Goal: Task Accomplishment & Management: Manage account settings

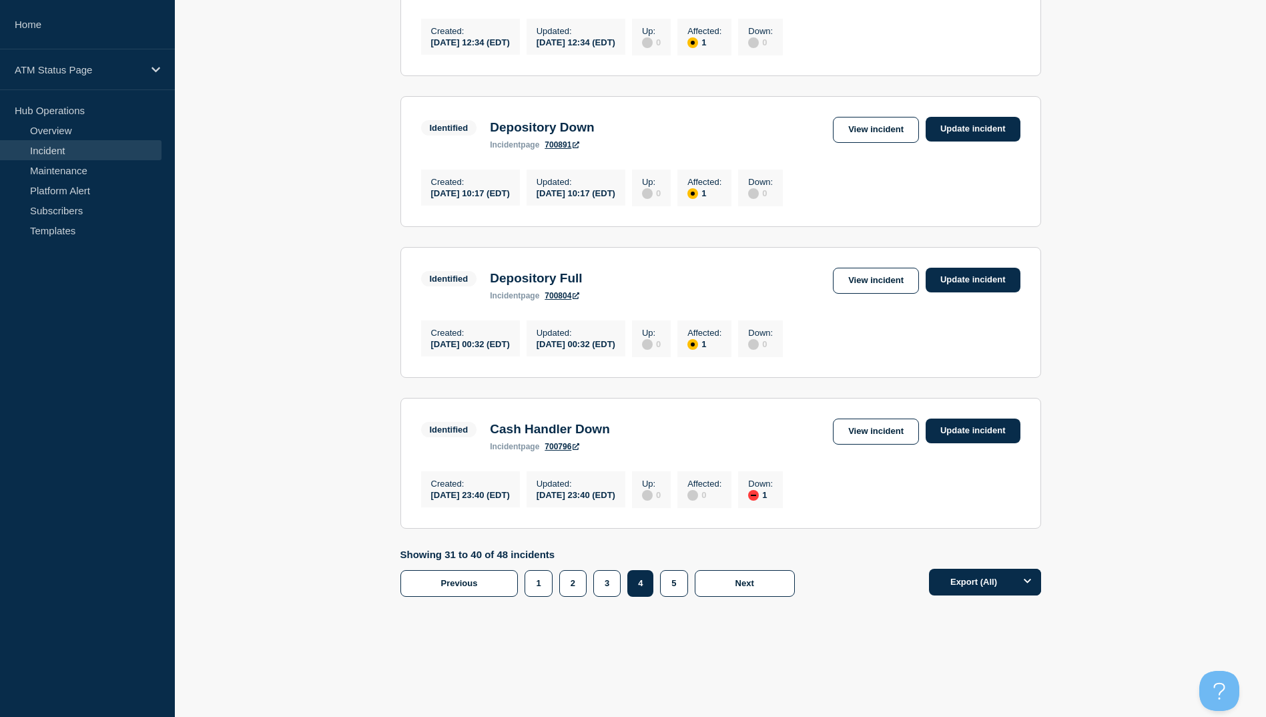
scroll to position [1149, 0]
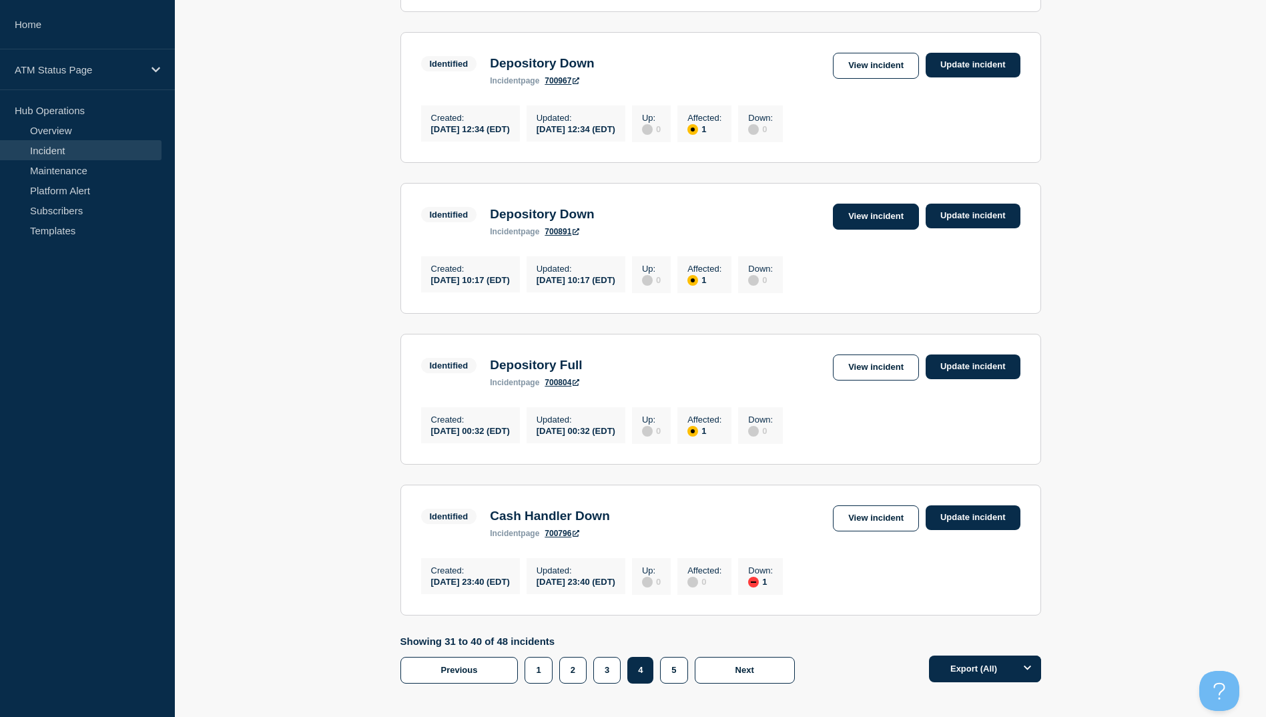
click at [841, 230] on link "View incident" at bounding box center [876, 216] width 86 height 26
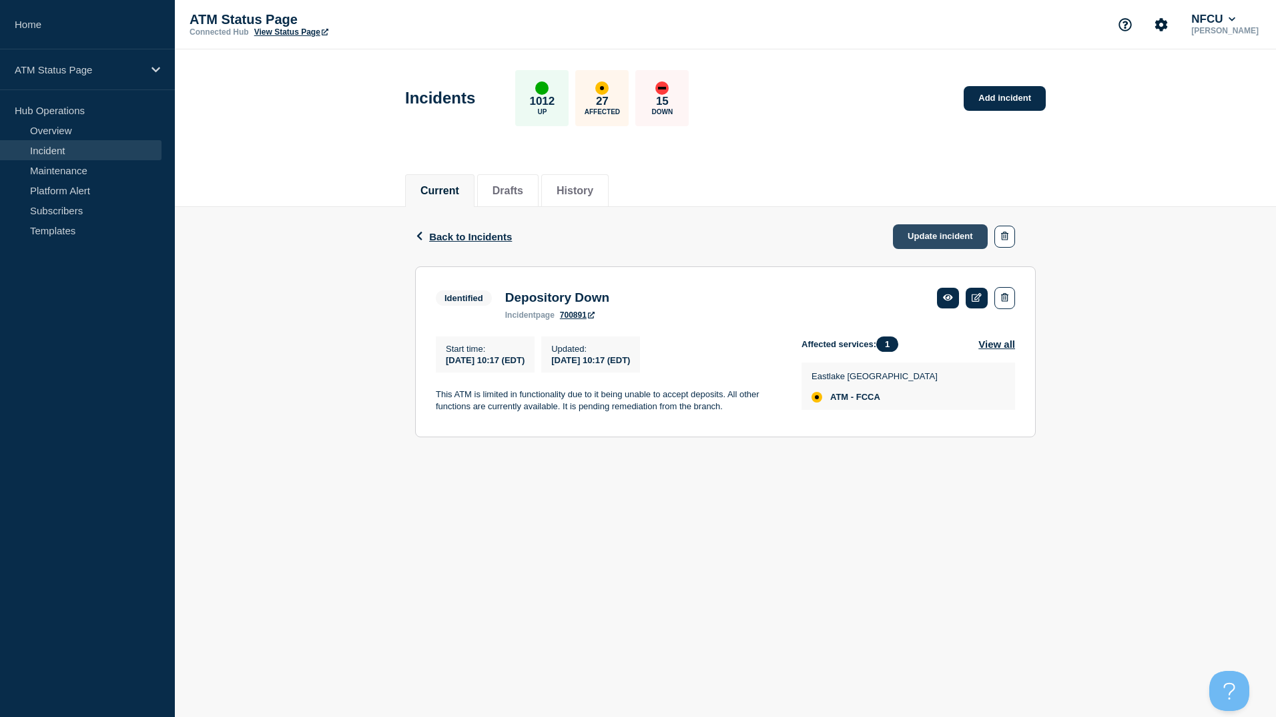
click at [925, 238] on link "Update incident" at bounding box center [940, 236] width 95 height 25
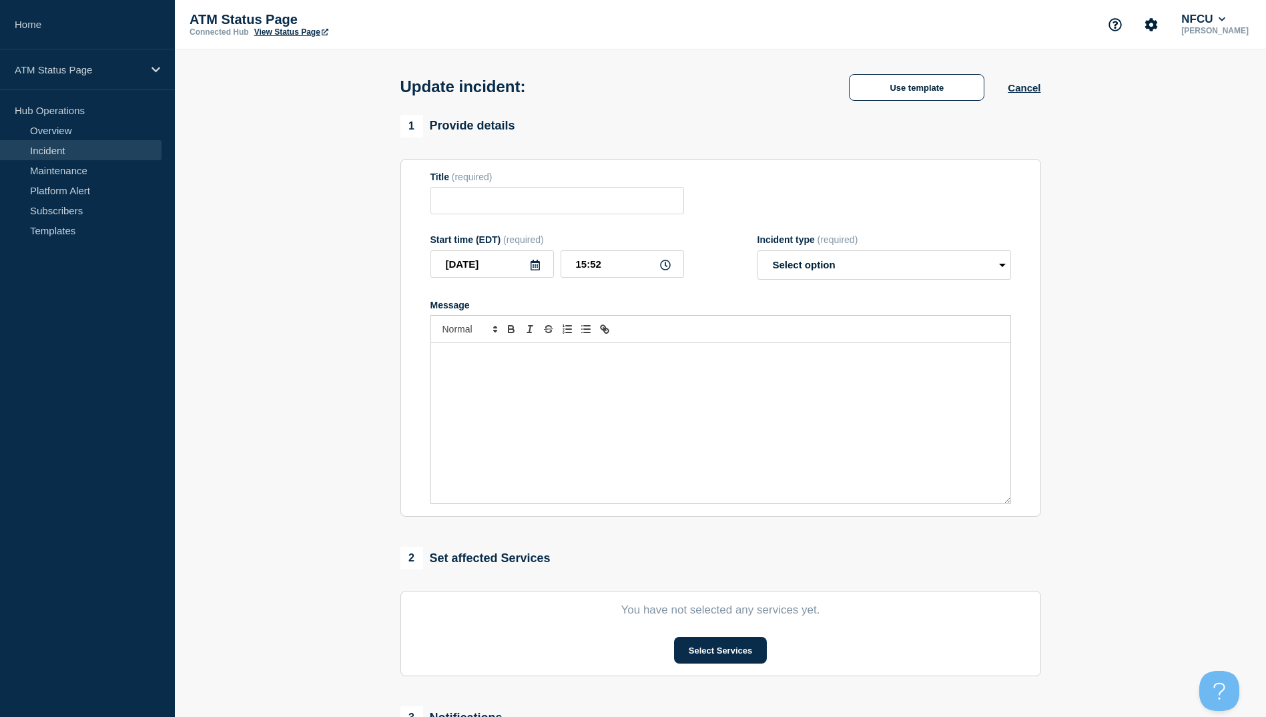
type input "Depository Down"
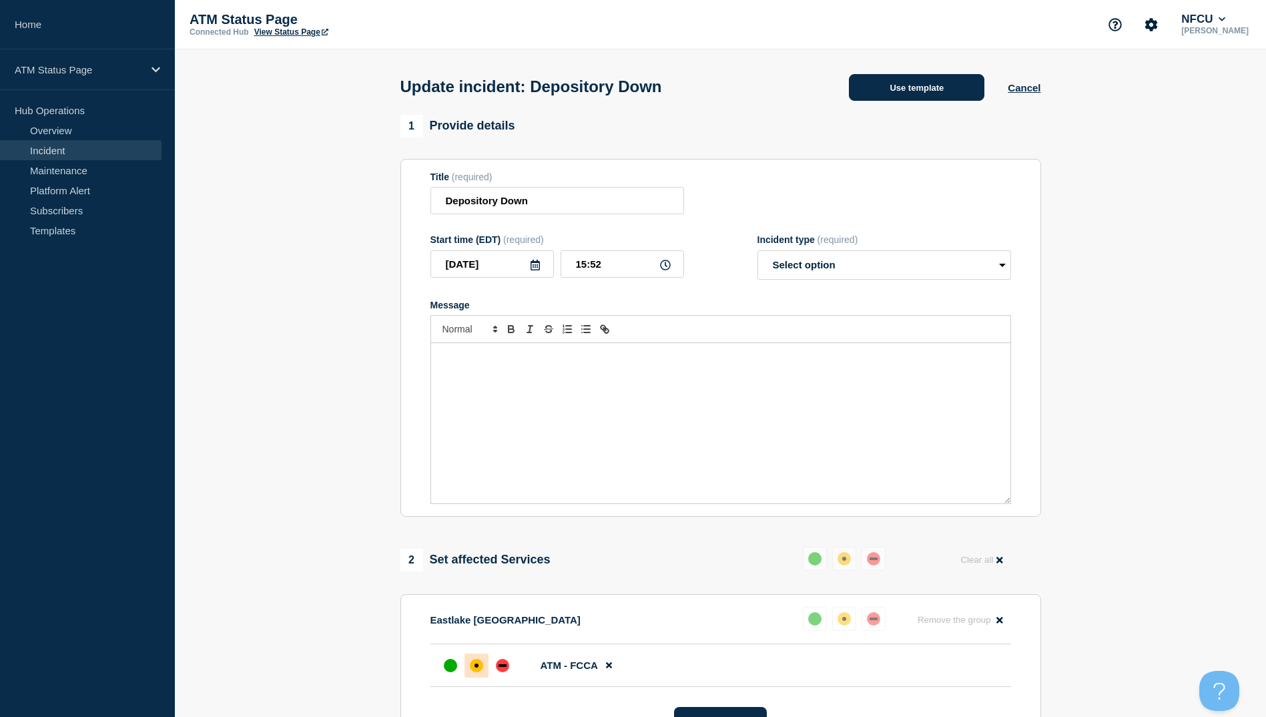
click at [902, 79] on button "Use template" at bounding box center [916, 87] width 135 height 27
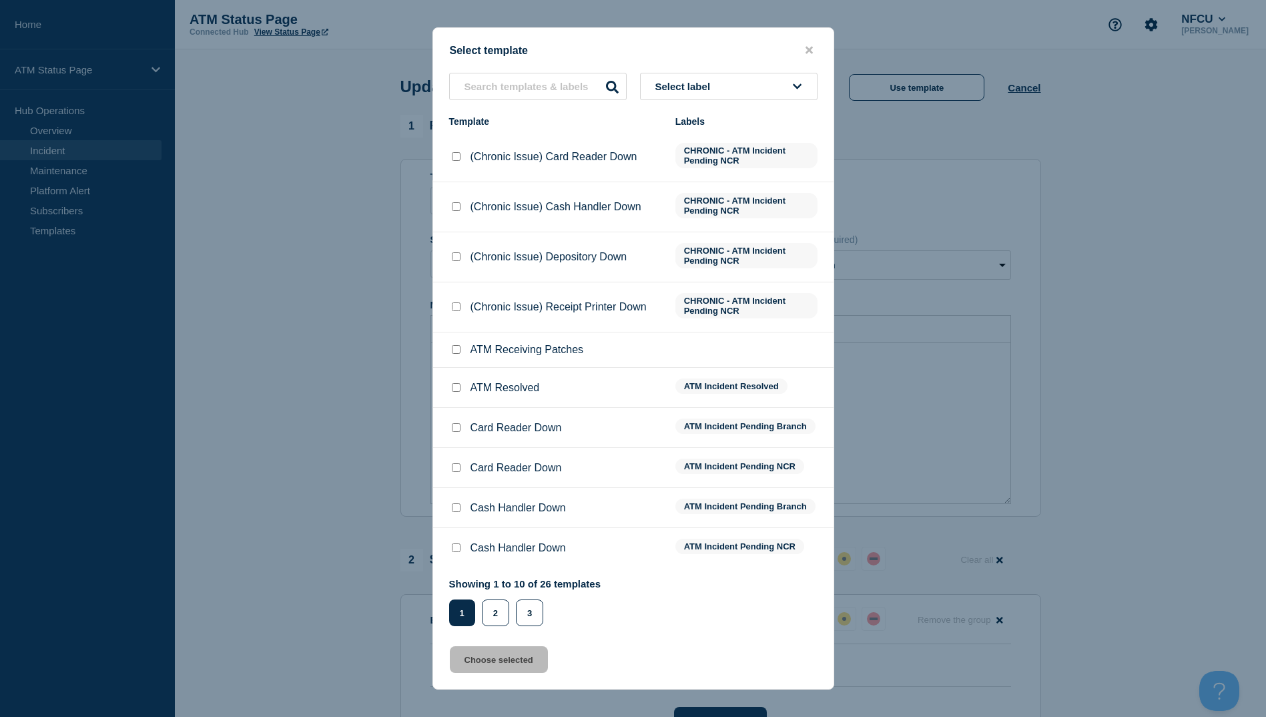
click at [456, 390] on input "ATM Resolved checkbox" at bounding box center [456, 387] width 9 height 9
checkbox input "true"
click at [503, 658] on button "Choose selected" at bounding box center [499, 659] width 98 height 27
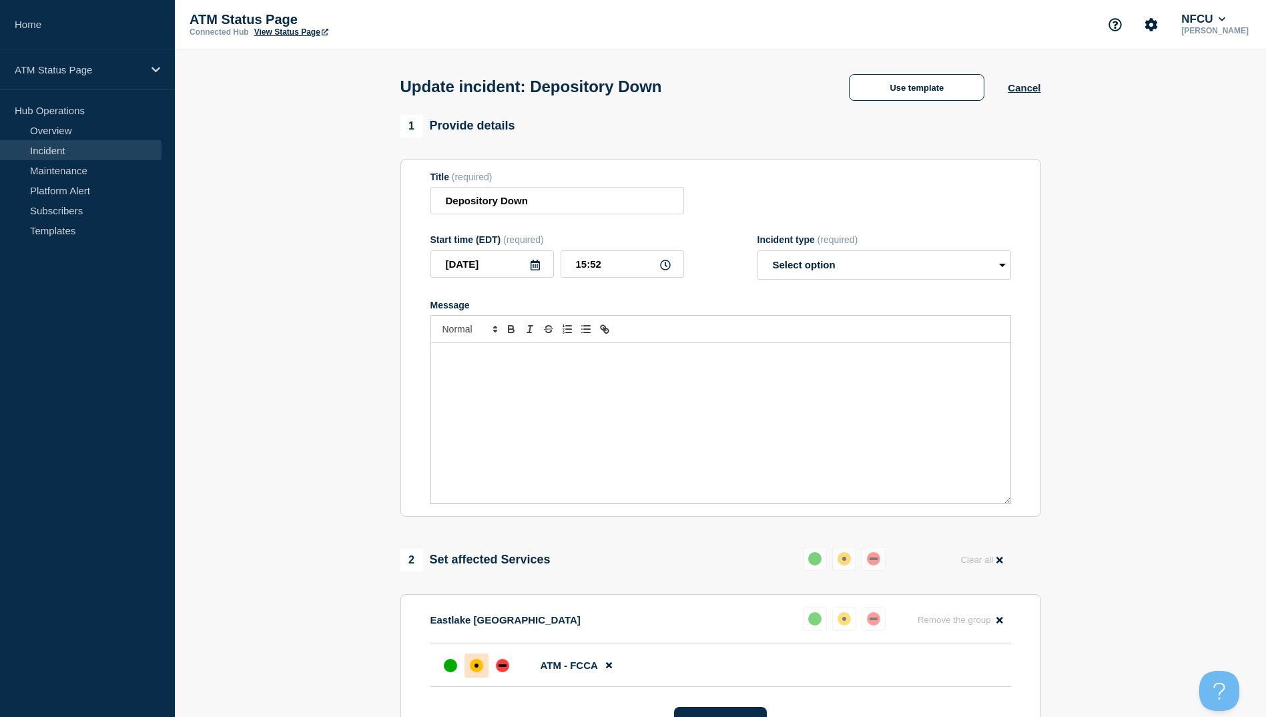
select select "resolved"
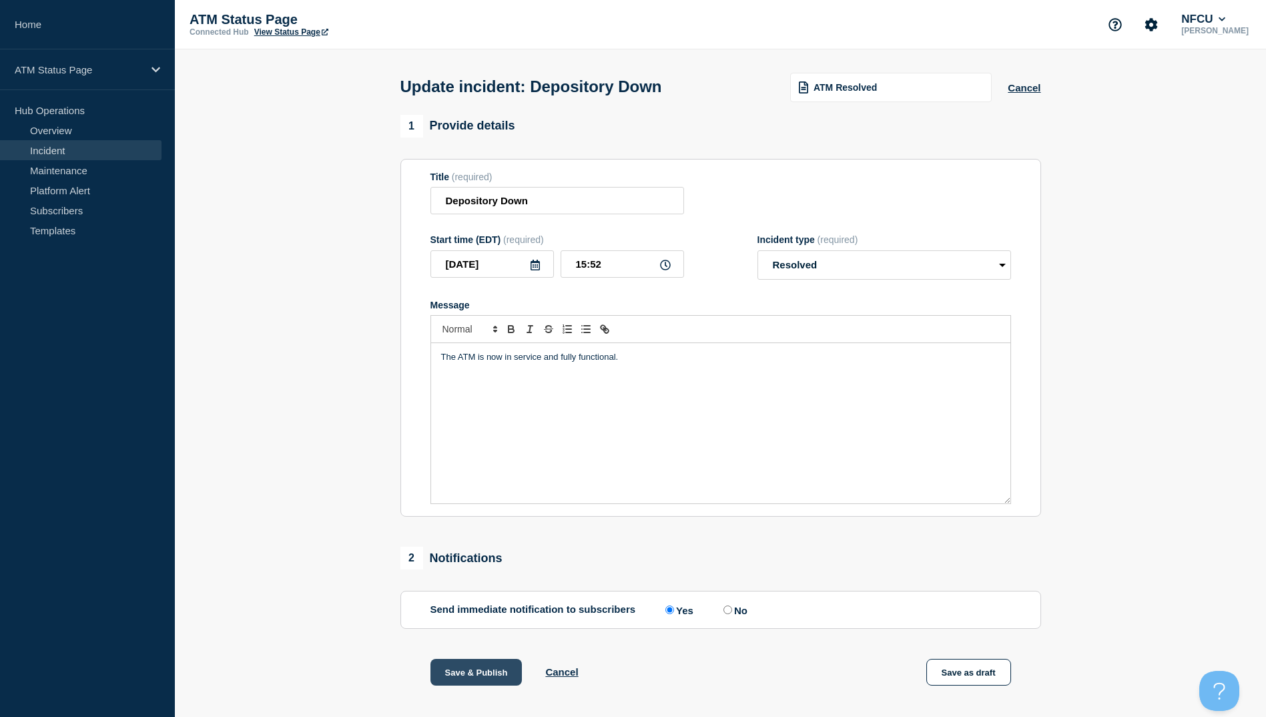
click at [474, 684] on button "Save & Publish" at bounding box center [476, 672] width 92 height 27
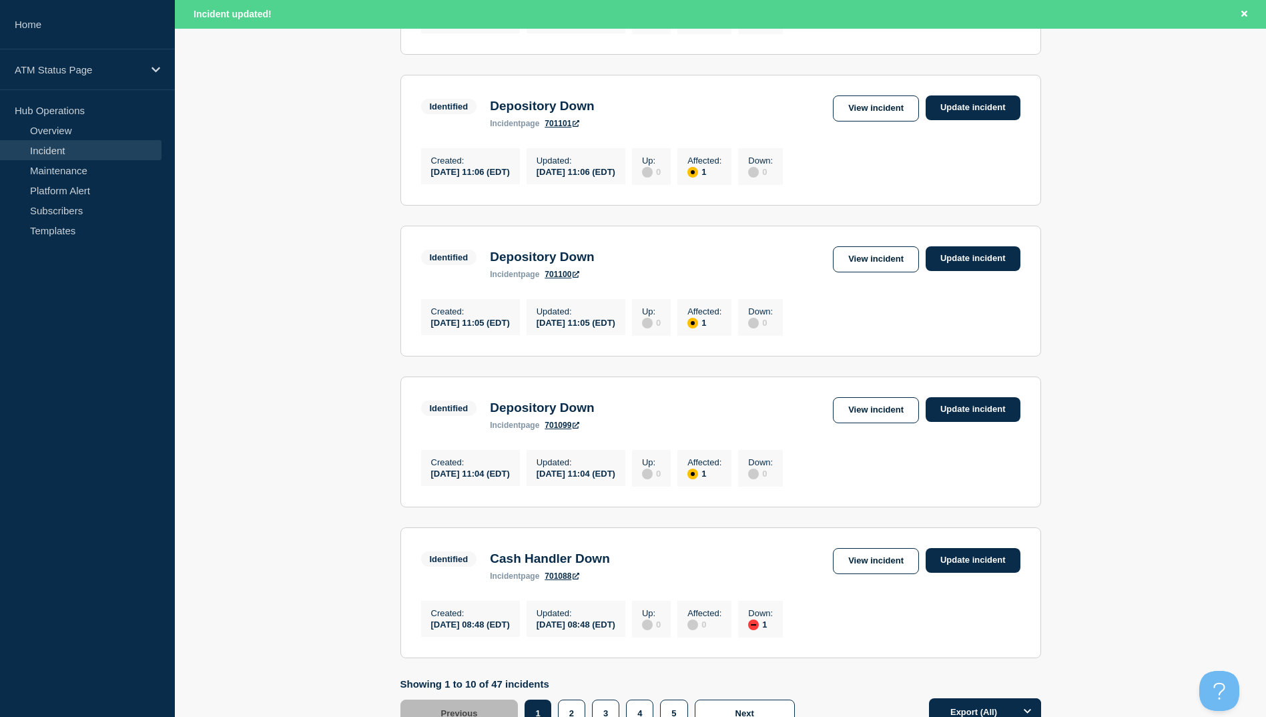
scroll to position [1310, 0]
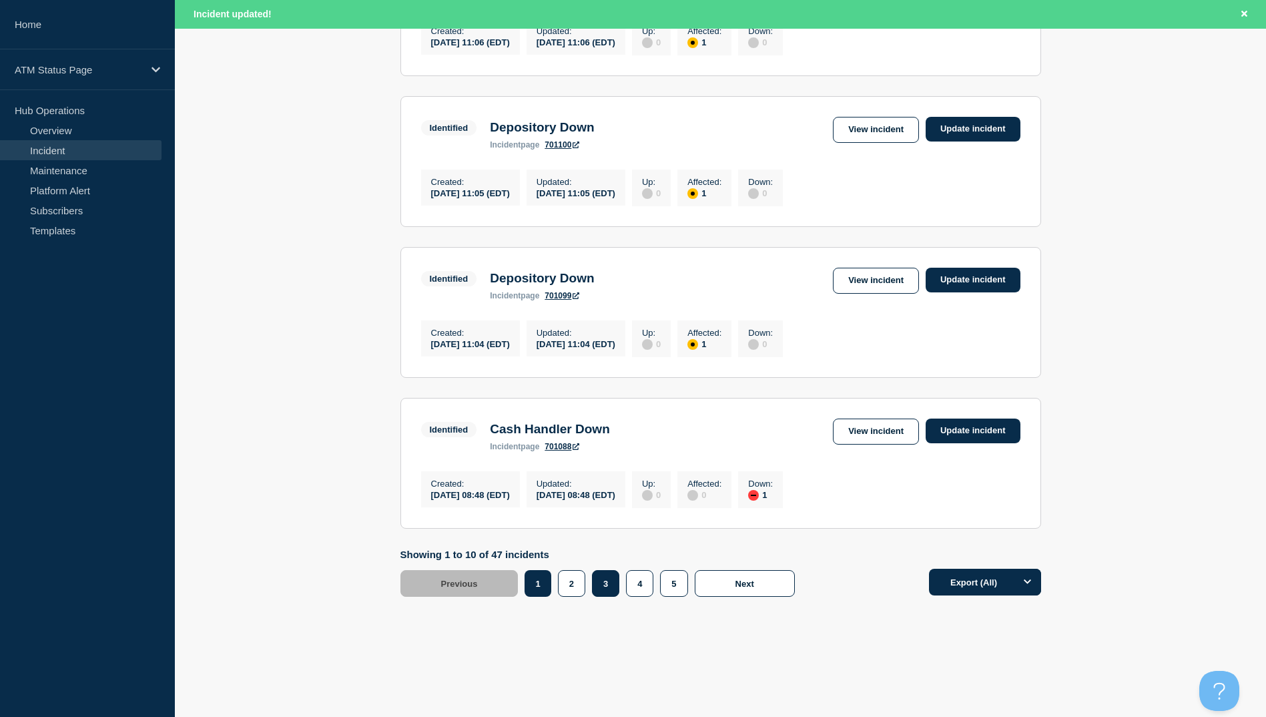
click at [604, 573] on button "3" at bounding box center [605, 583] width 27 height 27
click at [856, 433] on link "View incident" at bounding box center [876, 431] width 86 height 26
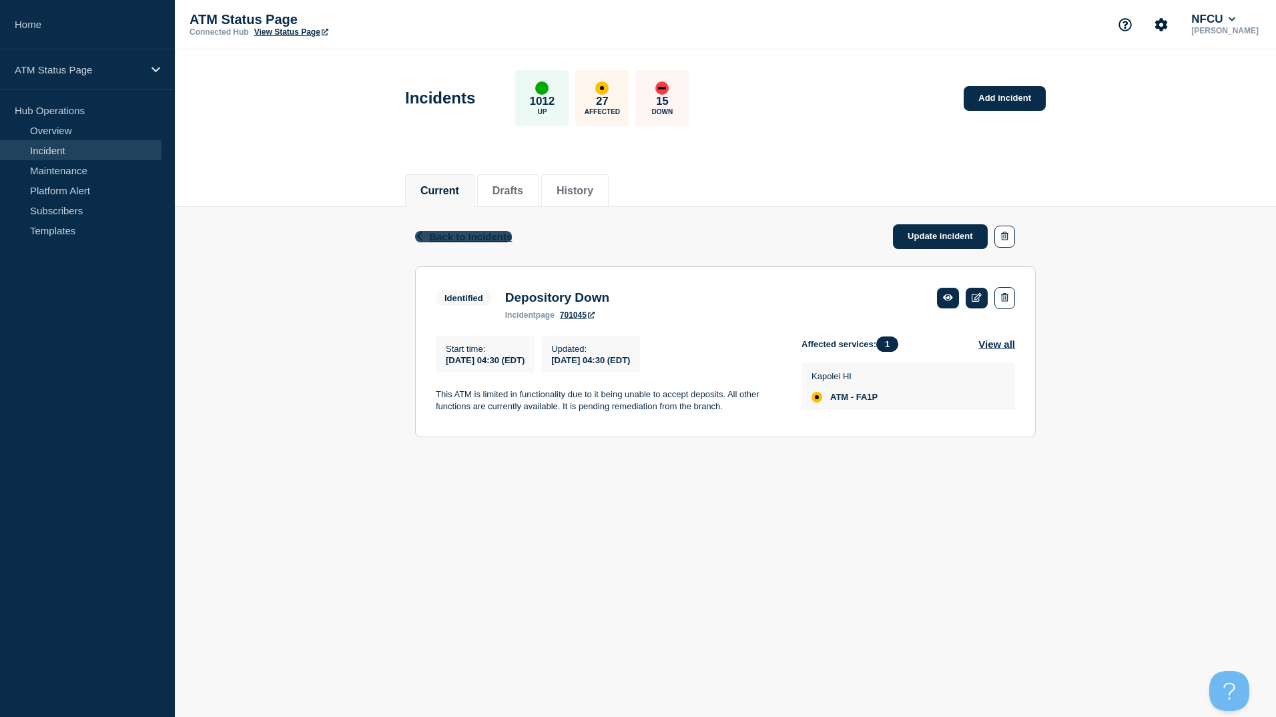
click at [452, 238] on span "Back to Incidents" at bounding box center [470, 236] width 83 height 11
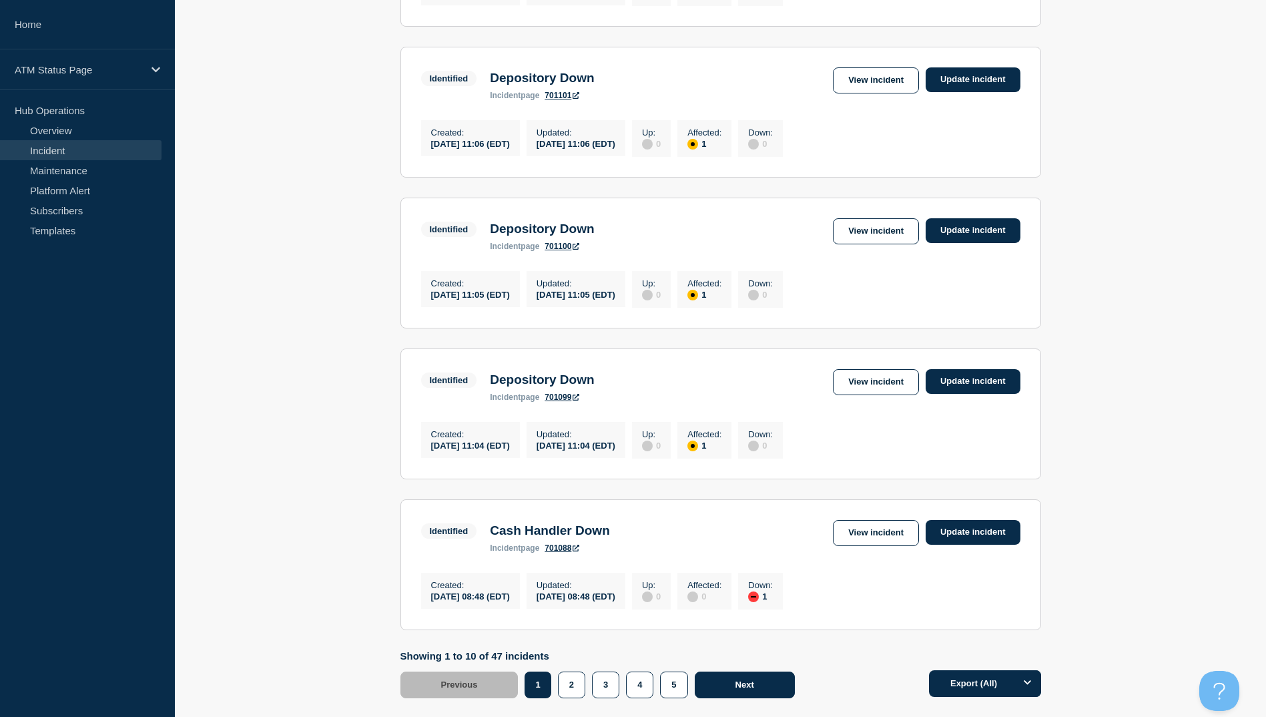
scroll to position [1282, 0]
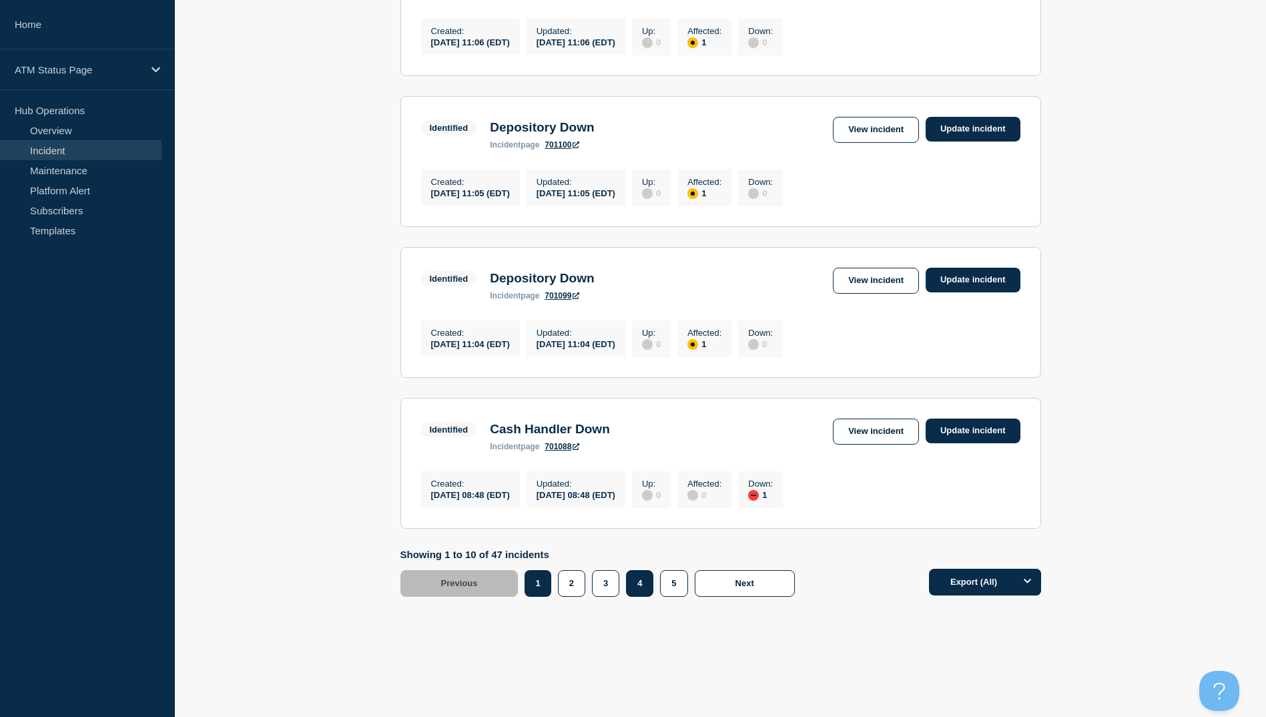
click at [641, 584] on button "4" at bounding box center [639, 583] width 27 height 27
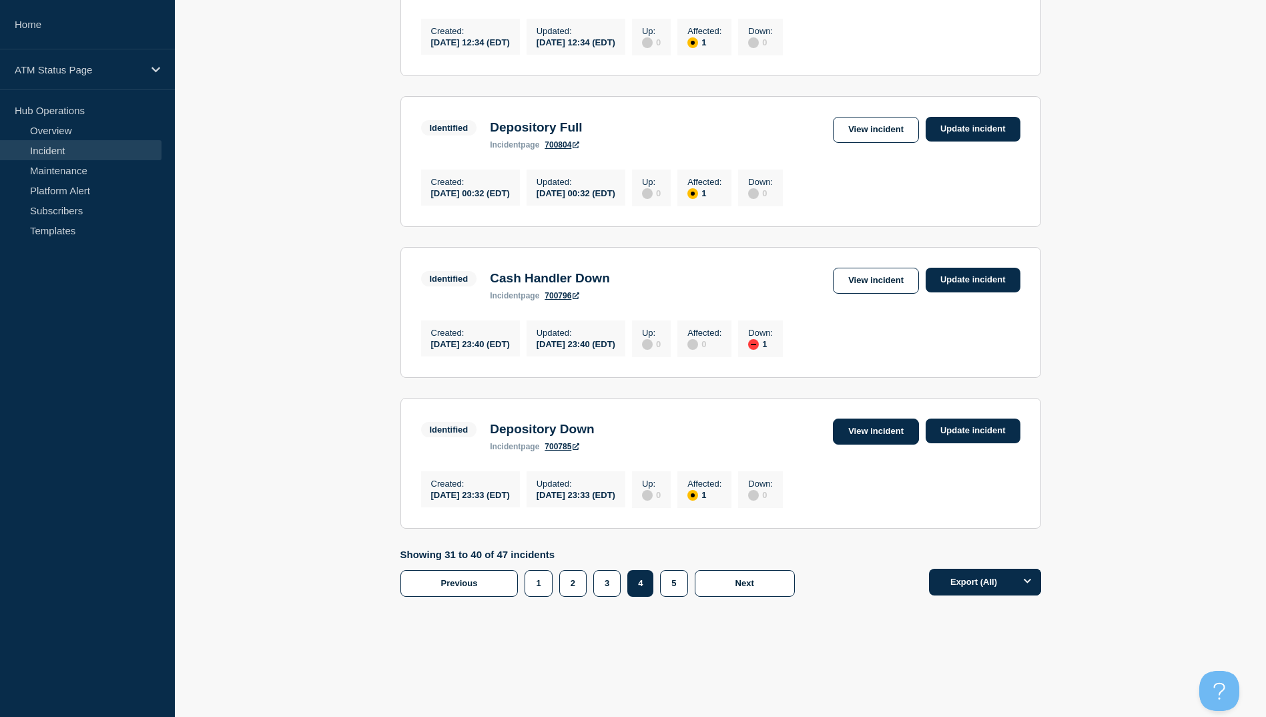
click at [871, 438] on link "View incident" at bounding box center [876, 431] width 86 height 26
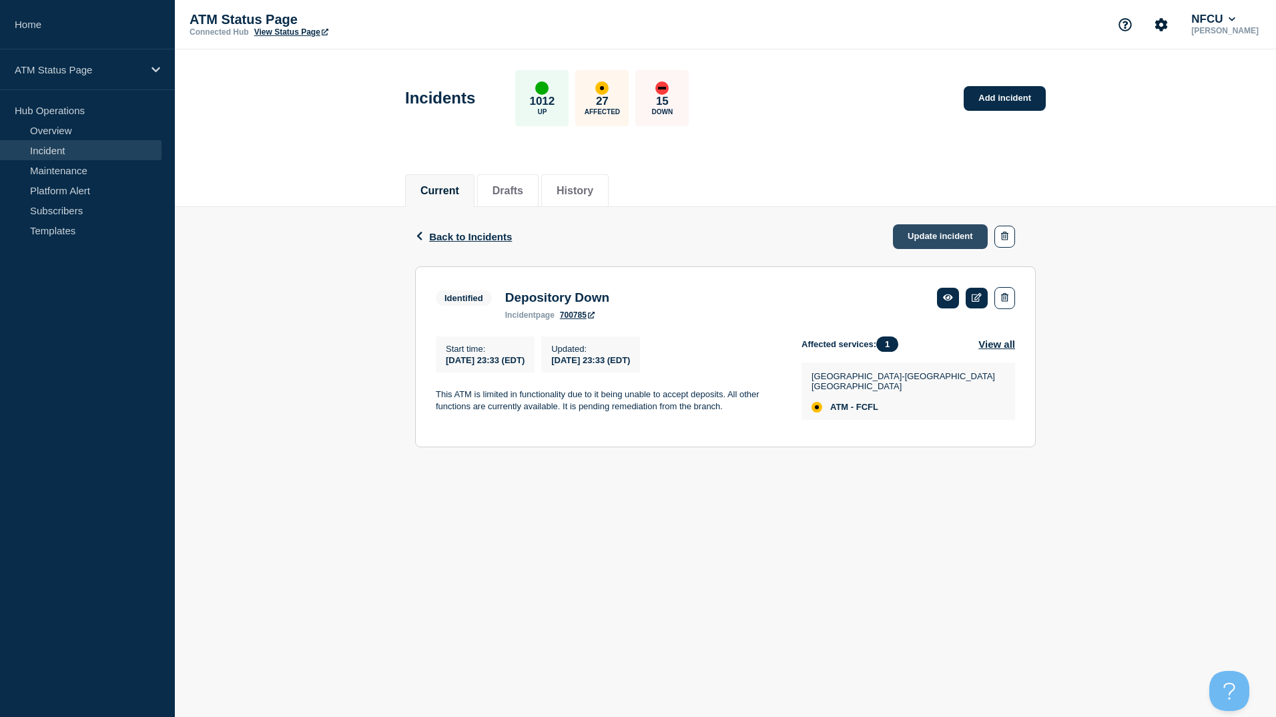
click at [925, 232] on link "Update incident" at bounding box center [940, 236] width 95 height 25
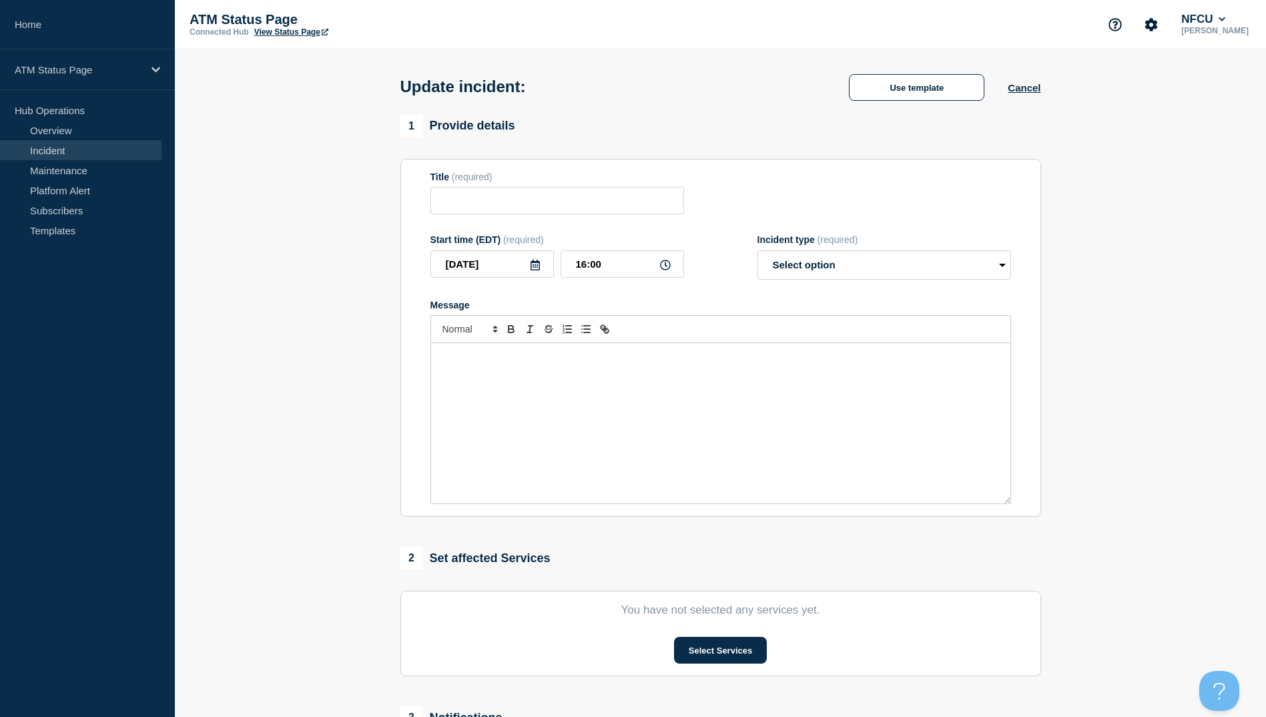
type input "Depository Down"
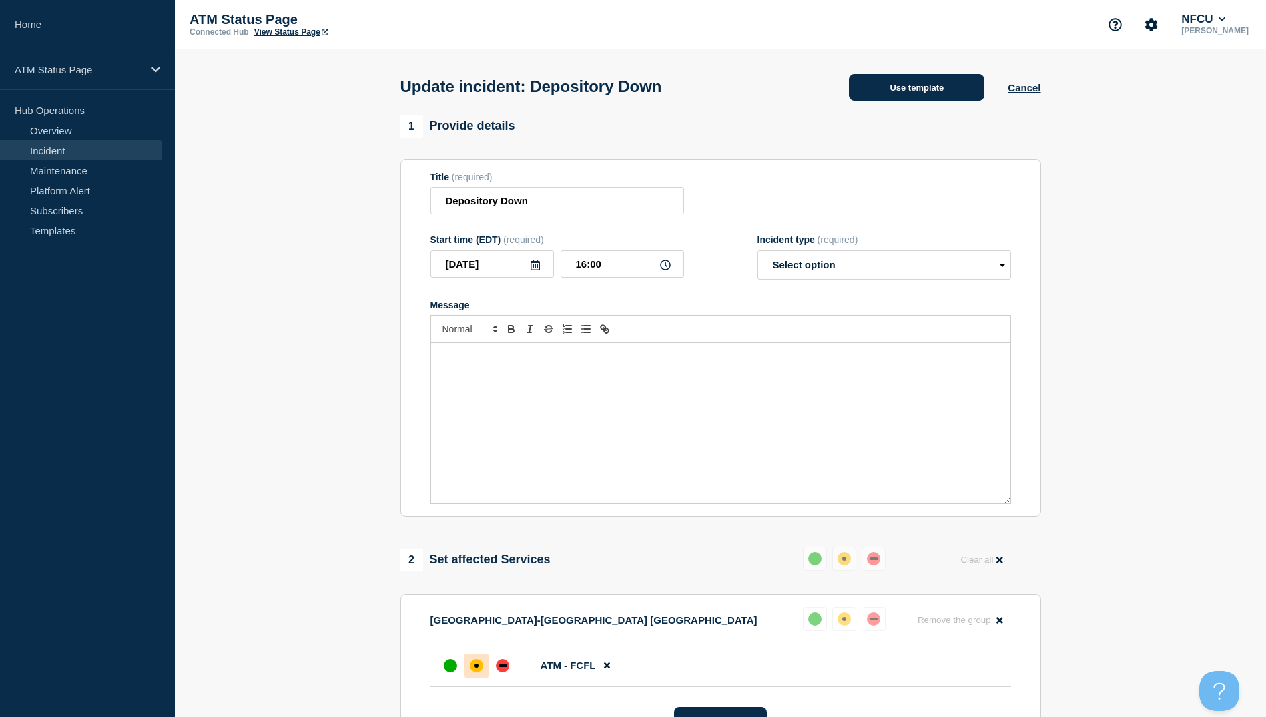
click at [917, 82] on button "Use template" at bounding box center [916, 87] width 135 height 27
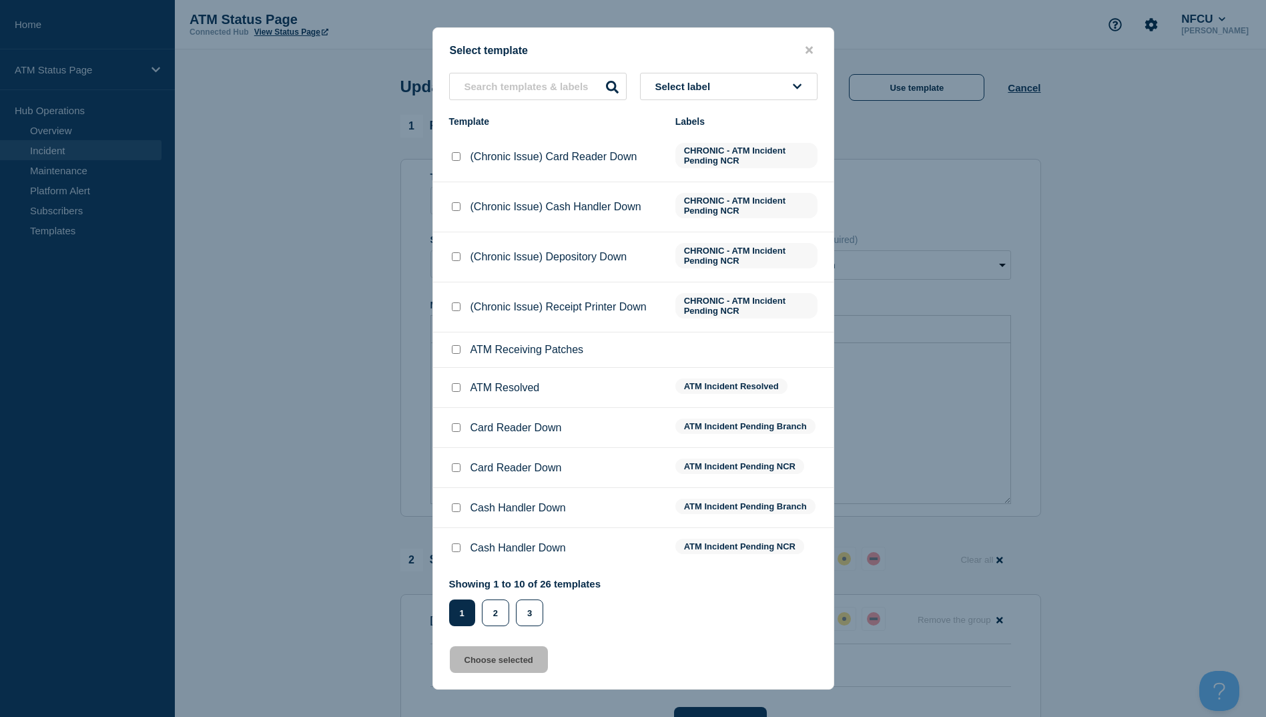
click at [455, 390] on input "ATM Resolved checkbox" at bounding box center [456, 387] width 9 height 9
checkbox input "true"
click at [494, 668] on button "Choose selected" at bounding box center [499, 659] width 98 height 27
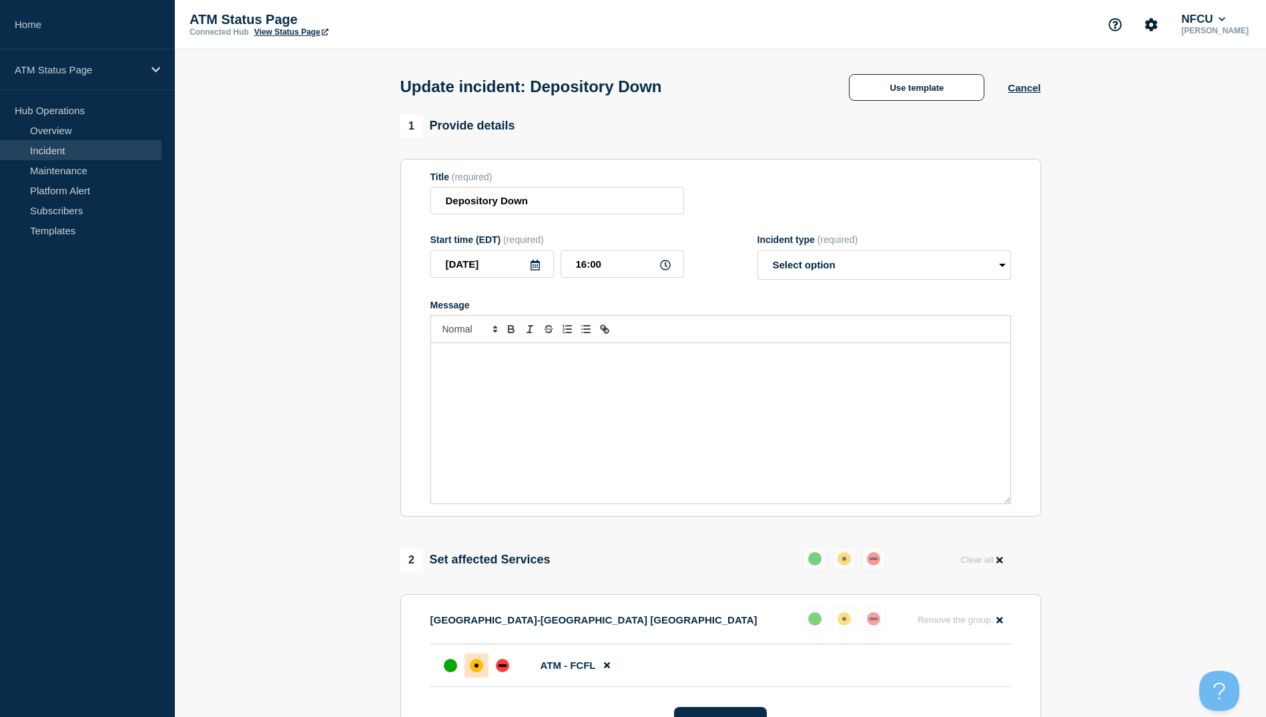
select select "resolved"
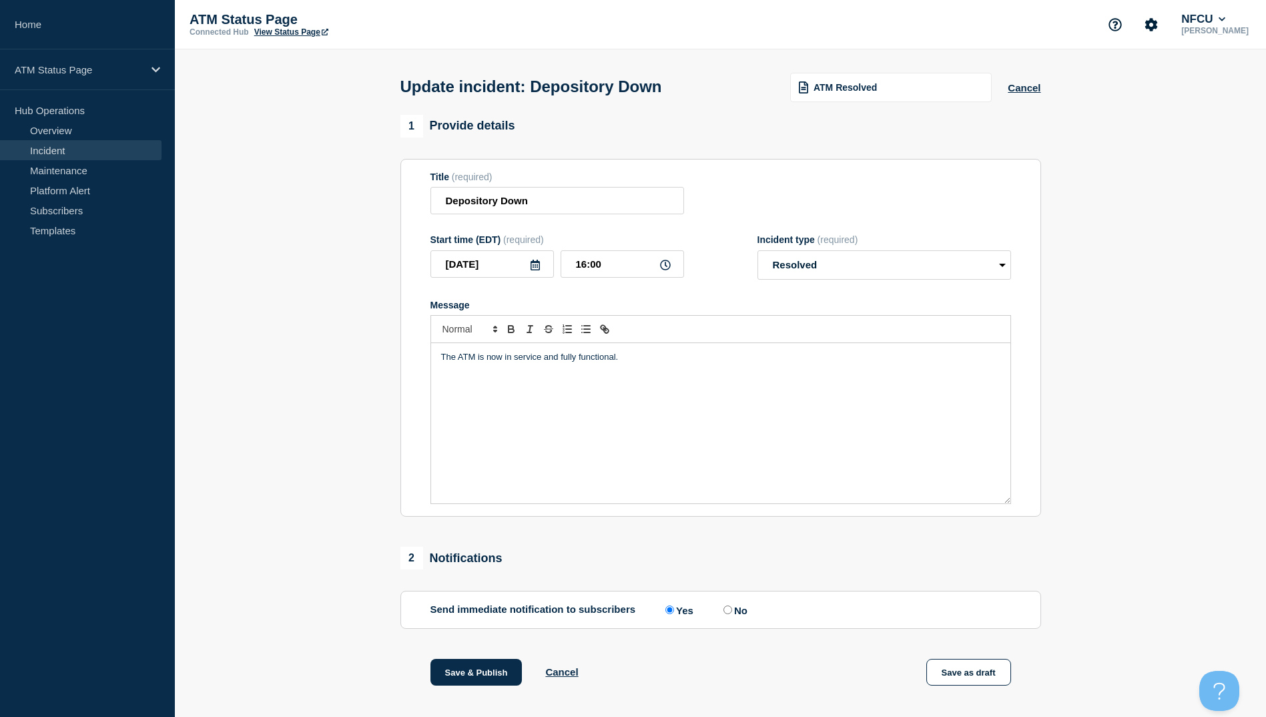
scroll to position [137, 0]
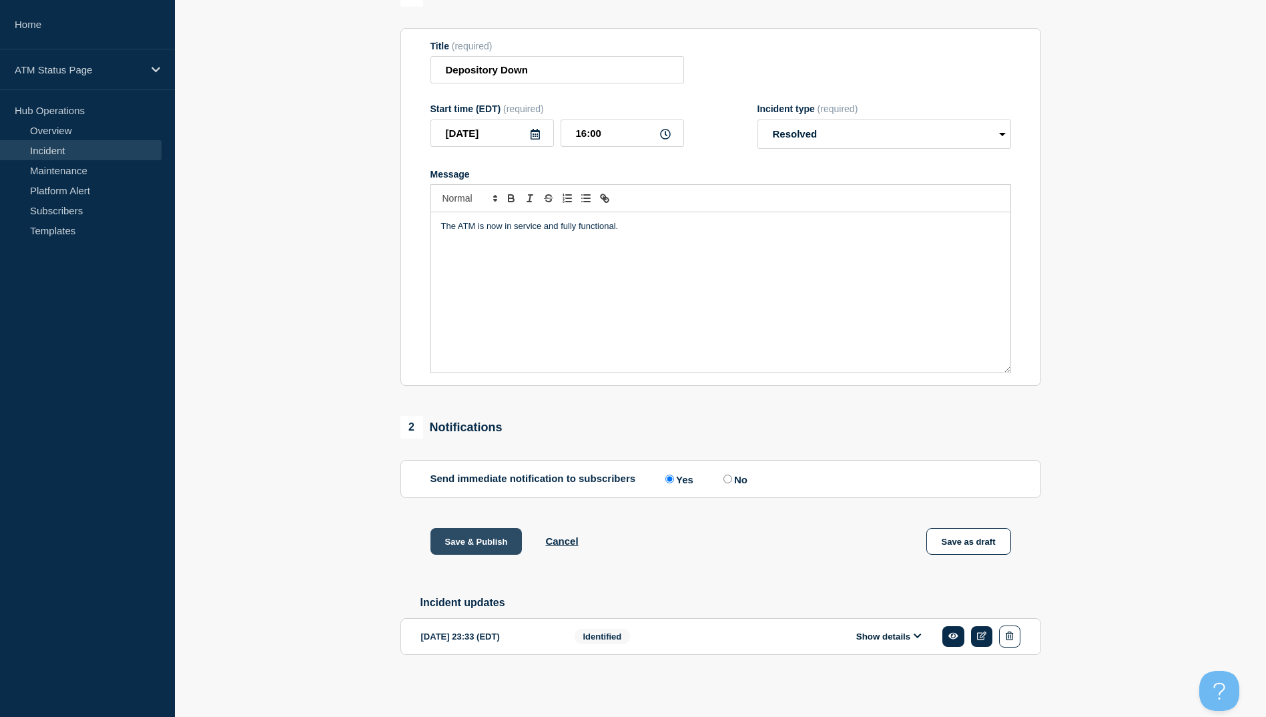
click at [480, 546] on button "Save & Publish" at bounding box center [476, 541] width 92 height 27
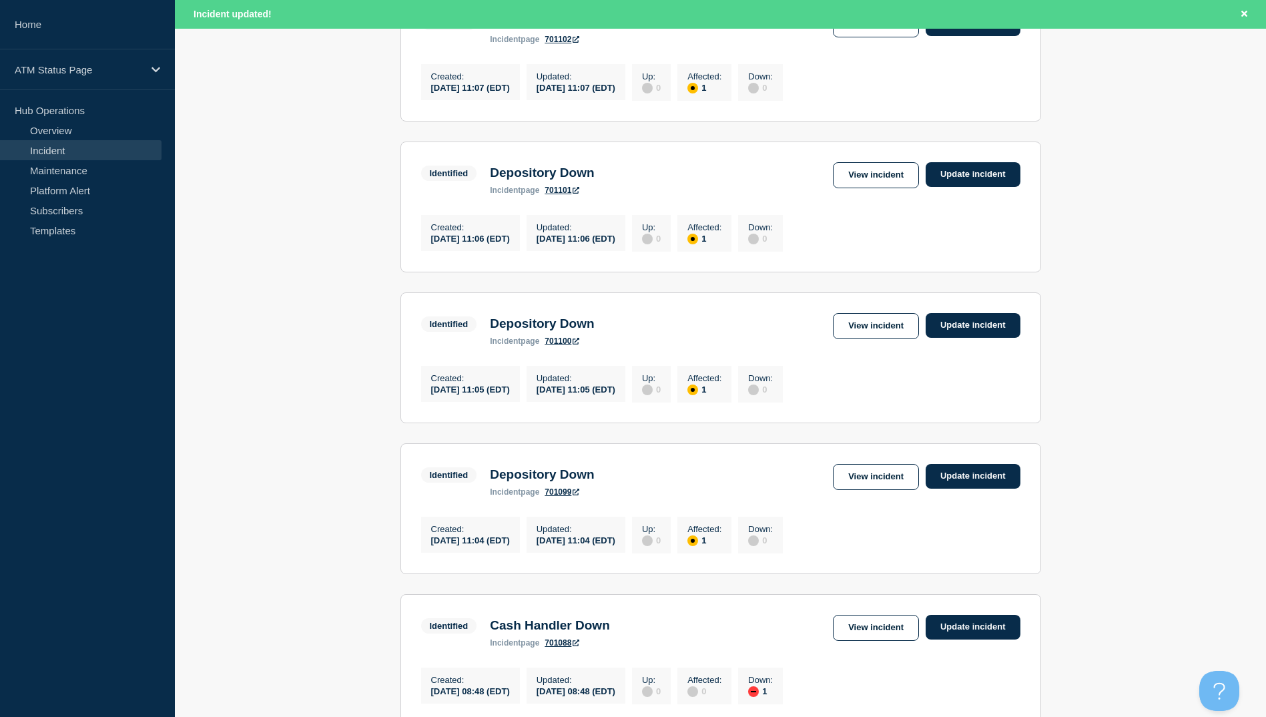
scroll to position [1310, 0]
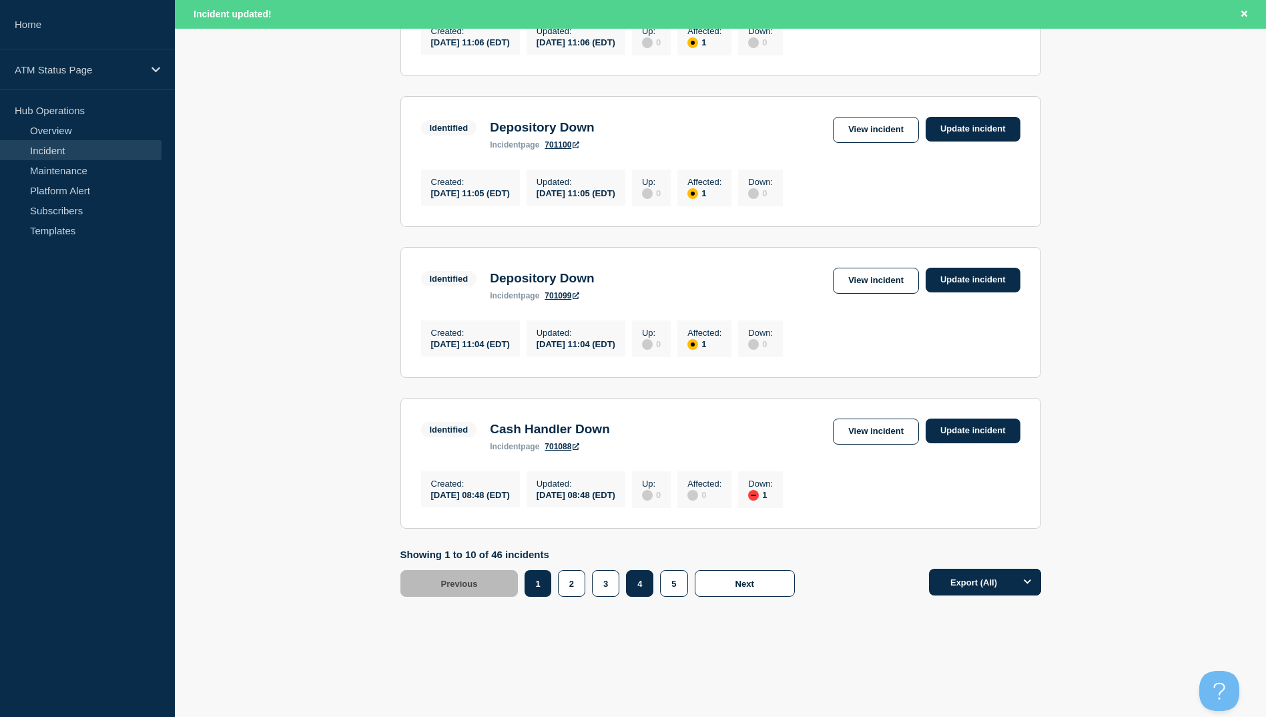
click at [643, 589] on button "4" at bounding box center [639, 583] width 27 height 27
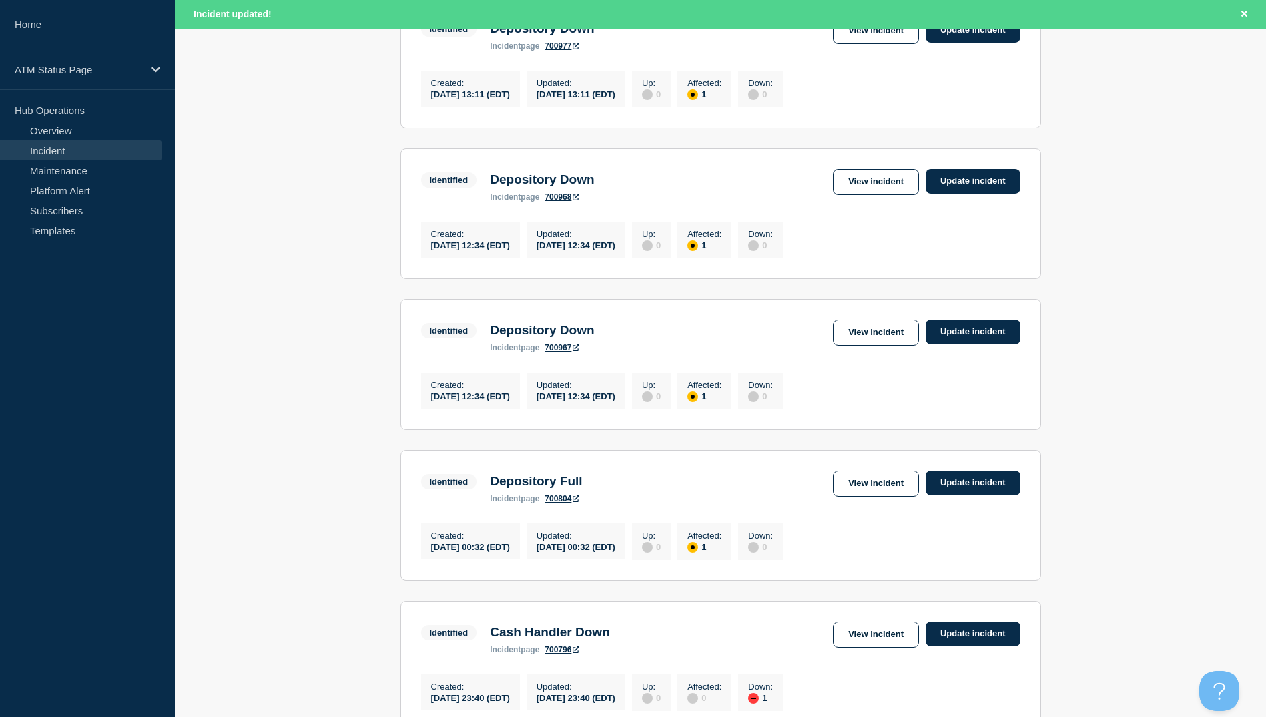
scroll to position [843, 0]
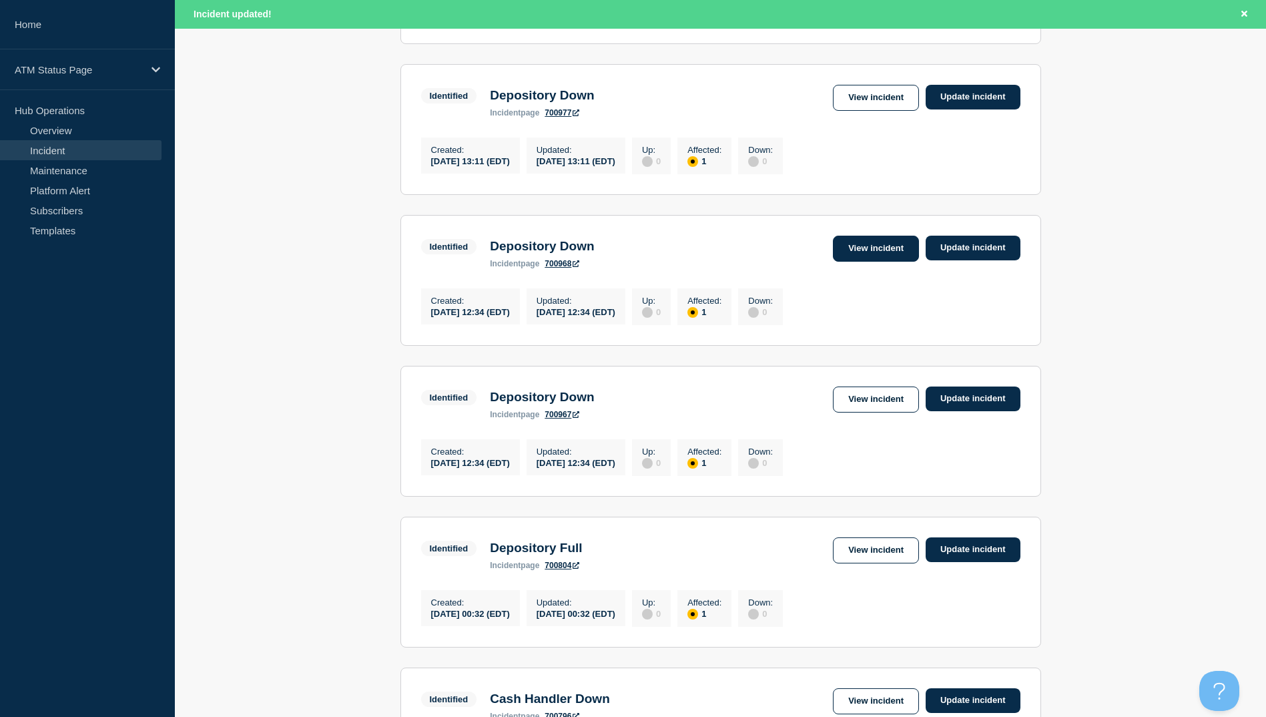
click at [863, 262] on link "View incident" at bounding box center [876, 249] width 86 height 26
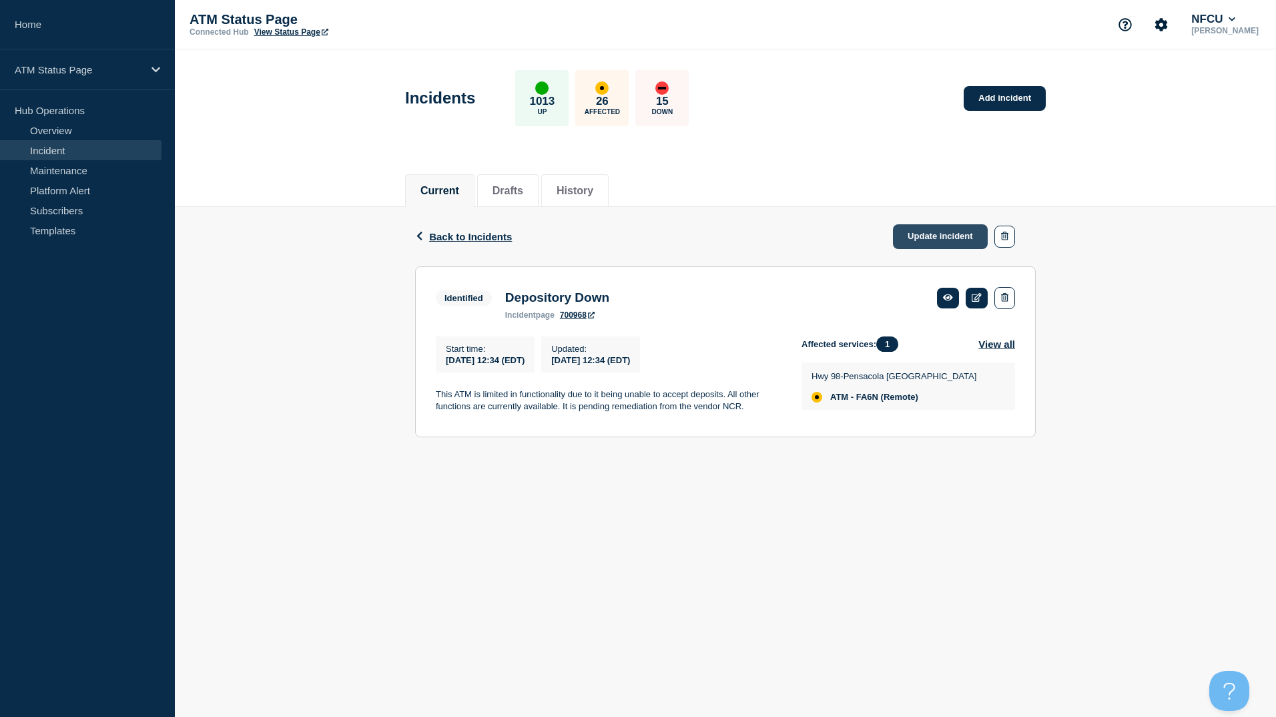
click at [952, 236] on link "Update incident" at bounding box center [940, 236] width 95 height 25
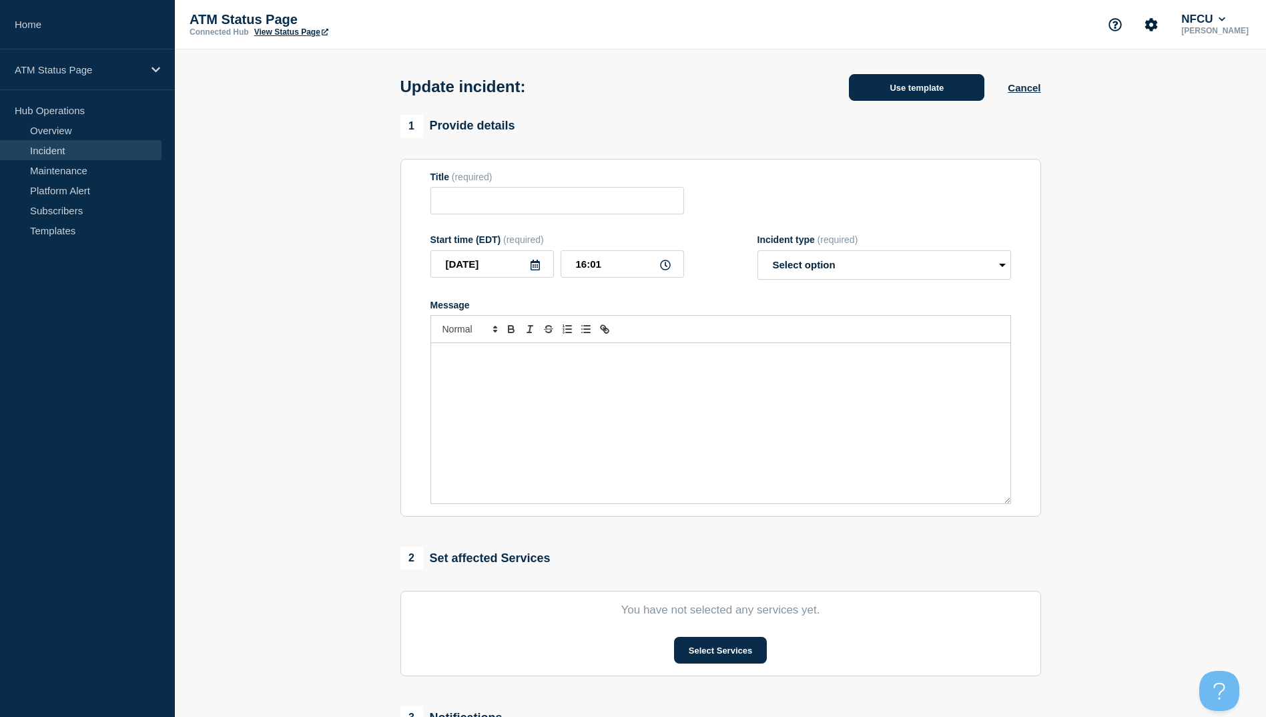
click at [936, 96] on button "Use template" at bounding box center [916, 87] width 135 height 27
type input "Depository Down"
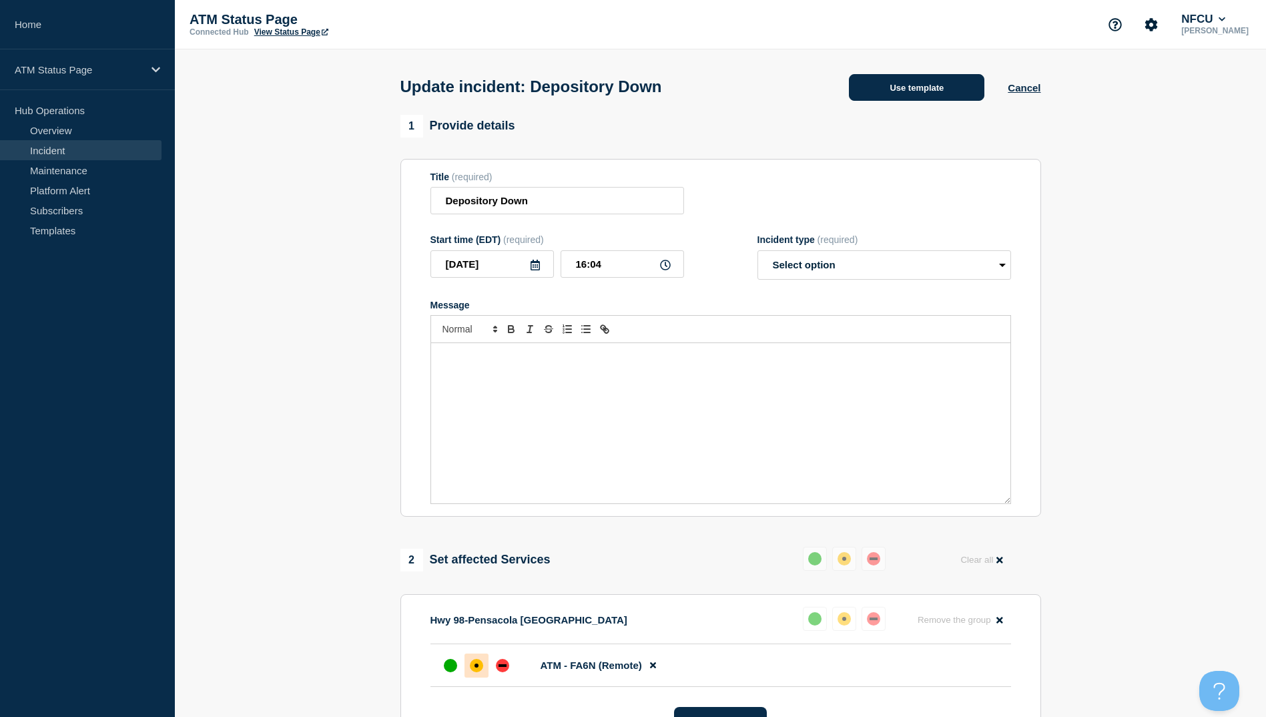
click at [898, 93] on button "Use template" at bounding box center [916, 87] width 135 height 27
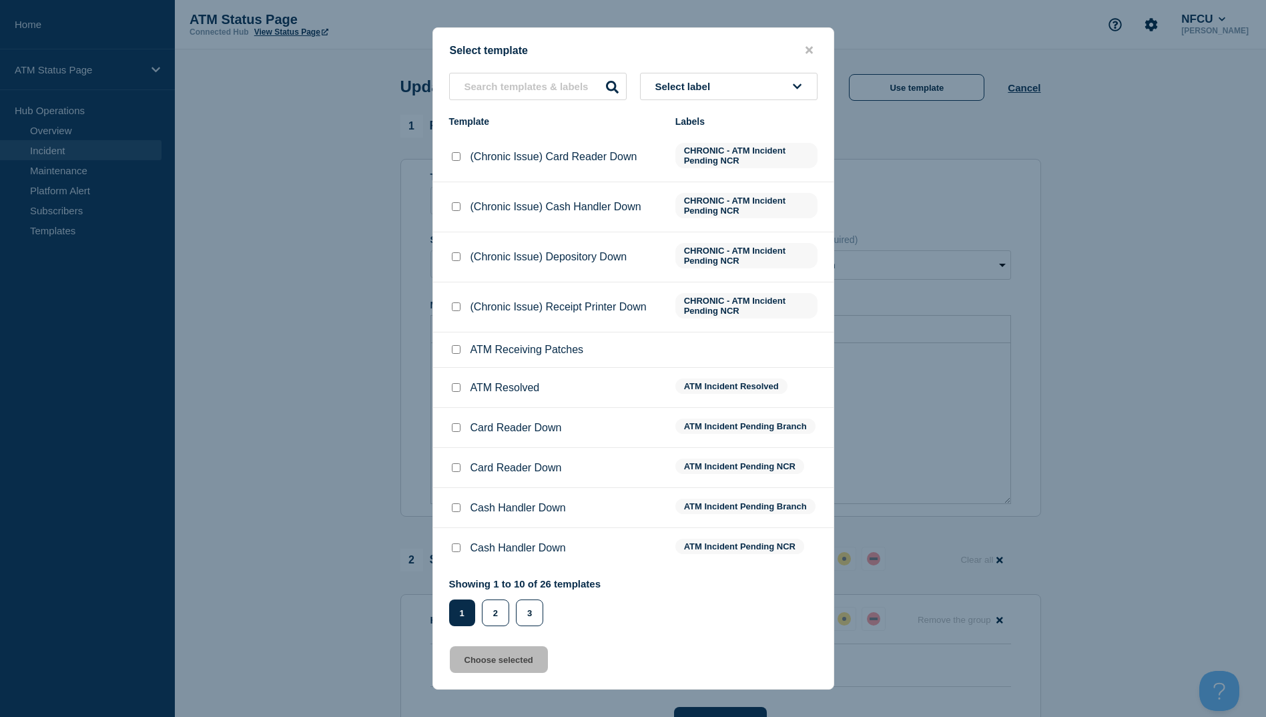
click at [452, 390] on input "ATM Resolved checkbox" at bounding box center [456, 387] width 9 height 9
checkbox input "true"
click at [477, 666] on button "Choose selected" at bounding box center [499, 659] width 98 height 27
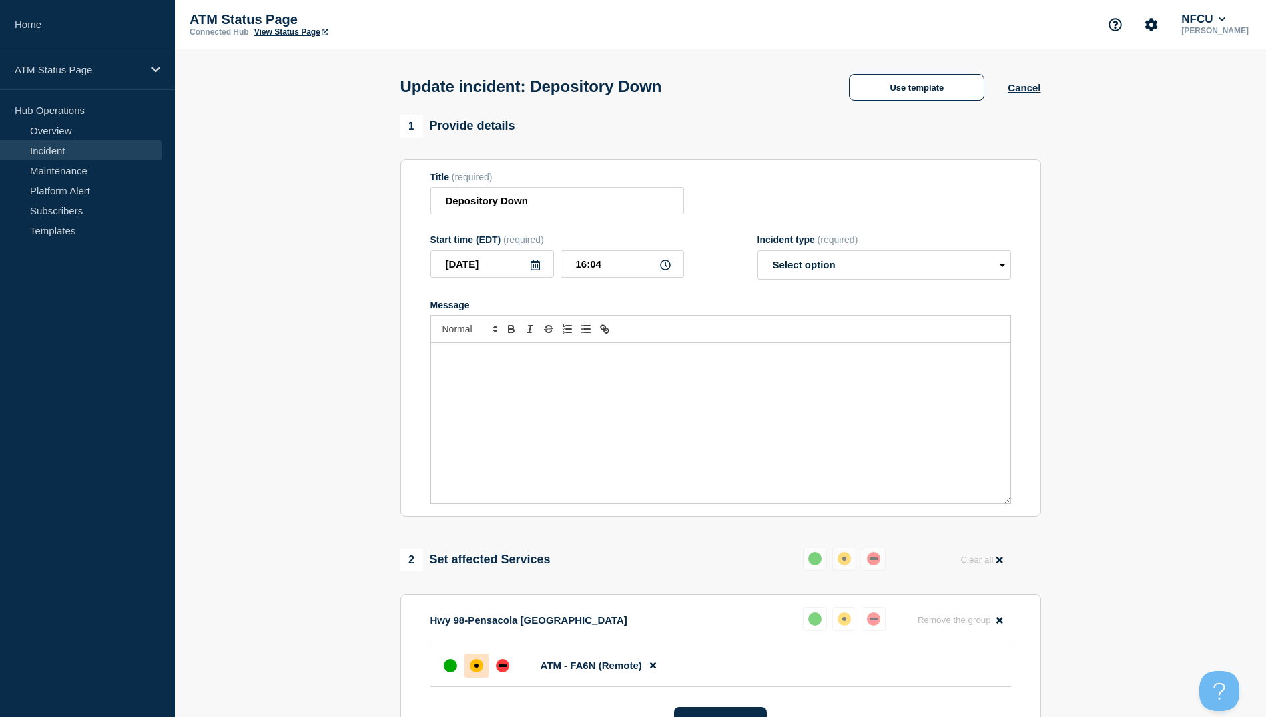
select select "resolved"
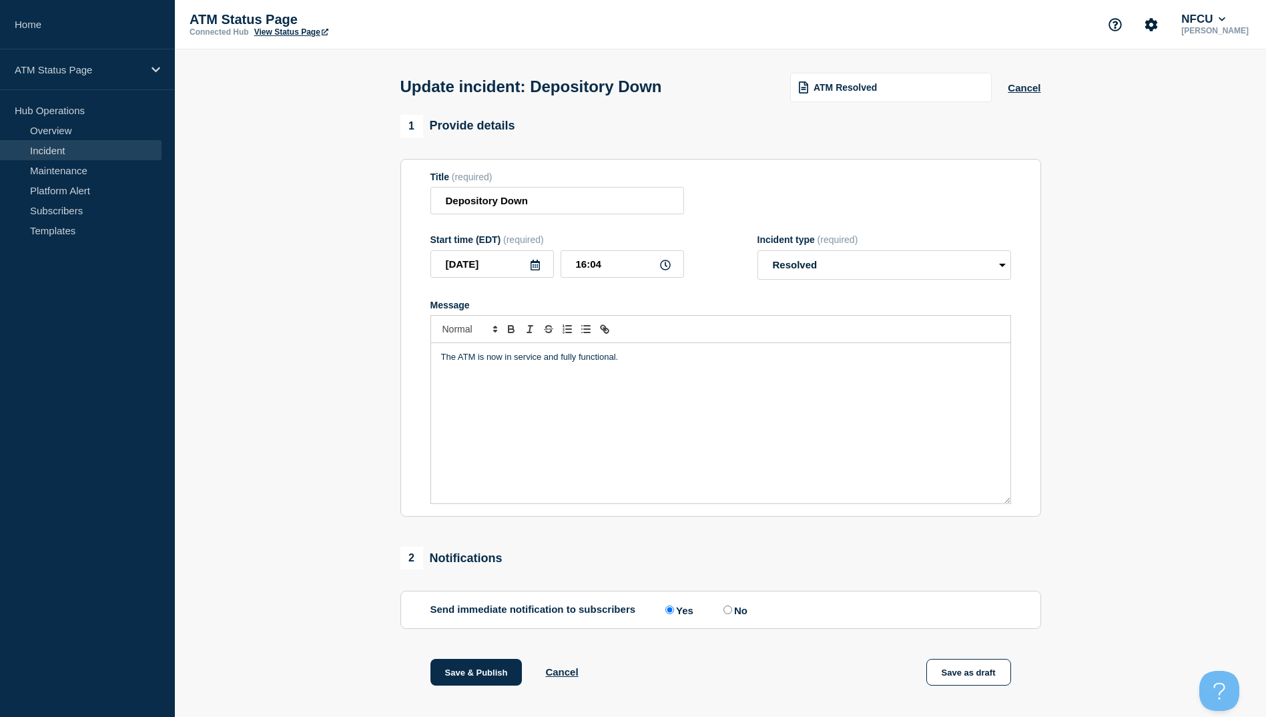
scroll to position [137, 0]
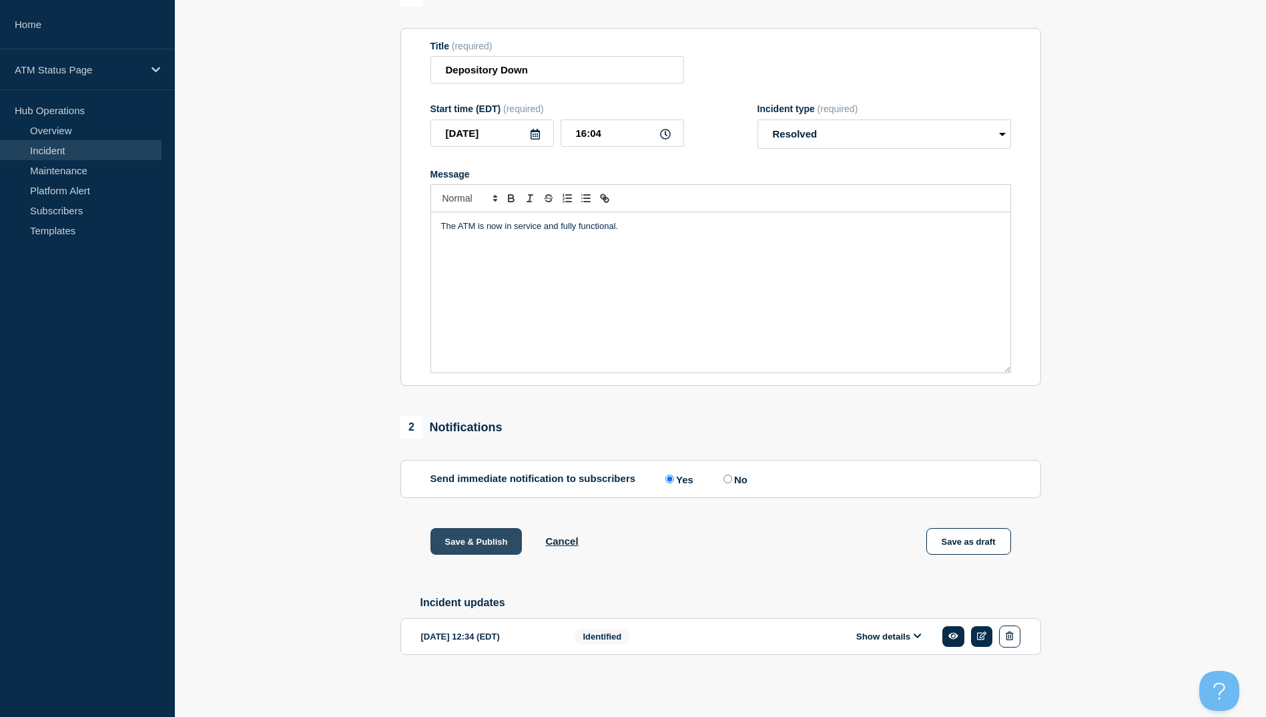
click at [484, 542] on button "Save & Publish" at bounding box center [476, 541] width 92 height 27
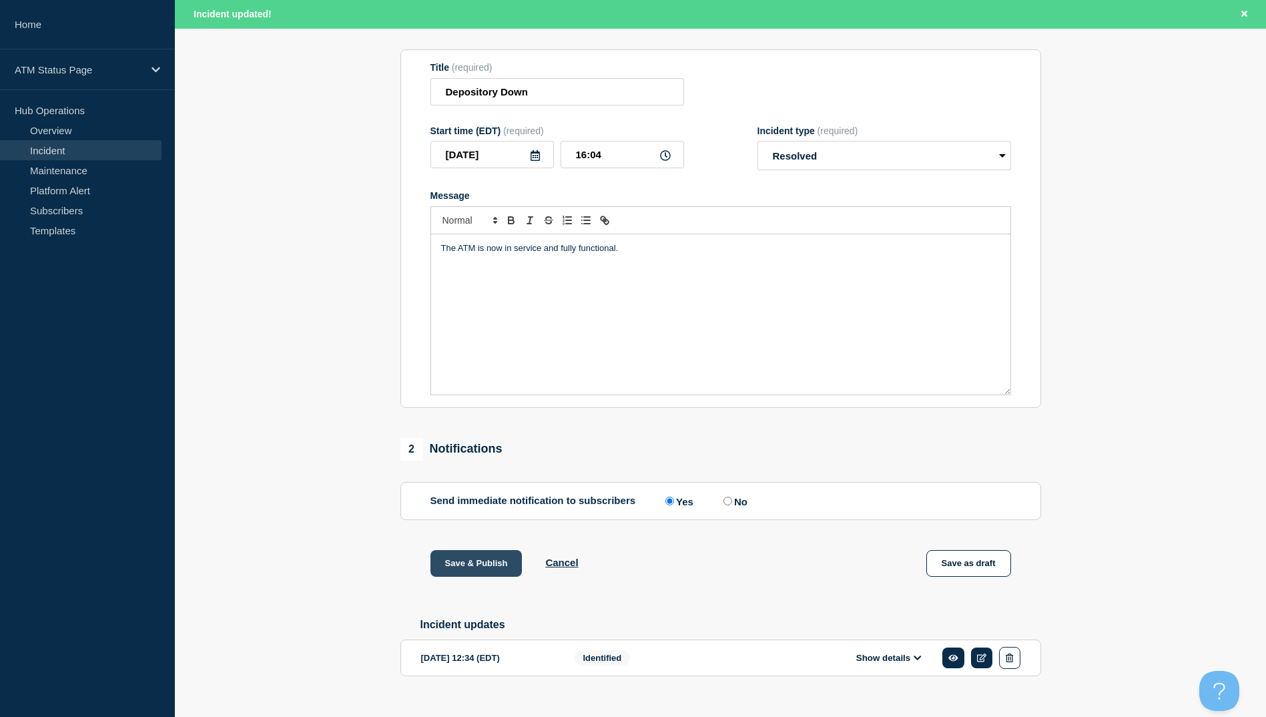
scroll to position [165, 0]
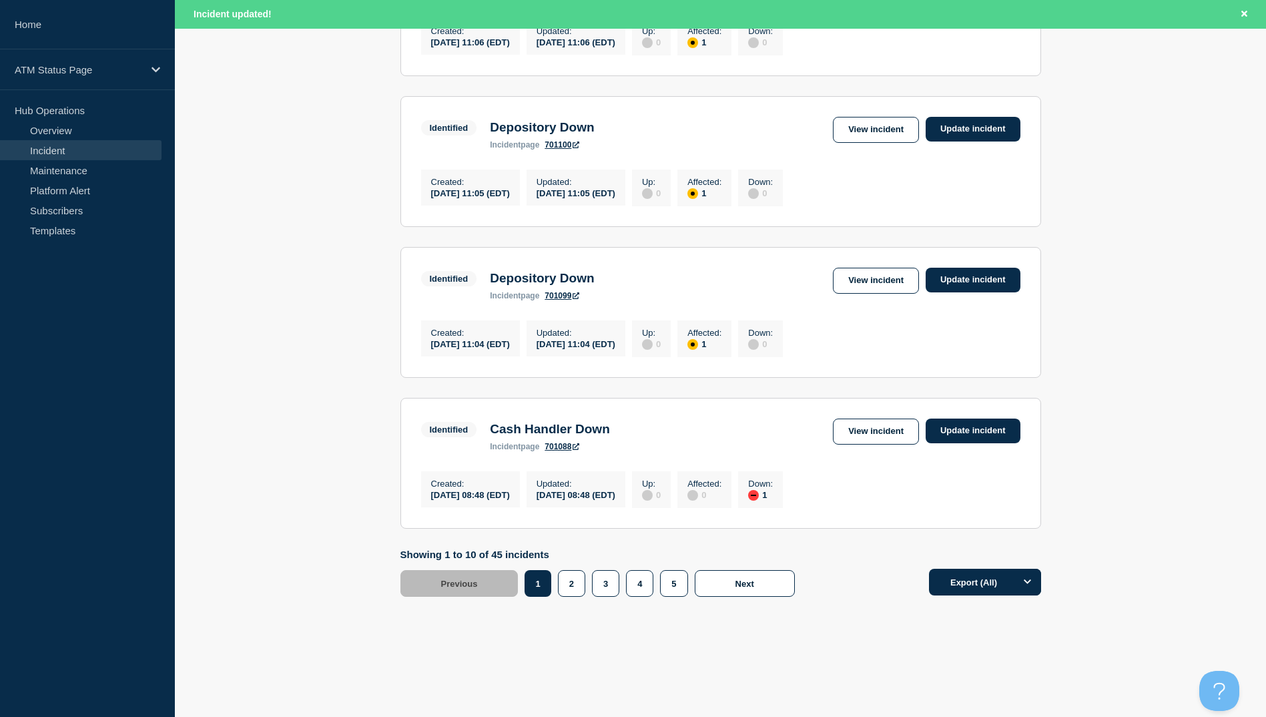
scroll to position [1310, 0]
click at [637, 584] on button "4" at bounding box center [639, 583] width 27 height 27
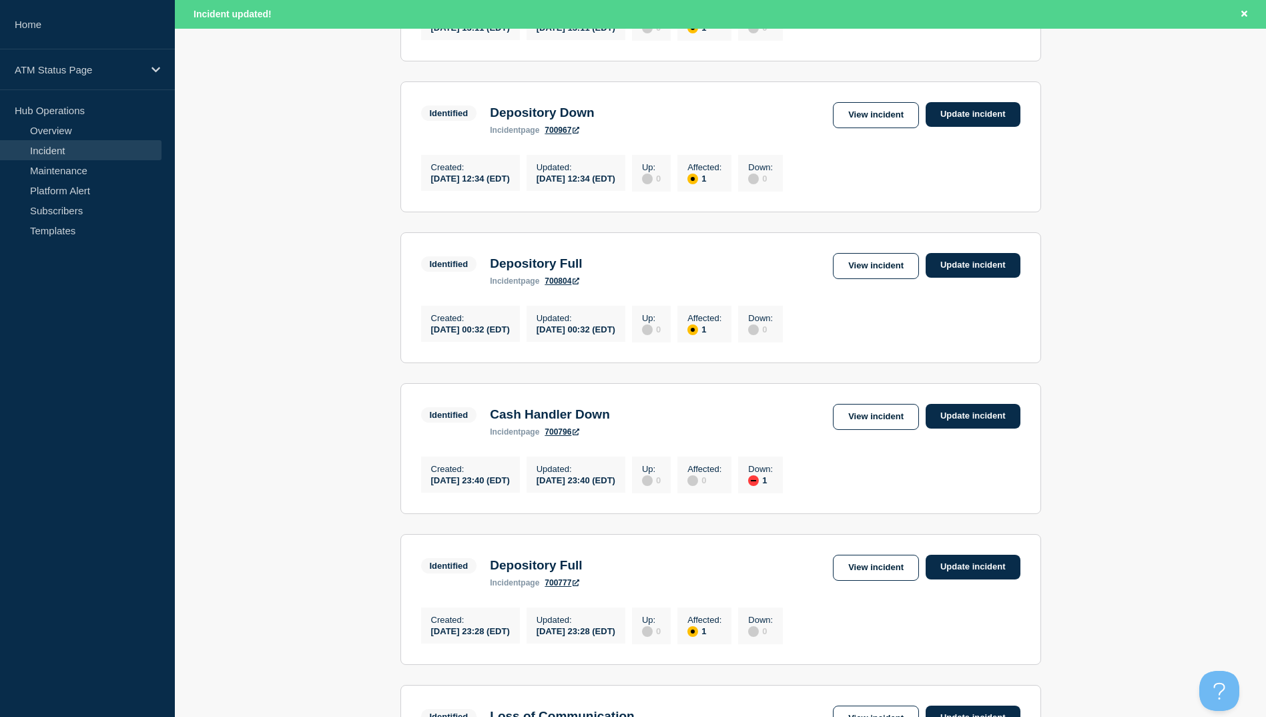
scroll to position [910, 0]
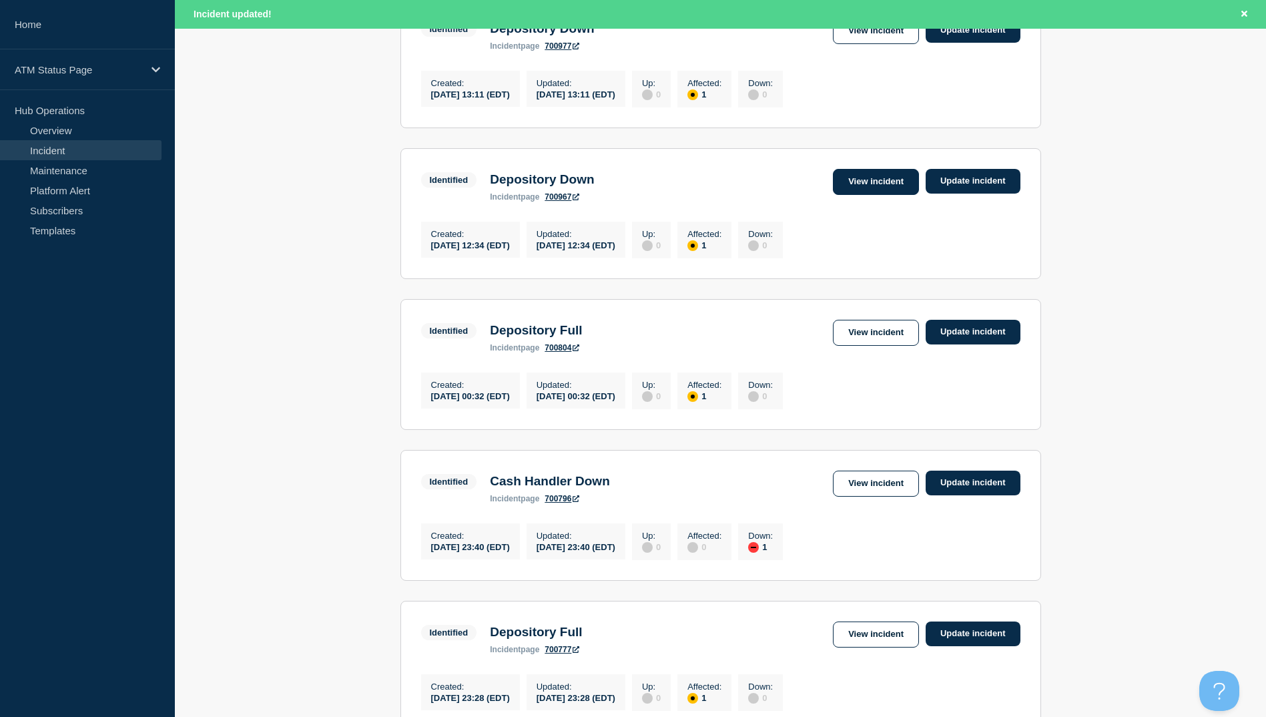
click at [881, 195] on link "View incident" at bounding box center [876, 182] width 86 height 26
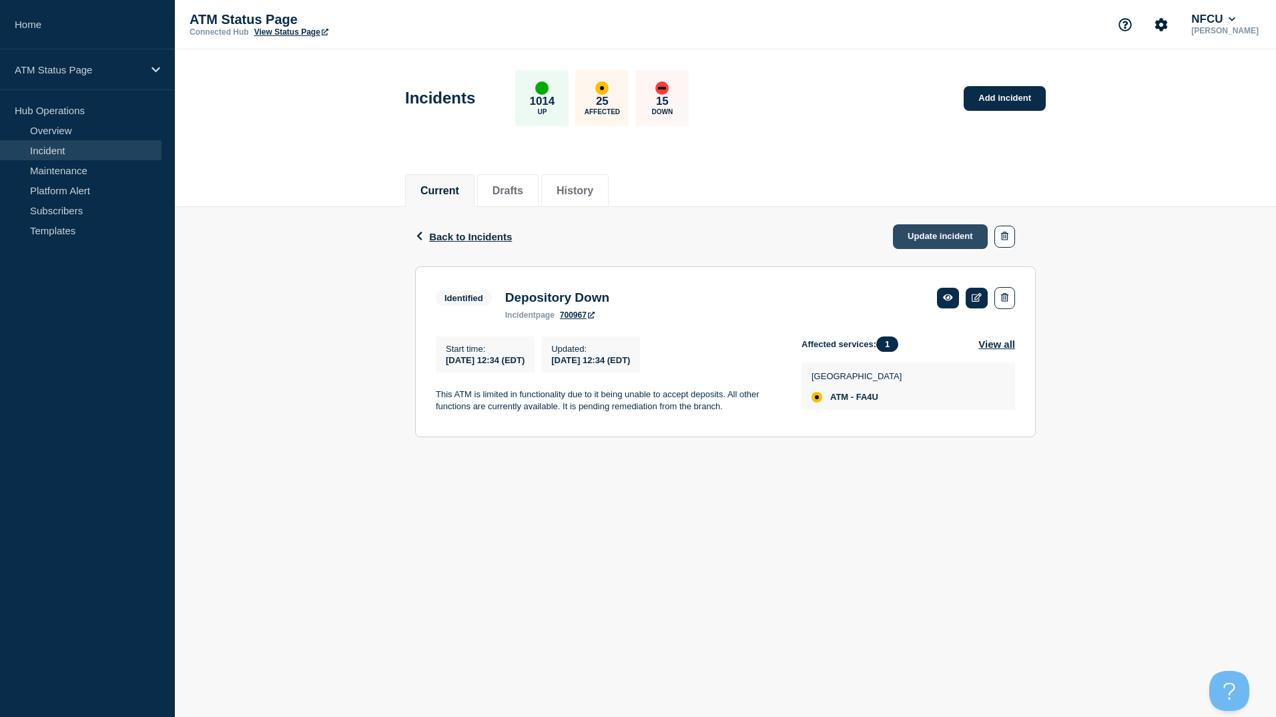
click at [933, 239] on link "Update incident" at bounding box center [940, 236] width 95 height 25
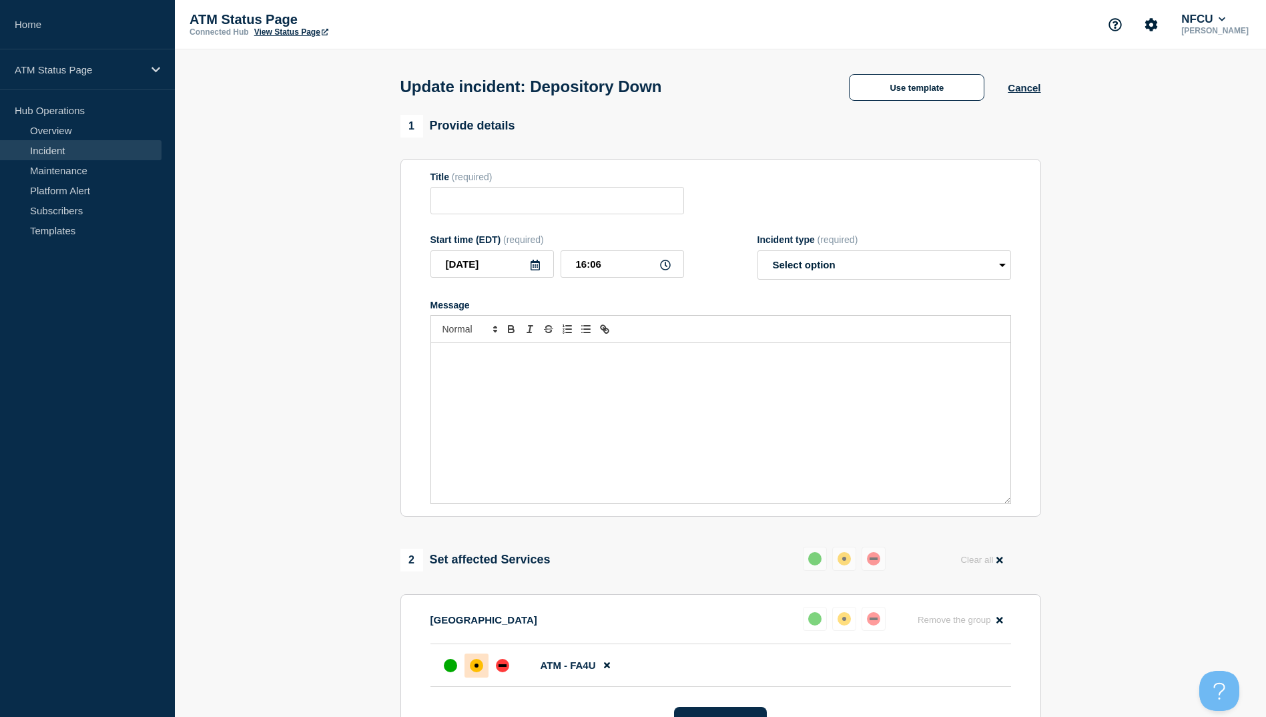
type input "Depository Down"
click at [914, 95] on button "Use template" at bounding box center [916, 87] width 135 height 27
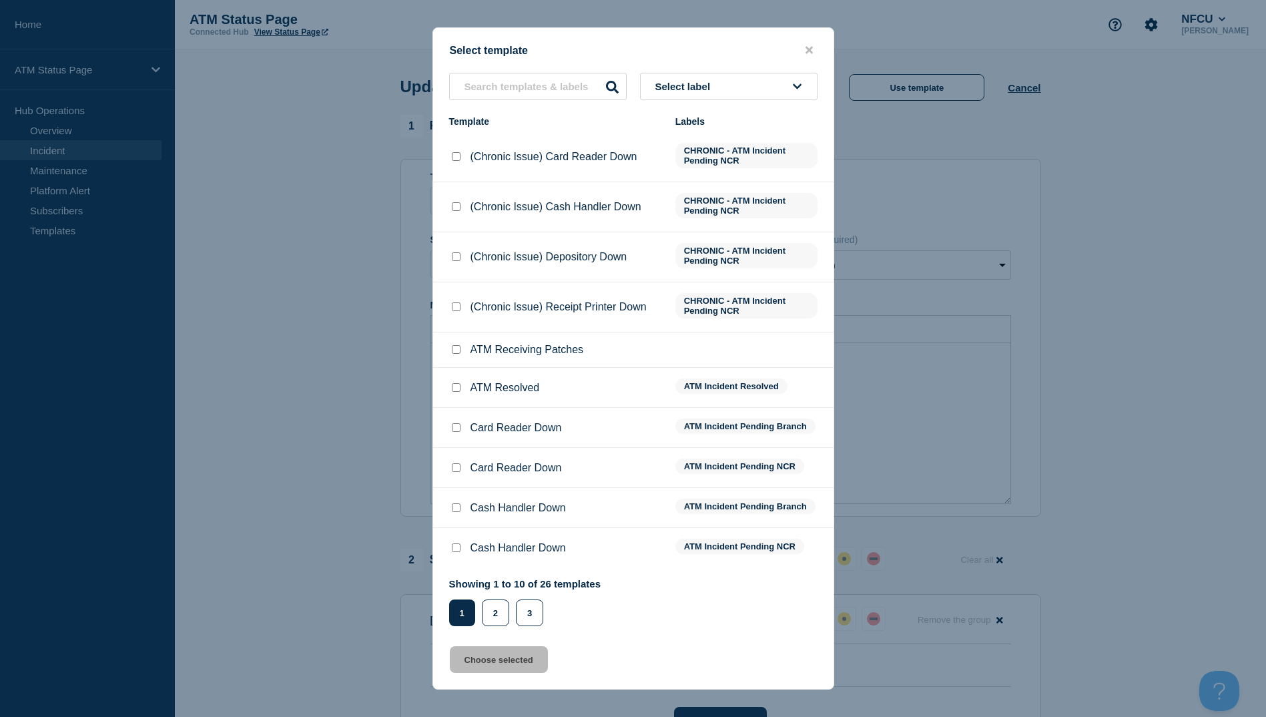
click at [454, 388] on input "ATM Resolved checkbox" at bounding box center [456, 387] width 9 height 9
checkbox input "true"
click at [490, 660] on button "Choose selected" at bounding box center [499, 659] width 98 height 27
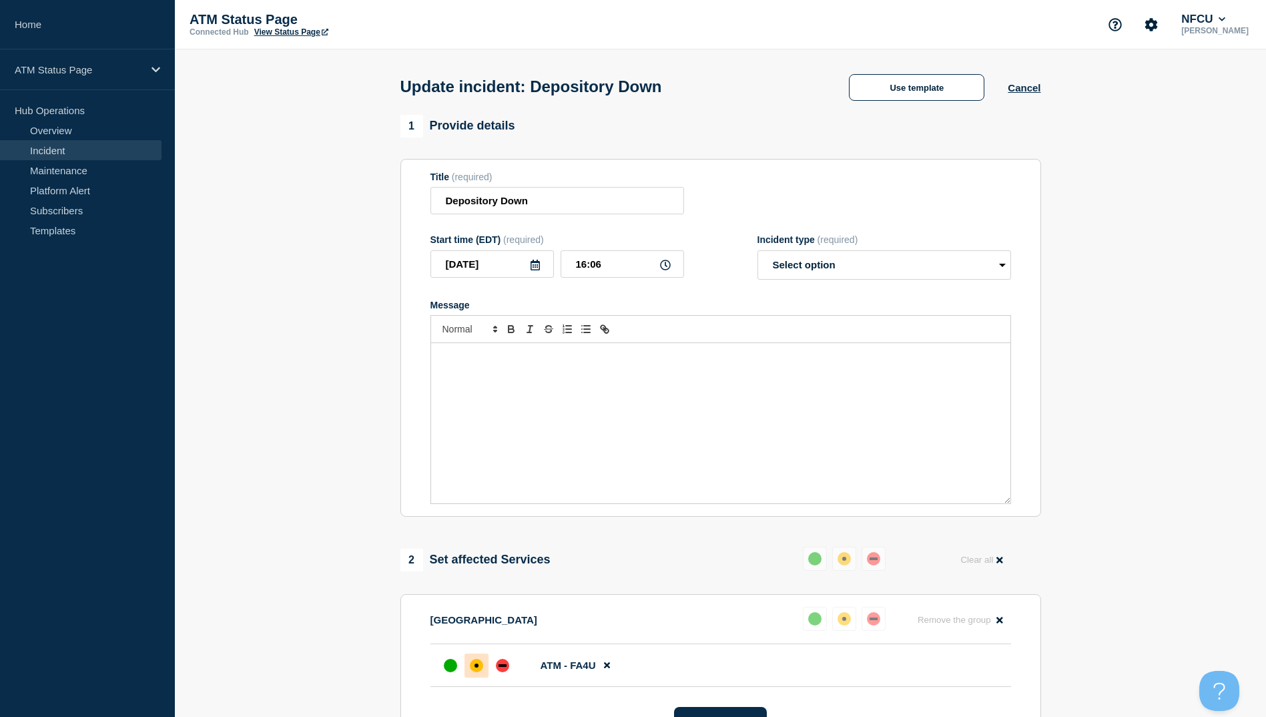
select select "resolved"
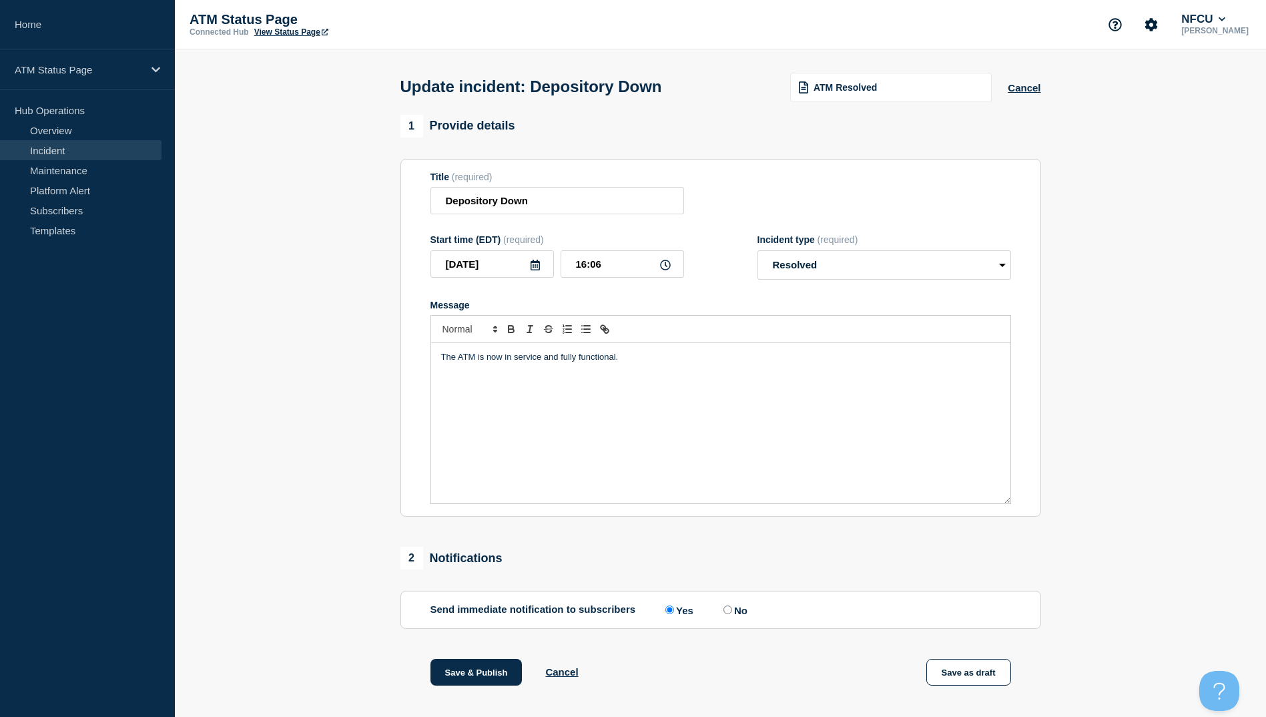
scroll to position [133, 0]
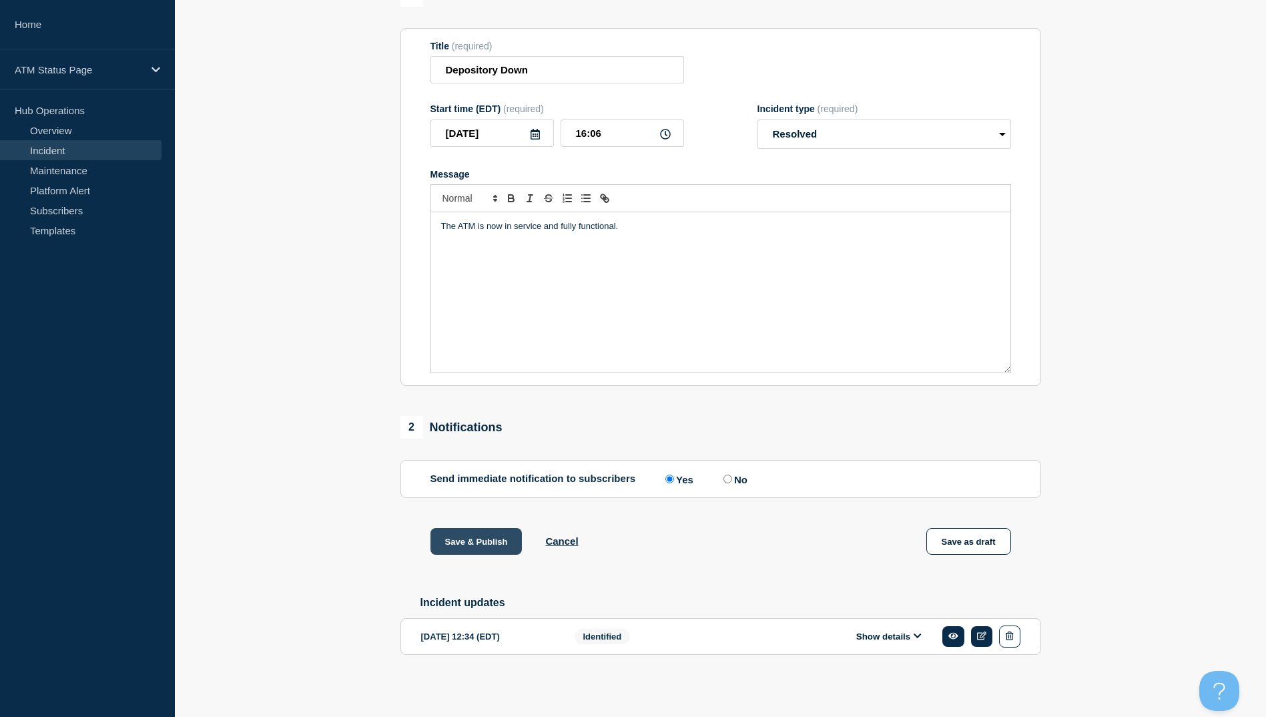
click at [462, 540] on button "Save & Publish" at bounding box center [476, 541] width 92 height 27
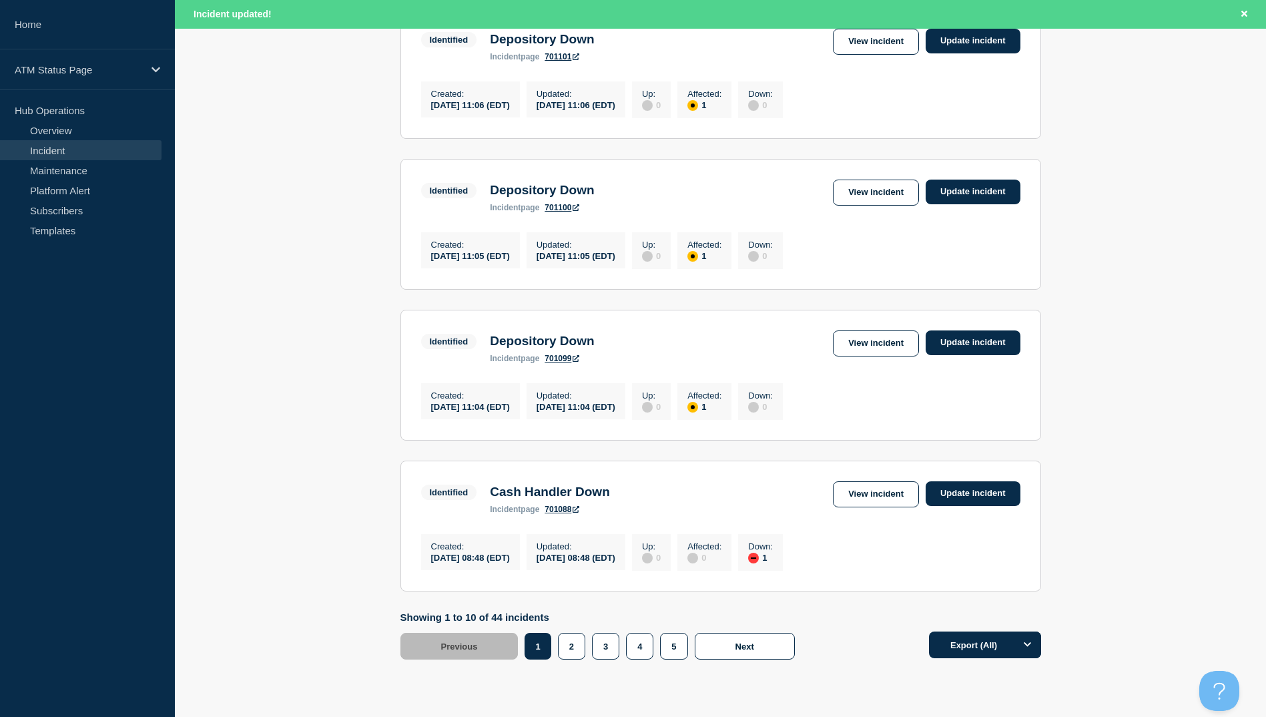
scroll to position [1310, 0]
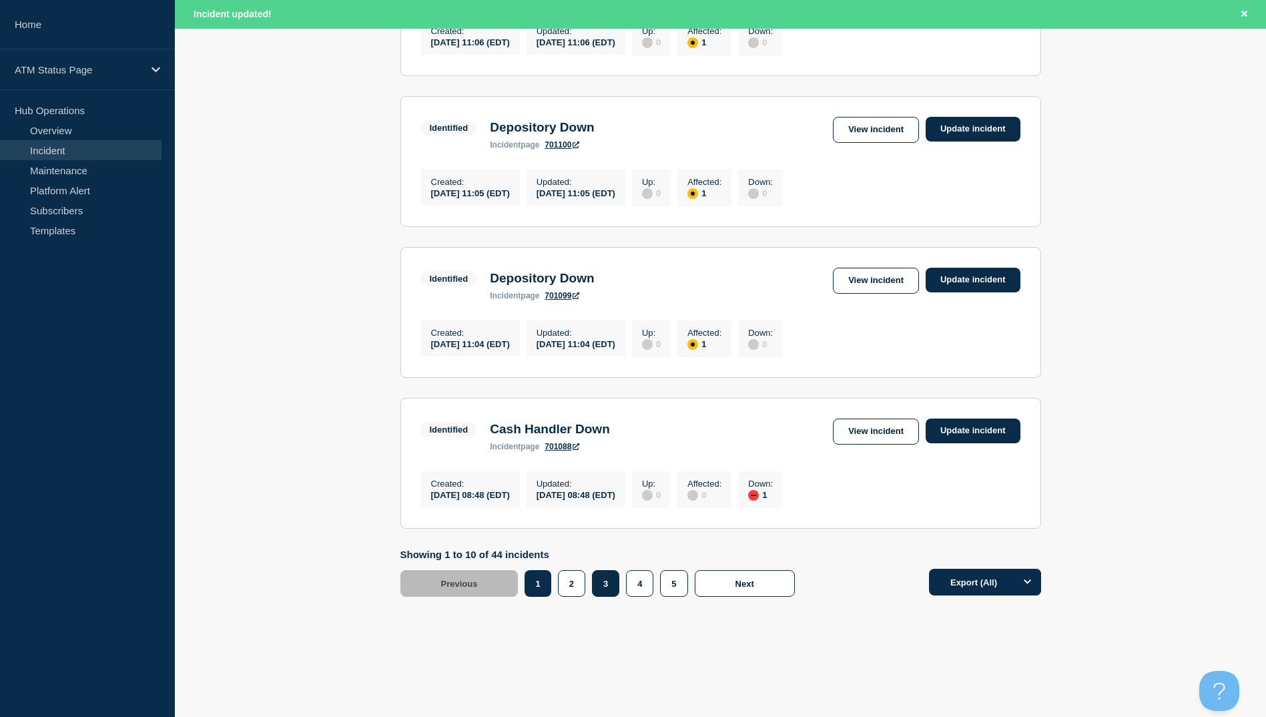
click at [604, 589] on button "3" at bounding box center [605, 583] width 27 height 27
click at [849, 422] on link "View incident" at bounding box center [876, 431] width 86 height 26
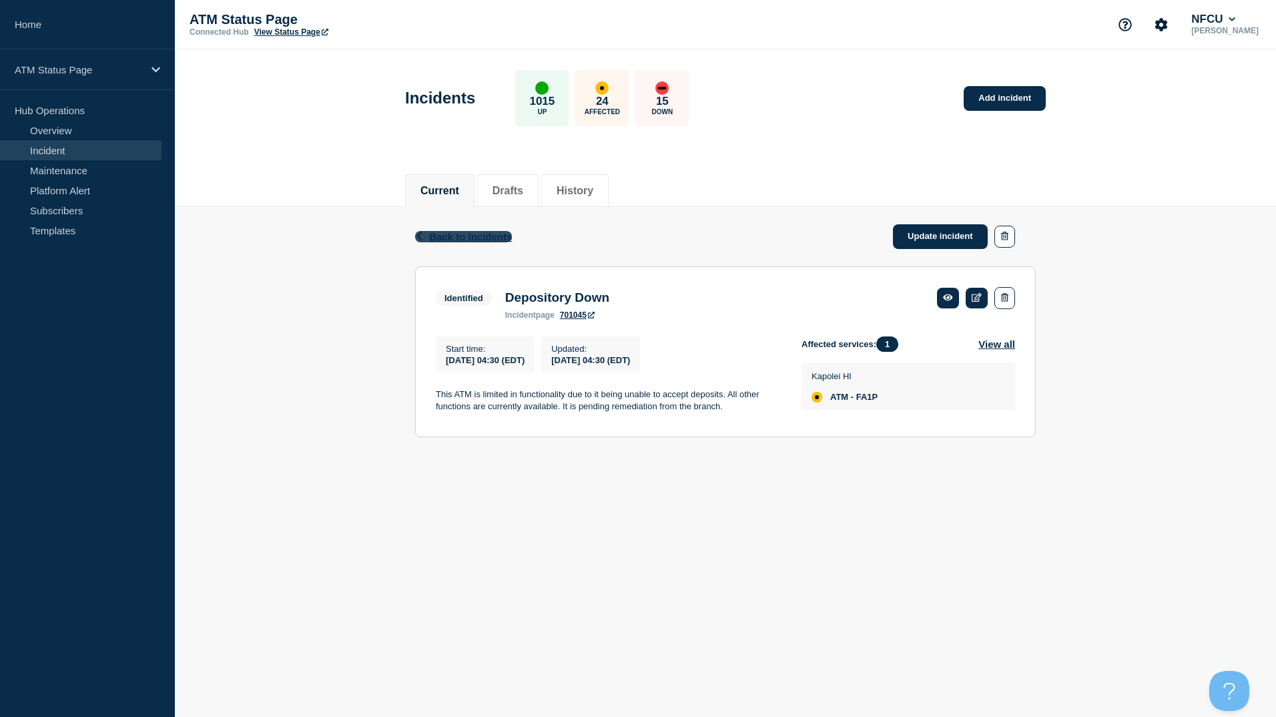
click at [464, 238] on span "Back to Incidents" at bounding box center [470, 236] width 83 height 11
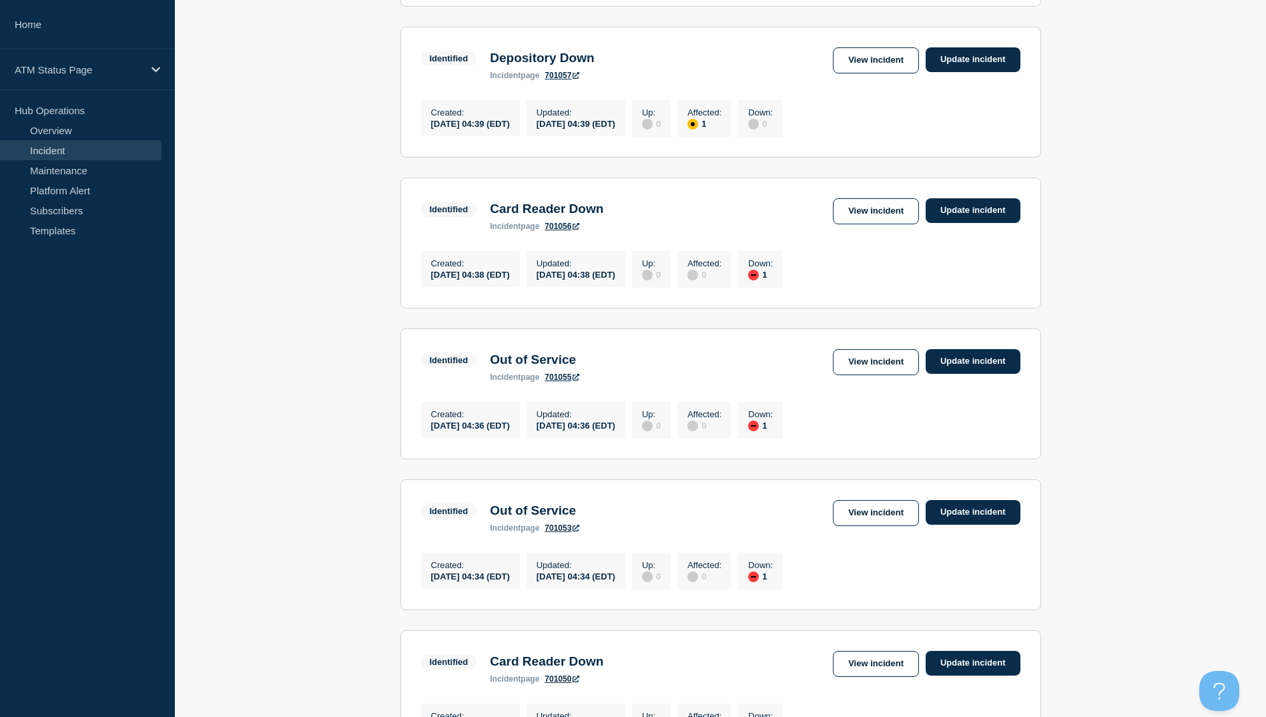
scroll to position [67, 0]
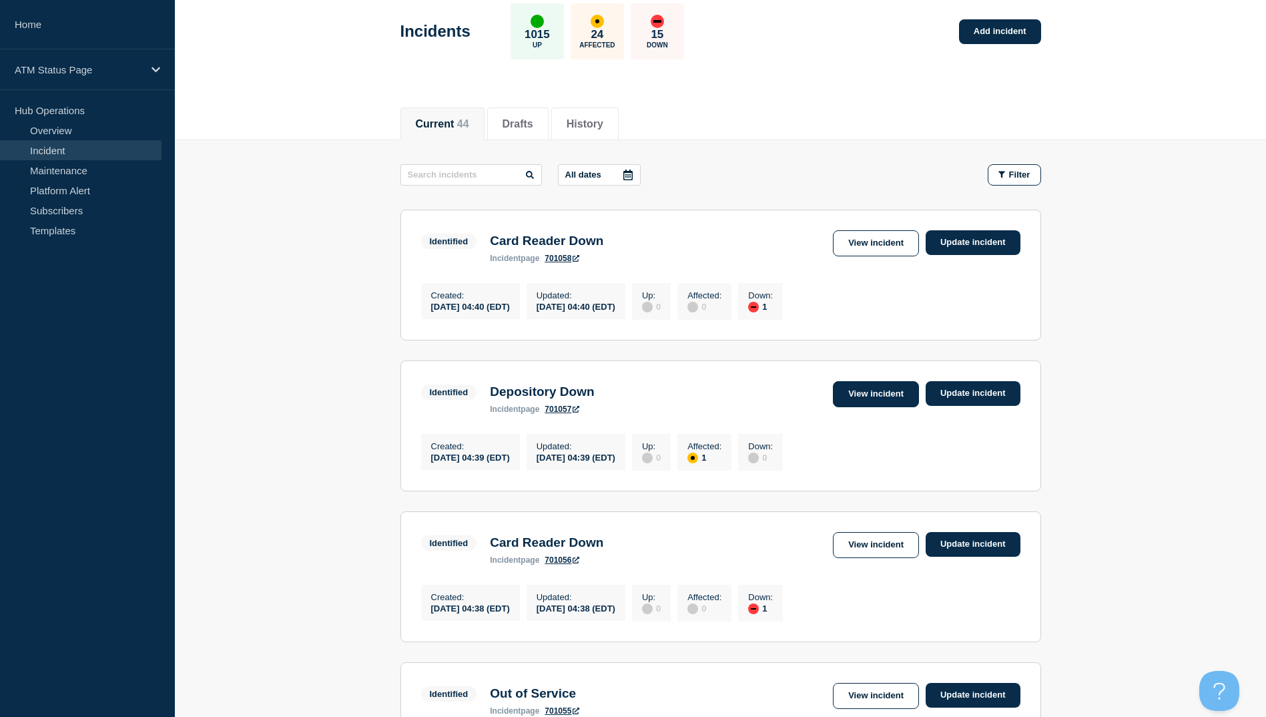
click at [882, 404] on link "View incident" at bounding box center [876, 394] width 86 height 26
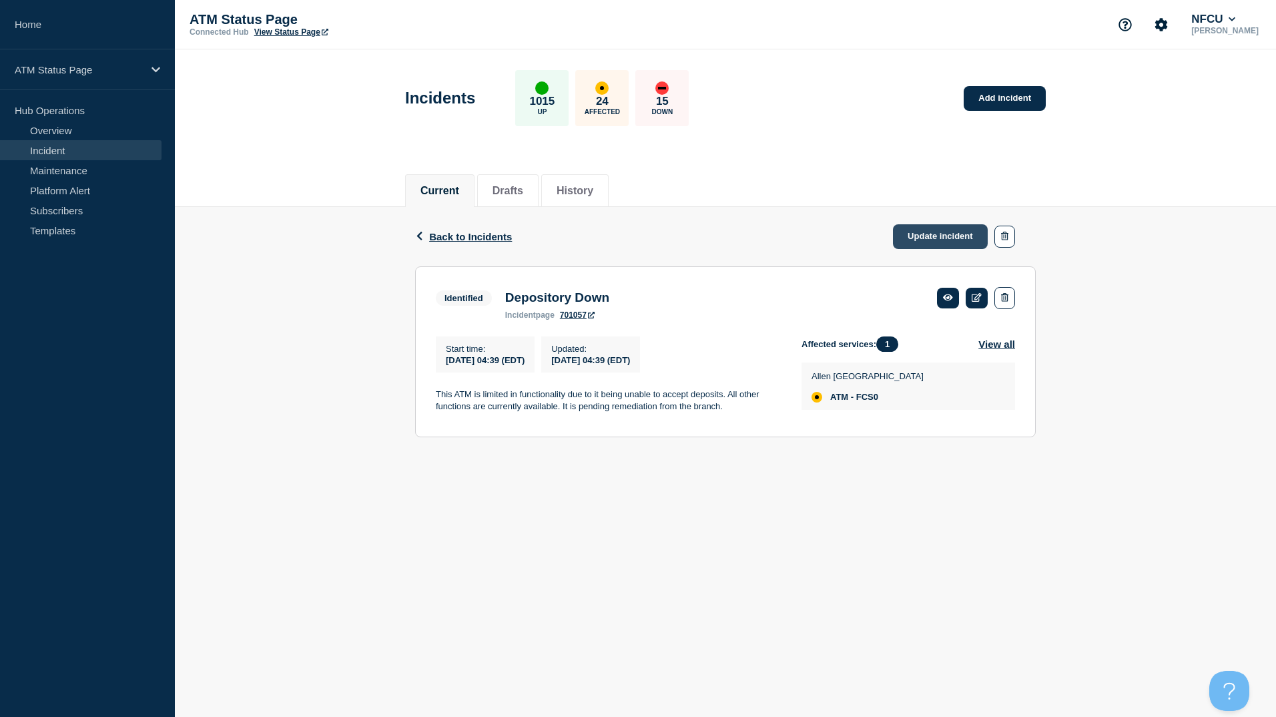
click at [933, 239] on link "Update incident" at bounding box center [940, 236] width 95 height 25
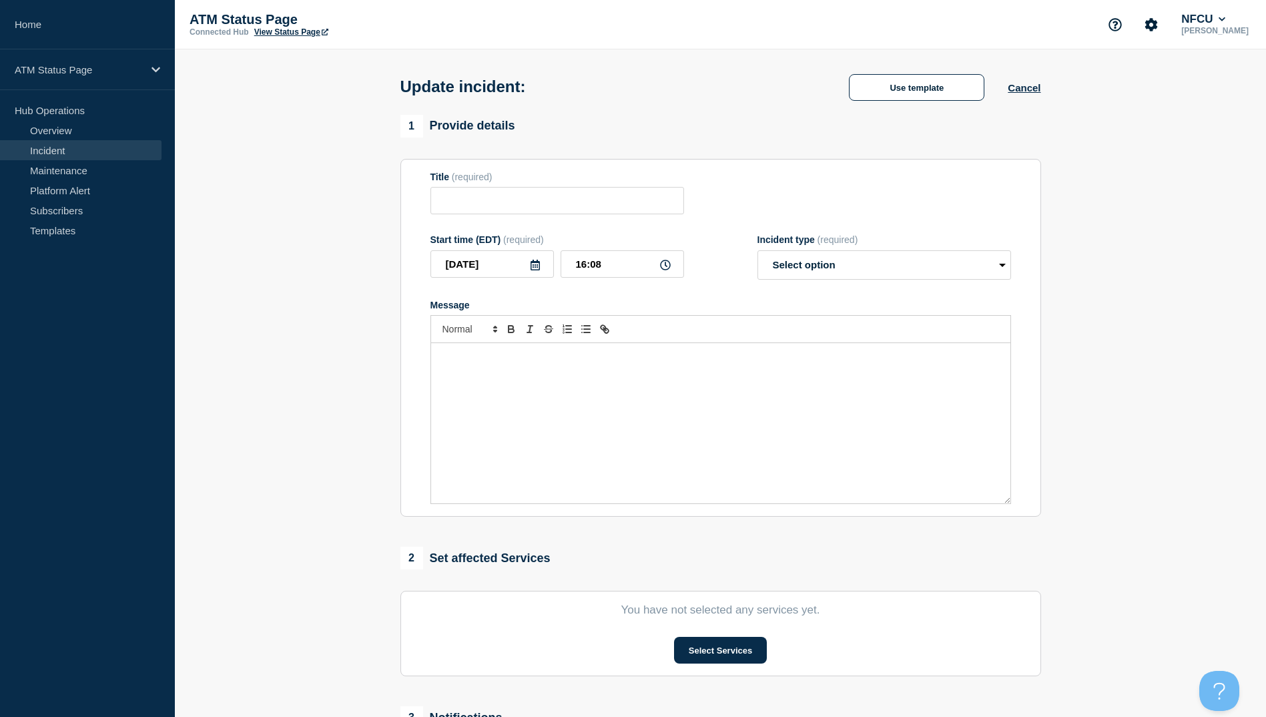
type input "Depository Down"
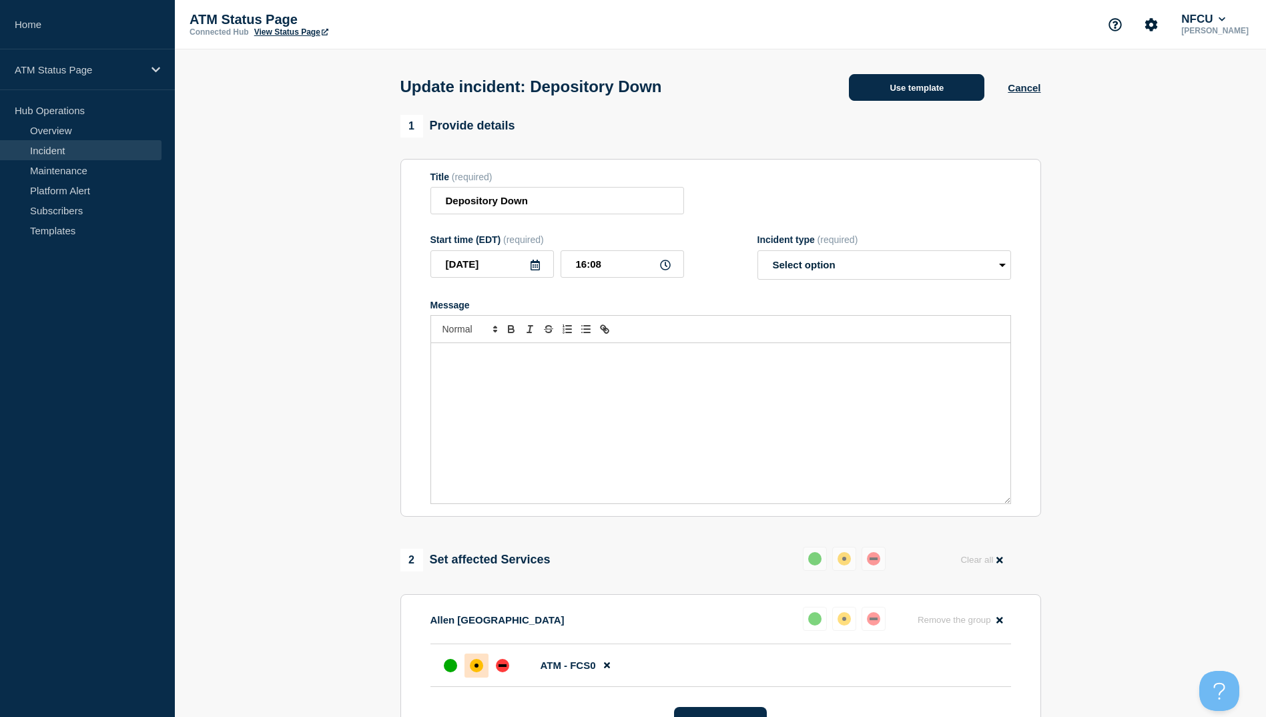
click at [931, 95] on button "Use template" at bounding box center [916, 87] width 135 height 27
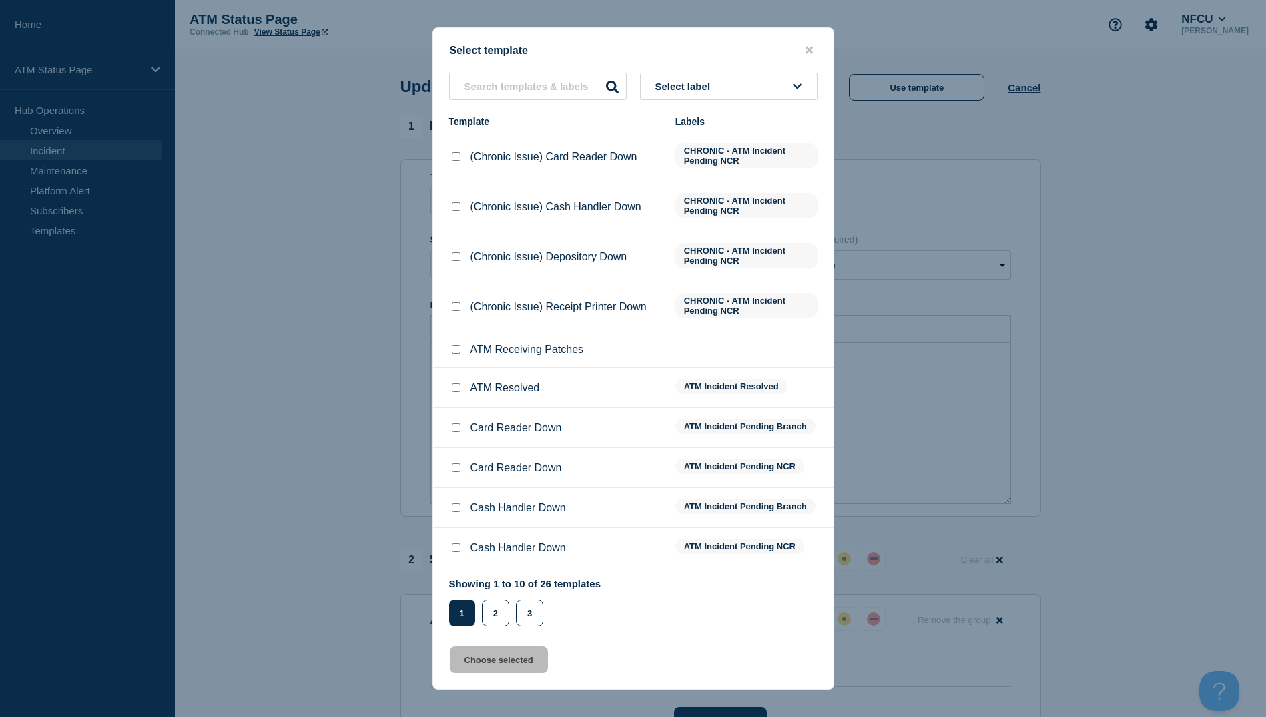
click at [457, 391] on input "ATM Resolved checkbox" at bounding box center [456, 387] width 9 height 9
checkbox input "true"
click at [518, 661] on button "Choose selected" at bounding box center [499, 659] width 98 height 27
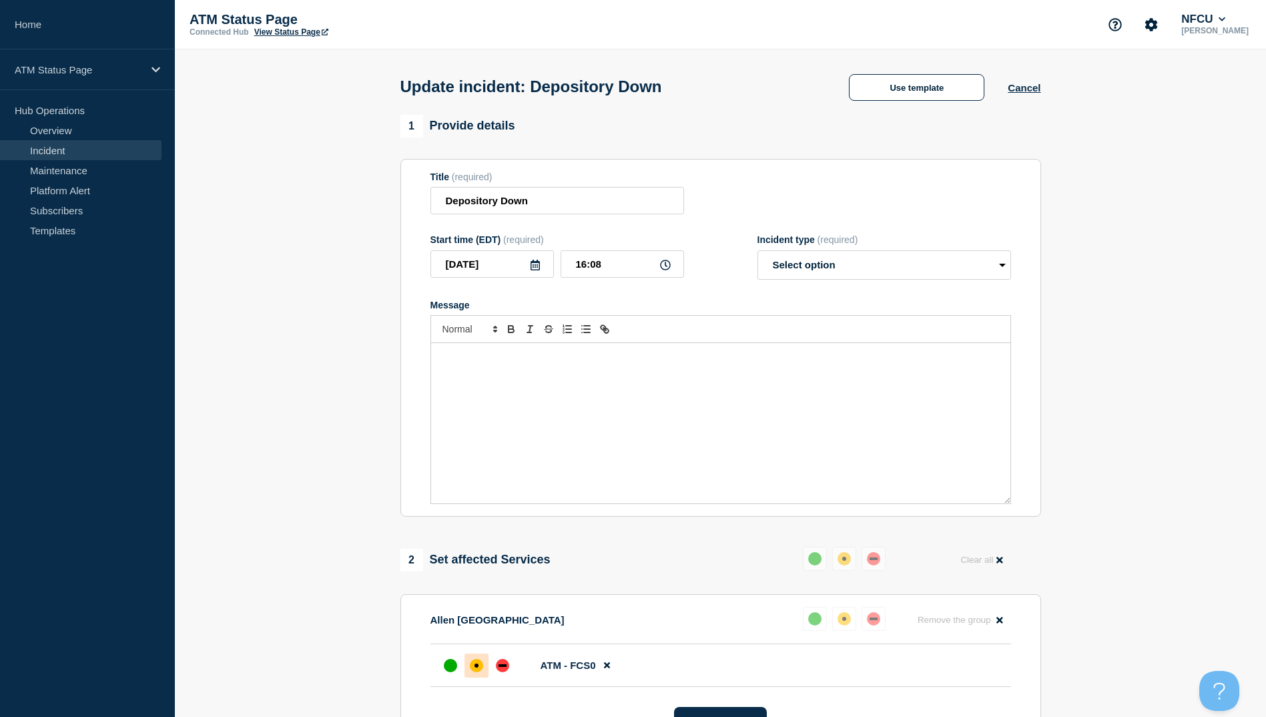
select select "resolved"
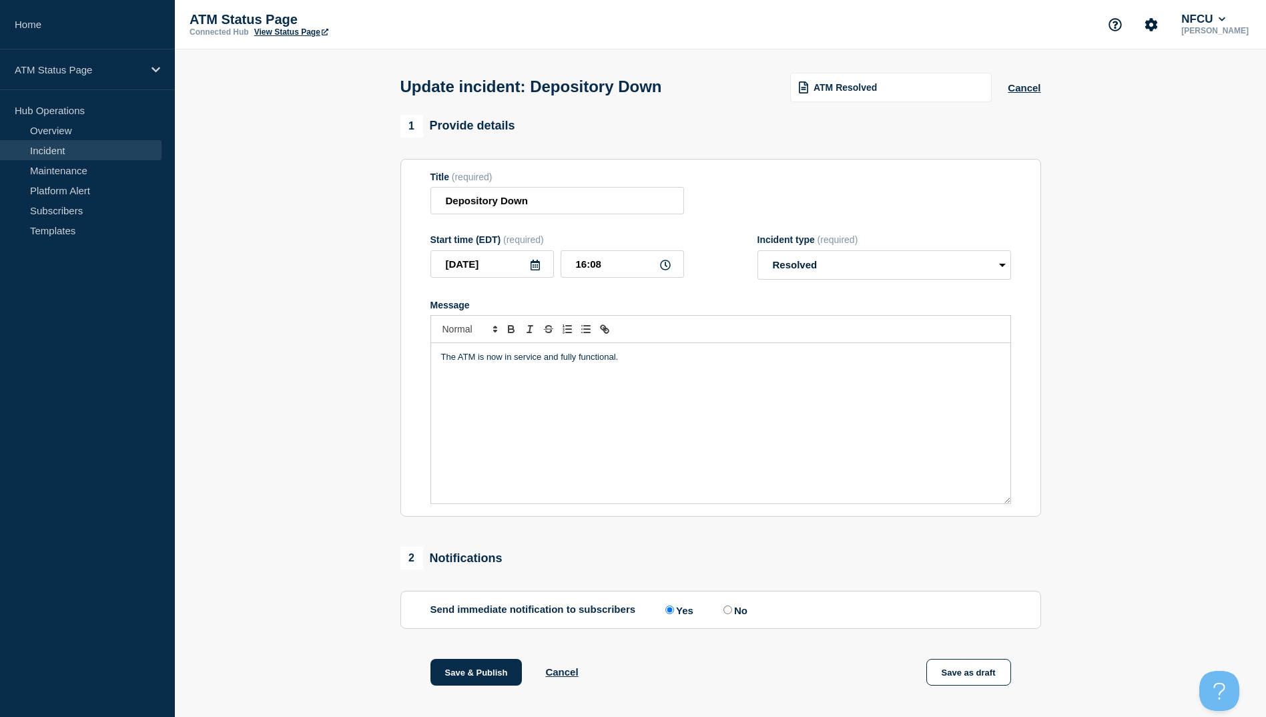
scroll to position [137, 0]
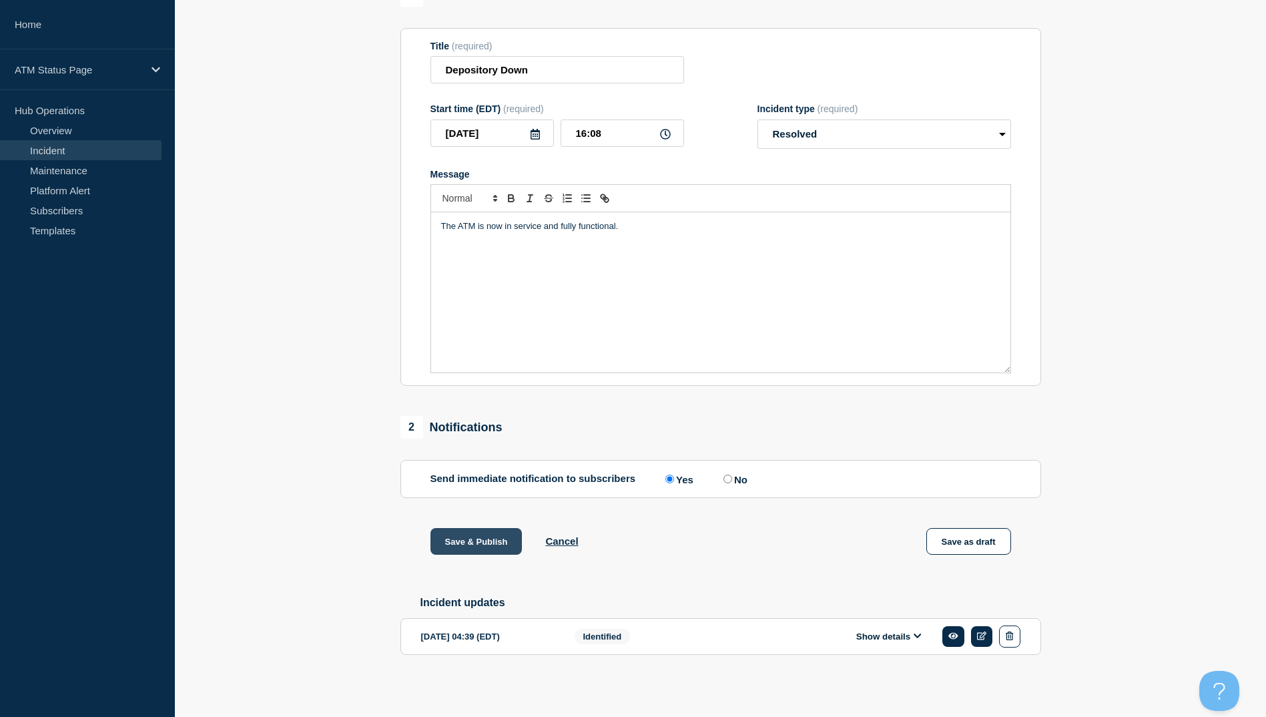
click at [468, 536] on button "Save & Publish" at bounding box center [476, 541] width 92 height 27
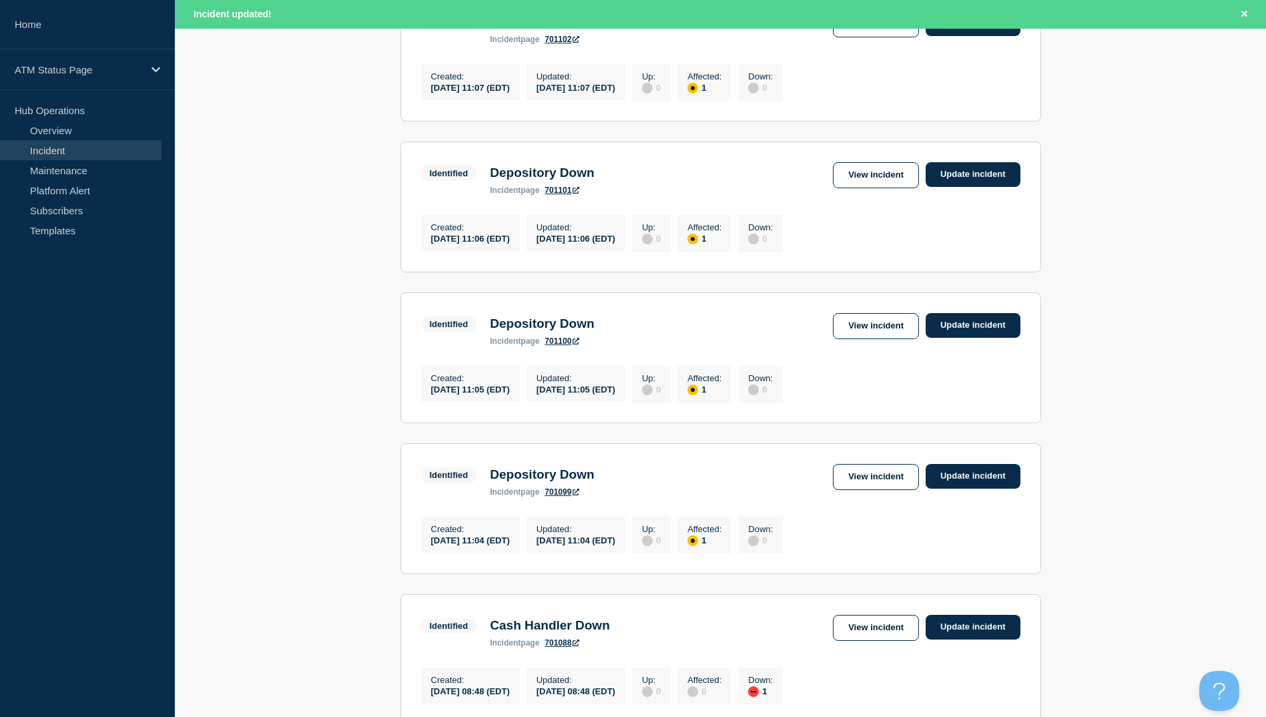
scroll to position [1268, 0]
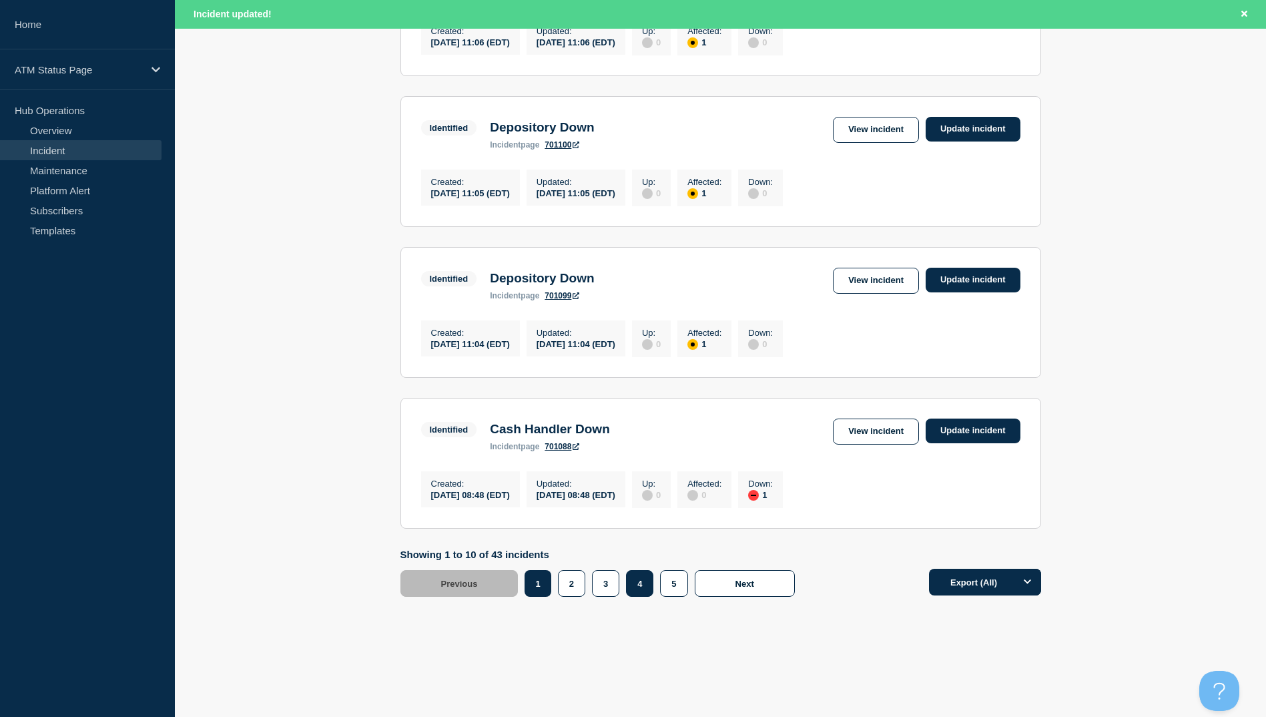
click at [635, 596] on button "4" at bounding box center [639, 583] width 27 height 27
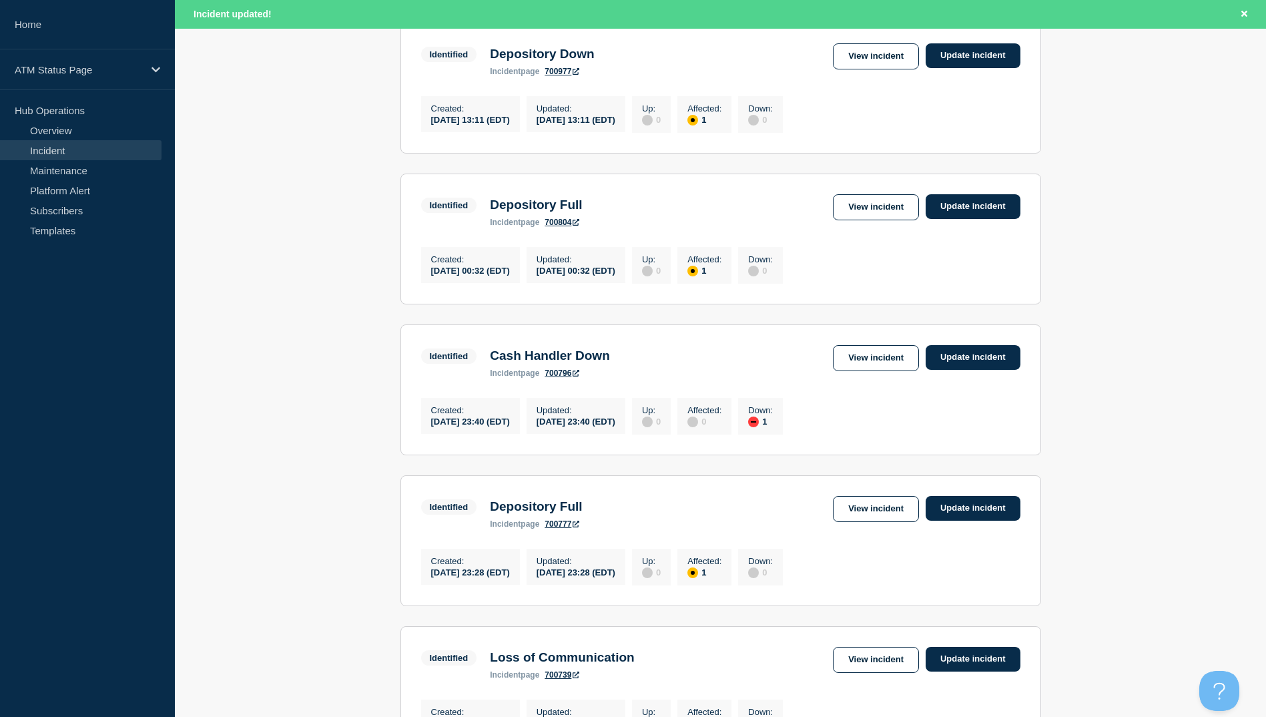
scroll to position [600, 0]
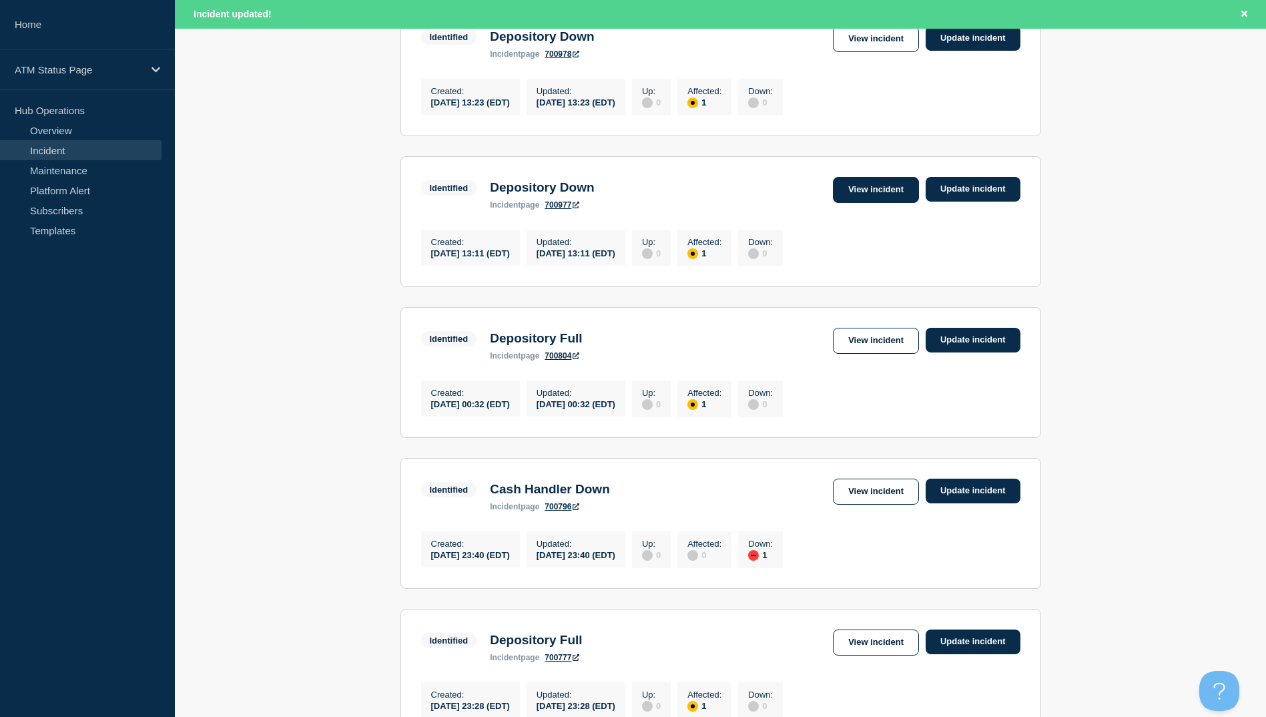
click at [851, 203] on link "View incident" at bounding box center [876, 190] width 86 height 26
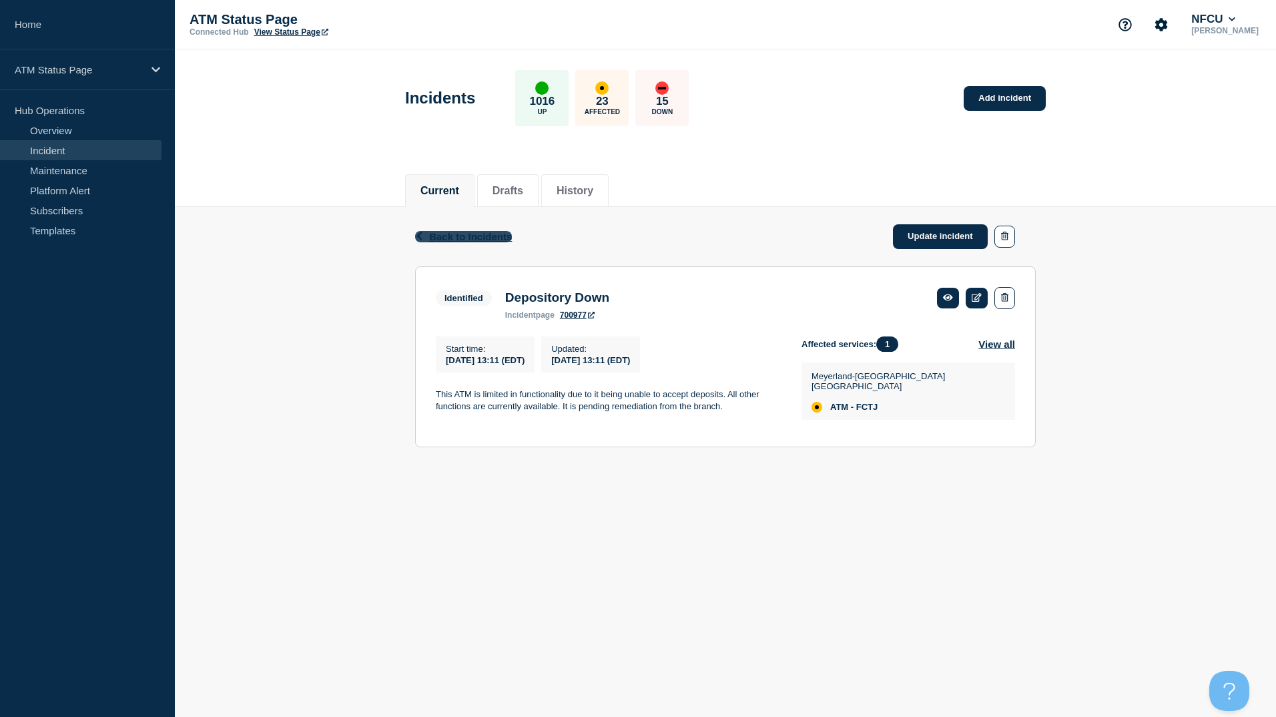
click at [489, 241] on span "Back to Incidents" at bounding box center [470, 236] width 83 height 11
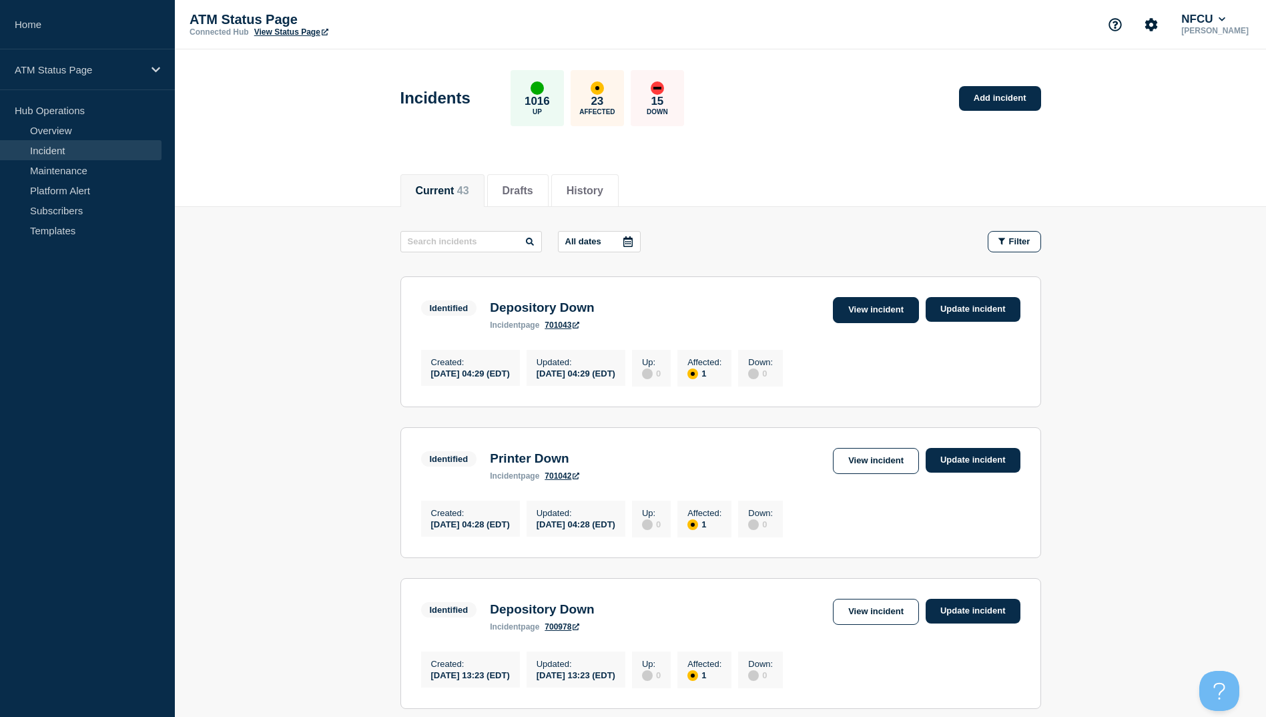
click at [876, 319] on link "View incident" at bounding box center [876, 310] width 86 height 26
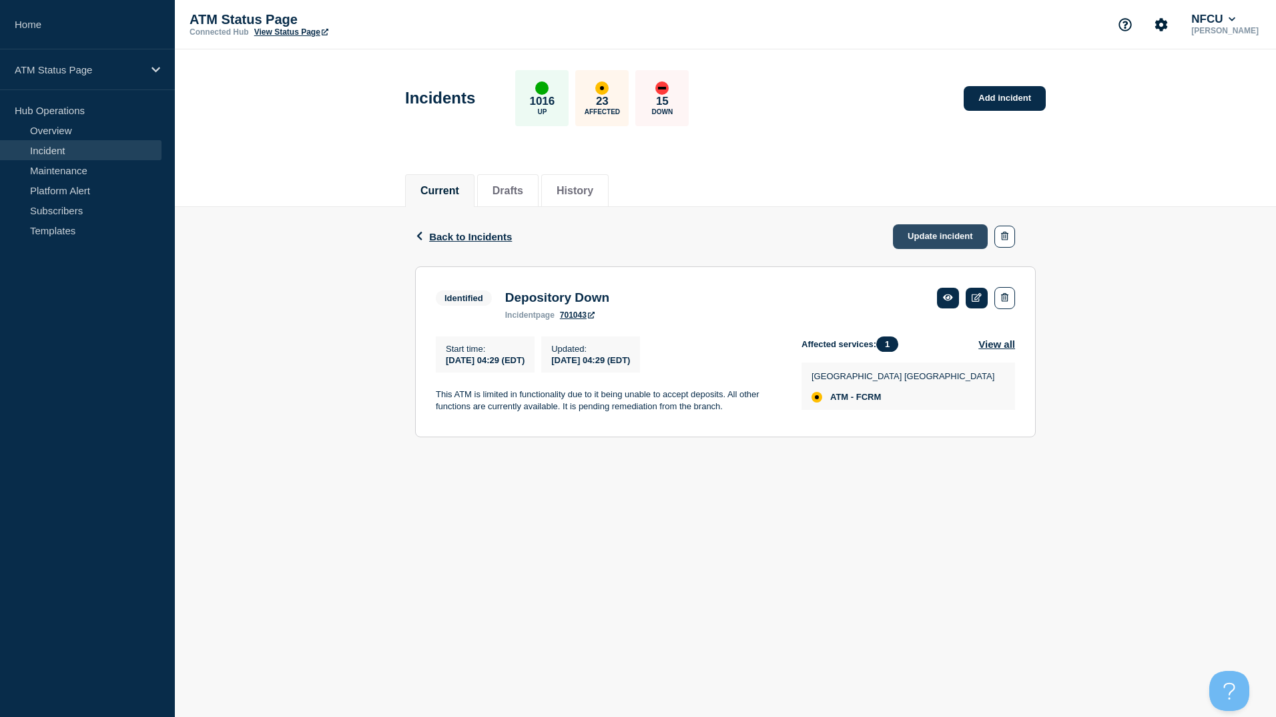
click at [906, 237] on link "Update incident" at bounding box center [940, 236] width 95 height 25
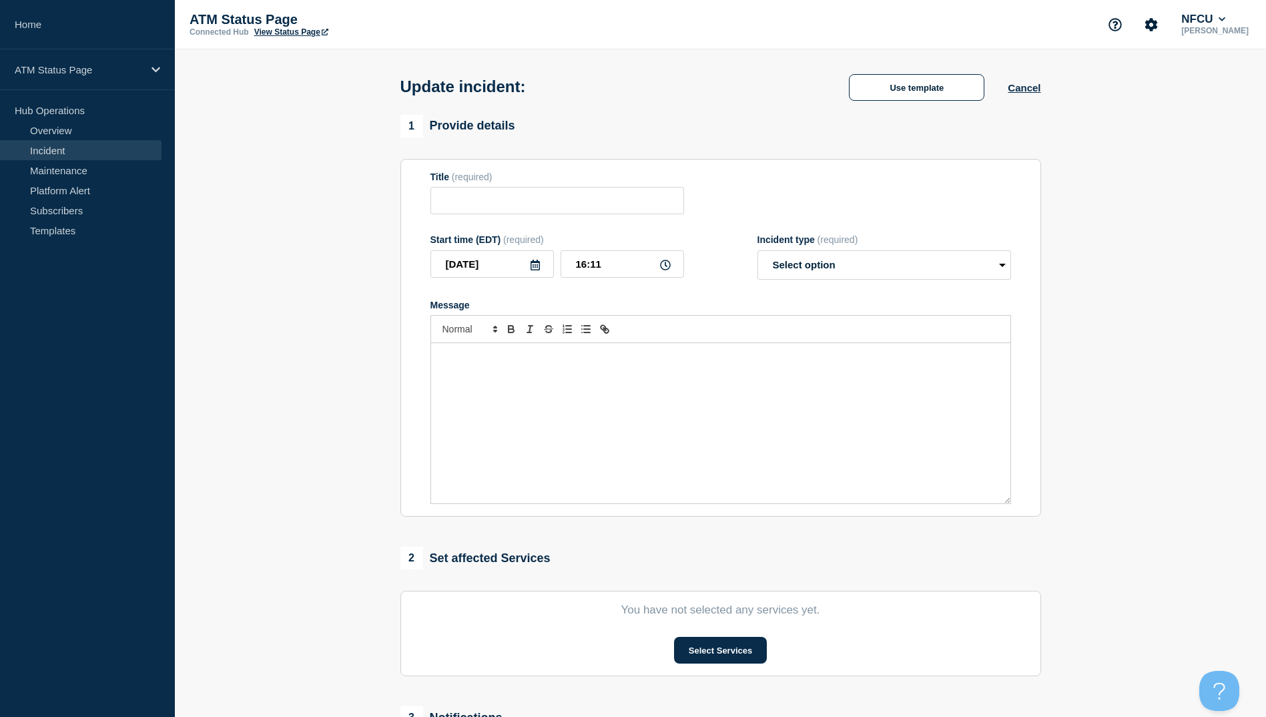
type input "Depository Down"
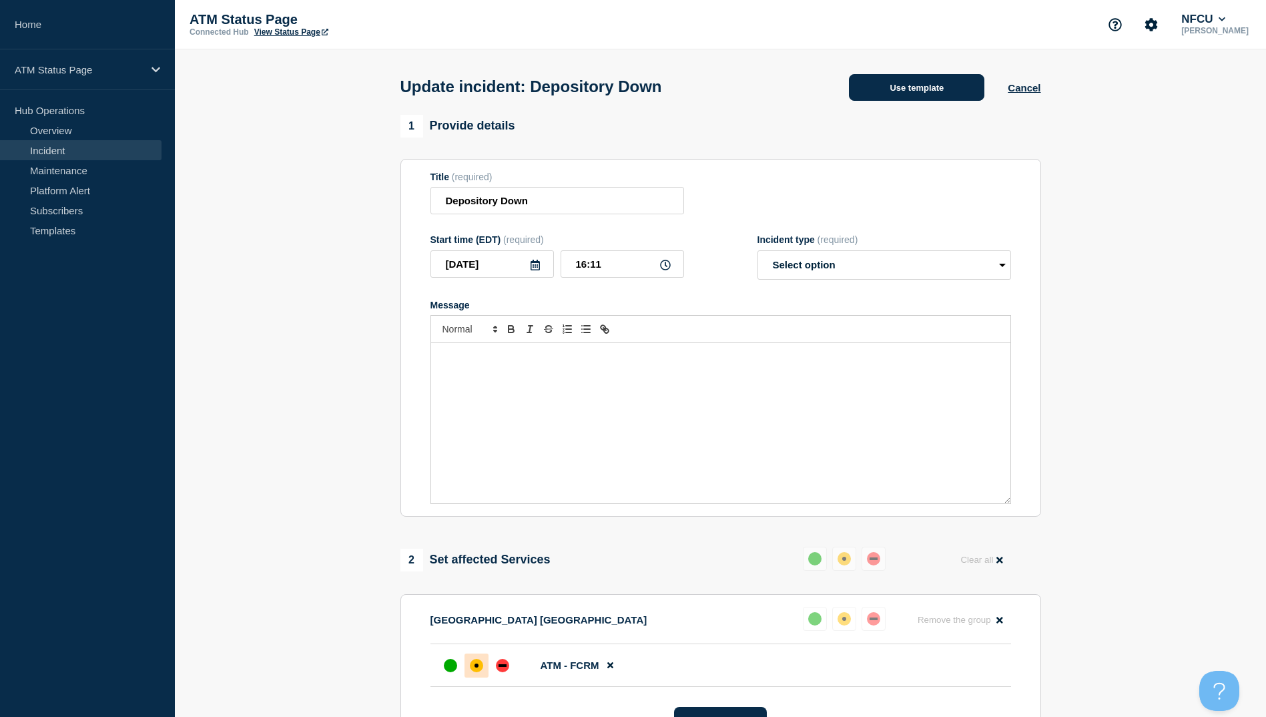
click at [900, 87] on button "Use template" at bounding box center [916, 87] width 135 height 27
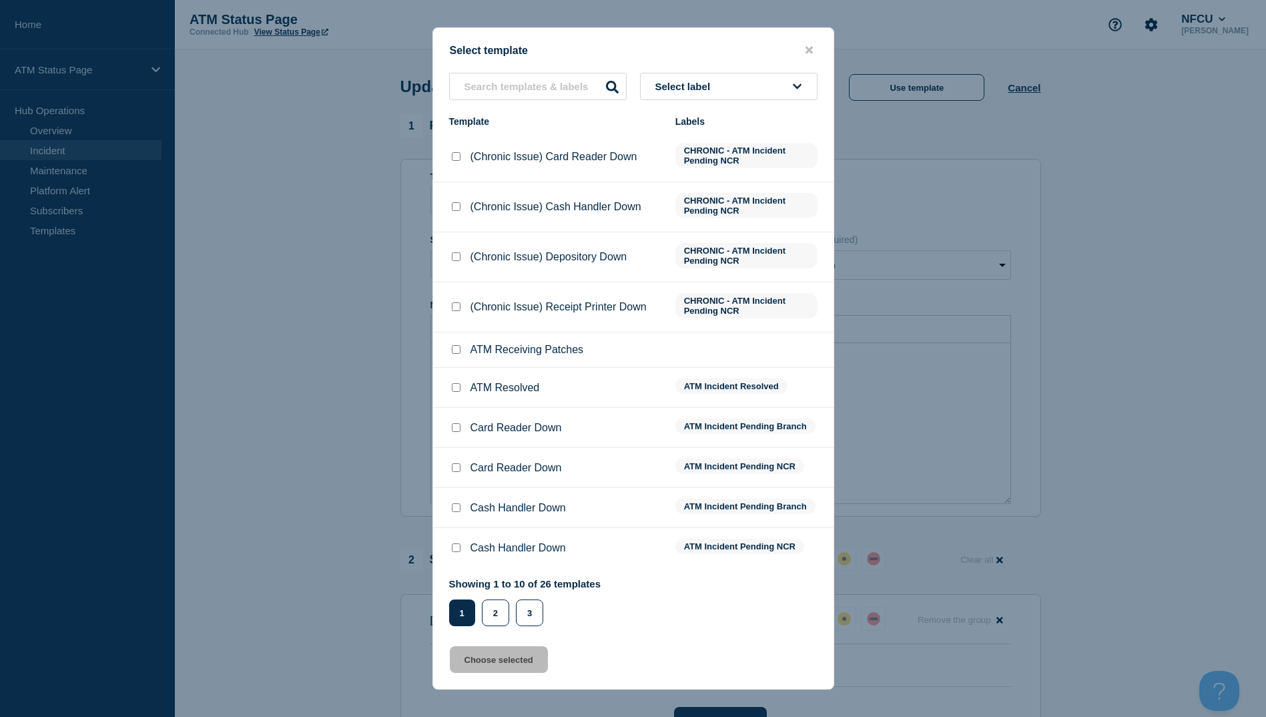
click at [457, 386] on input "ATM Resolved checkbox" at bounding box center [456, 387] width 9 height 9
checkbox input "true"
click at [490, 666] on button "Choose selected" at bounding box center [499, 659] width 98 height 27
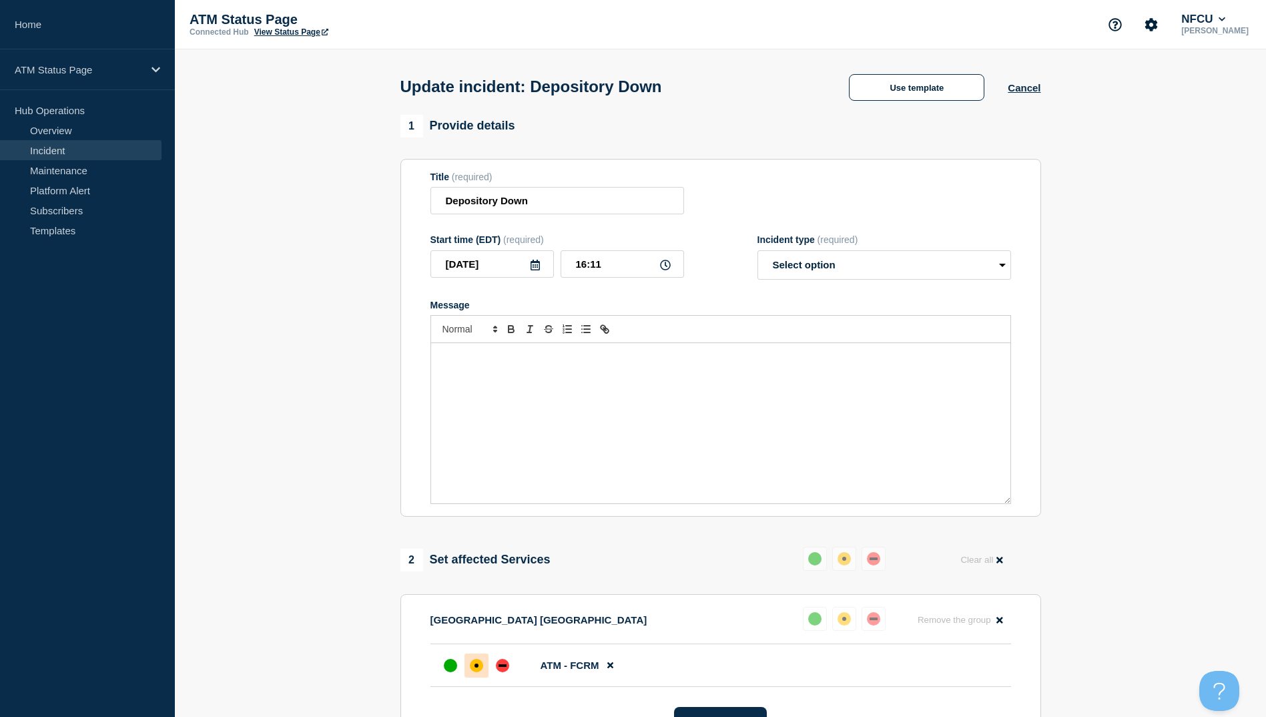
select select "resolved"
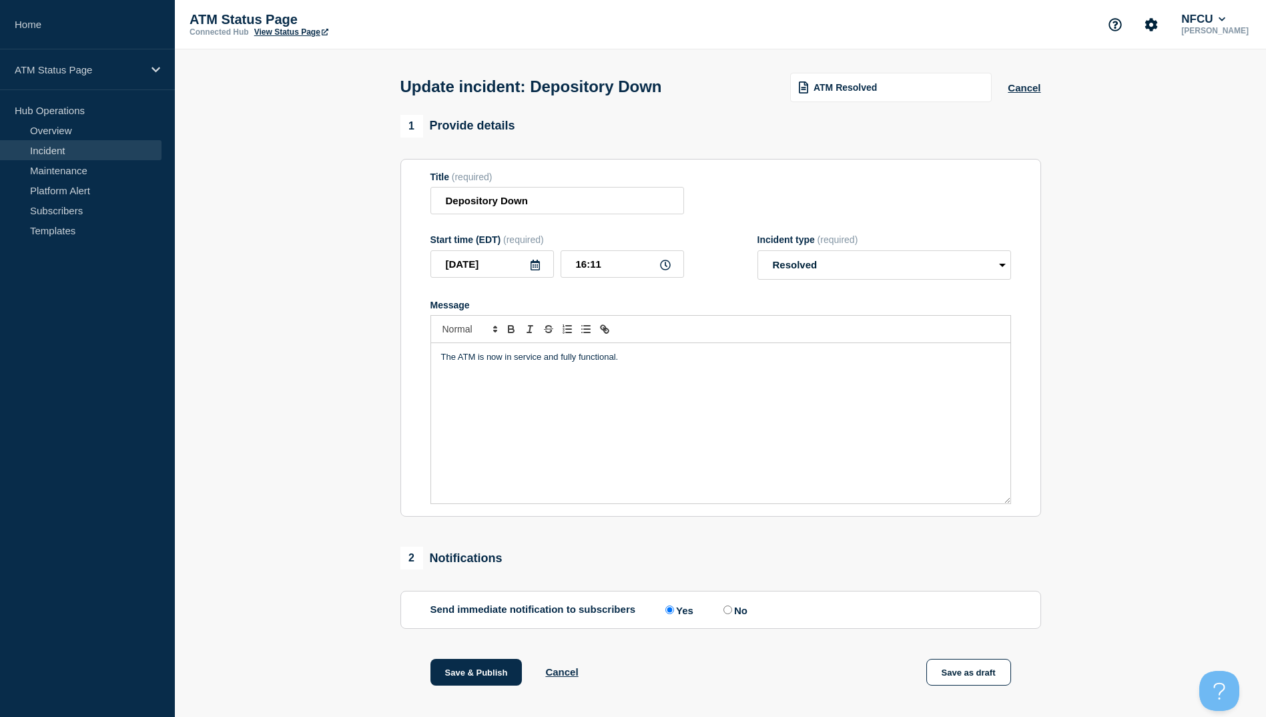
scroll to position [137, 0]
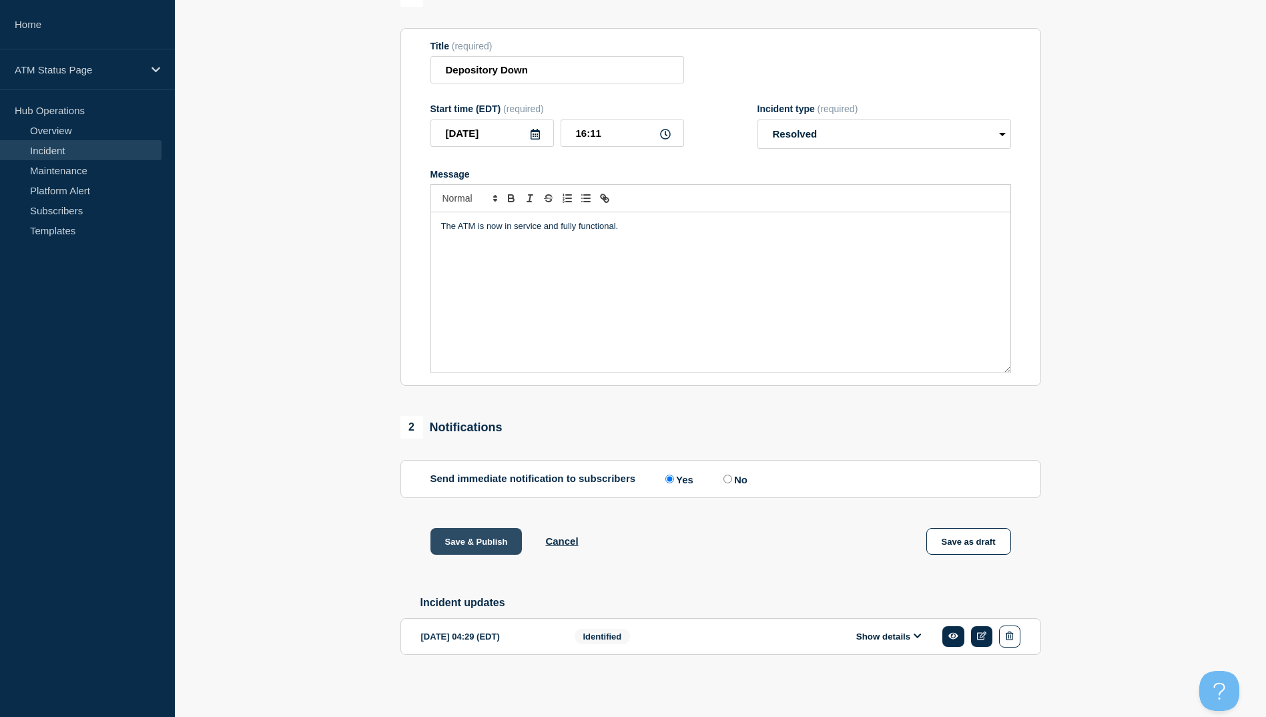
click at [475, 542] on button "Save & Publish" at bounding box center [476, 541] width 92 height 27
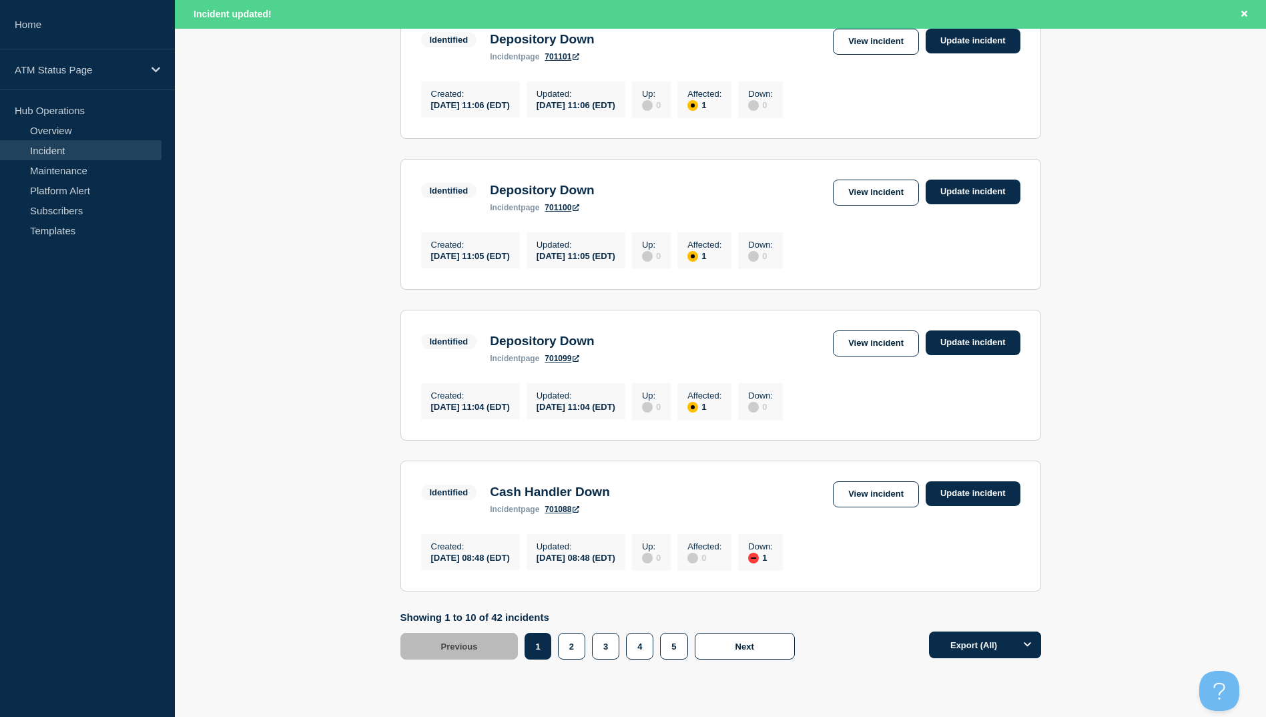
scroll to position [1310, 0]
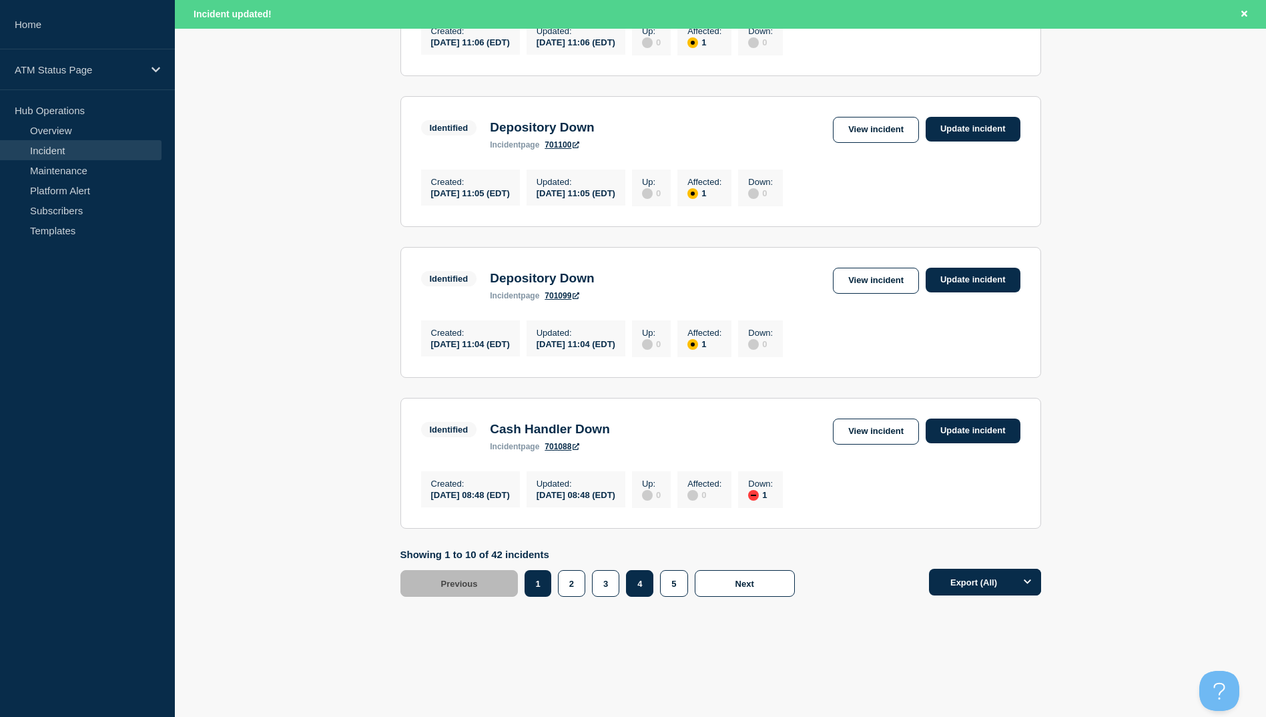
click at [642, 594] on button "4" at bounding box center [639, 583] width 27 height 27
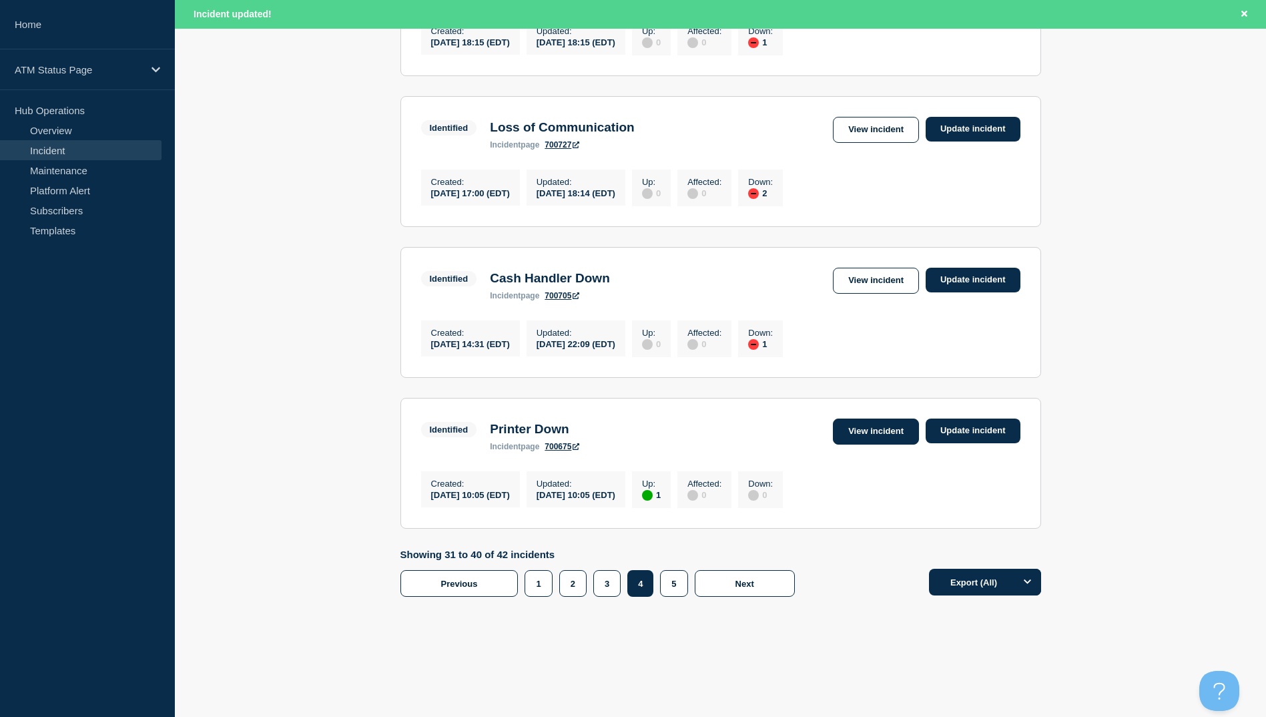
click at [886, 418] on link "View incident" at bounding box center [876, 431] width 86 height 26
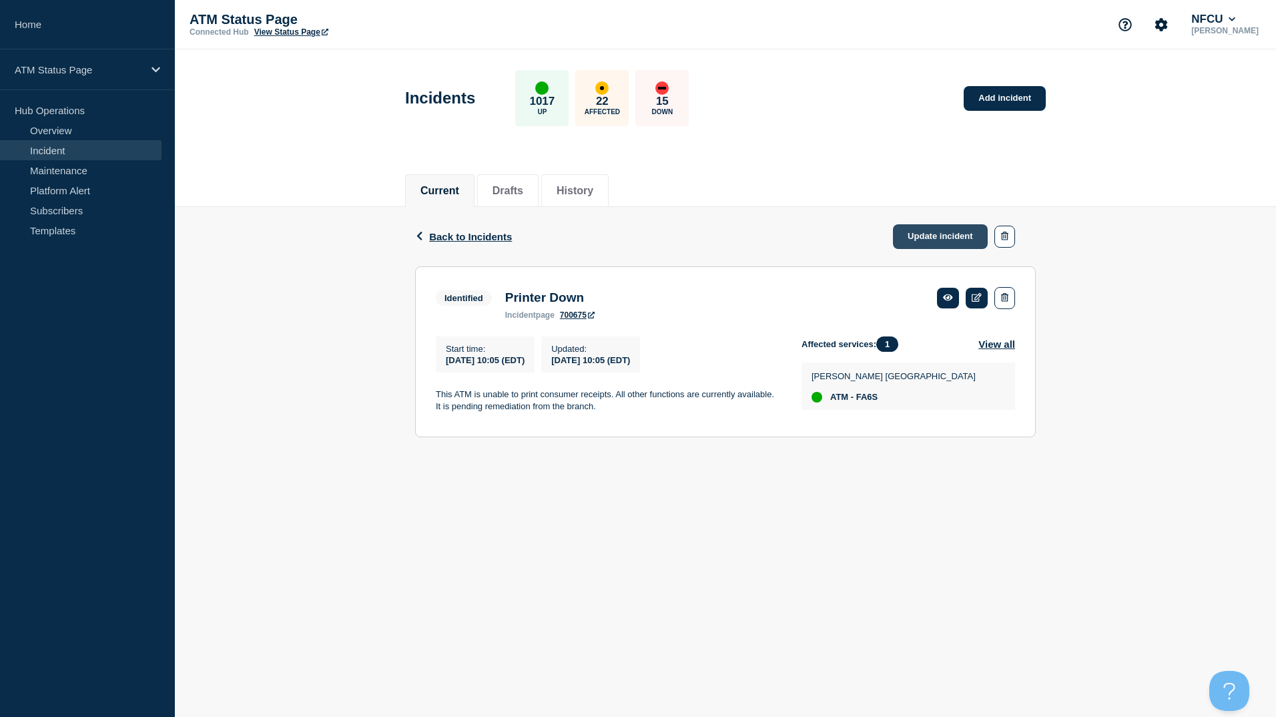
click at [957, 239] on link "Update incident" at bounding box center [940, 236] width 95 height 25
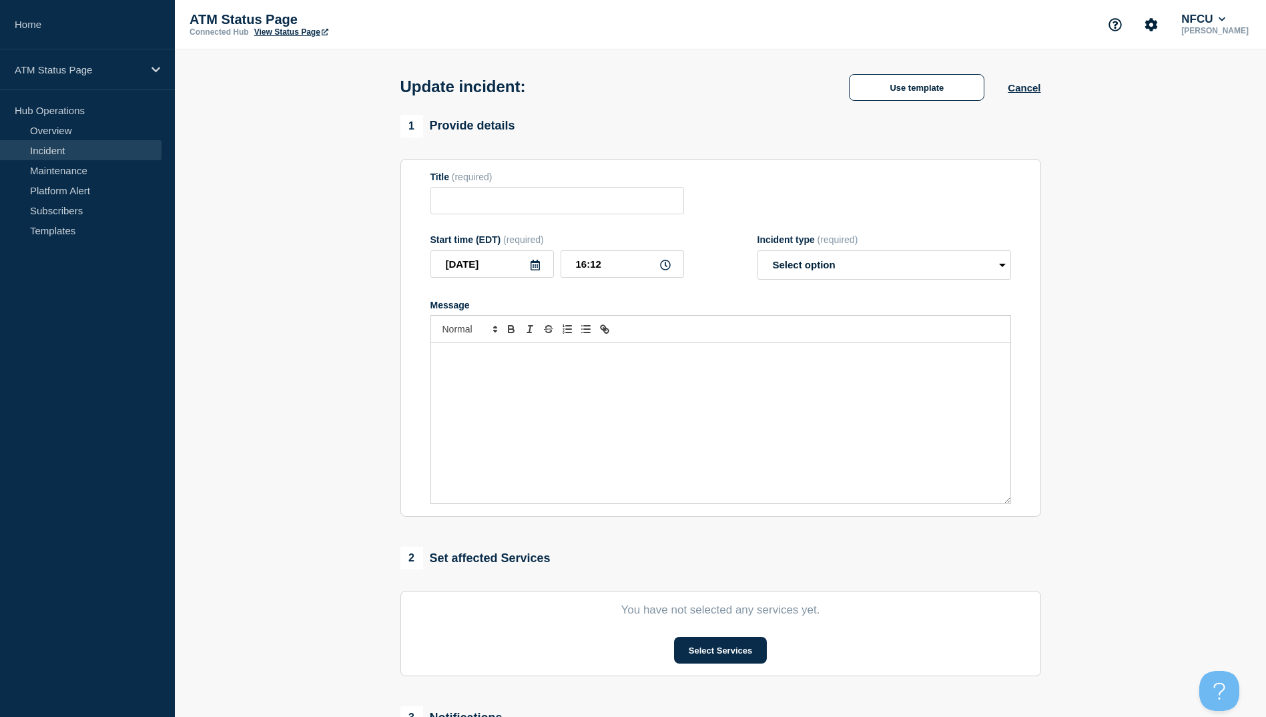
type input "Printer Down"
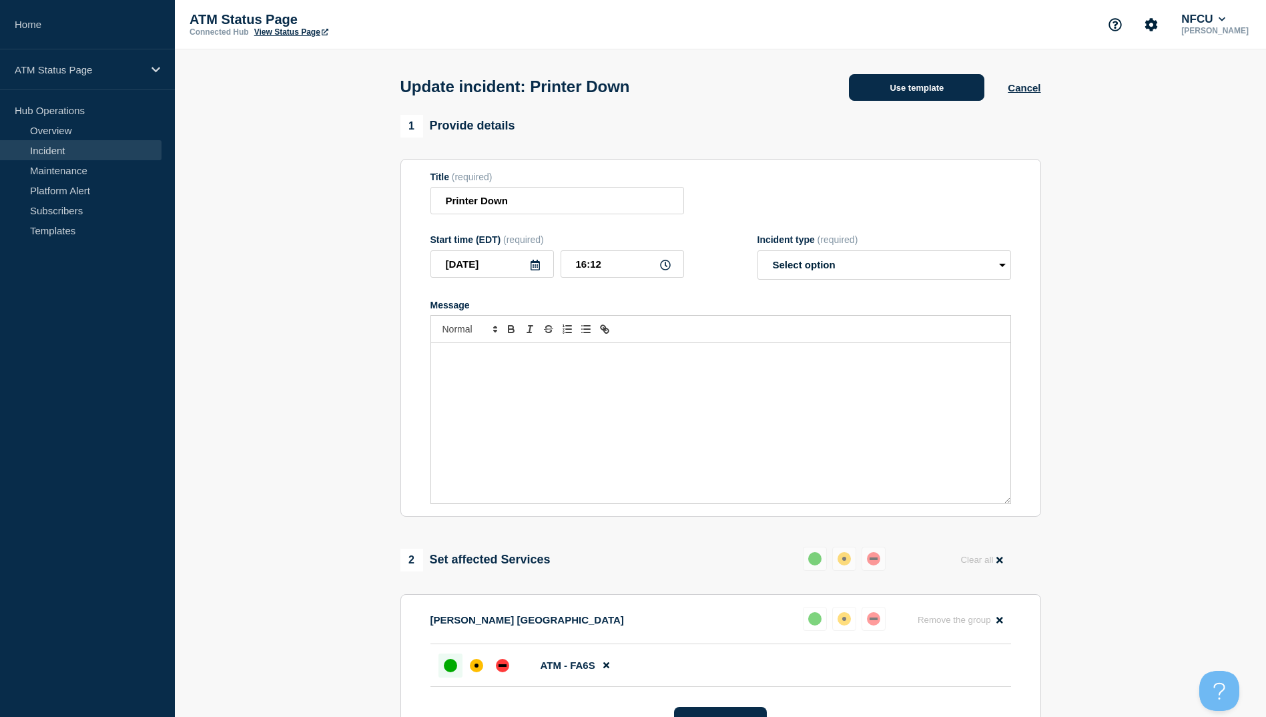
click at [927, 93] on button "Use template" at bounding box center [916, 87] width 135 height 27
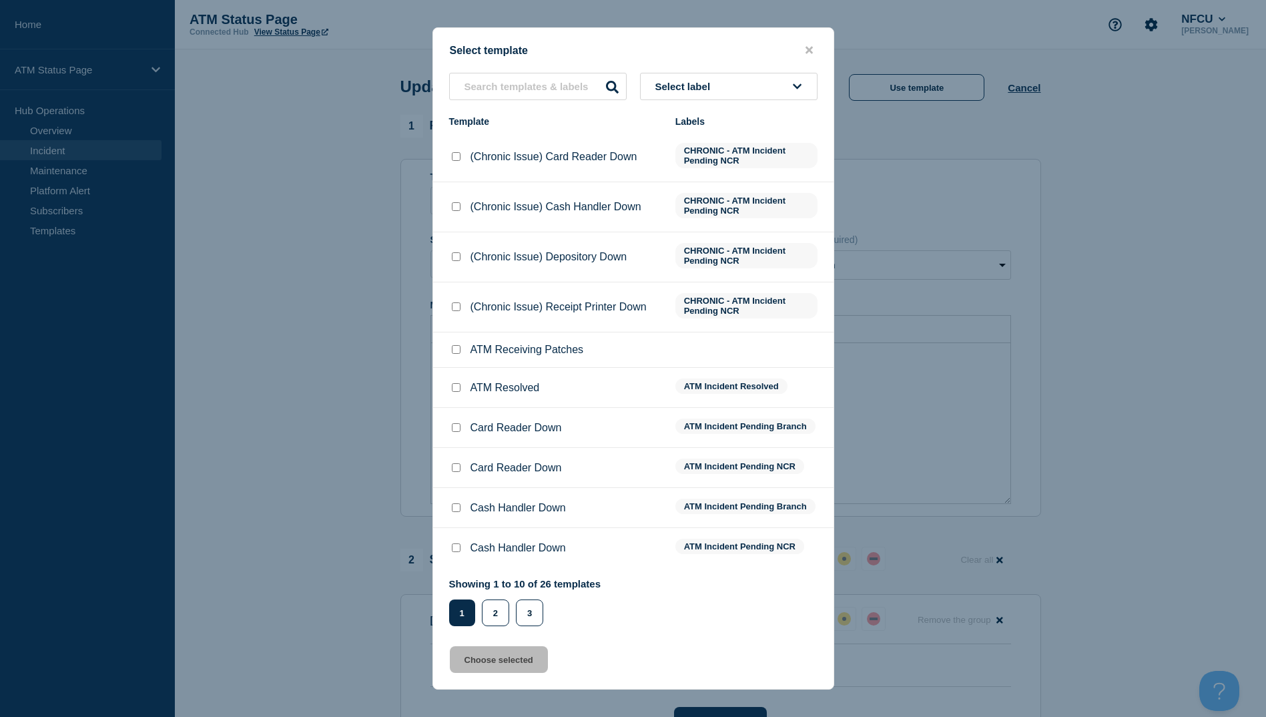
click at [453, 388] on input "ATM Resolved checkbox" at bounding box center [456, 387] width 9 height 9
checkbox input "true"
click at [496, 667] on button "Choose selected" at bounding box center [499, 659] width 98 height 27
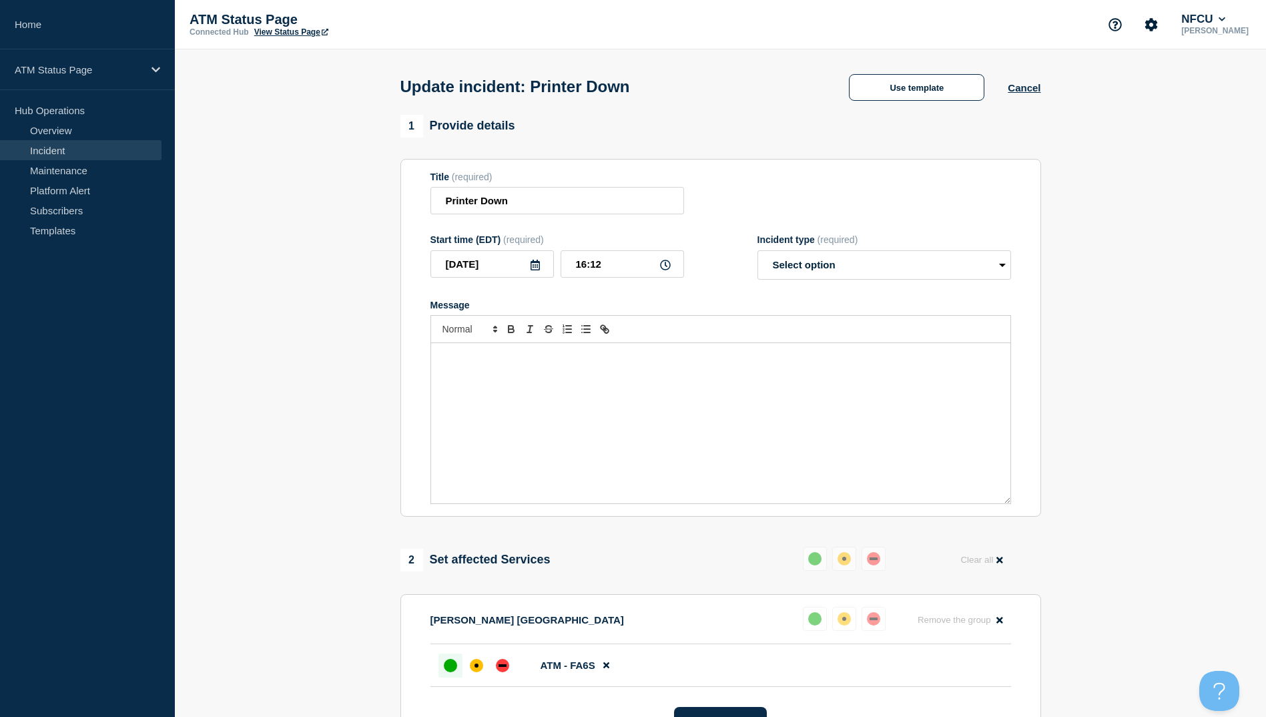
select select "resolved"
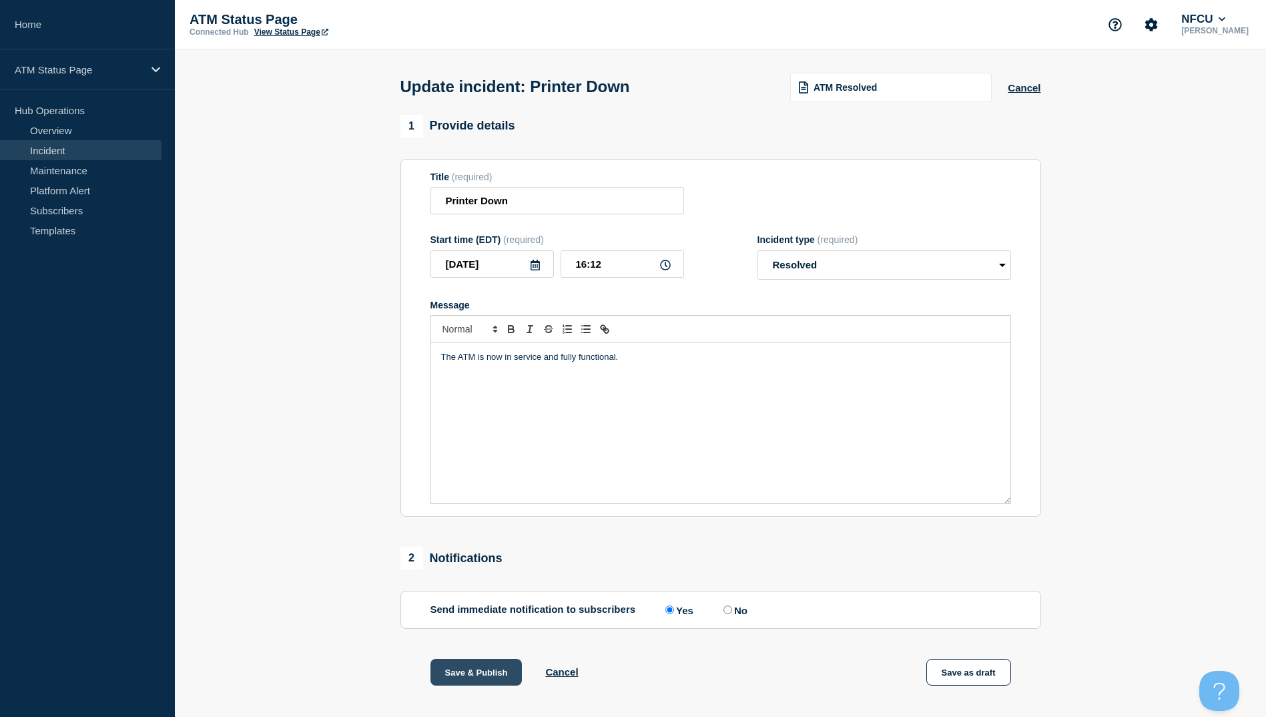
click at [488, 677] on button "Save & Publish" at bounding box center [476, 672] width 92 height 27
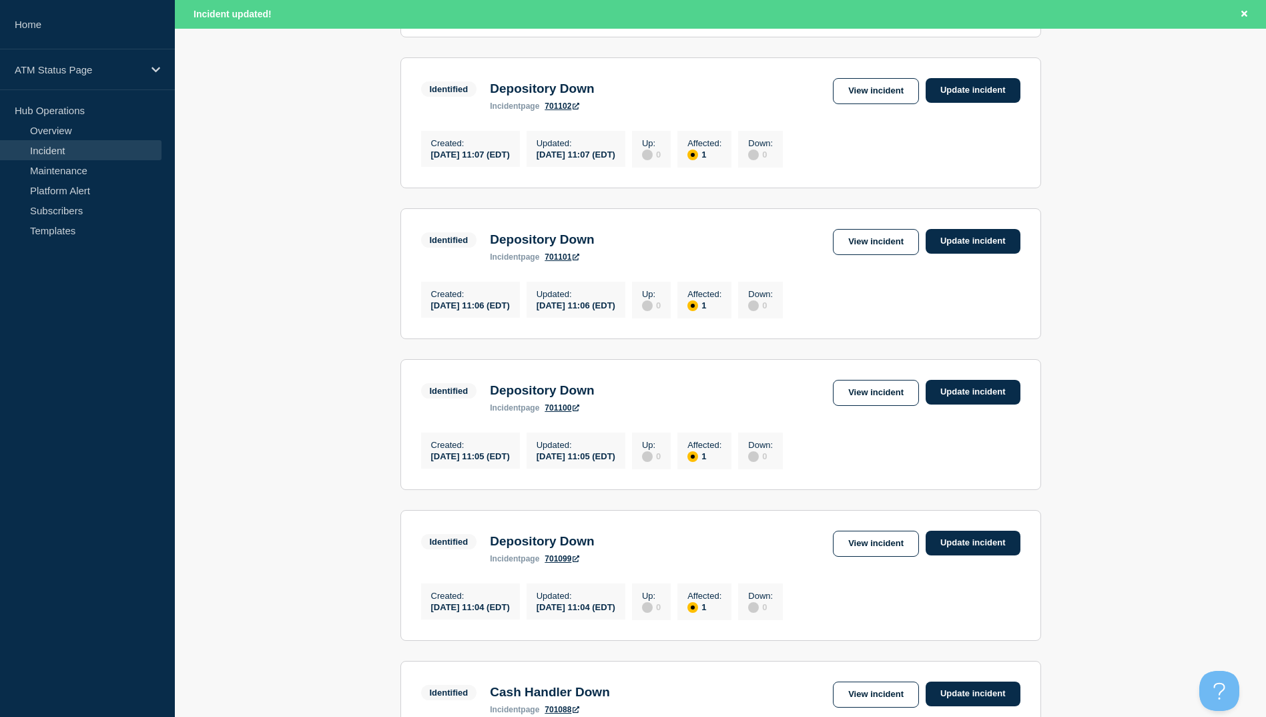
scroll to position [1310, 0]
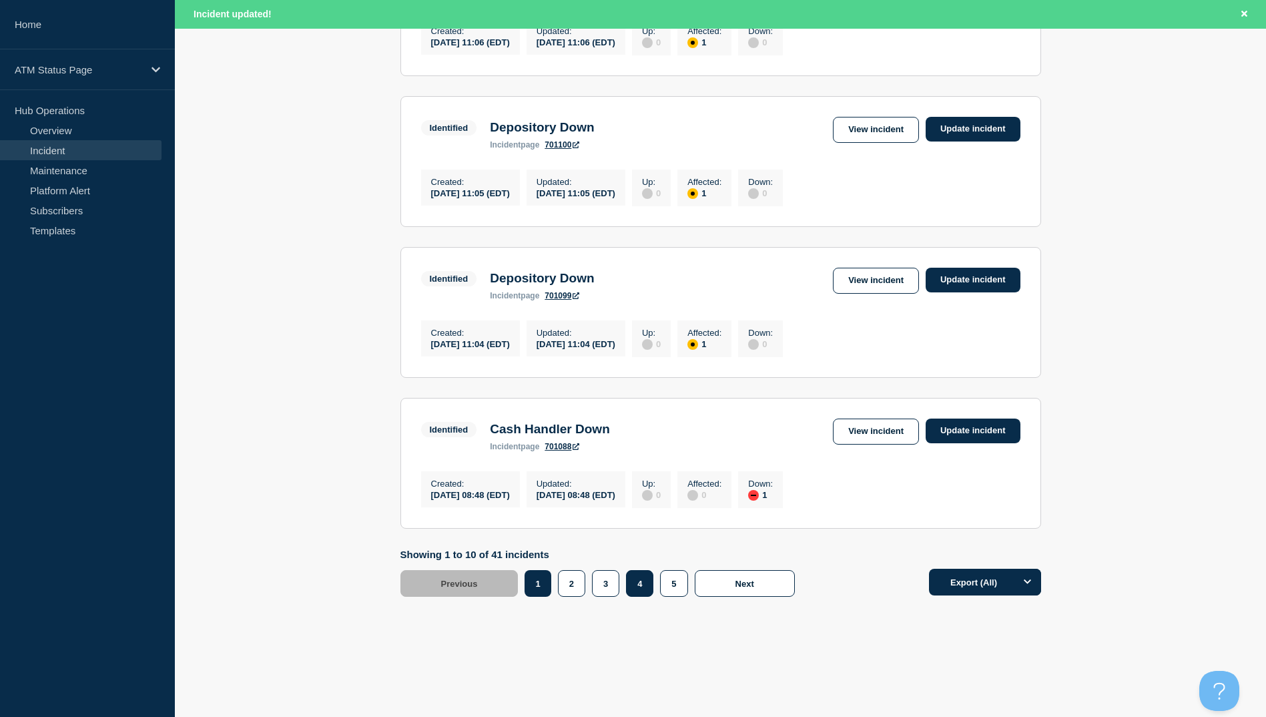
click at [630, 592] on button "4" at bounding box center [639, 583] width 27 height 27
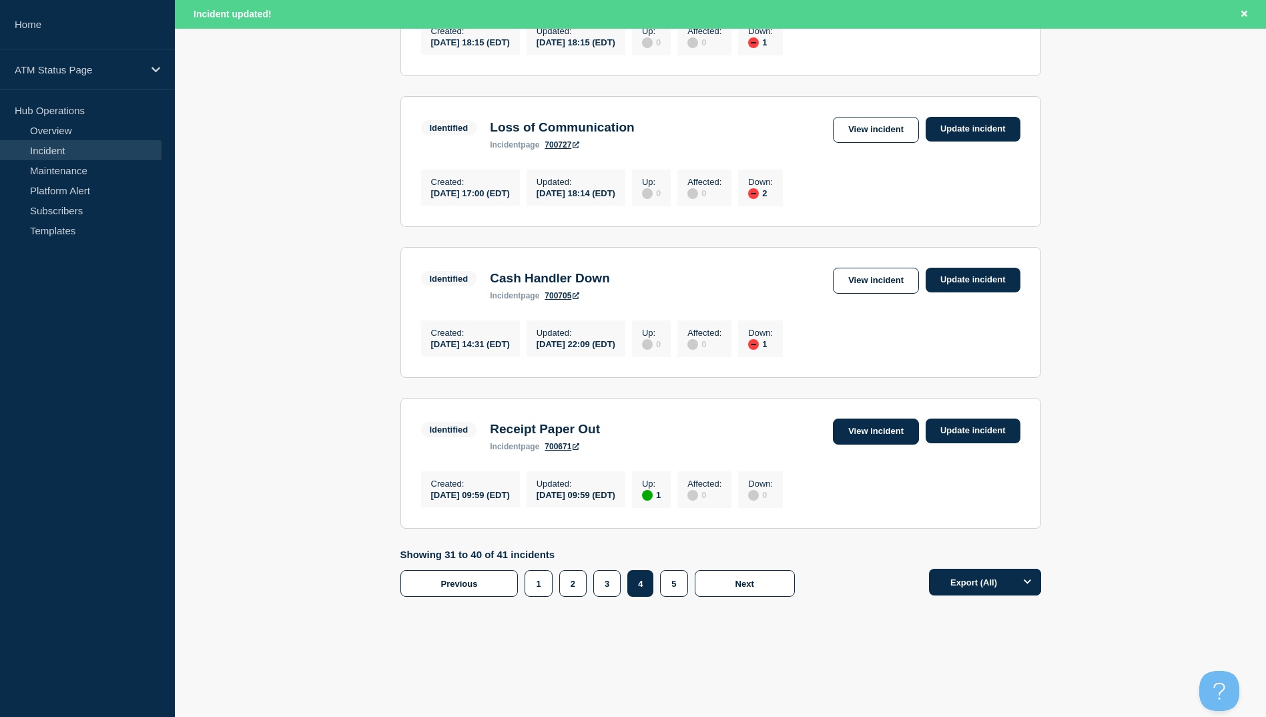
click at [855, 426] on link "View incident" at bounding box center [876, 431] width 86 height 26
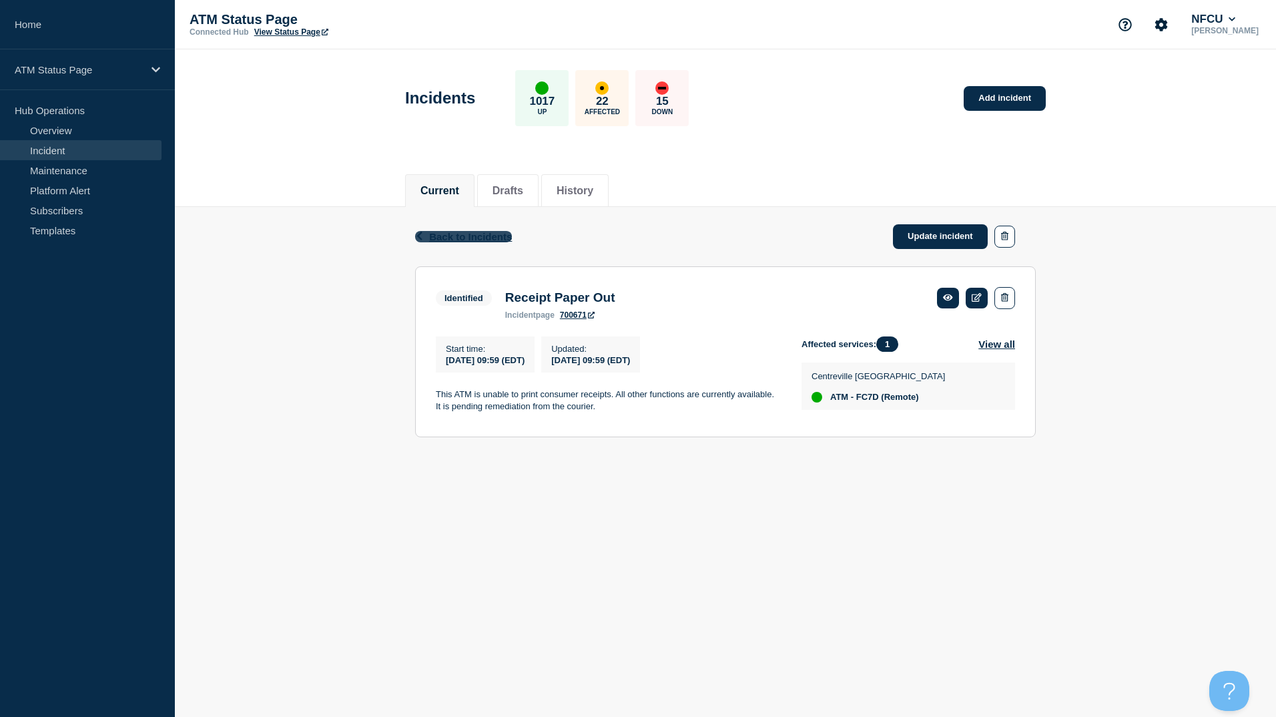
click at [456, 234] on span "Back to Incidents" at bounding box center [470, 236] width 83 height 11
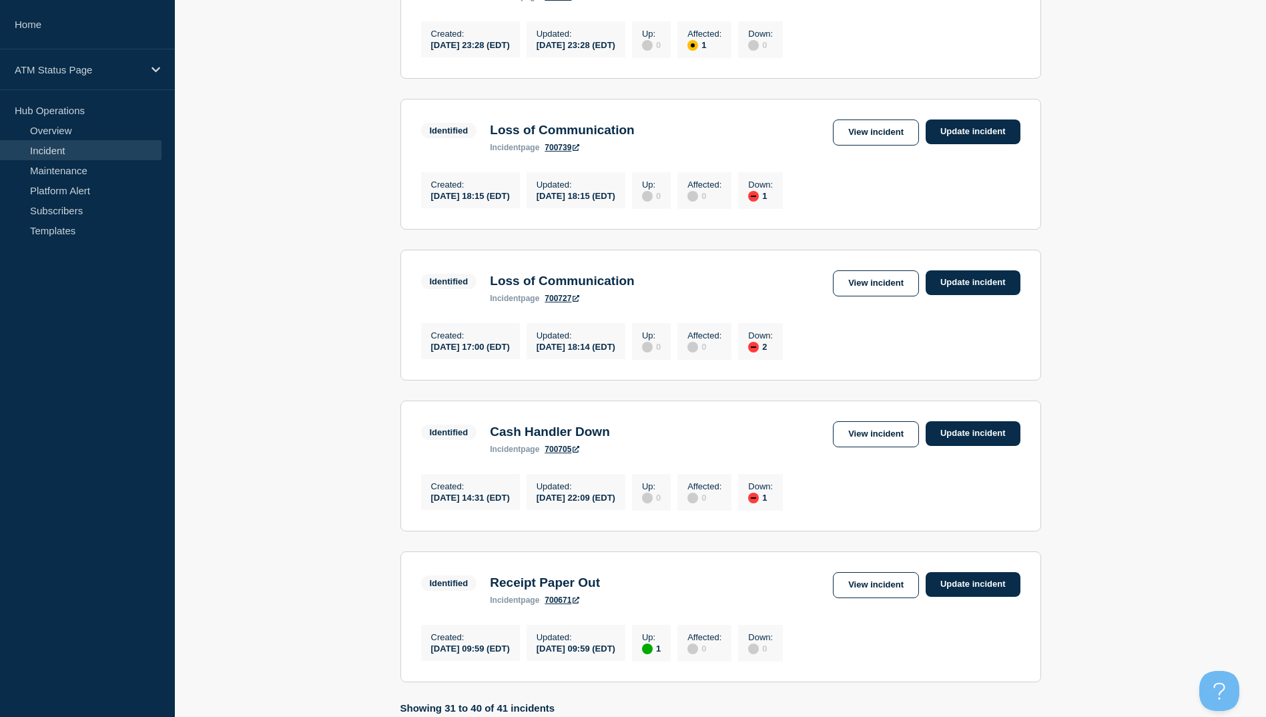
scroll to position [1015, 0]
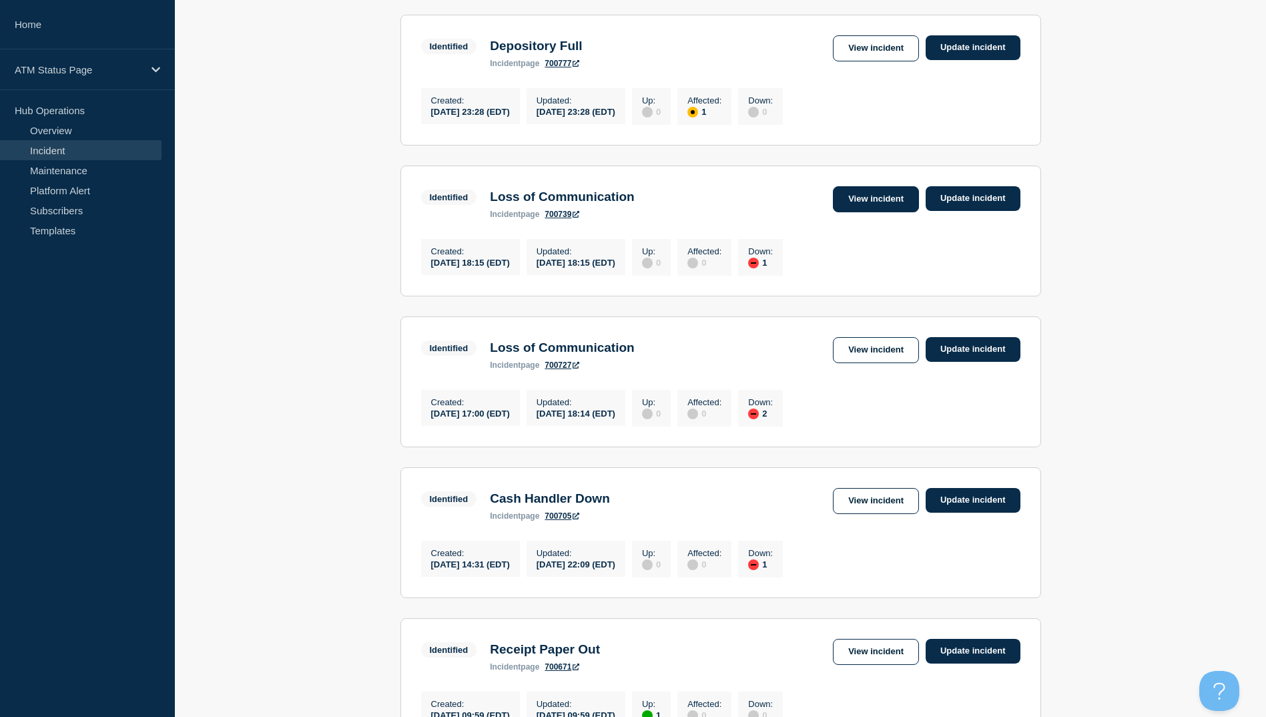
click at [879, 212] on link "View incident" at bounding box center [876, 199] width 86 height 26
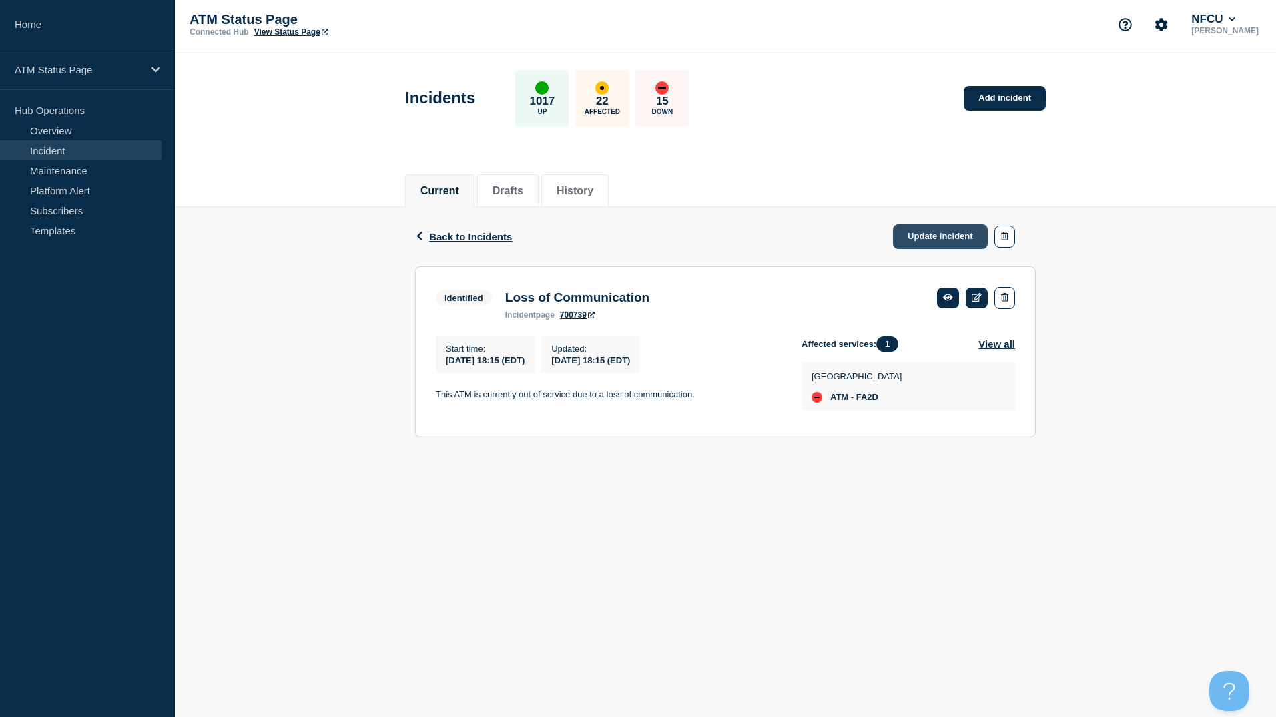
click at [959, 233] on link "Update incident" at bounding box center [940, 236] width 95 height 25
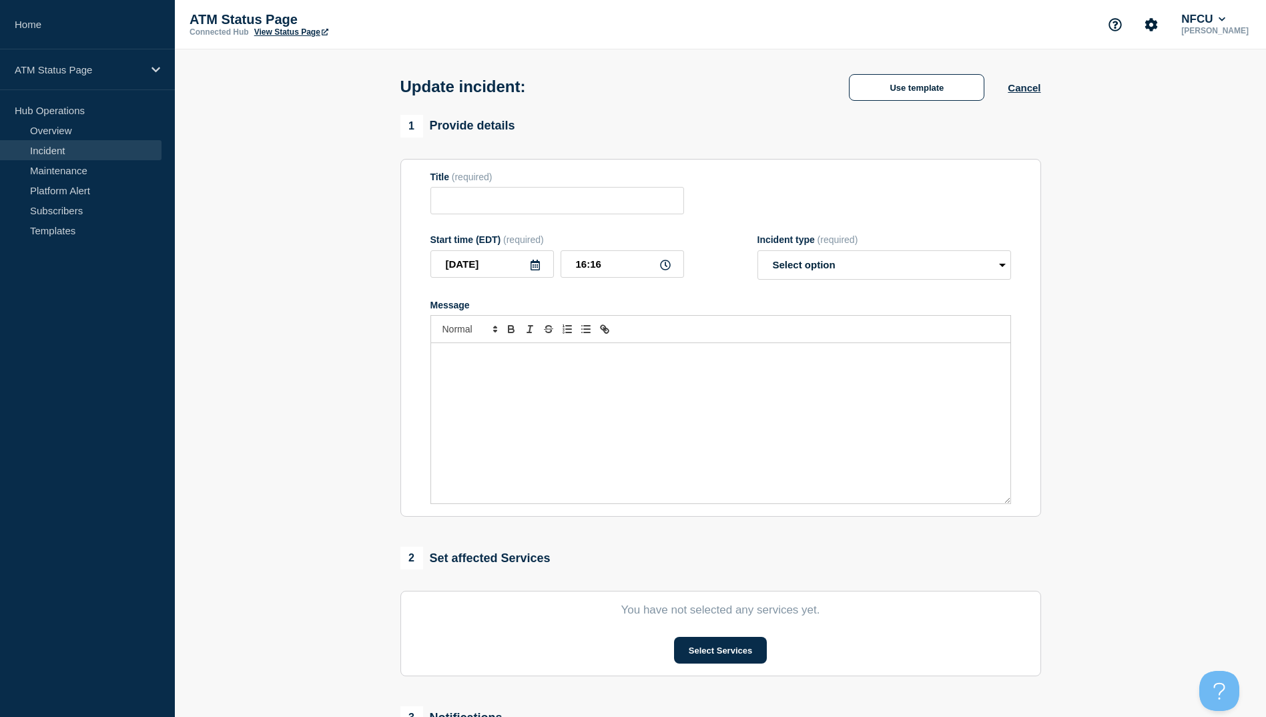
type input "Loss of Communication"
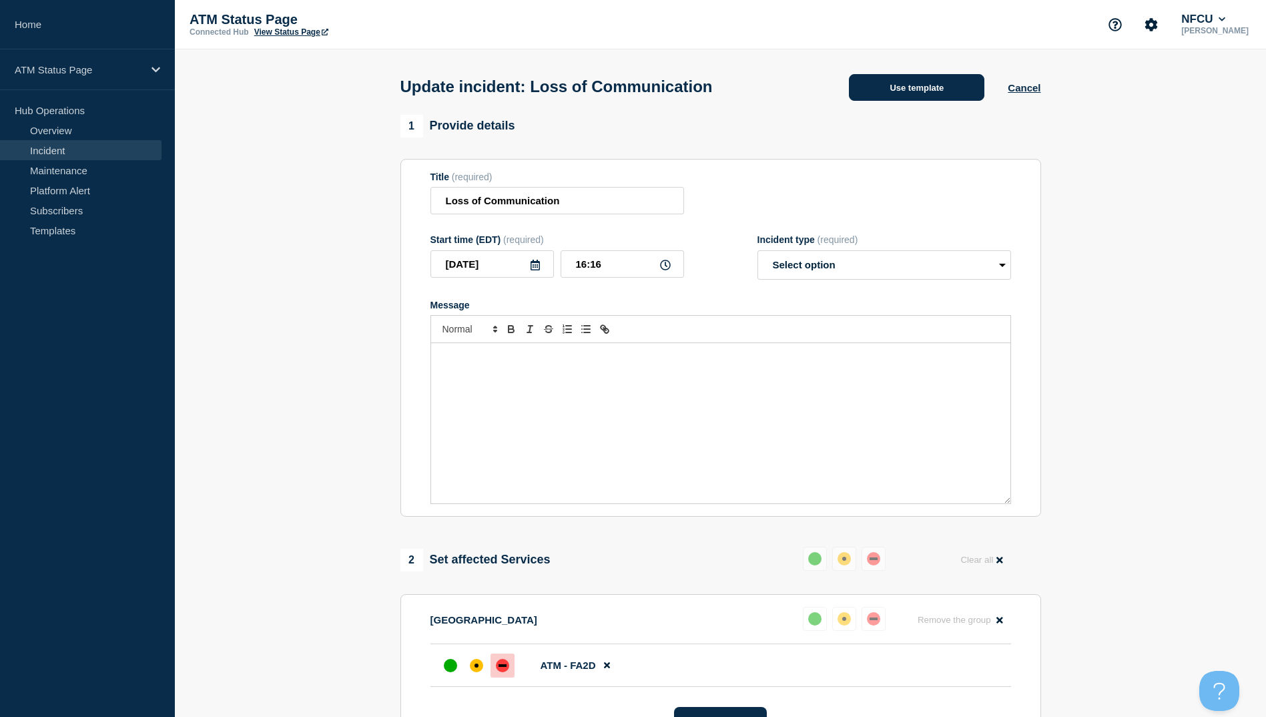
click at [917, 93] on button "Use template" at bounding box center [916, 87] width 135 height 27
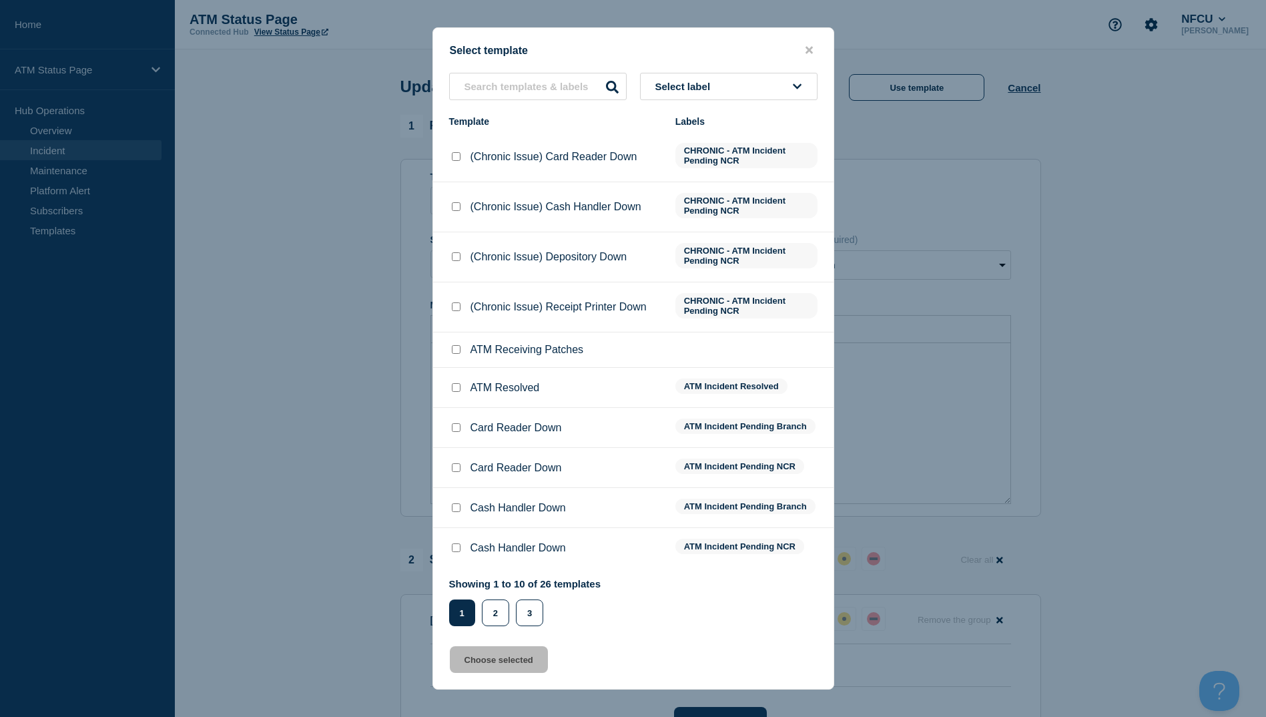
click at [454, 390] on input "ATM Resolved checkbox" at bounding box center [456, 387] width 9 height 9
checkbox input "true"
click at [506, 666] on button "Choose selected" at bounding box center [499, 659] width 98 height 27
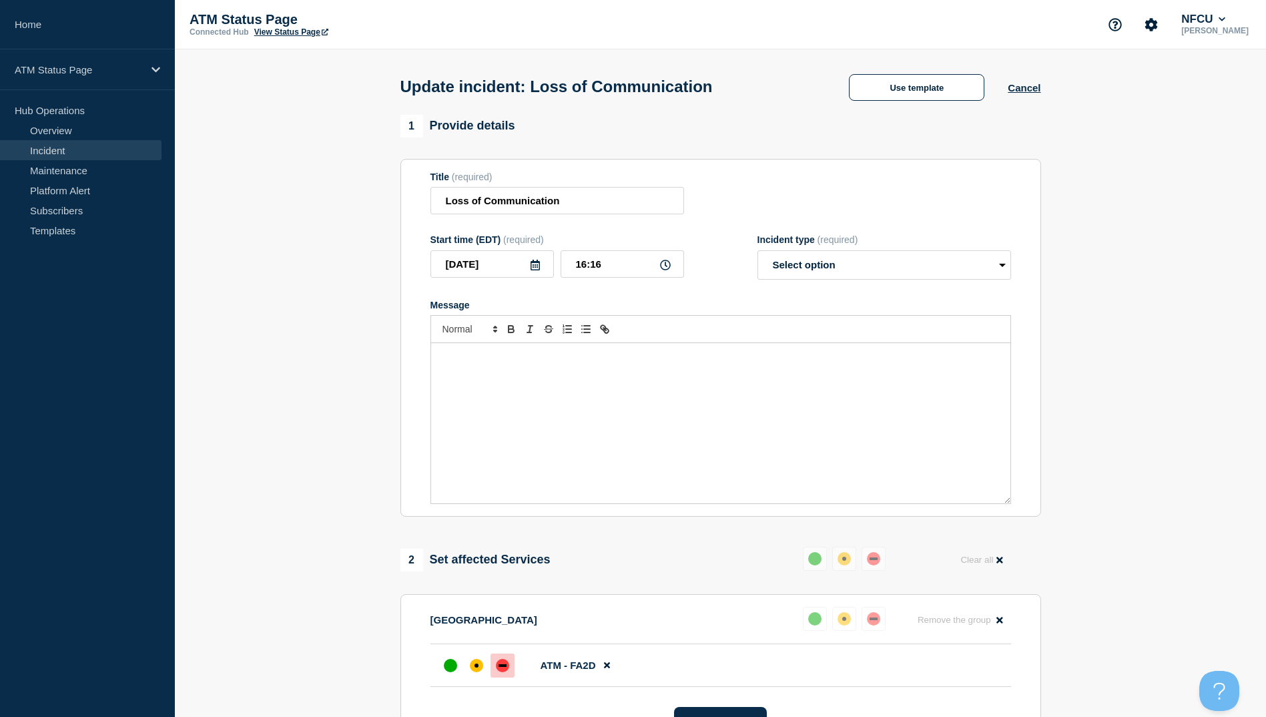
select select "resolved"
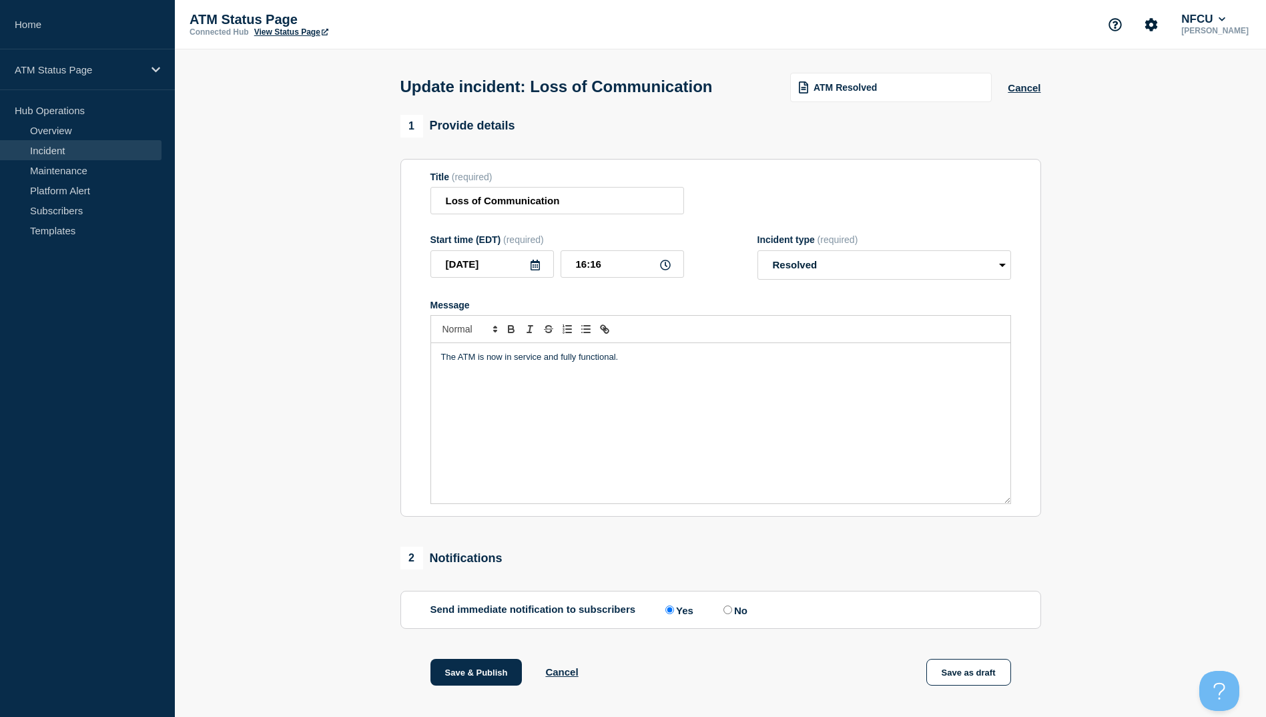
scroll to position [137, 0]
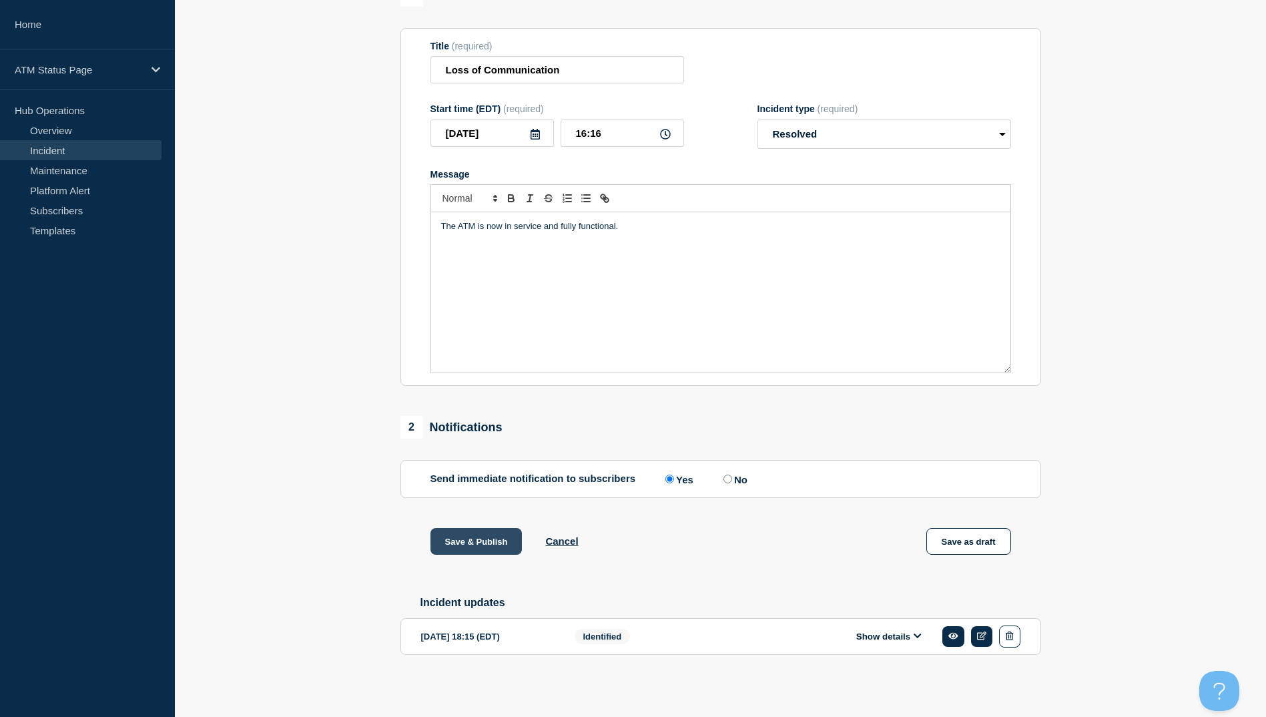
click at [480, 536] on button "Save & Publish" at bounding box center [476, 541] width 92 height 27
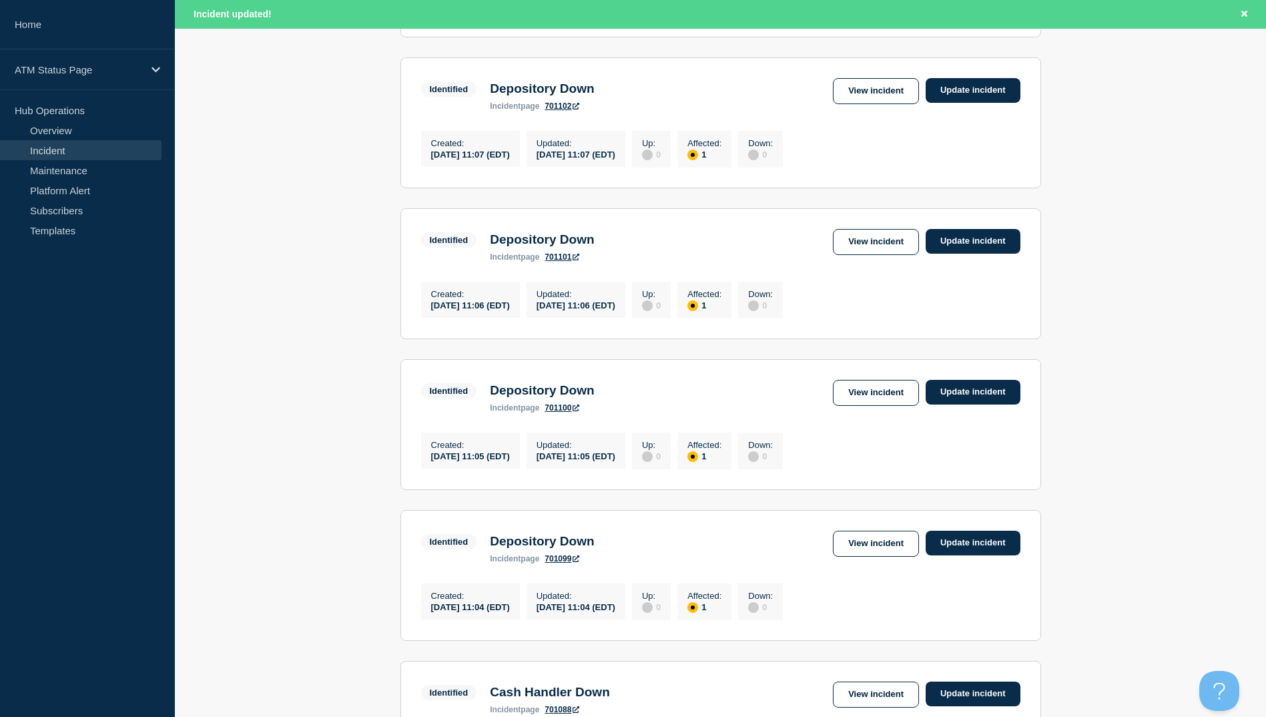
scroll to position [1310, 0]
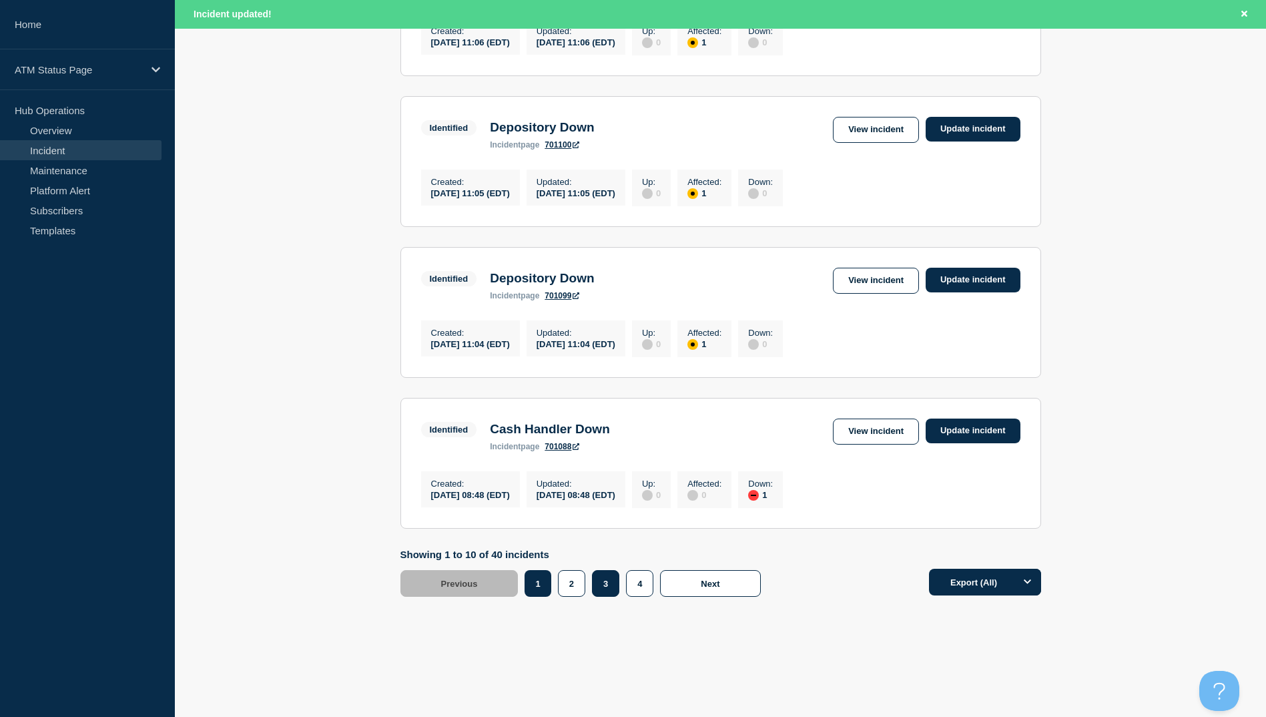
click at [601, 584] on button "3" at bounding box center [605, 583] width 27 height 27
click at [847, 433] on link "View incident" at bounding box center [876, 431] width 86 height 26
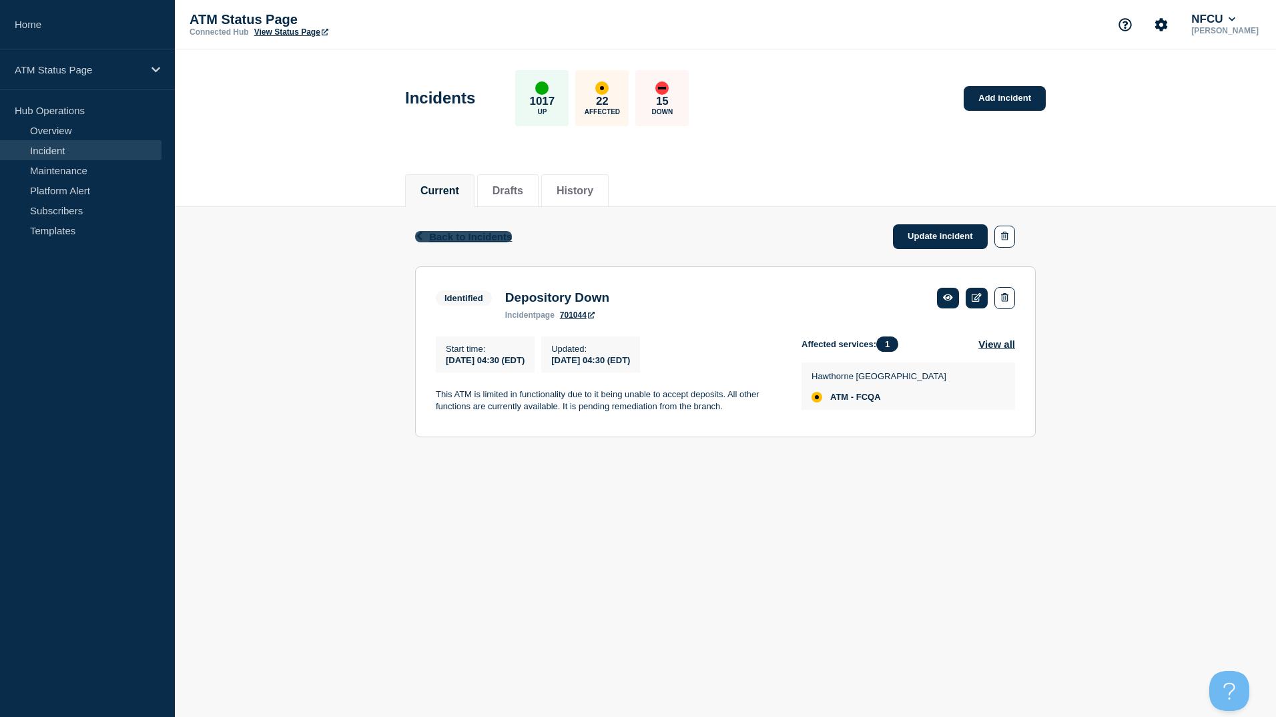
click at [482, 238] on span "Back to Incidents" at bounding box center [470, 236] width 83 height 11
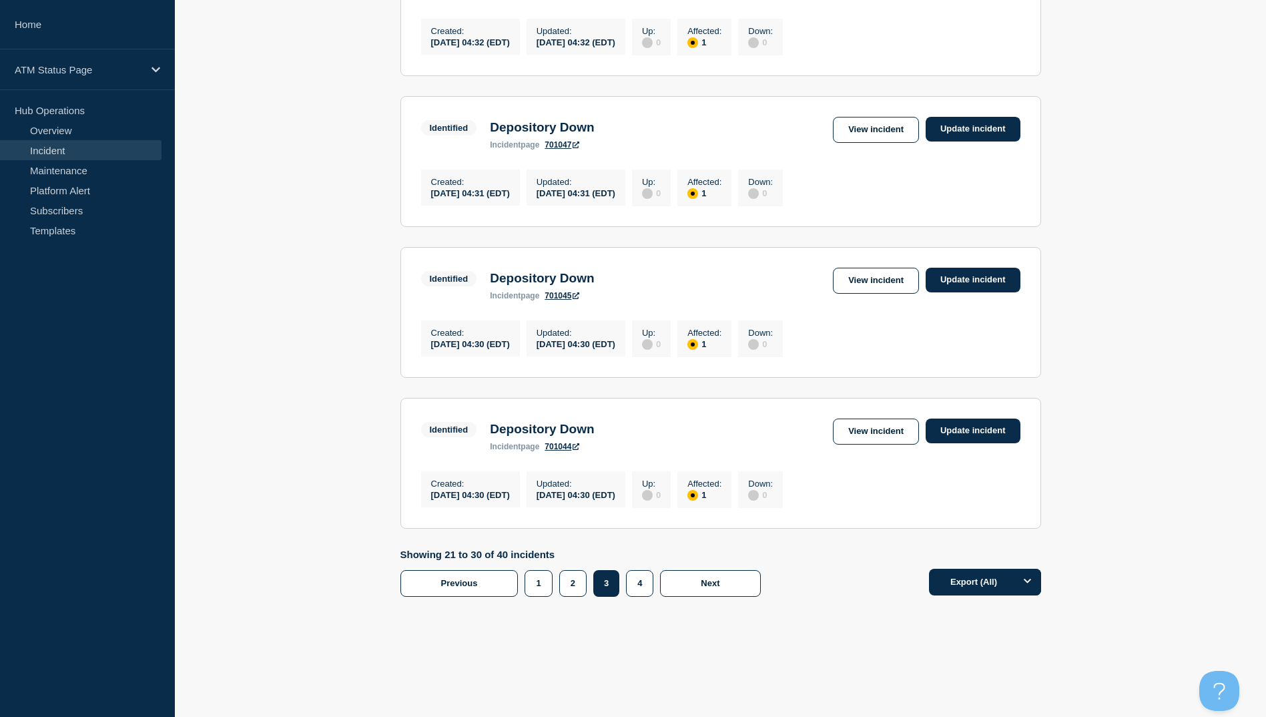
scroll to position [1282, 0]
click at [863, 278] on link "View incident" at bounding box center [876, 281] width 86 height 26
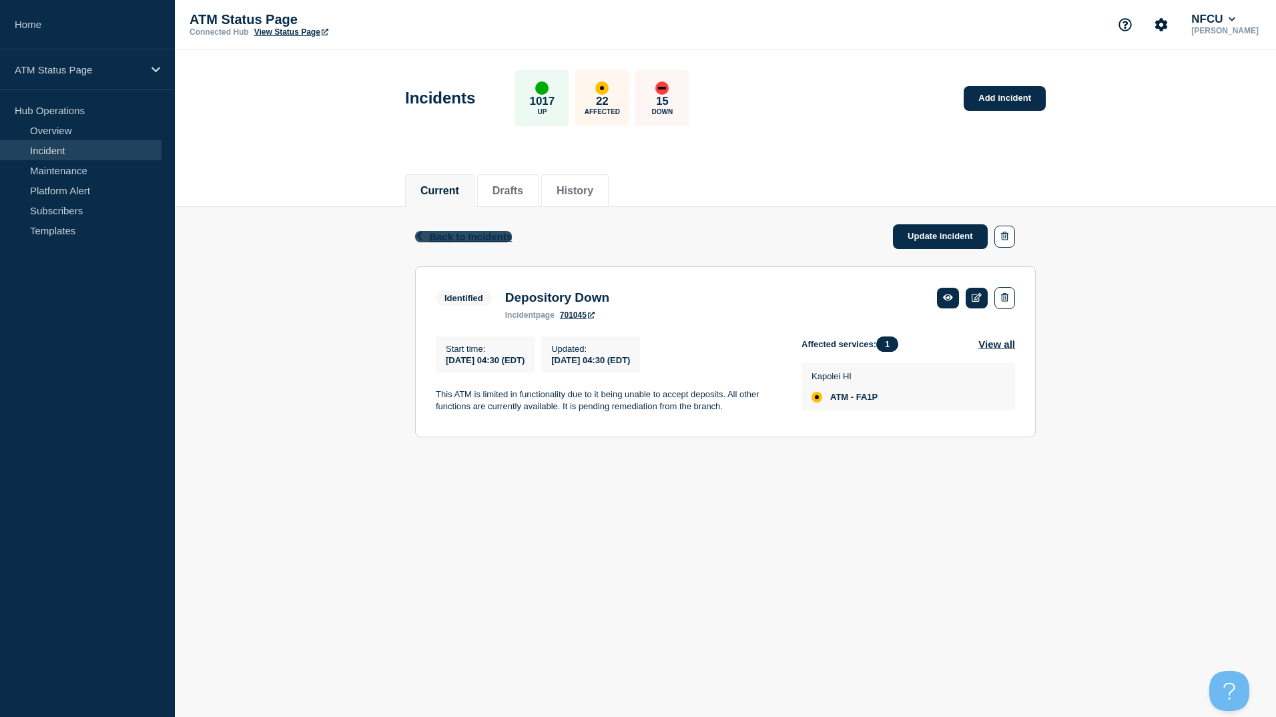
click at [461, 232] on span "Back to Incidents" at bounding box center [470, 236] width 83 height 11
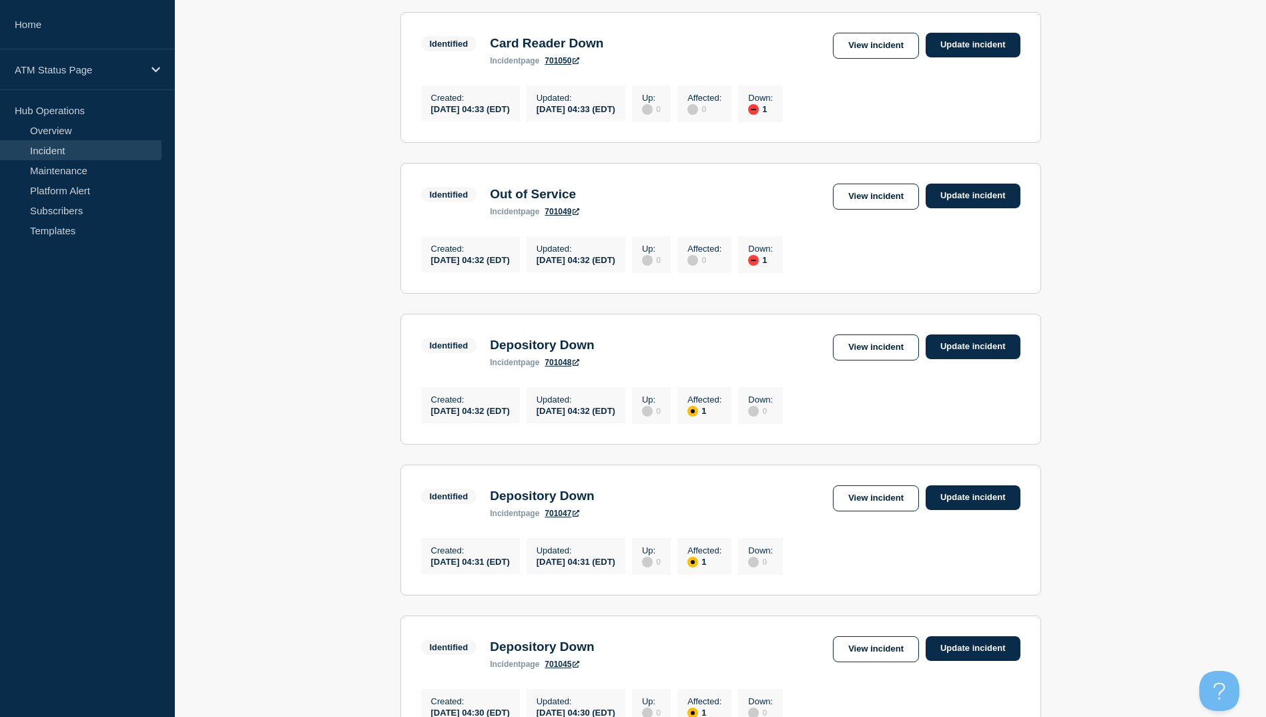
scroll to position [1268, 0]
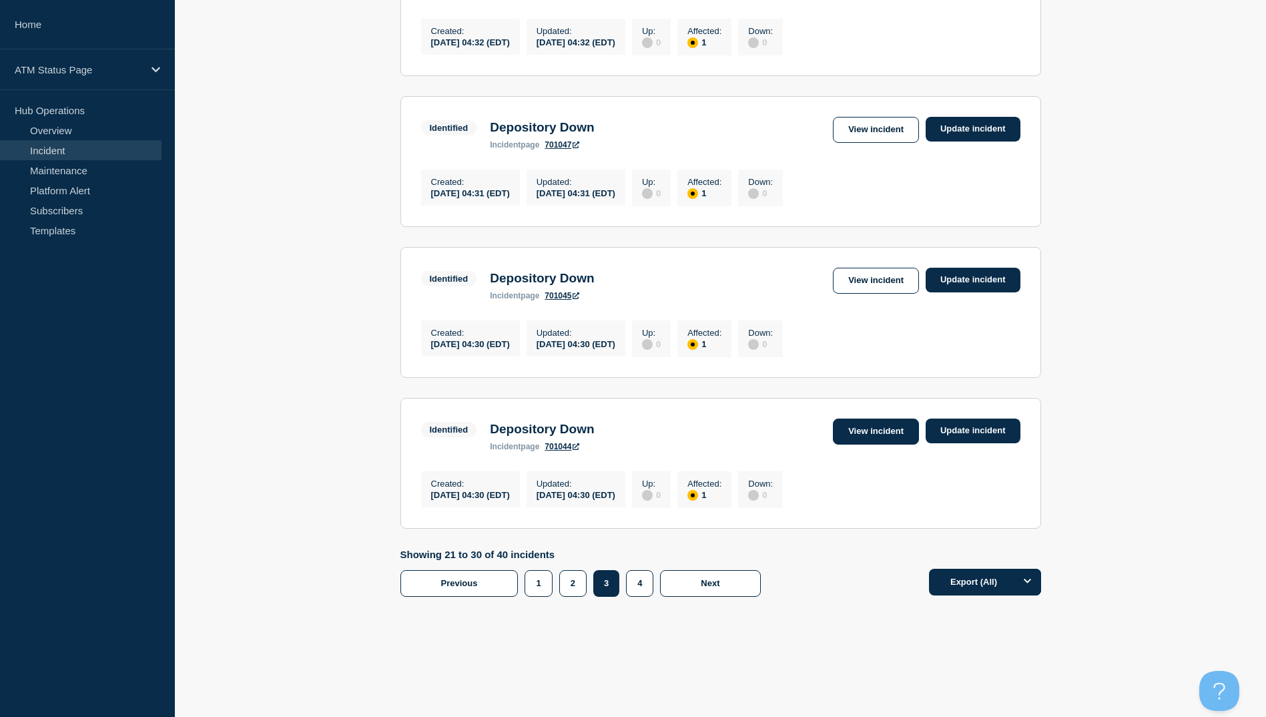
click at [871, 444] on link "View incident" at bounding box center [876, 431] width 86 height 26
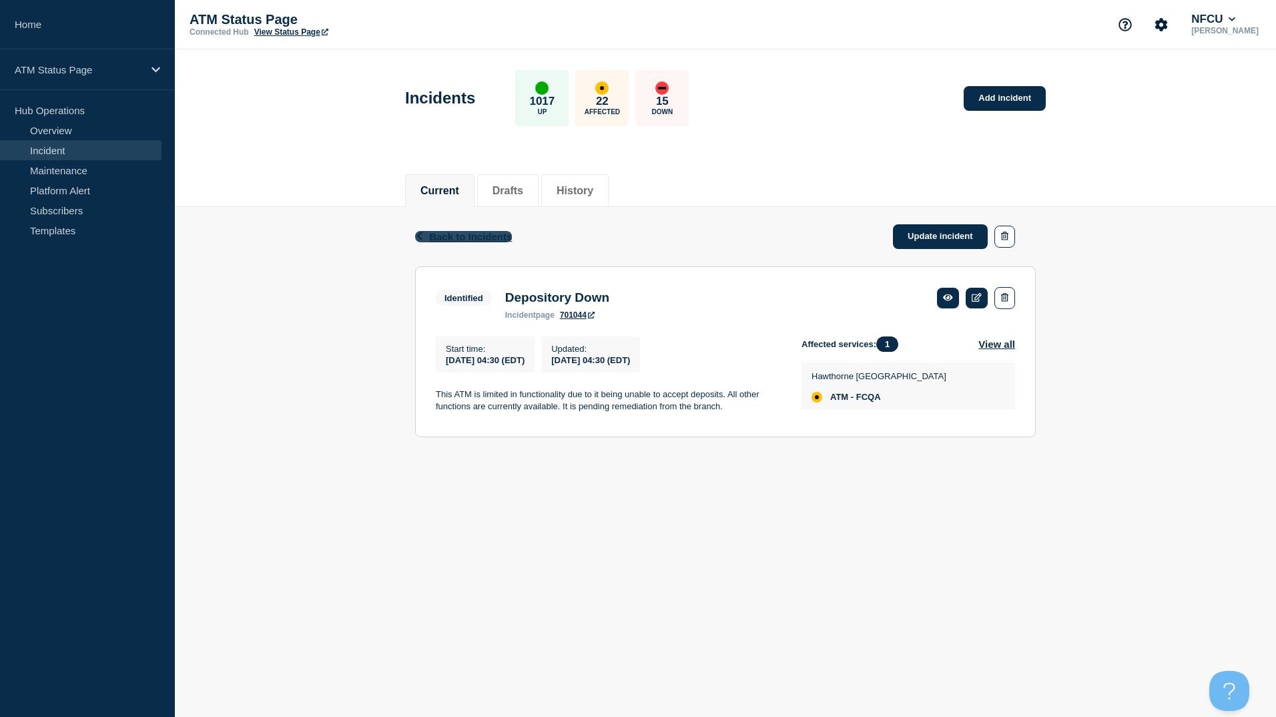
click at [469, 238] on span "Back to Incidents" at bounding box center [470, 236] width 83 height 11
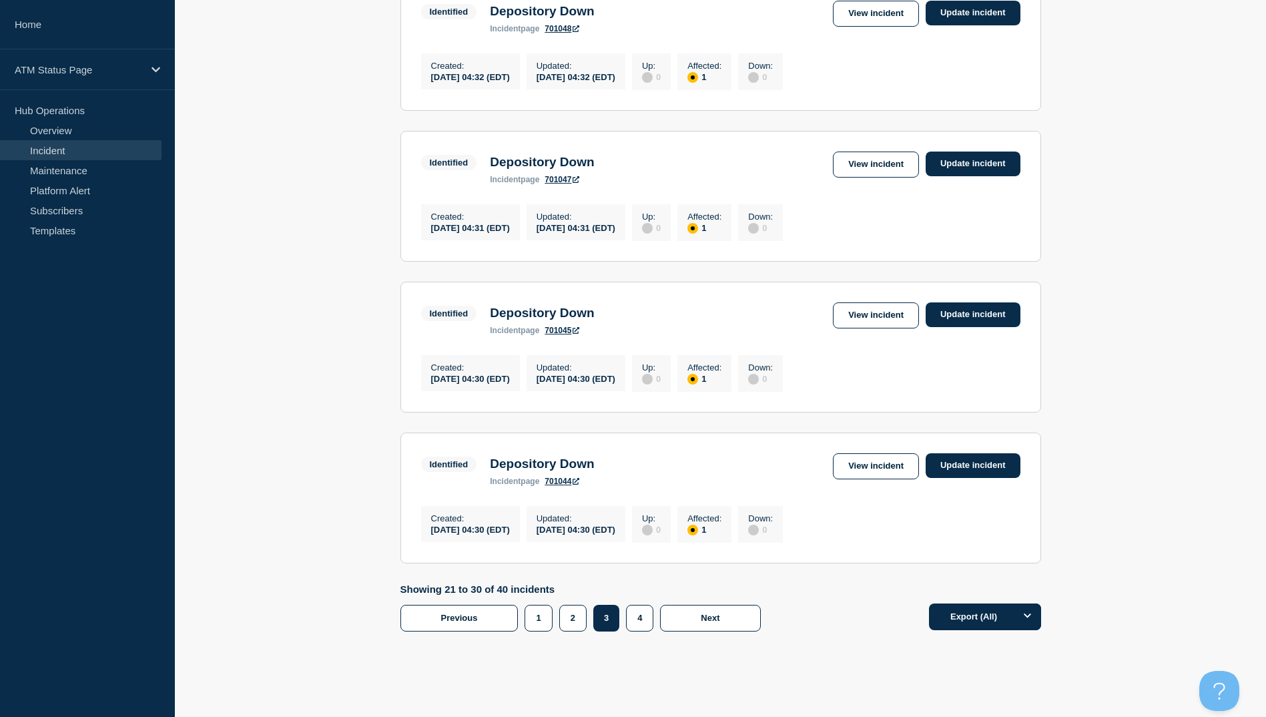
scroll to position [1268, 0]
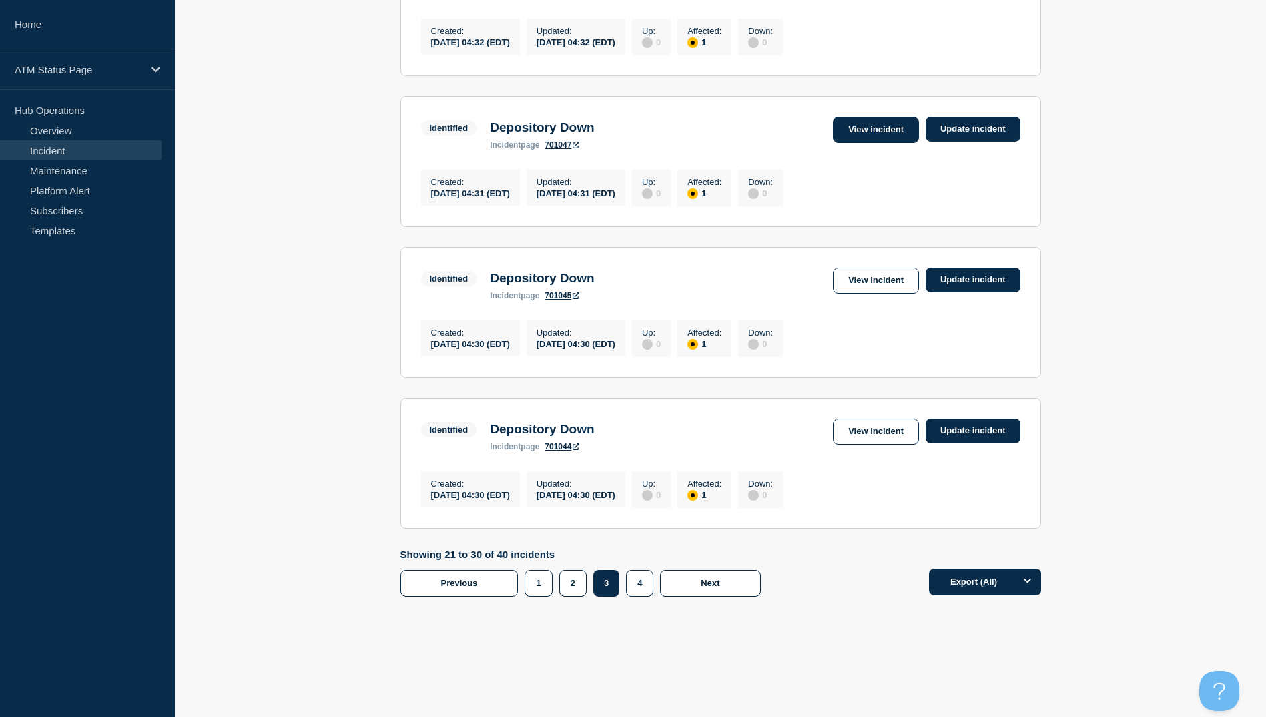
click at [867, 133] on link "View incident" at bounding box center [876, 130] width 86 height 26
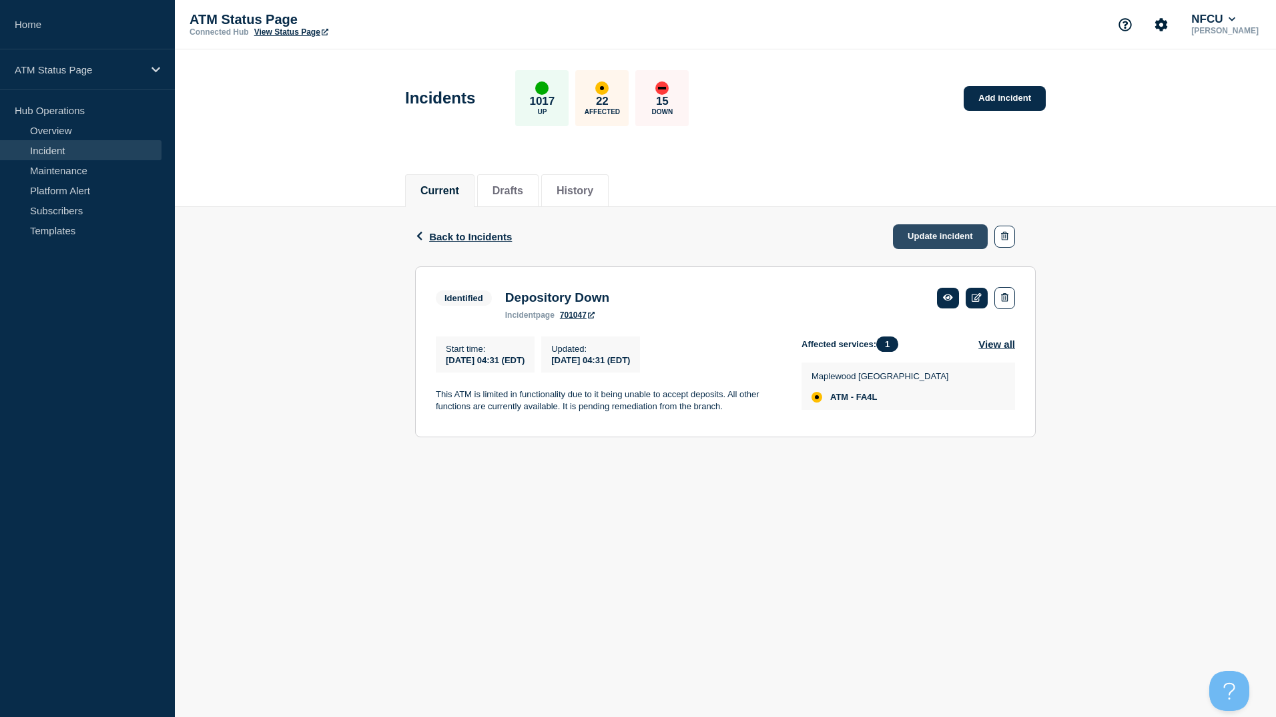
click at [941, 232] on link "Update incident" at bounding box center [940, 236] width 95 height 25
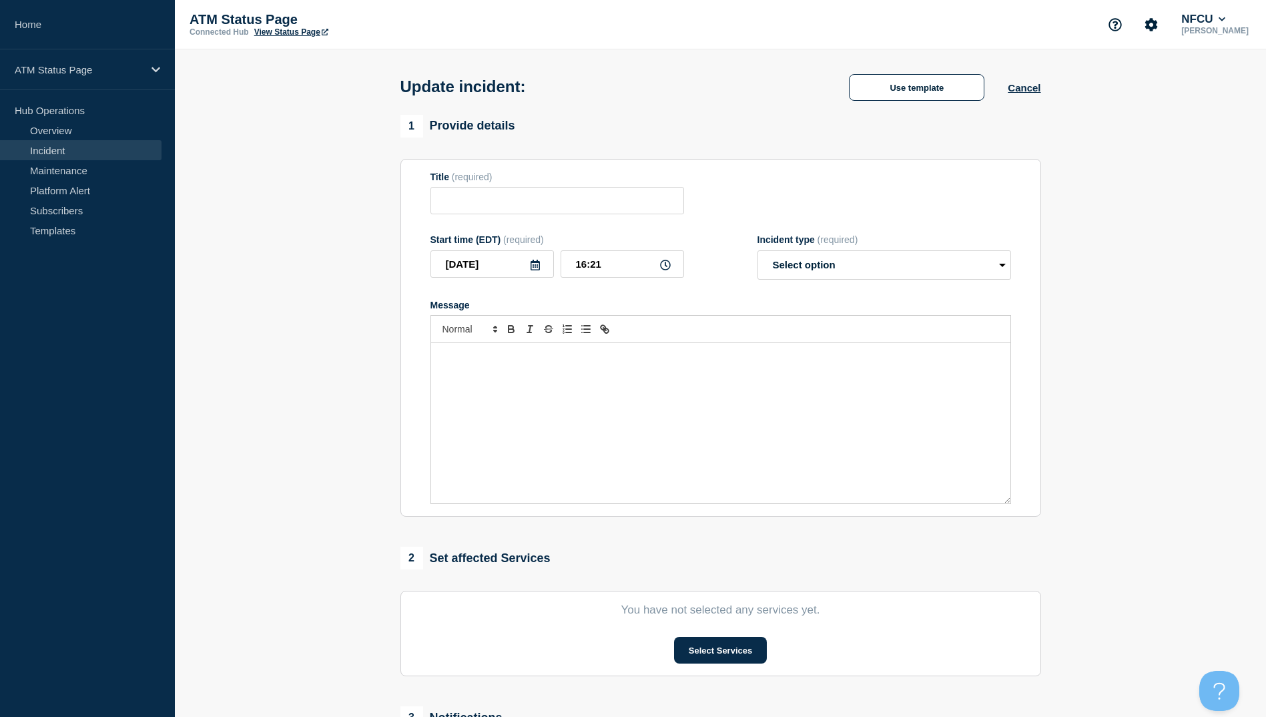
type input "Depository Down"
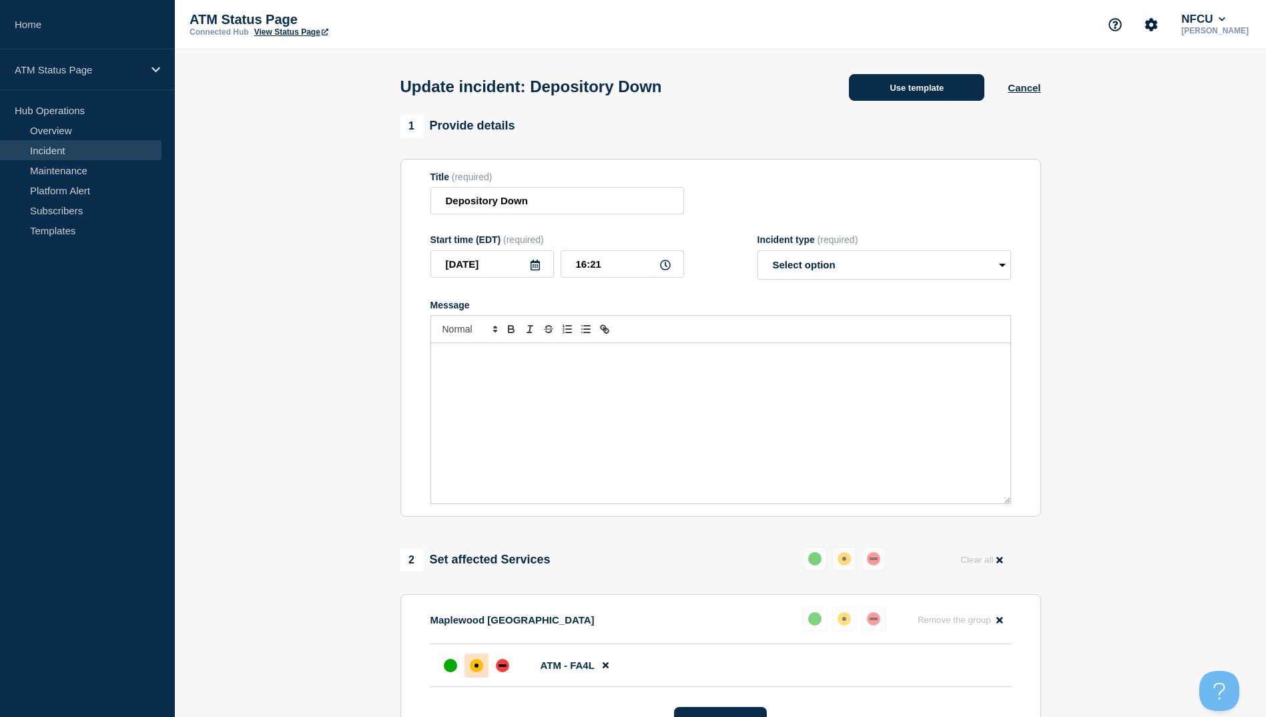
click at [925, 95] on button "Use template" at bounding box center [916, 87] width 135 height 27
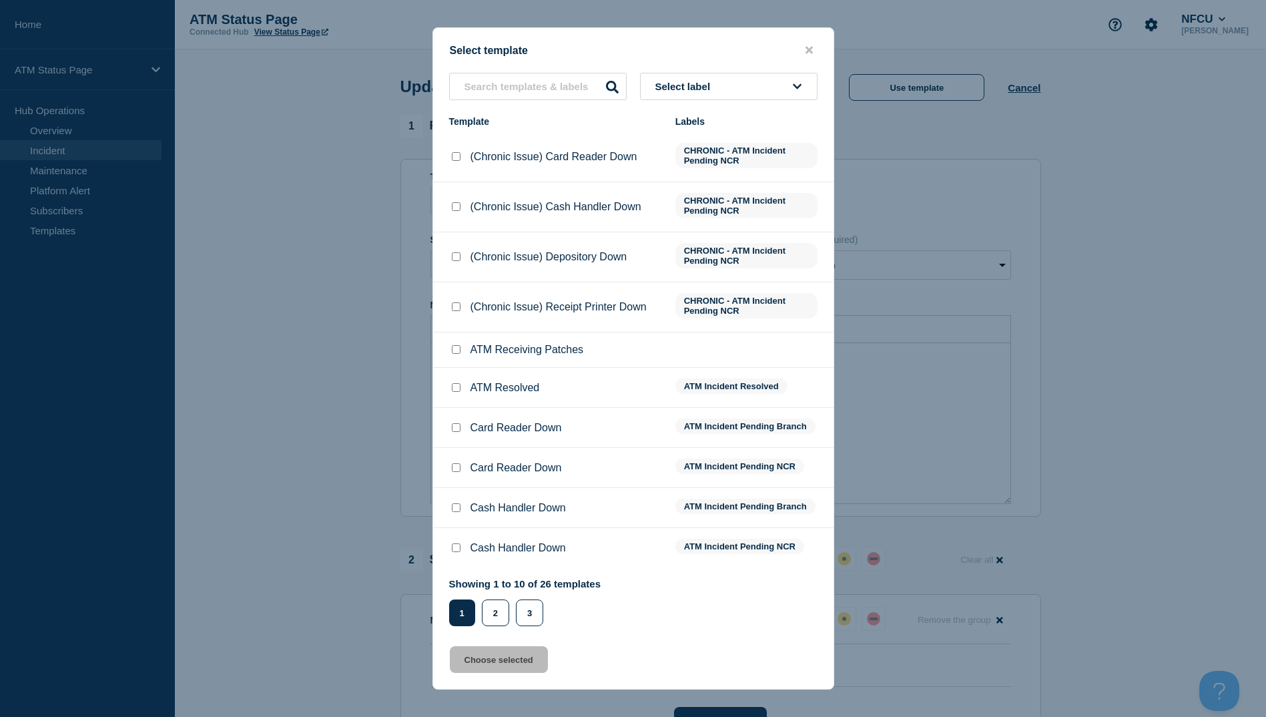
click at [453, 388] on input "ATM Resolved checkbox" at bounding box center [456, 387] width 9 height 9
checkbox input "true"
click at [502, 667] on button "Choose selected" at bounding box center [499, 659] width 98 height 27
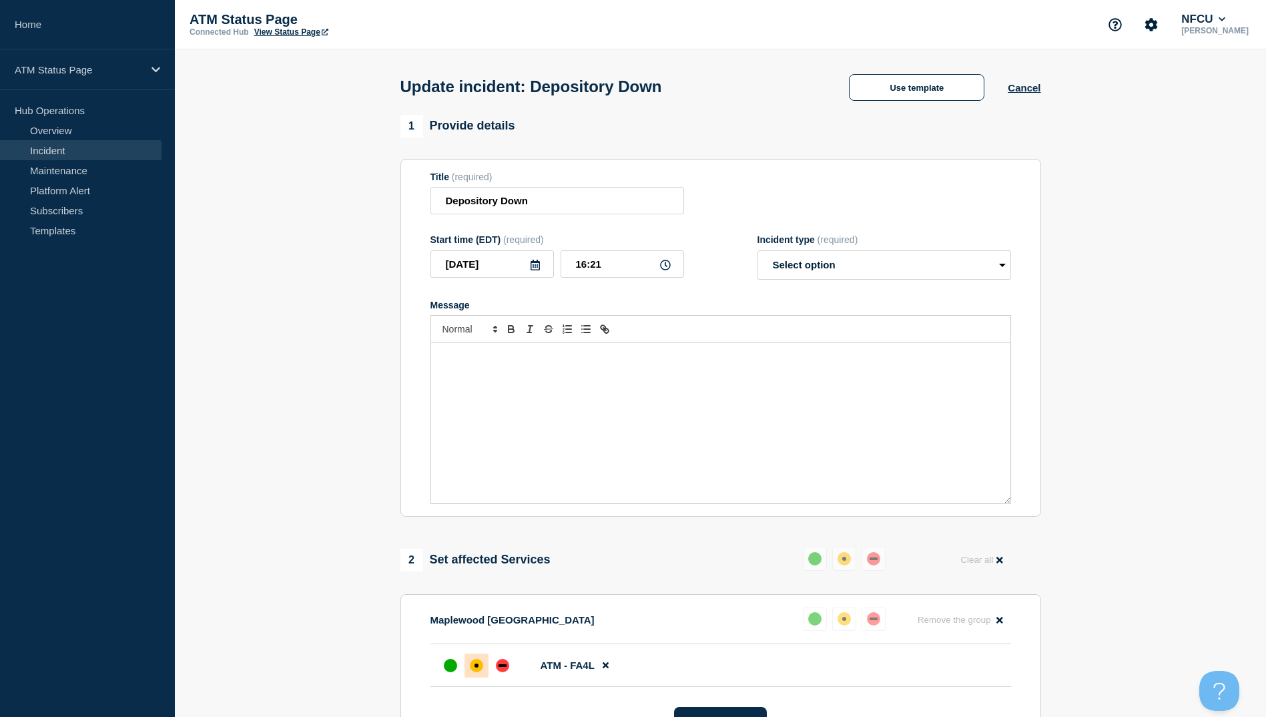
select select "resolved"
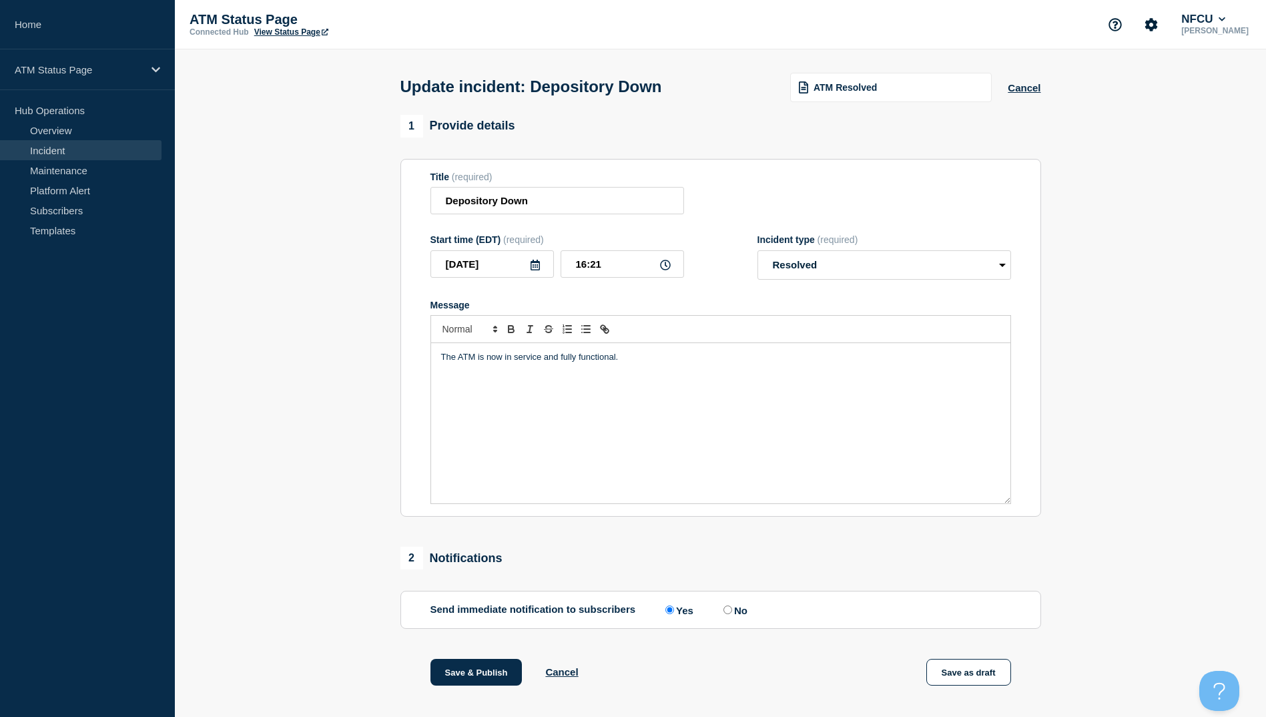
scroll to position [137, 0]
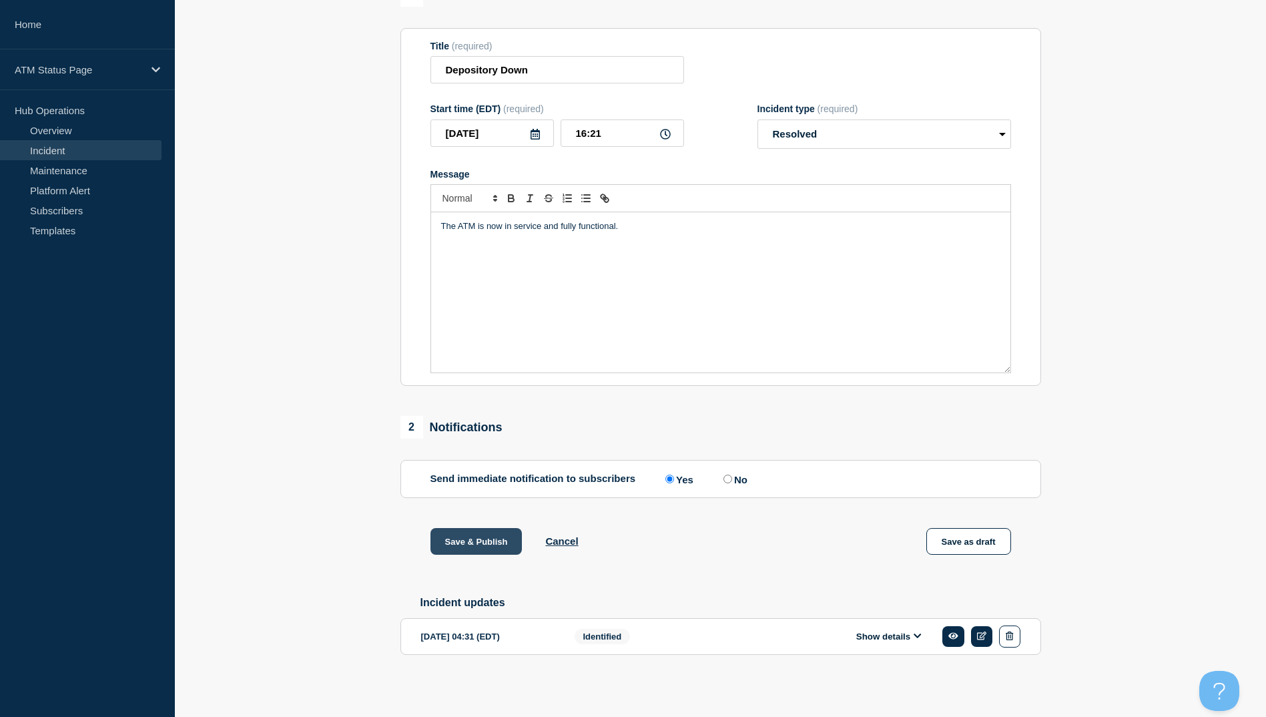
click at [489, 544] on button "Save & Publish" at bounding box center [476, 541] width 92 height 27
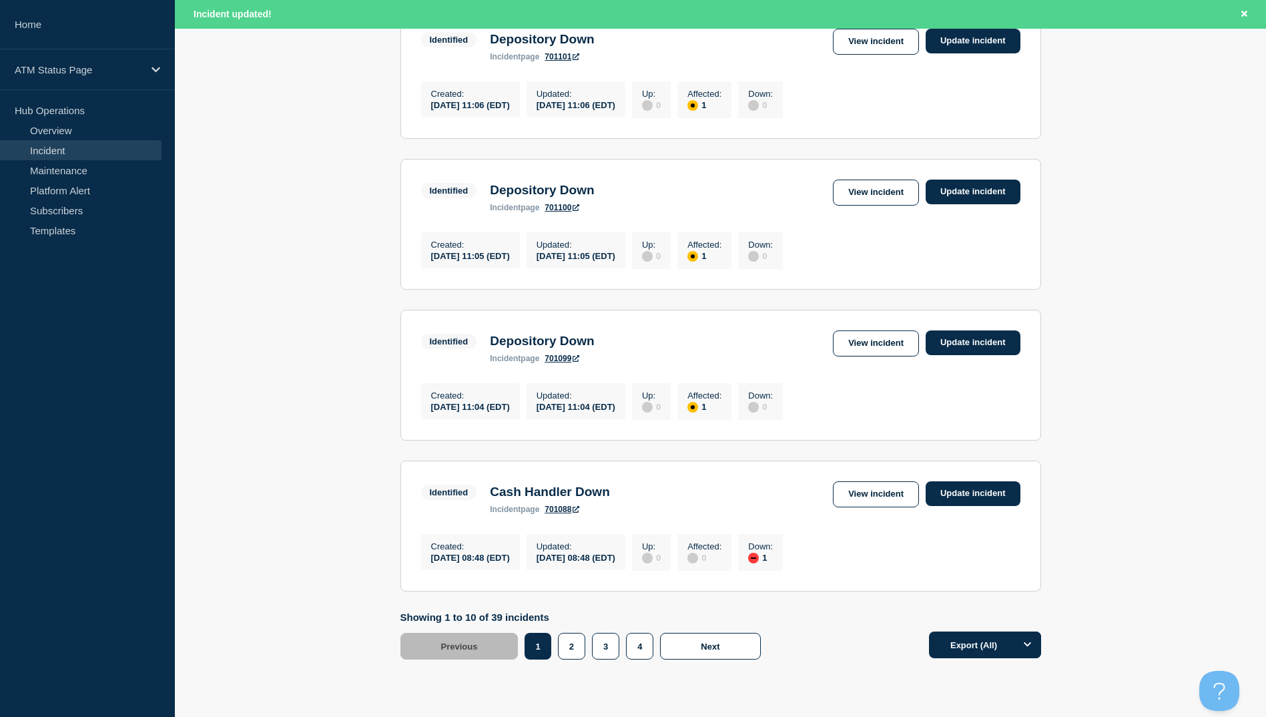
scroll to position [1310, 0]
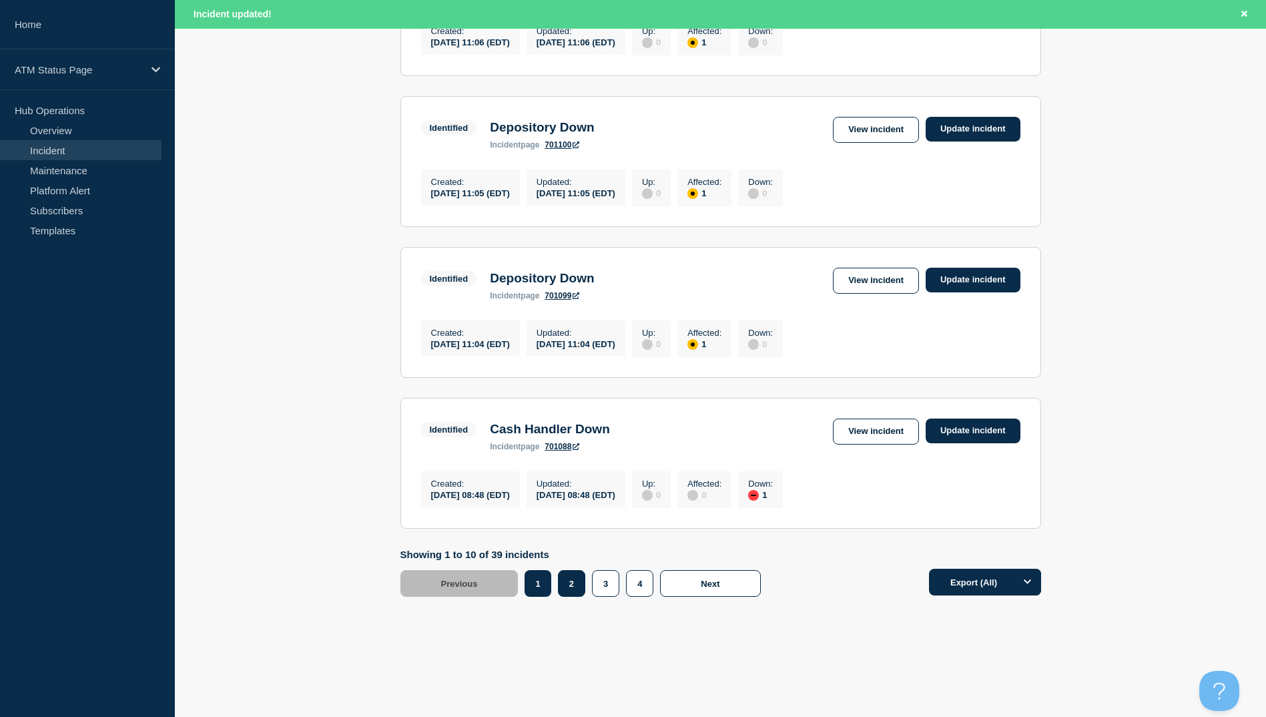
click at [572, 591] on button "2" at bounding box center [571, 583] width 27 height 27
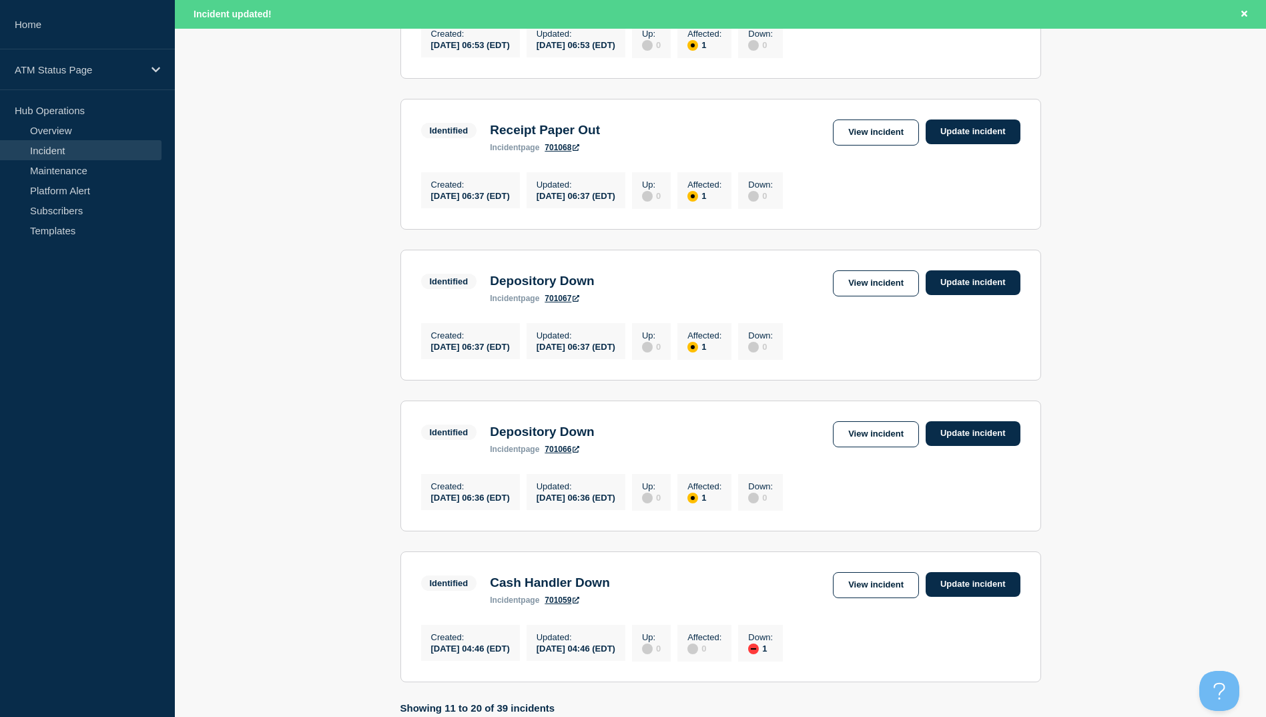
scroll to position [1044, 0]
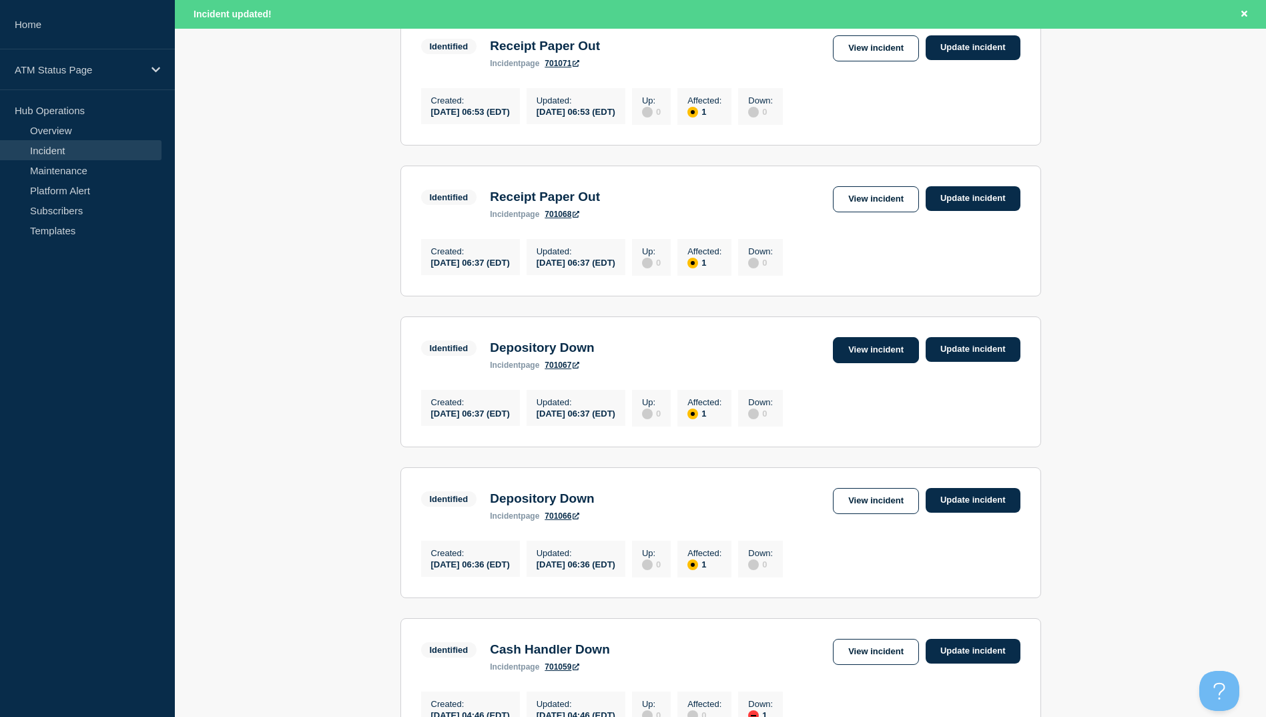
click at [880, 363] on link "View incident" at bounding box center [876, 350] width 86 height 26
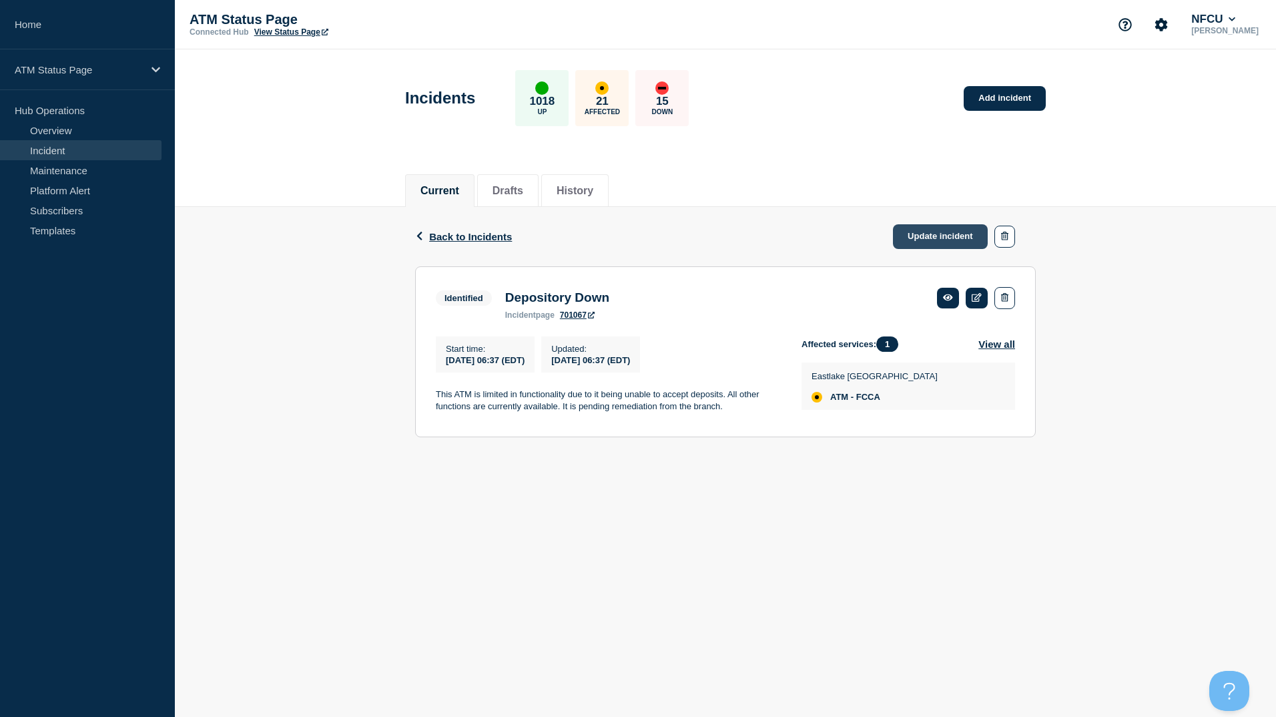
click at [928, 240] on link "Update incident" at bounding box center [940, 236] width 95 height 25
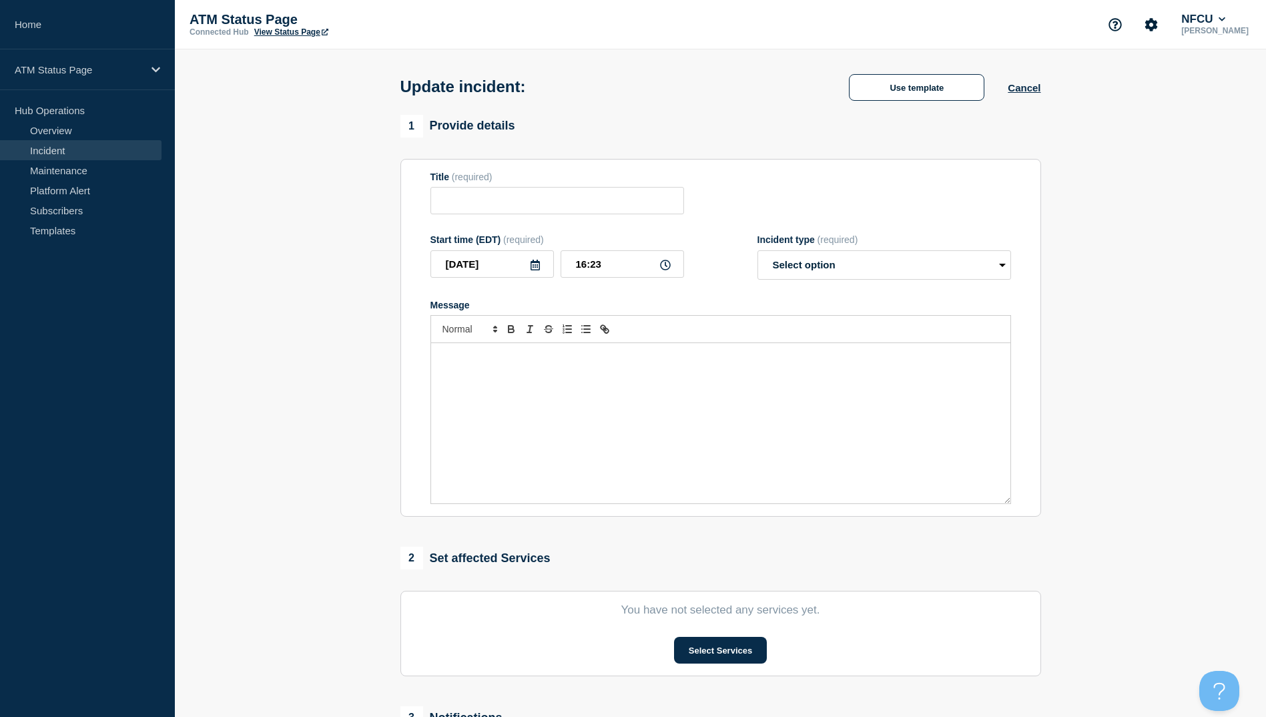
type input "Depository Down"
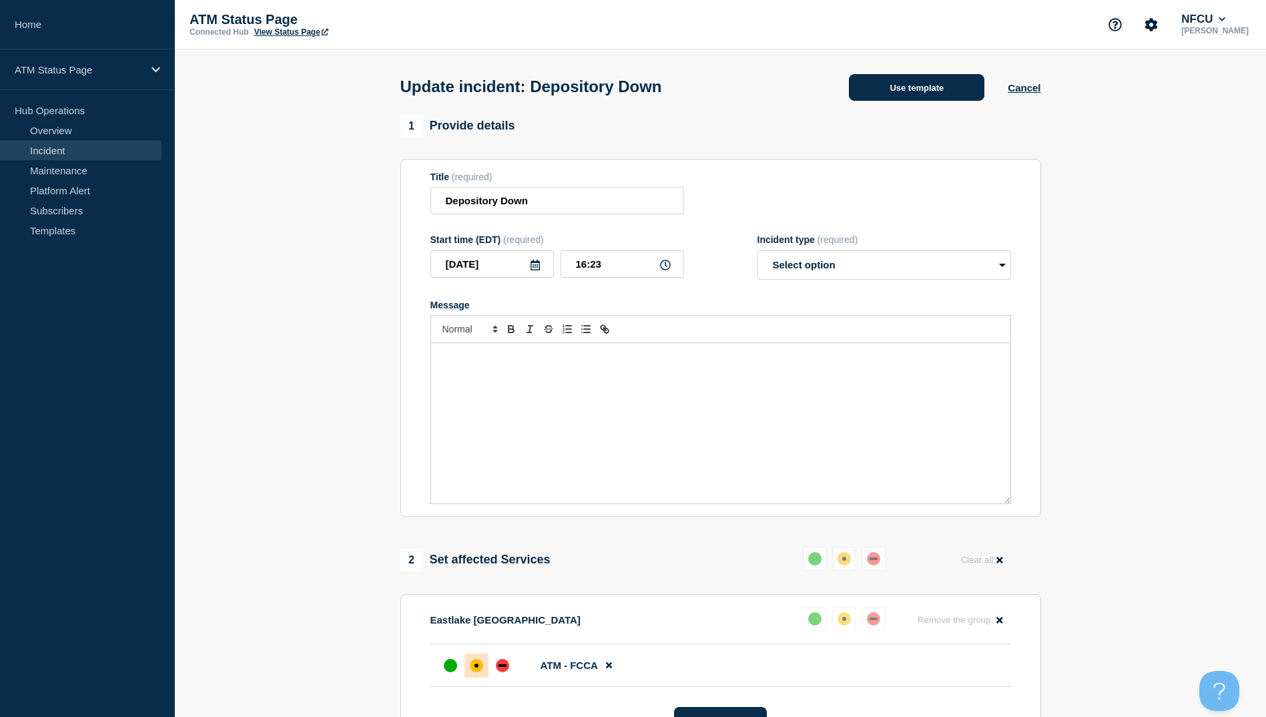
click at [914, 90] on button "Use template" at bounding box center [916, 87] width 135 height 27
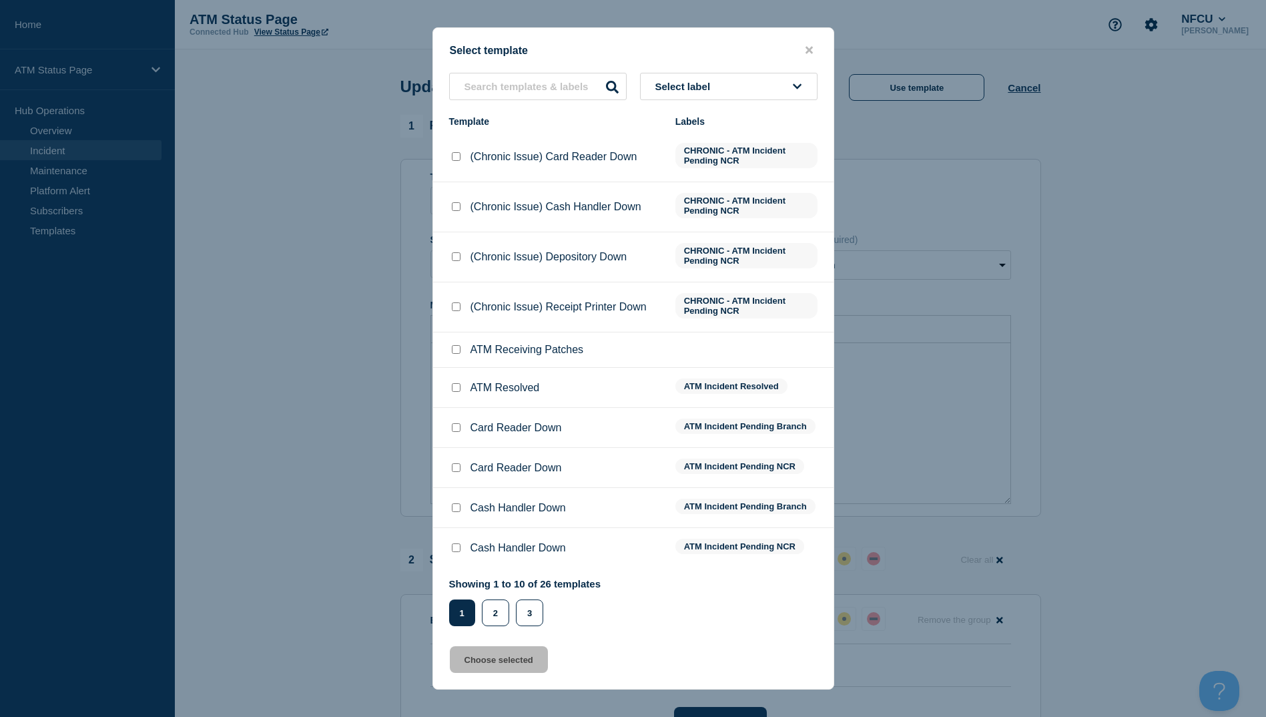
click at [458, 392] on input "ATM Resolved checkbox" at bounding box center [456, 387] width 9 height 9
checkbox input "true"
click at [516, 665] on button "Choose selected" at bounding box center [499, 659] width 98 height 27
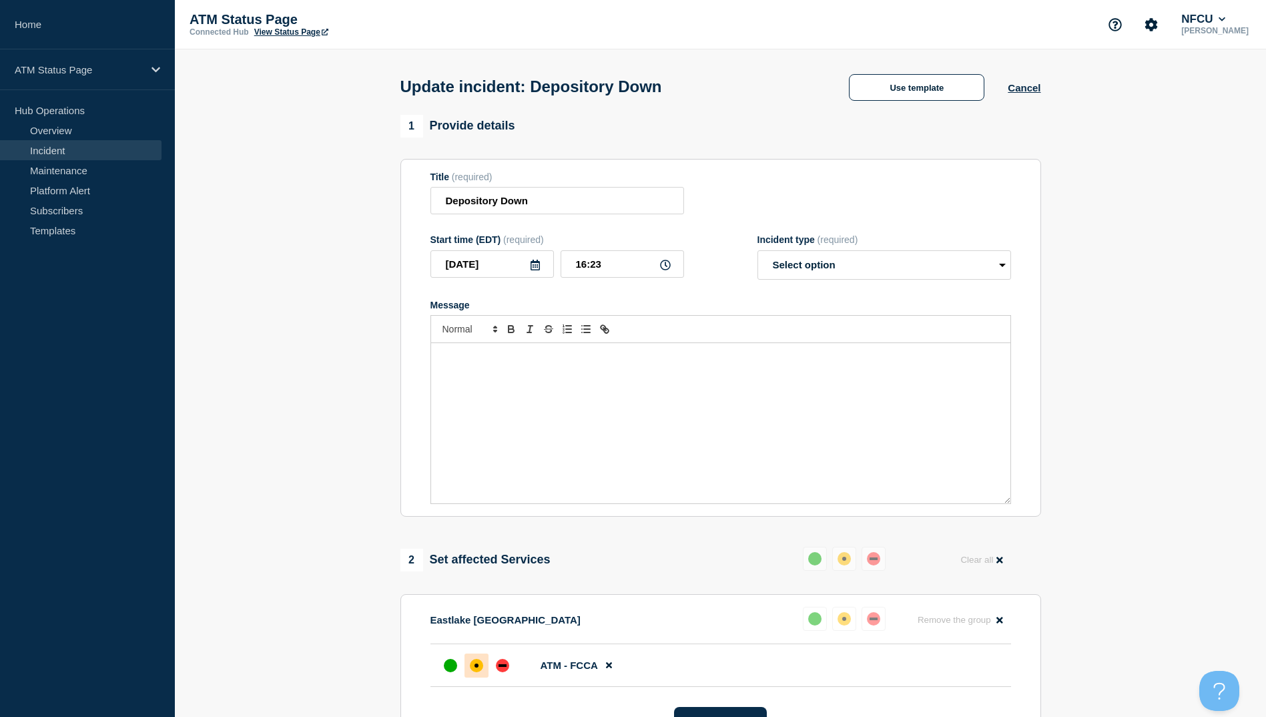
select select "resolved"
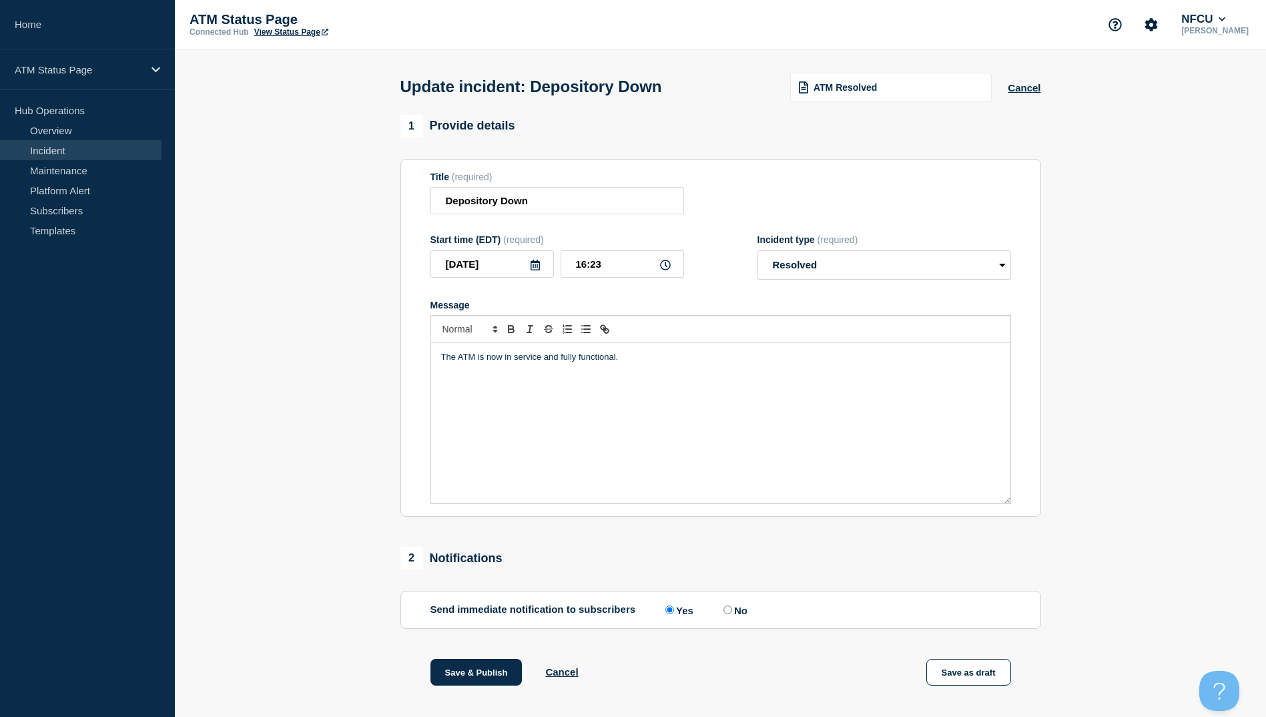
scroll to position [137, 0]
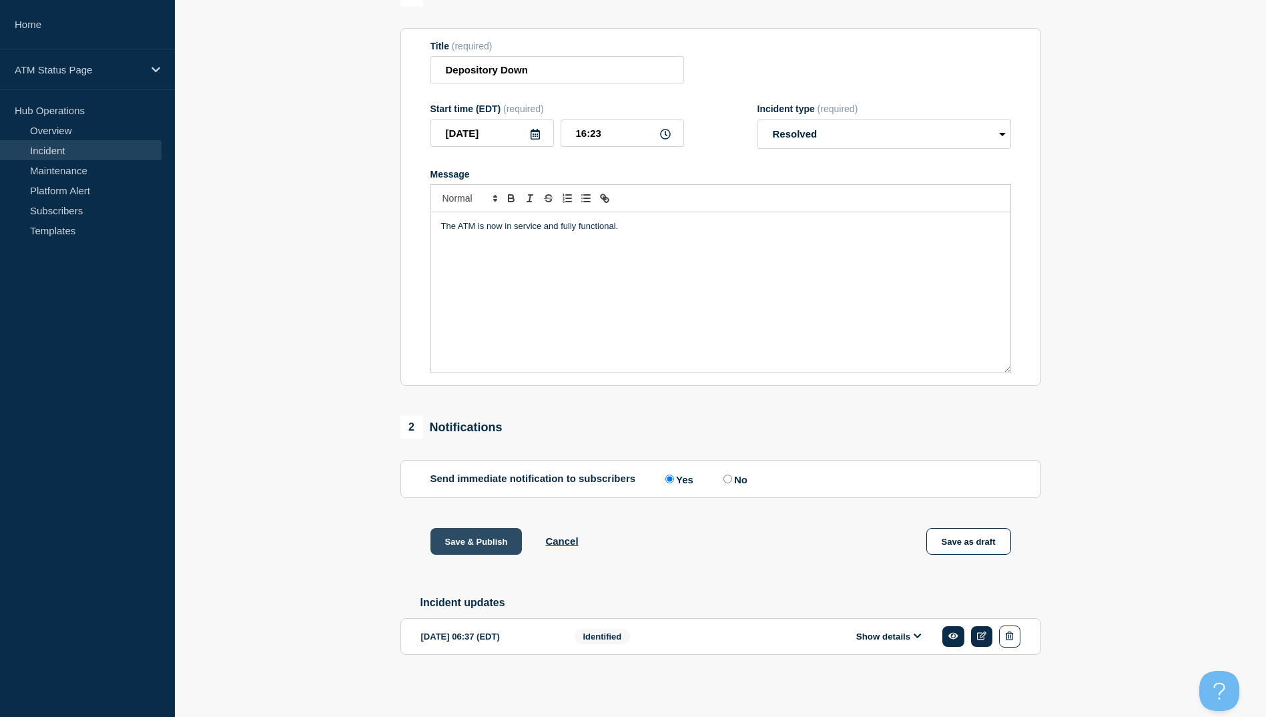
click at [478, 542] on button "Save & Publish" at bounding box center [476, 541] width 92 height 27
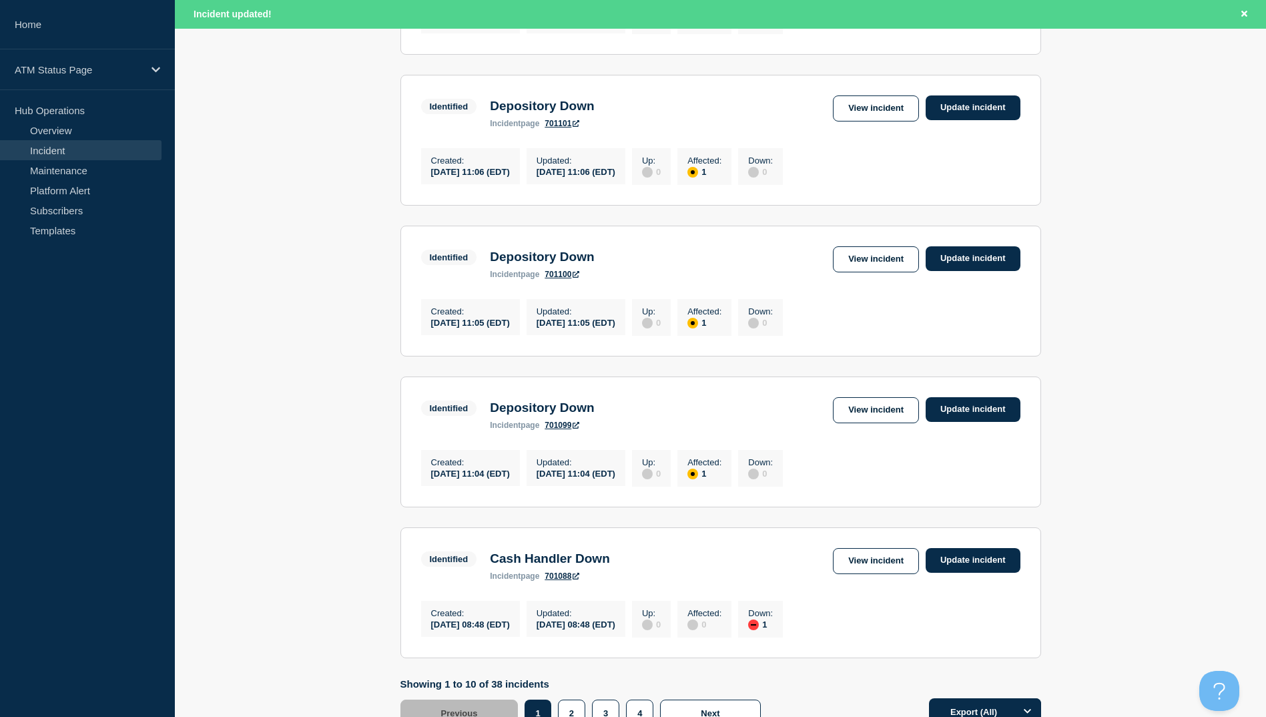
scroll to position [1310, 0]
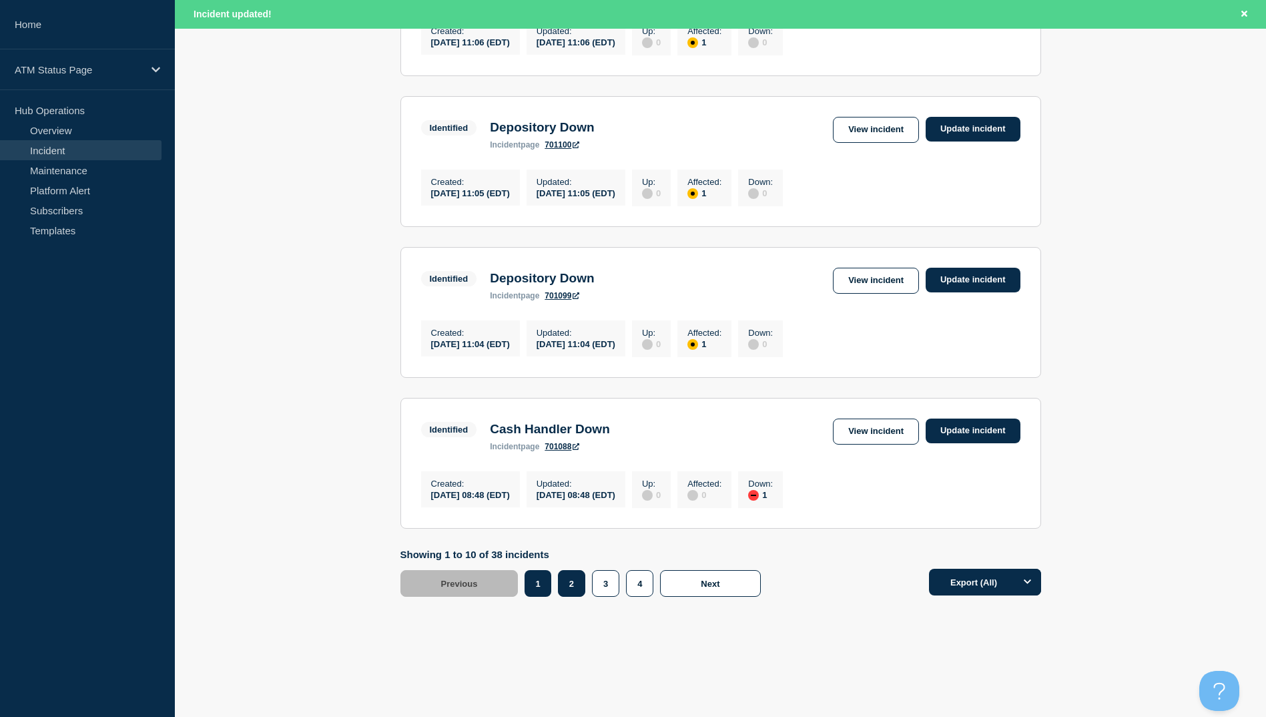
click at [578, 584] on button "2" at bounding box center [571, 583] width 27 height 27
click at [861, 122] on link "View incident" at bounding box center [876, 130] width 86 height 26
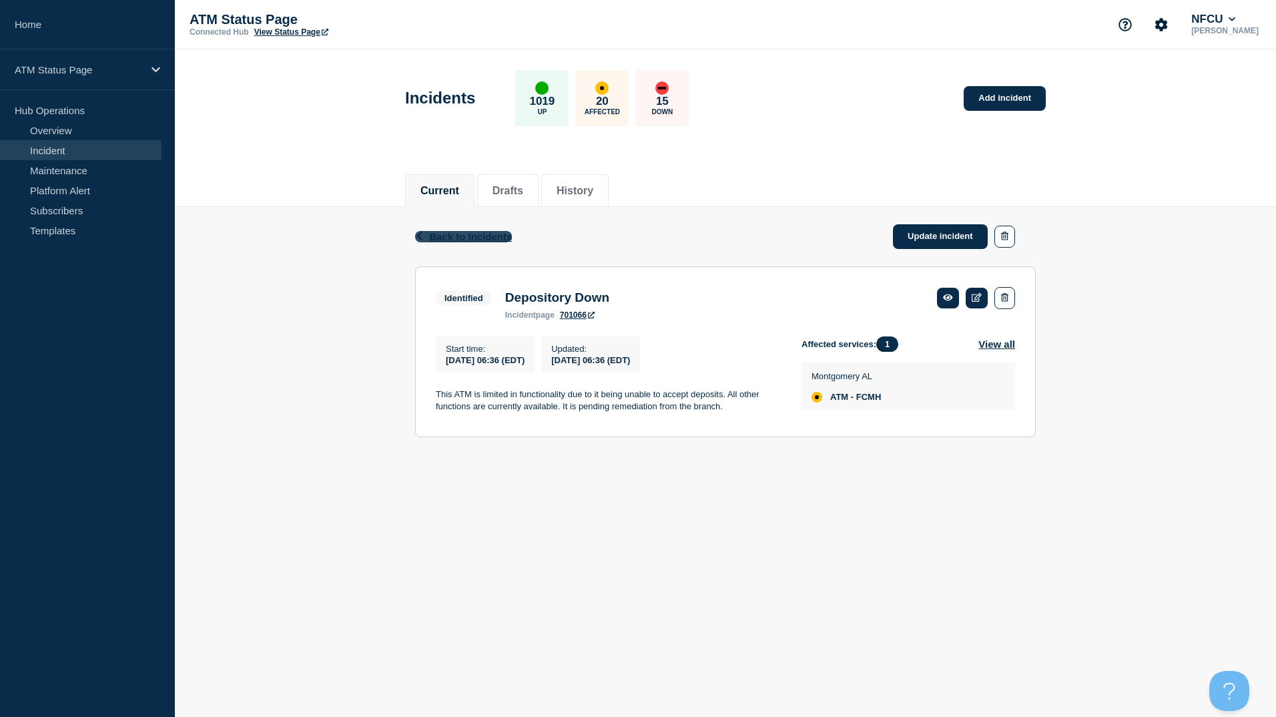
click at [471, 233] on span "Back to Incidents" at bounding box center [470, 236] width 83 height 11
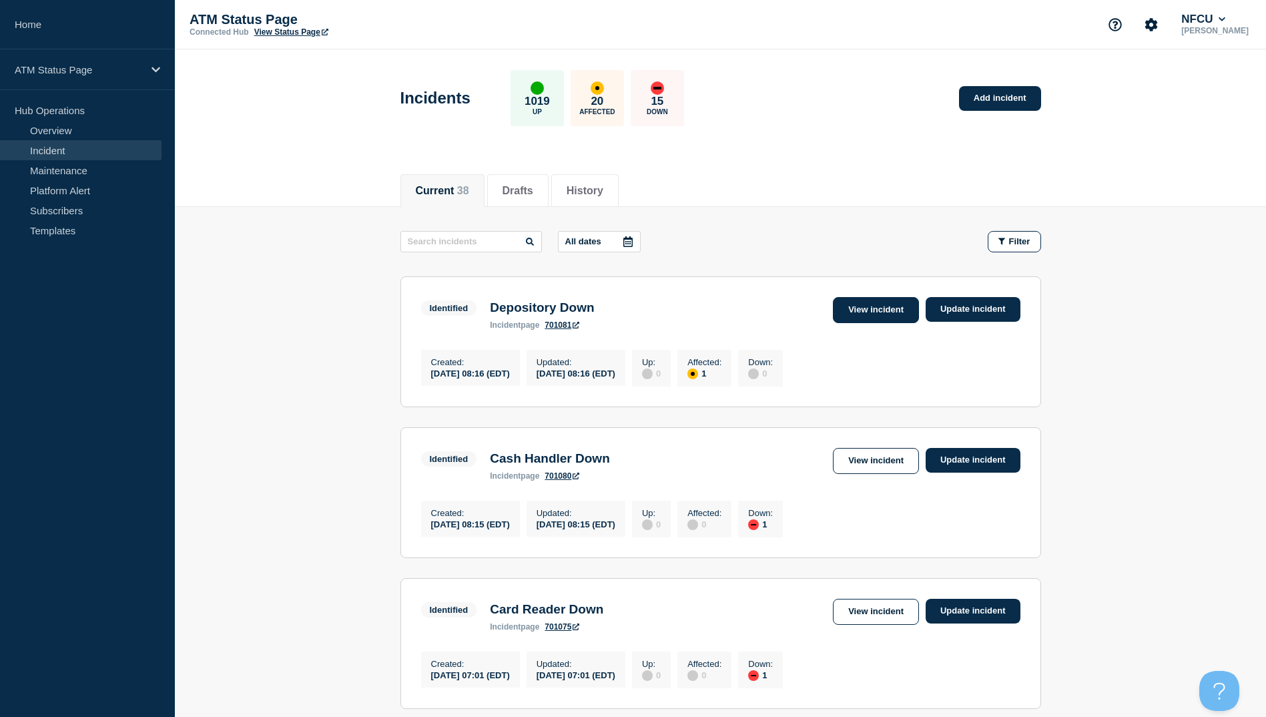
click at [853, 315] on link "View incident" at bounding box center [876, 310] width 86 height 26
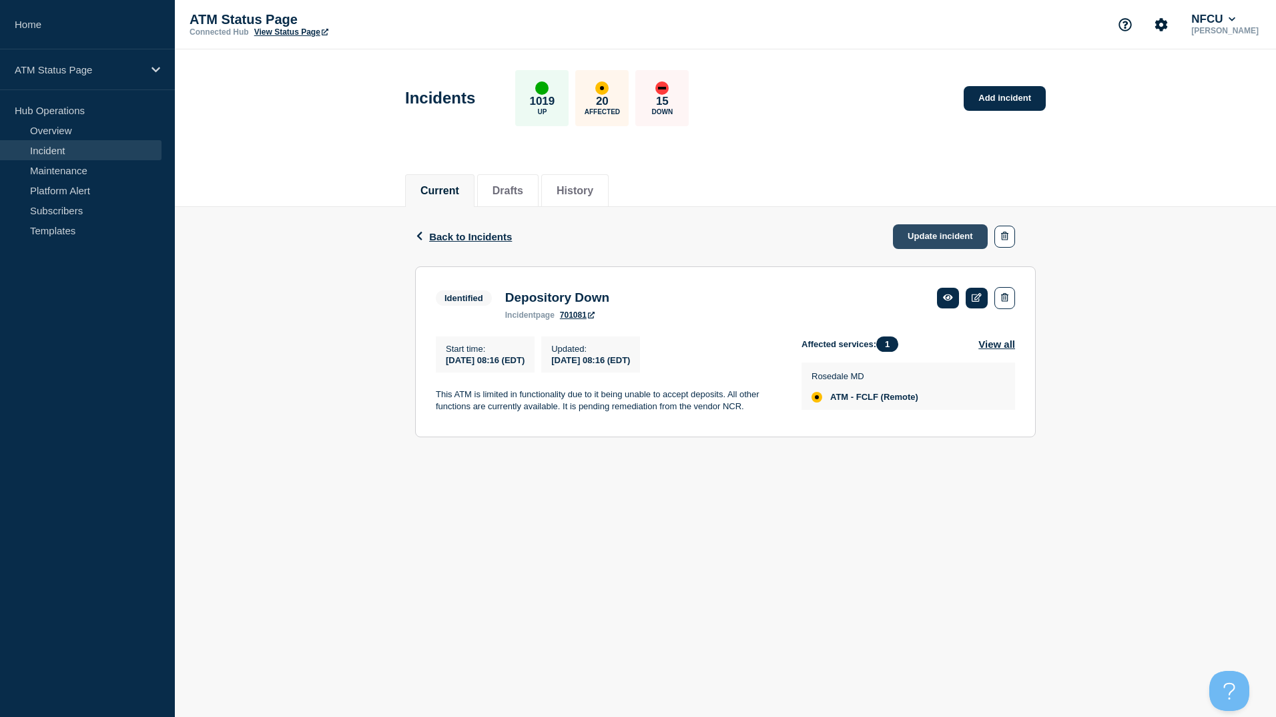
click at [925, 242] on link "Update incident" at bounding box center [940, 236] width 95 height 25
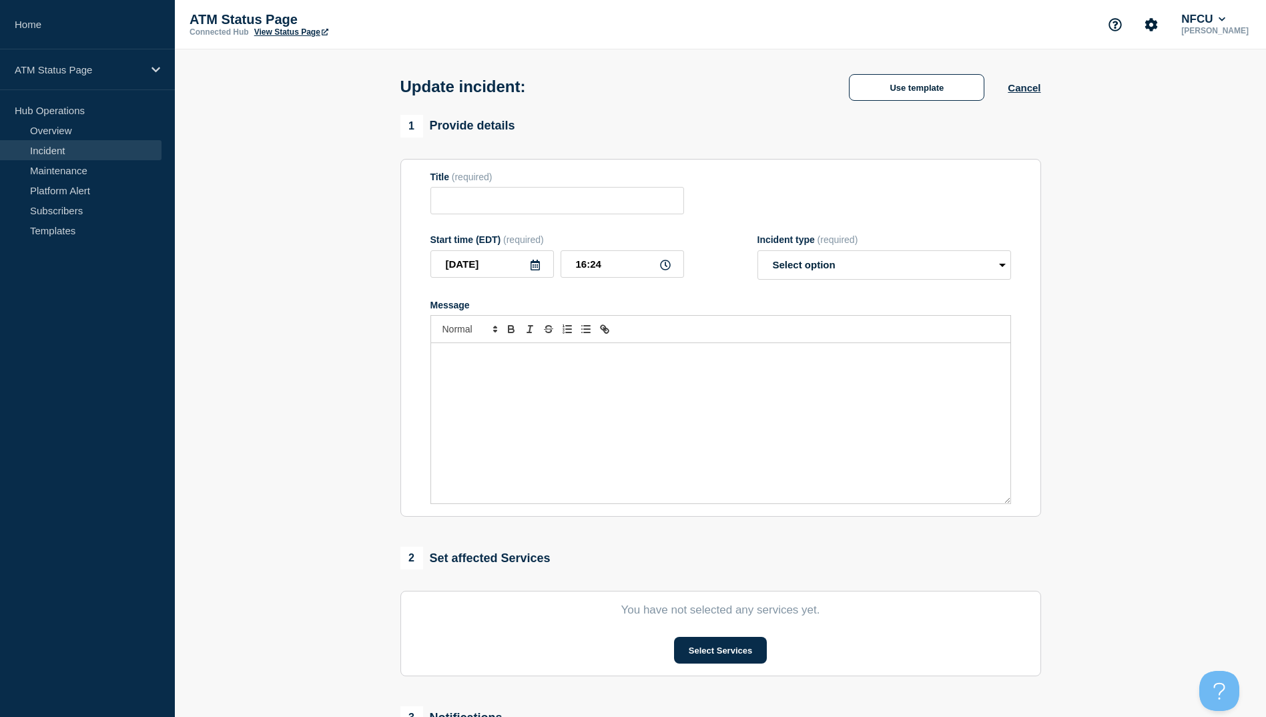
type input "Depository Down"
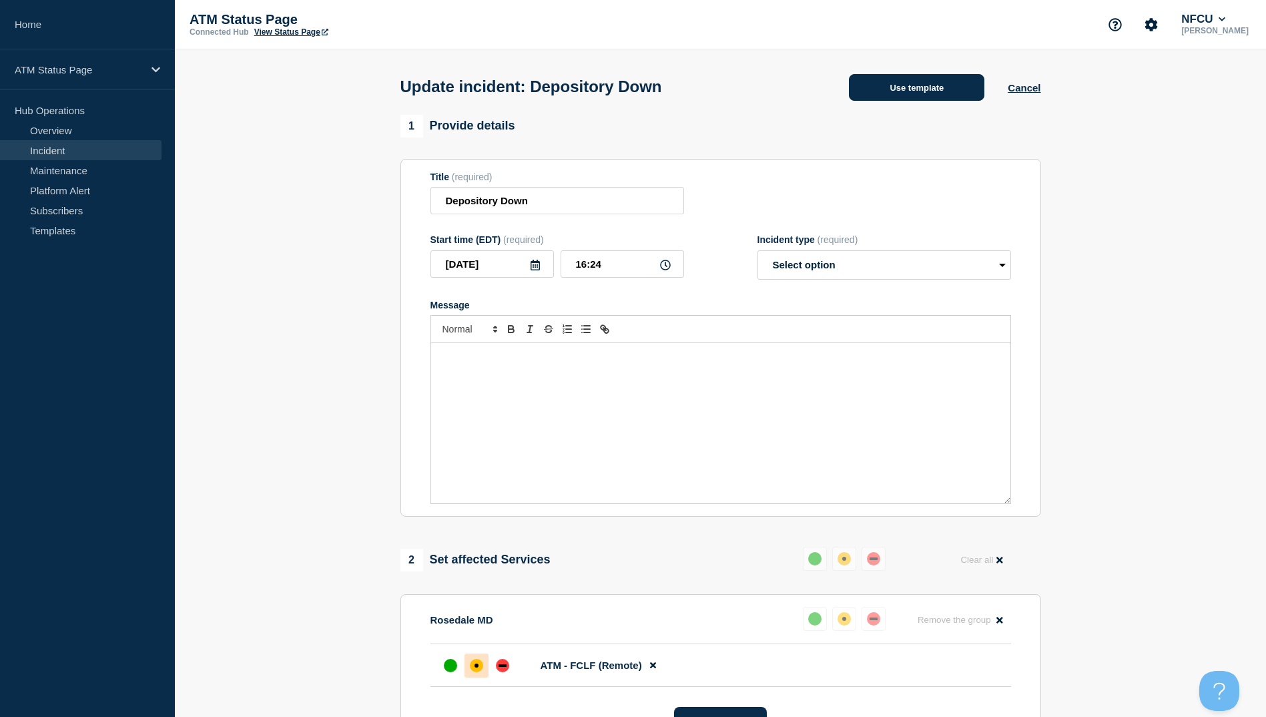
click at [929, 96] on button "Use template" at bounding box center [916, 87] width 135 height 27
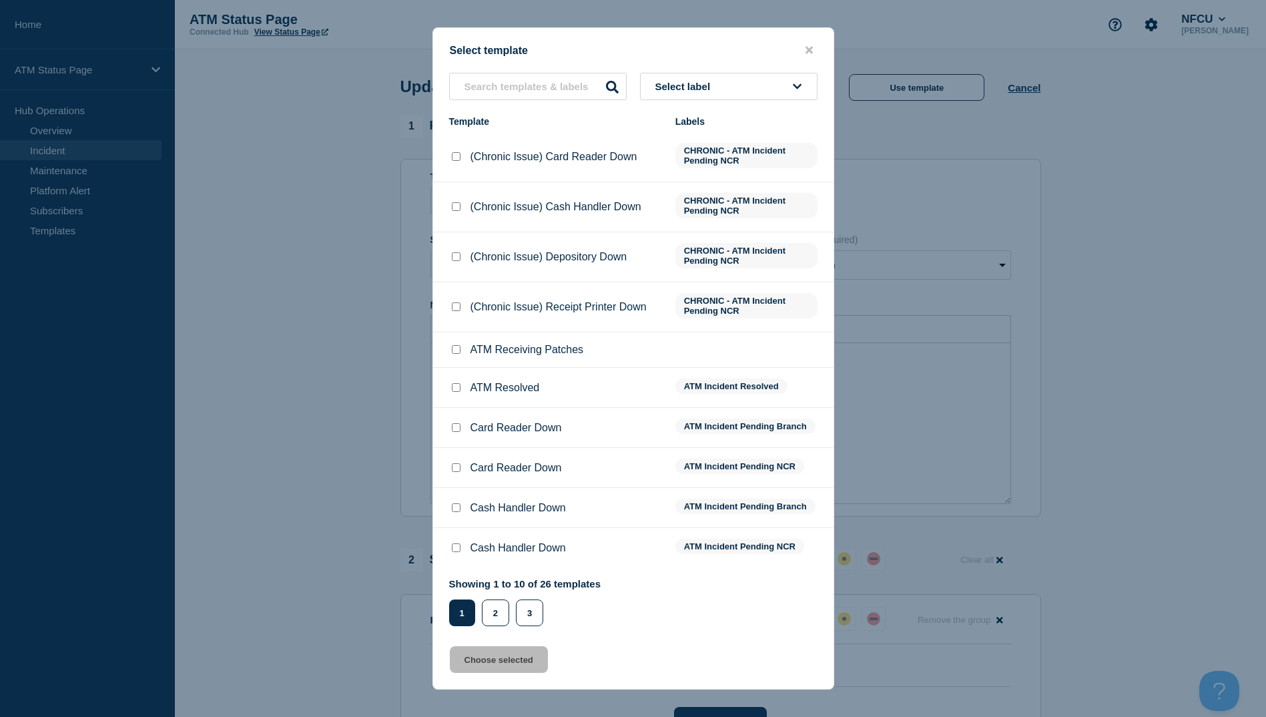
click at [454, 388] on input "ATM Resolved checkbox" at bounding box center [456, 387] width 9 height 9
checkbox input "true"
click at [508, 663] on button "Choose selected" at bounding box center [499, 659] width 98 height 27
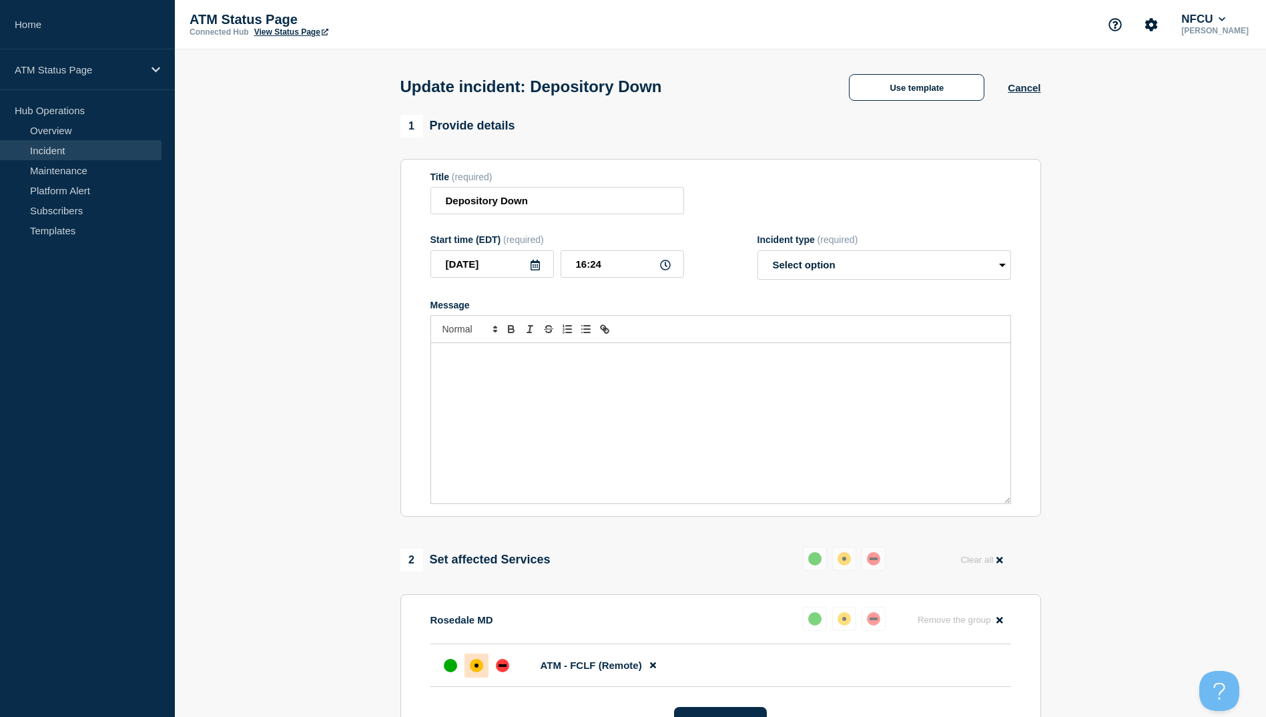
select select "resolved"
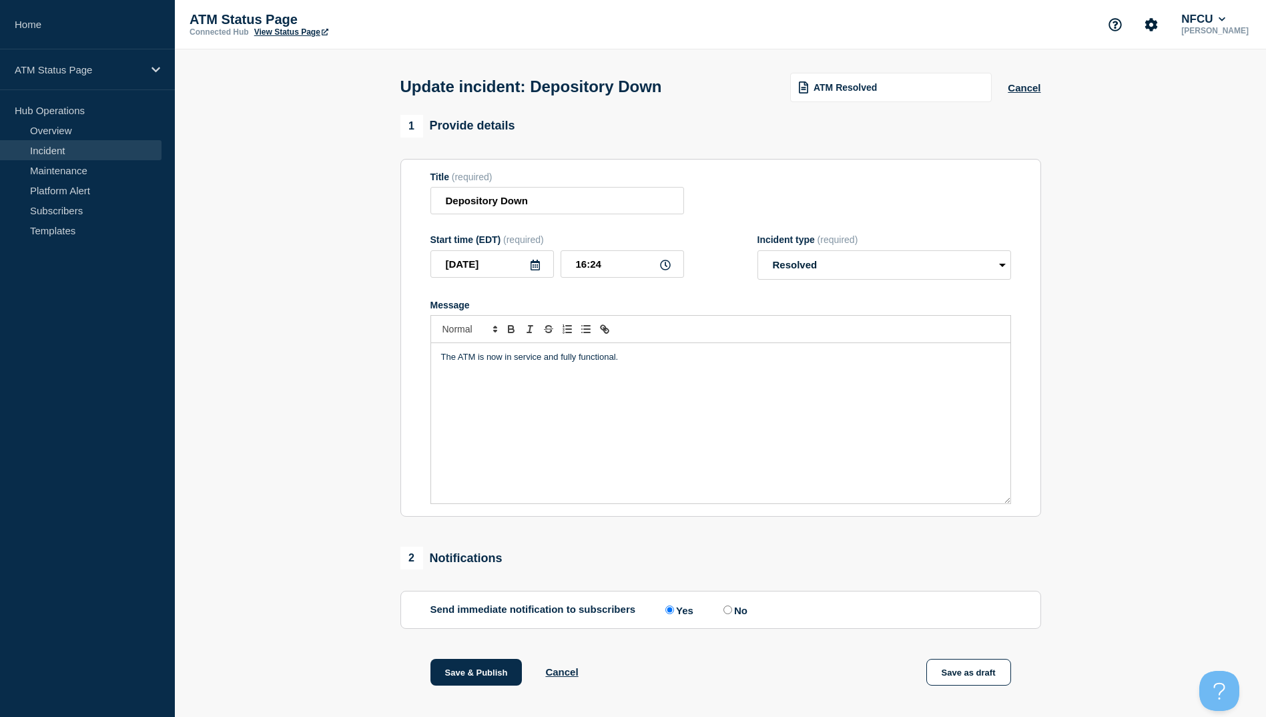
scroll to position [137, 0]
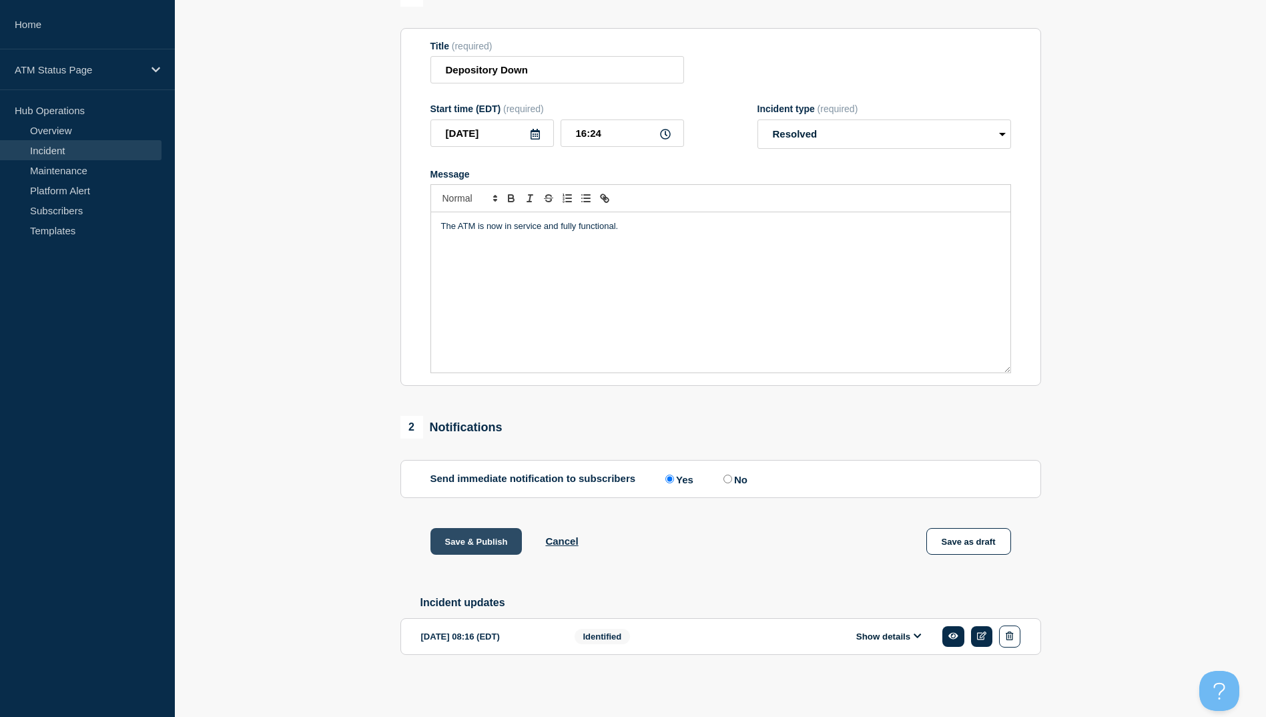
click at [490, 542] on button "Save & Publish" at bounding box center [476, 541] width 92 height 27
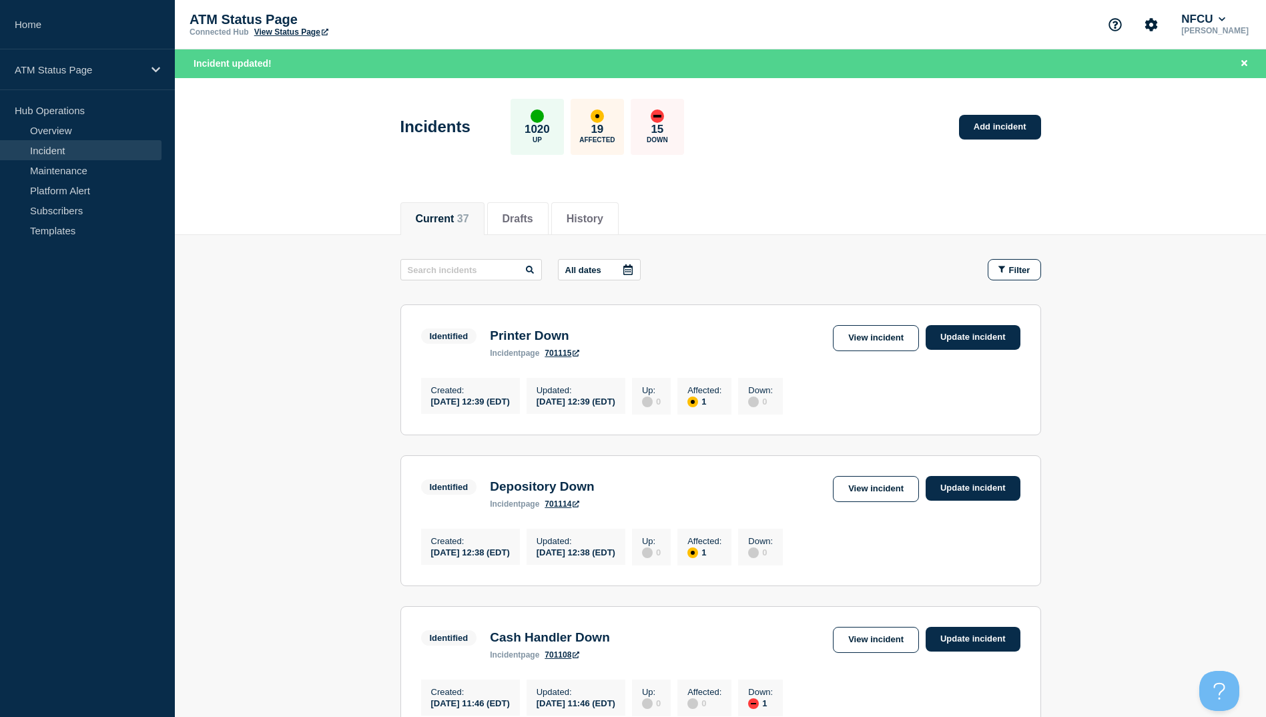
scroll to position [400, 0]
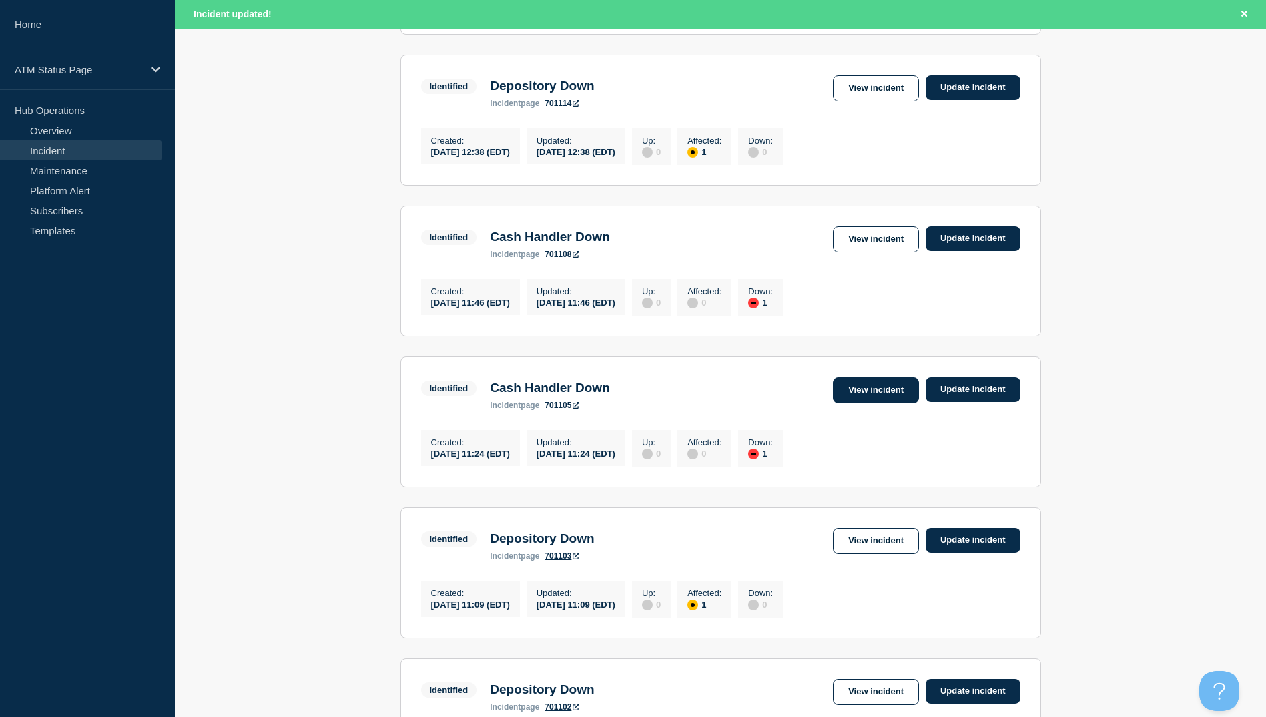
click at [849, 403] on link "View incident" at bounding box center [876, 390] width 86 height 26
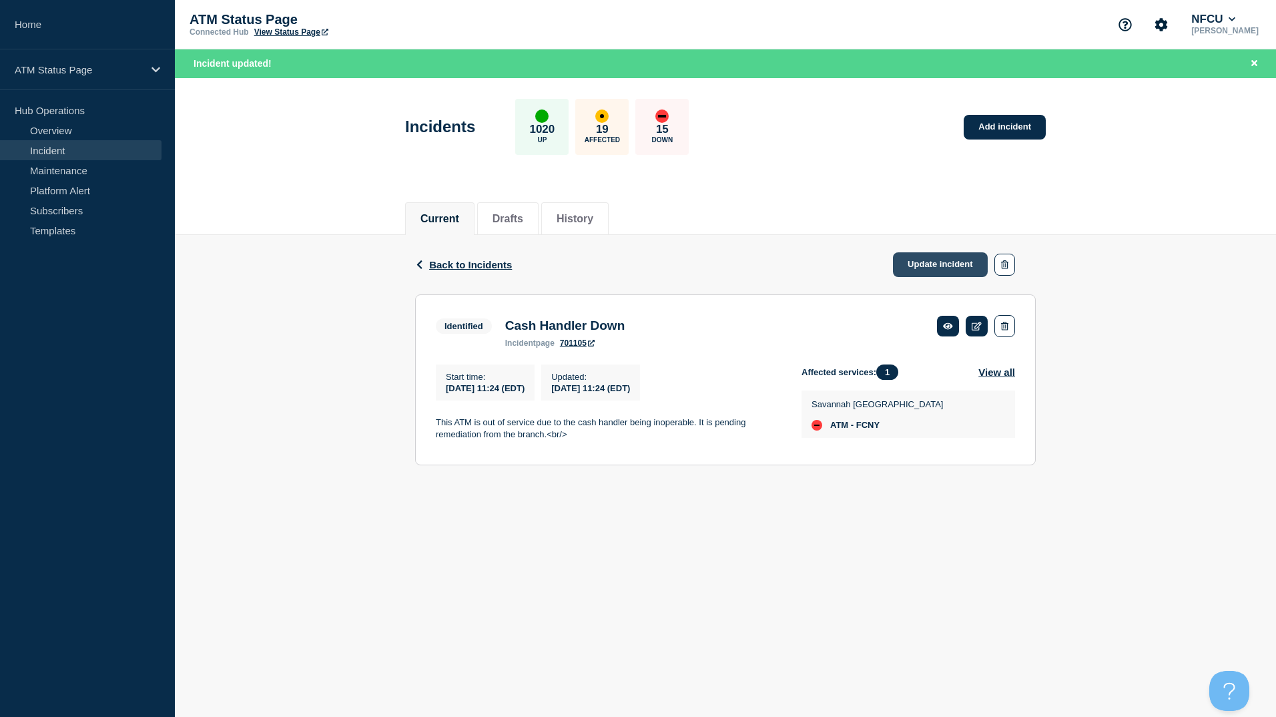
click at [925, 267] on link "Update incident" at bounding box center [940, 264] width 95 height 25
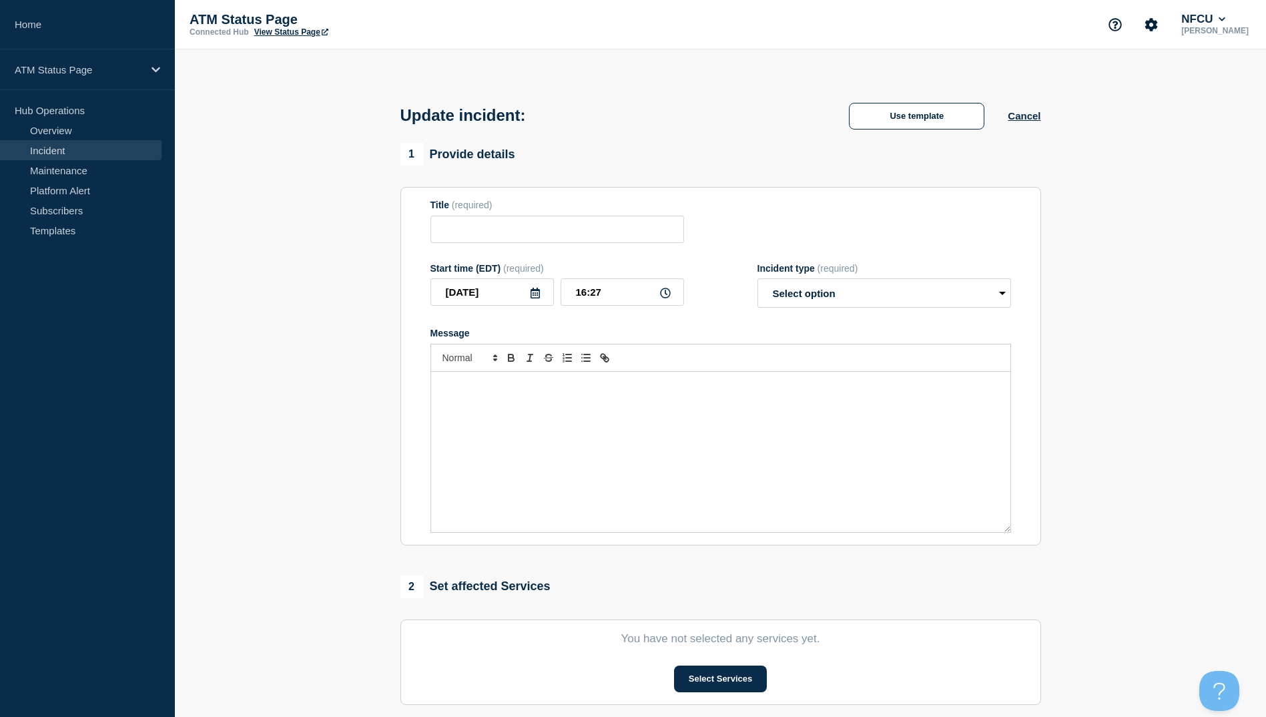
type input "Cash Handler Down"
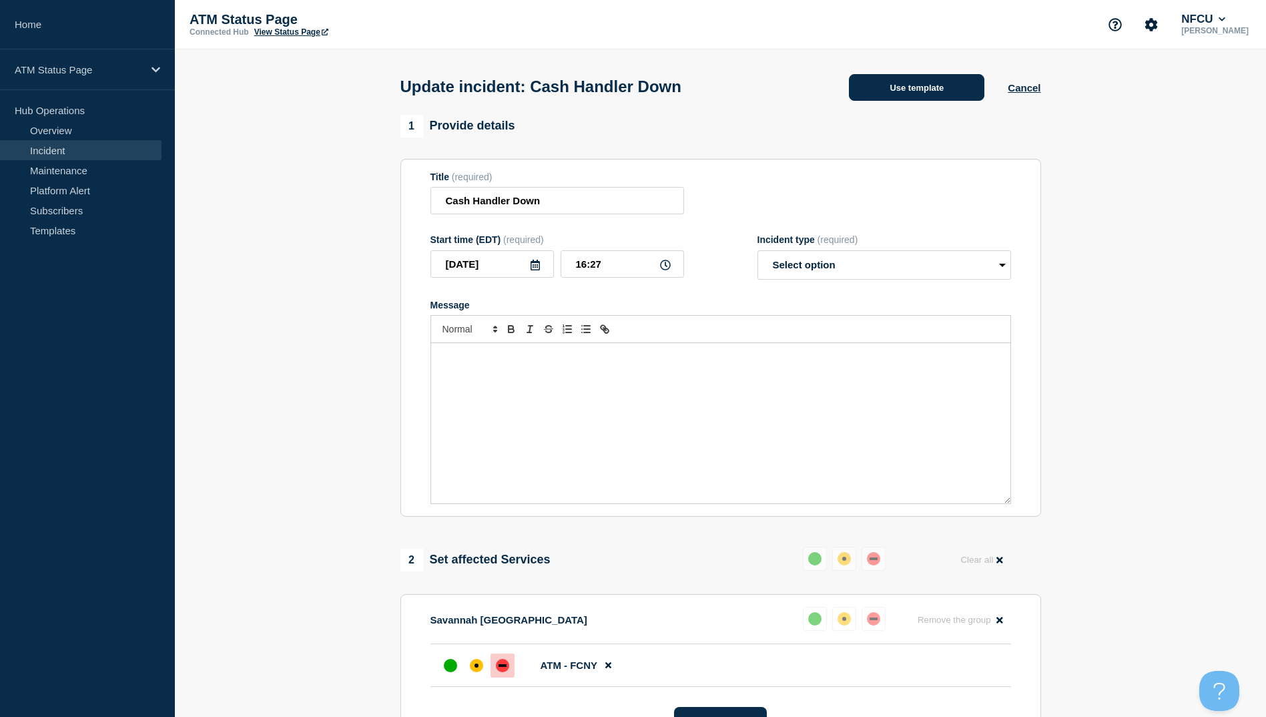
click at [915, 83] on button "Use template" at bounding box center [916, 87] width 135 height 27
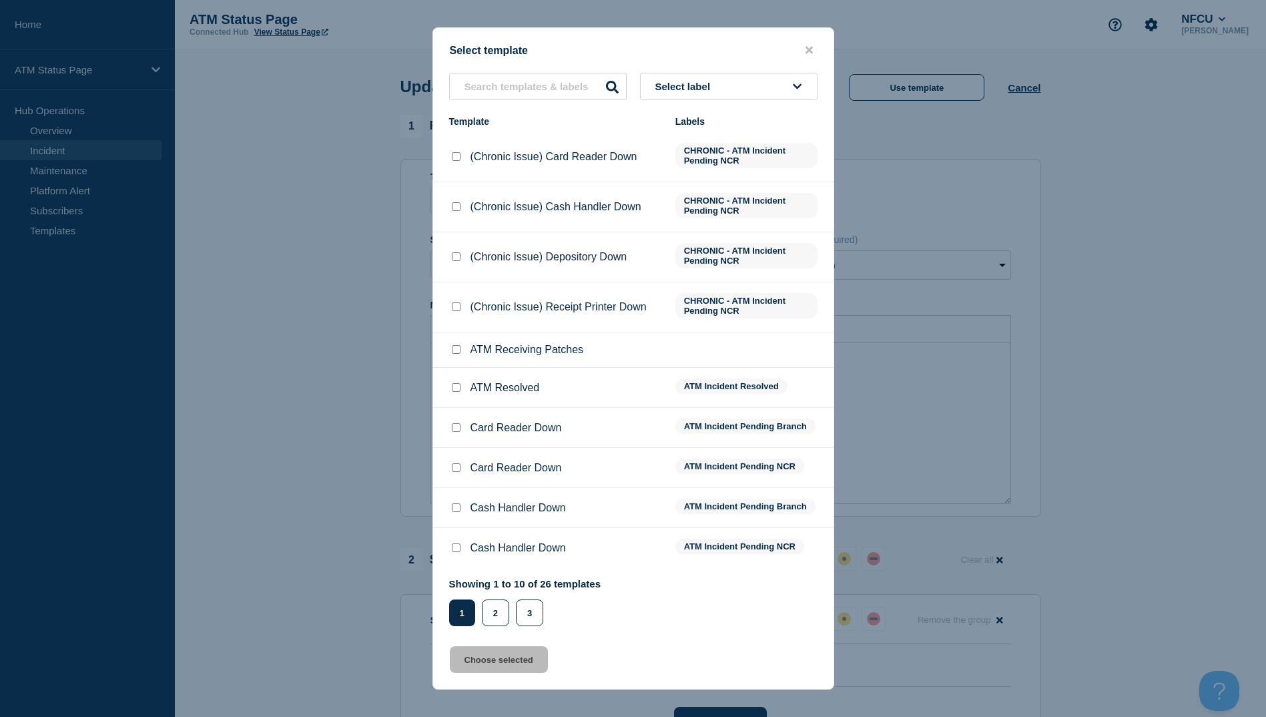
click at [458, 391] on input "ATM Resolved checkbox" at bounding box center [456, 387] width 9 height 9
checkbox input "true"
click at [522, 664] on button "Choose selected" at bounding box center [499, 659] width 98 height 27
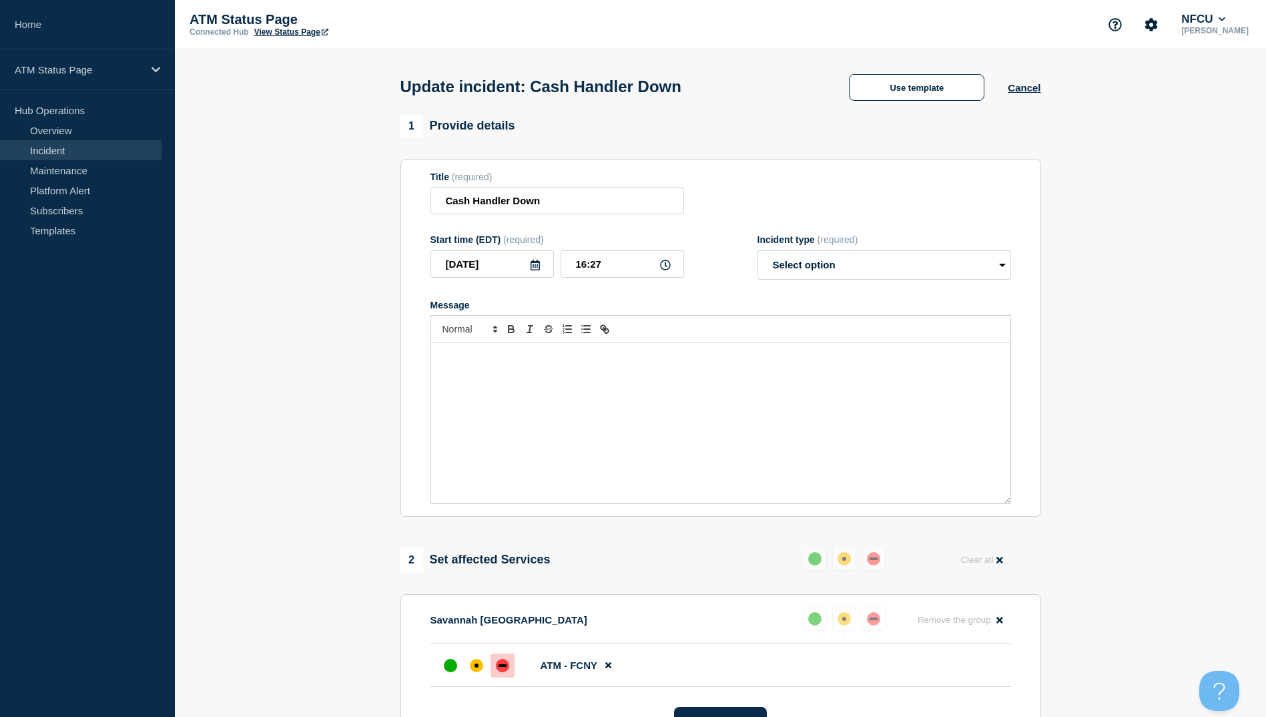
select select "resolved"
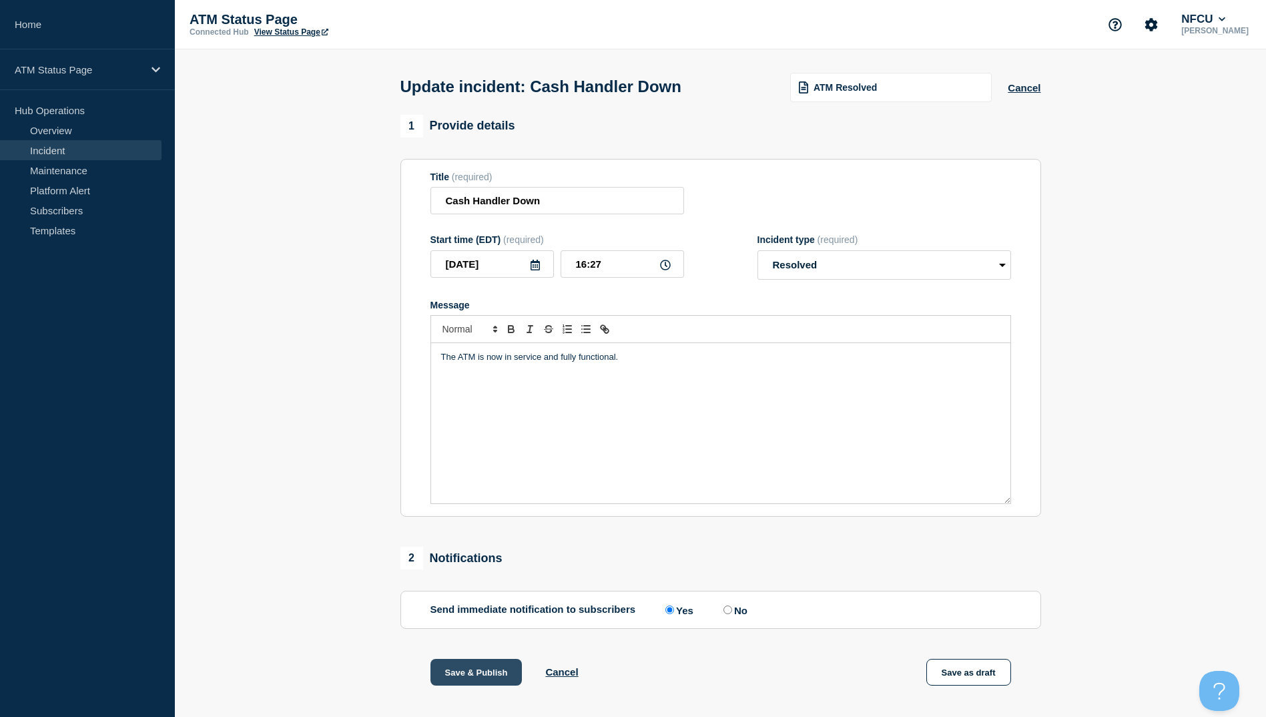
click at [488, 671] on button "Save & Publish" at bounding box center [476, 672] width 92 height 27
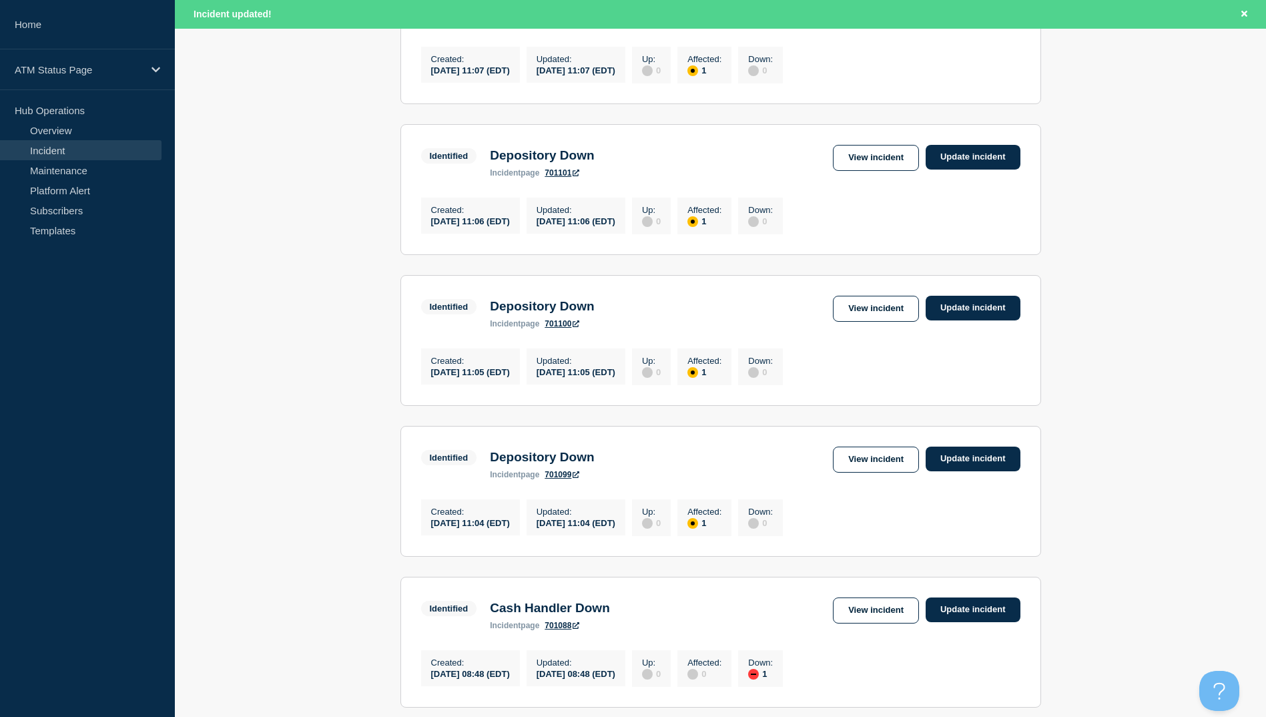
scroll to position [1310, 0]
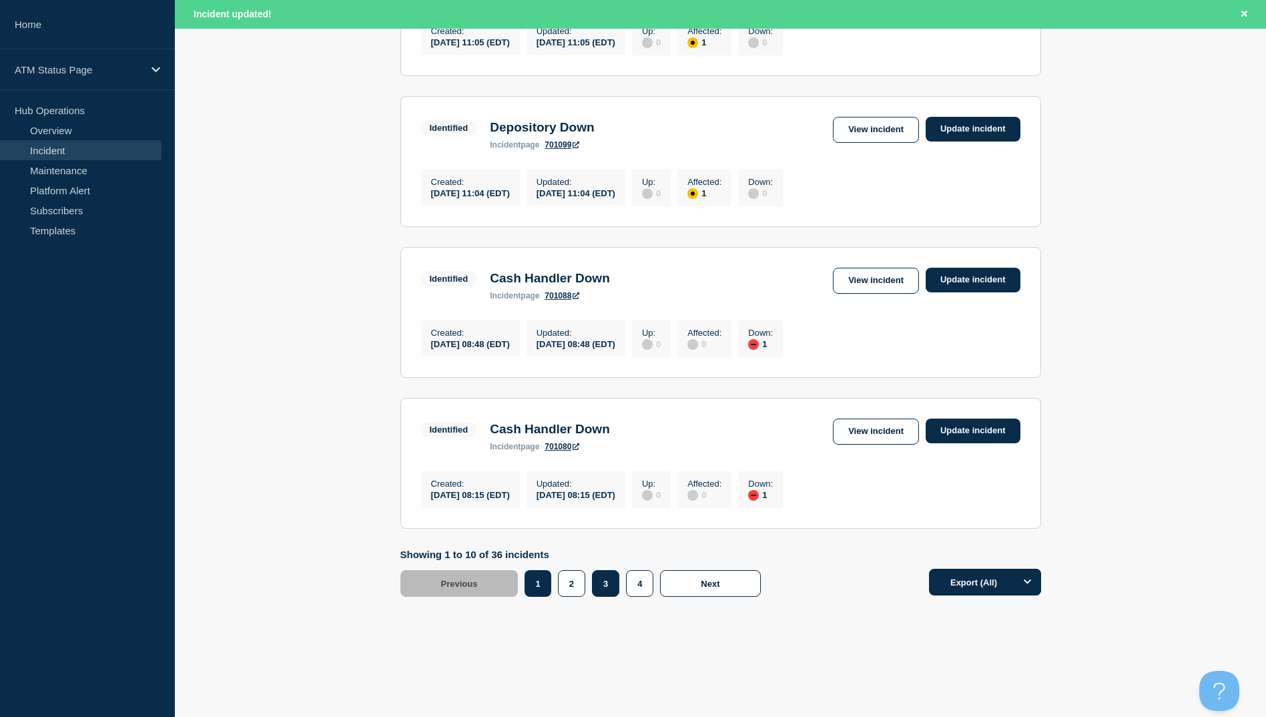
click at [607, 582] on button "3" at bounding box center [605, 583] width 27 height 27
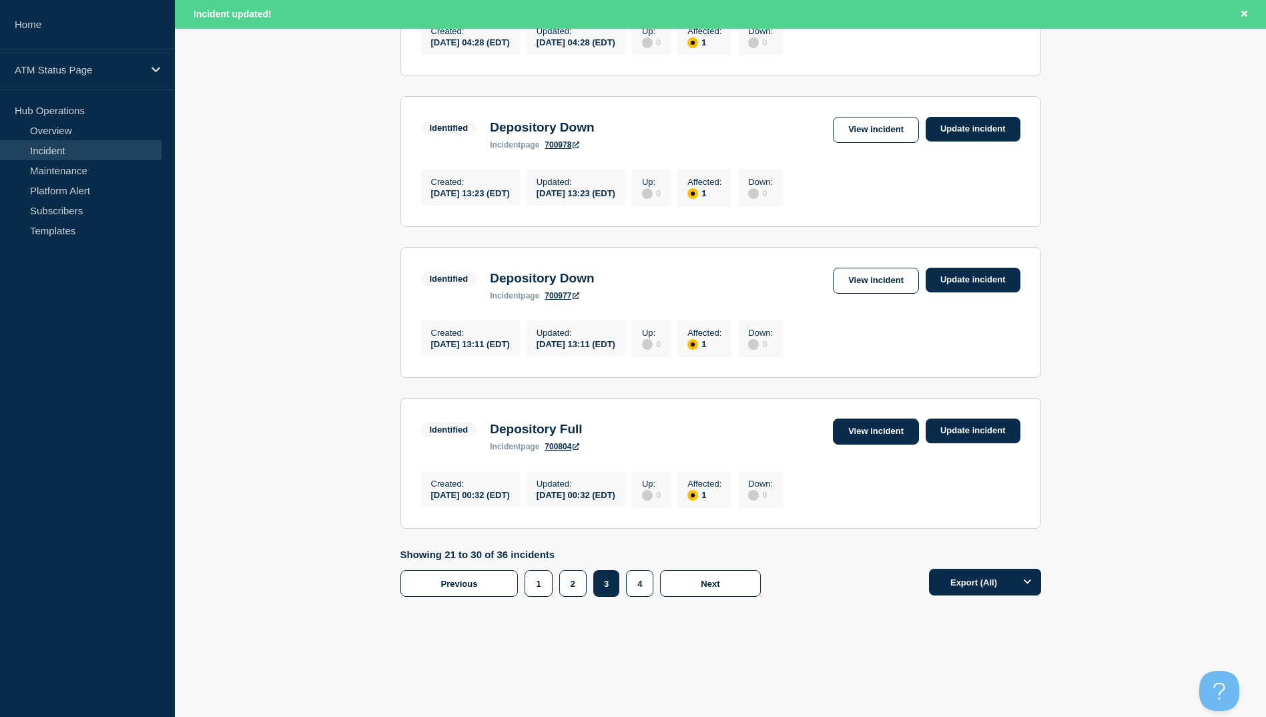
click at [861, 431] on link "View incident" at bounding box center [876, 431] width 86 height 26
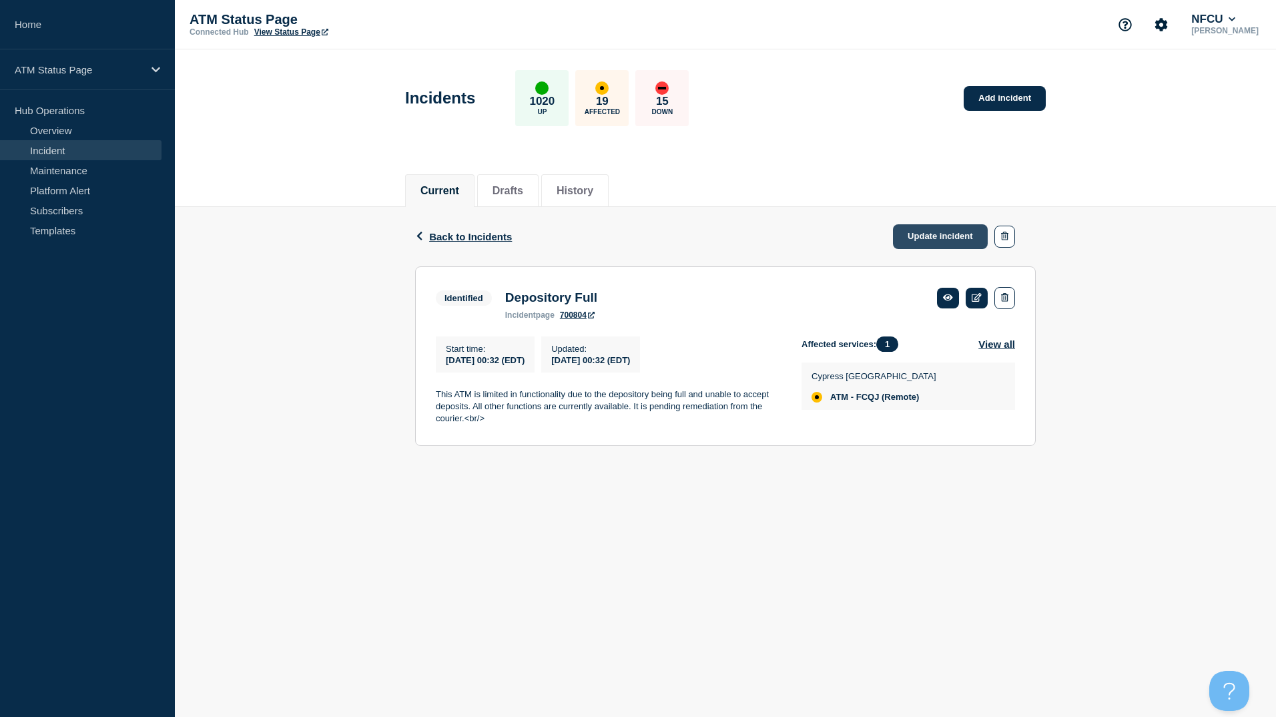
click at [918, 234] on link "Update incident" at bounding box center [940, 236] width 95 height 25
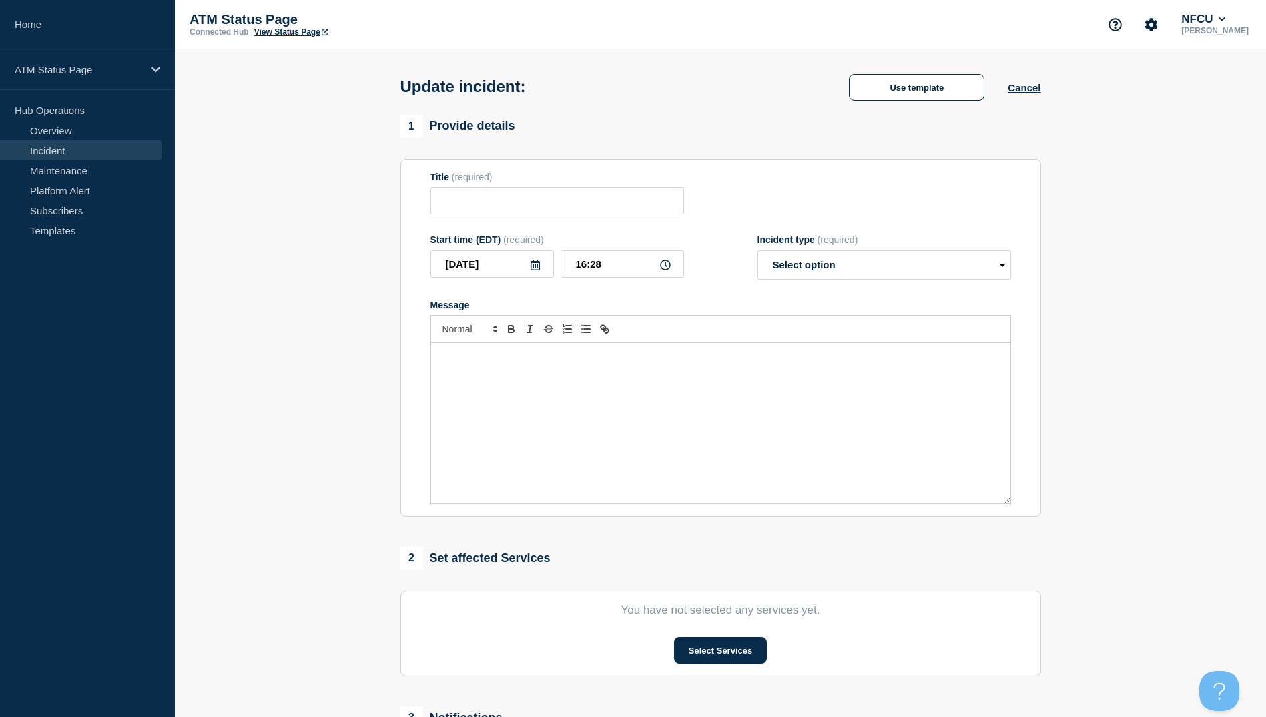
type input "Depository Full"
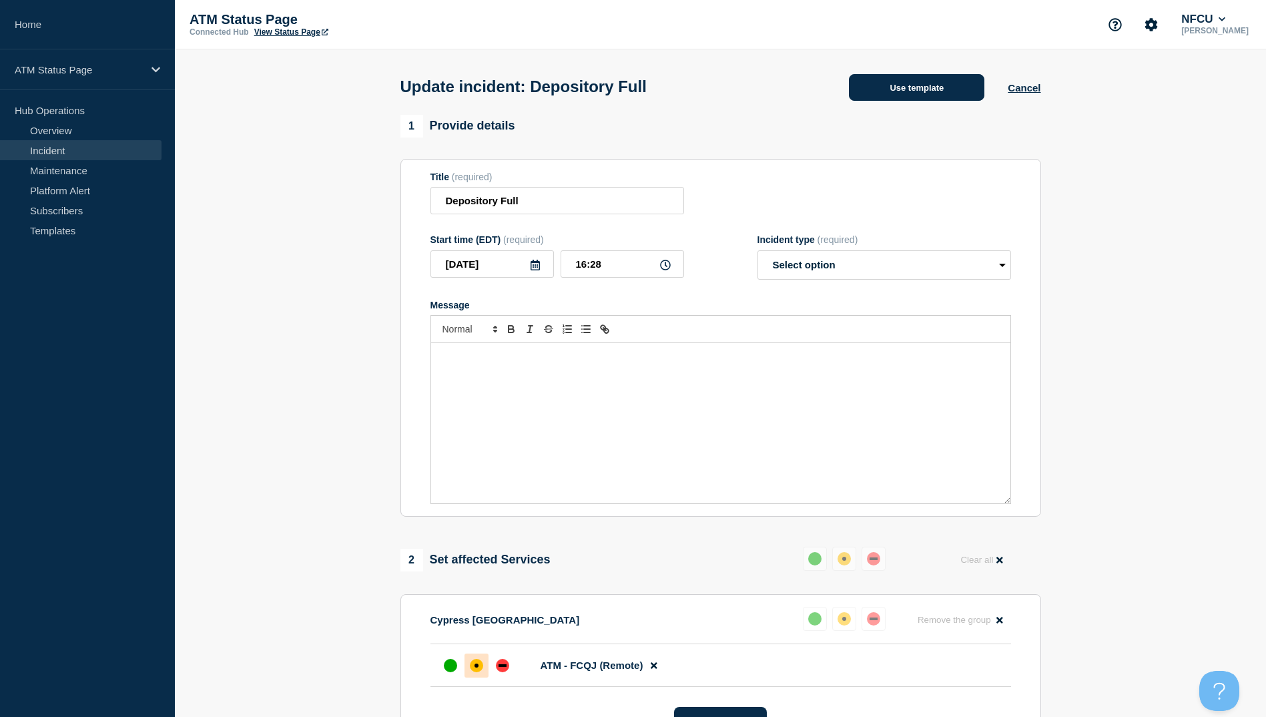
click at [931, 94] on button "Use template" at bounding box center [916, 87] width 135 height 27
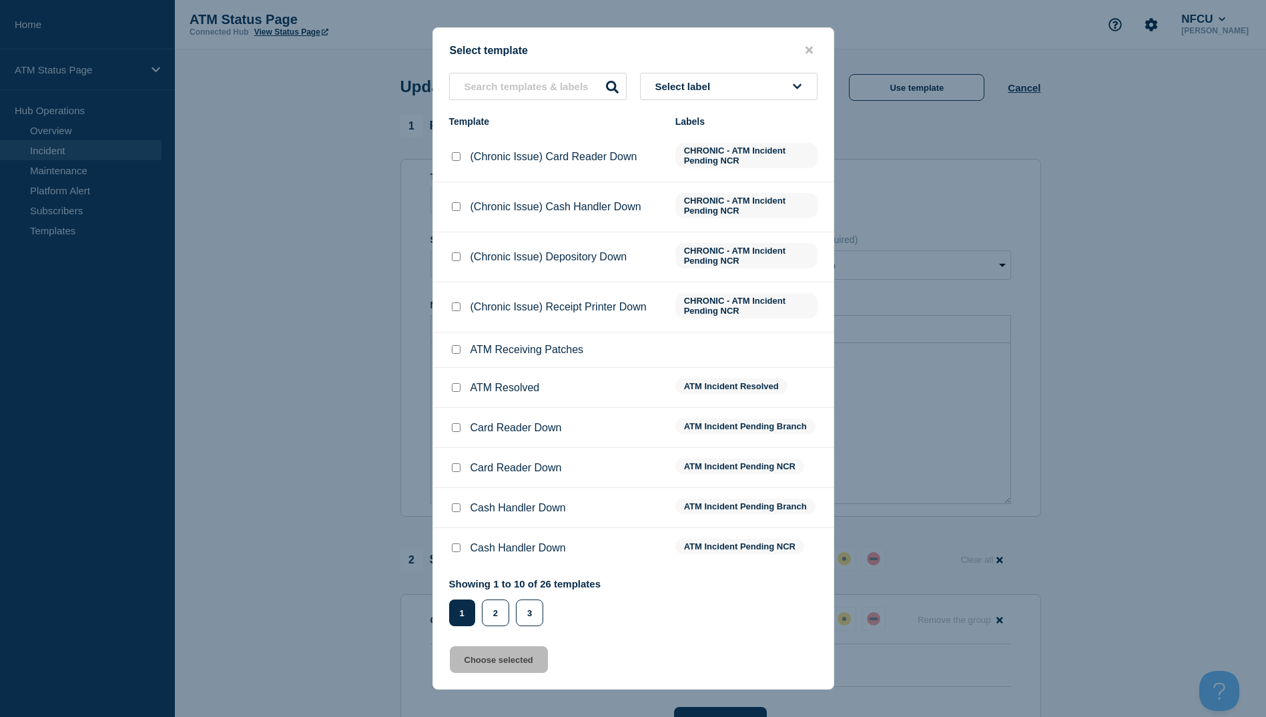
click at [454, 389] on input "ATM Resolved checkbox" at bounding box center [456, 387] width 9 height 9
checkbox input "true"
click at [494, 666] on button "Choose selected" at bounding box center [499, 659] width 98 height 27
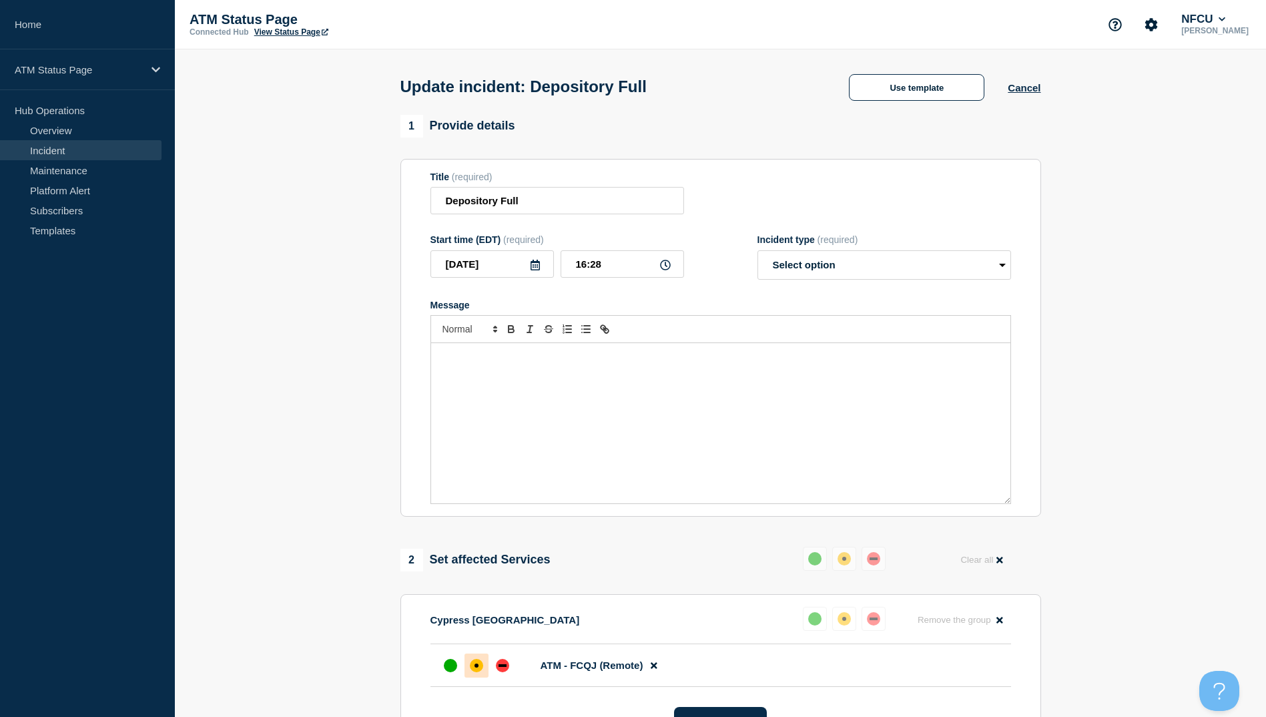
select select "resolved"
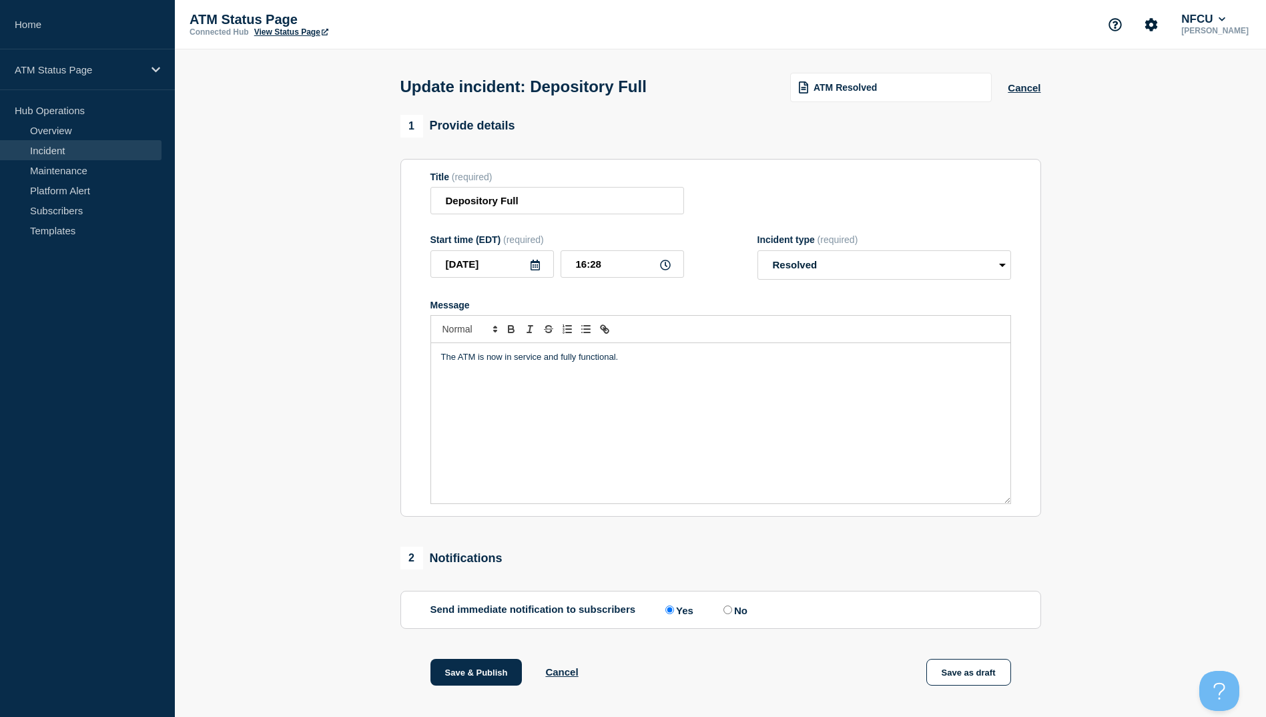
scroll to position [137, 0]
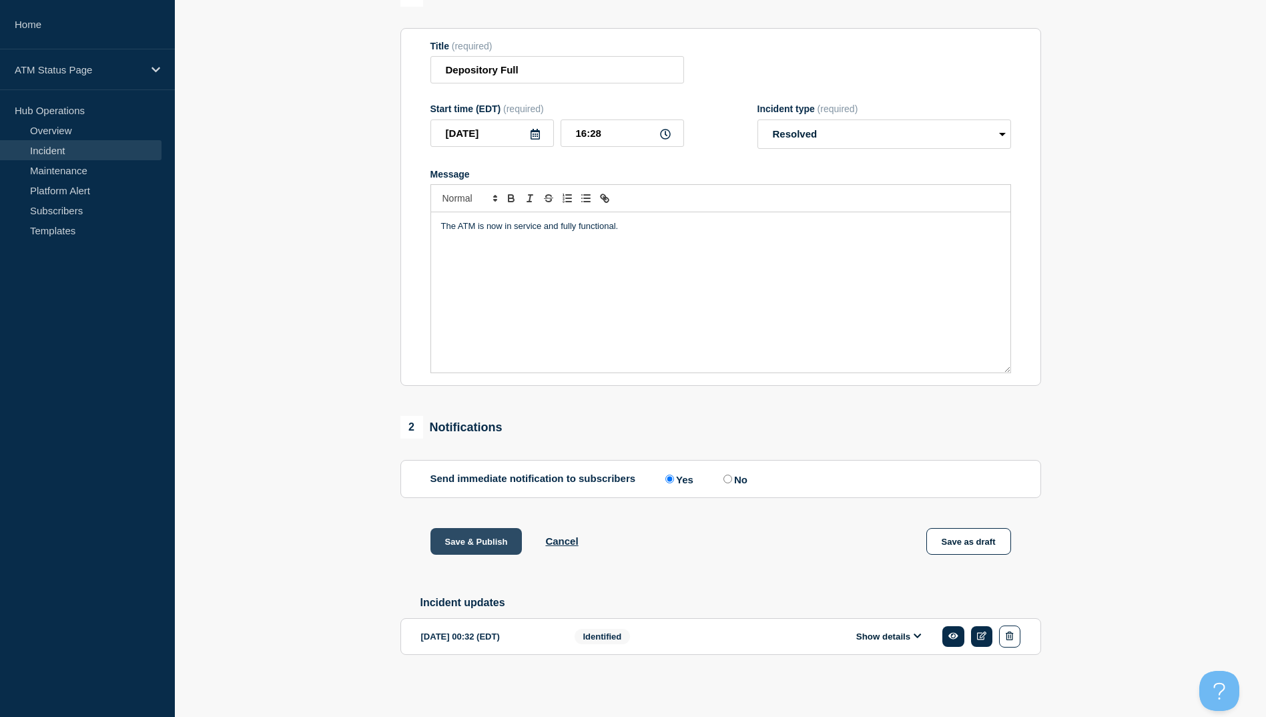
click at [470, 540] on button "Save & Publish" at bounding box center [476, 541] width 92 height 27
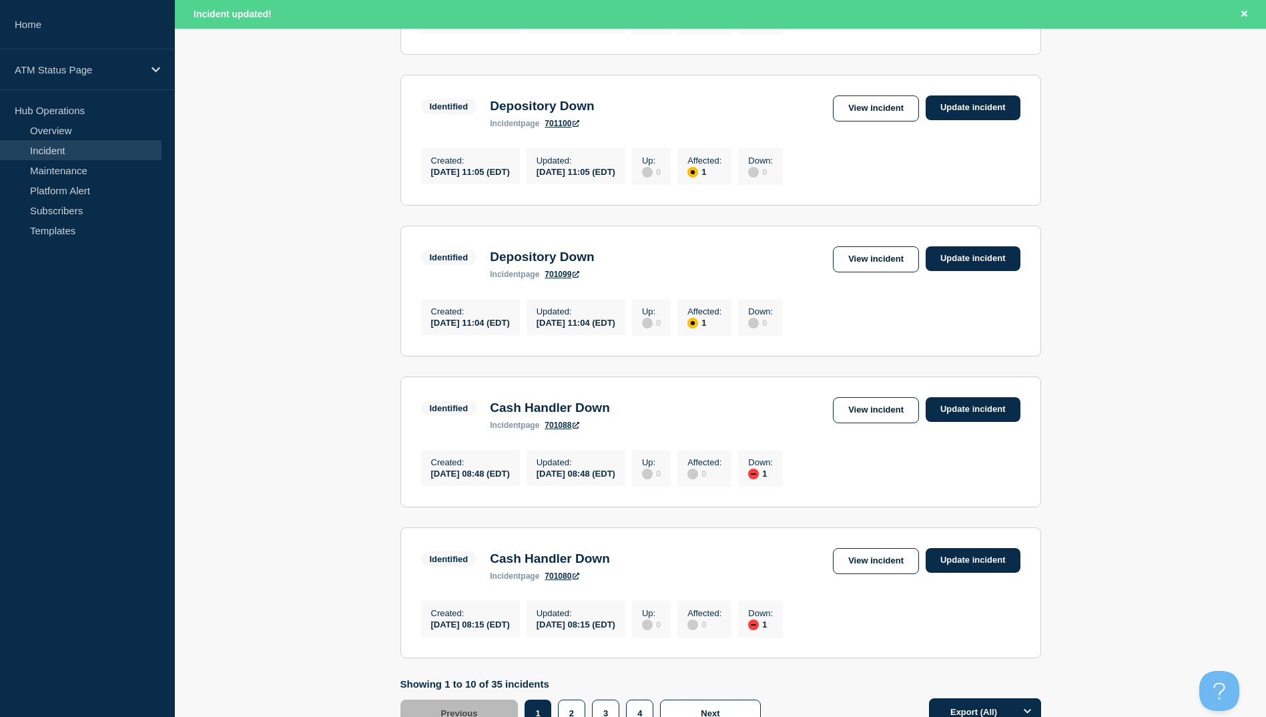
scroll to position [1310, 0]
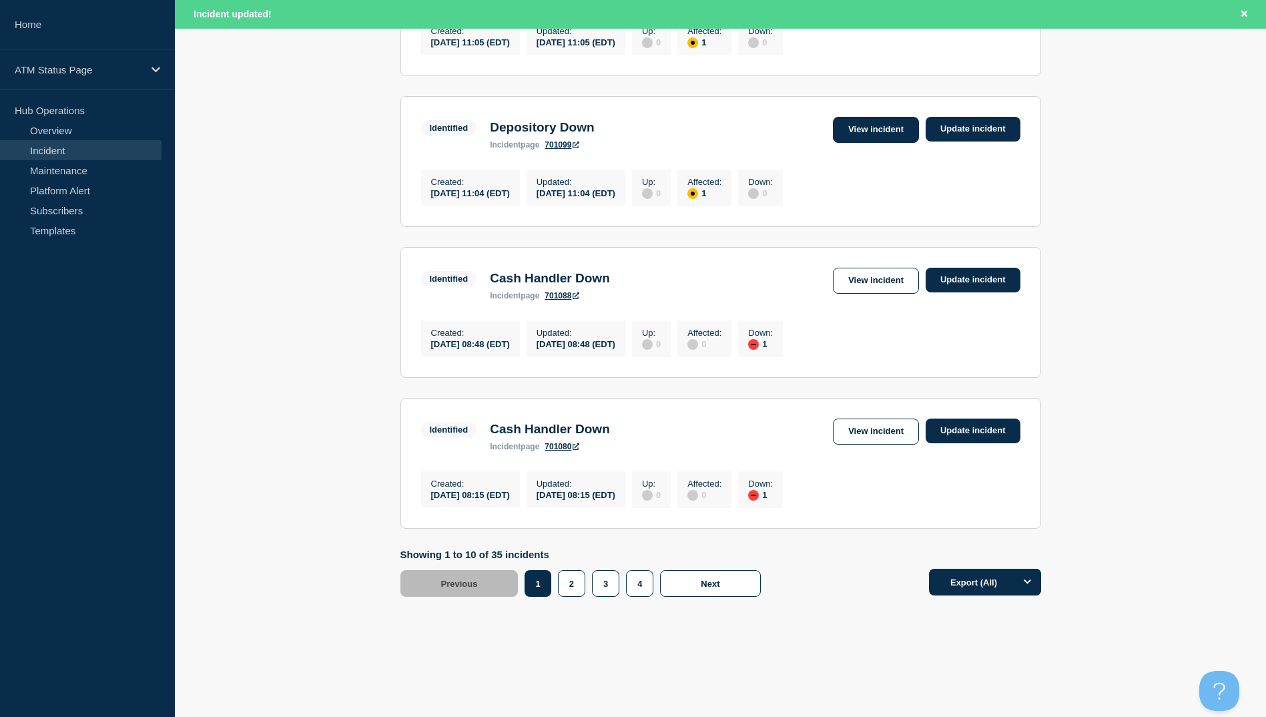
click at [857, 123] on link "View incident" at bounding box center [876, 130] width 86 height 26
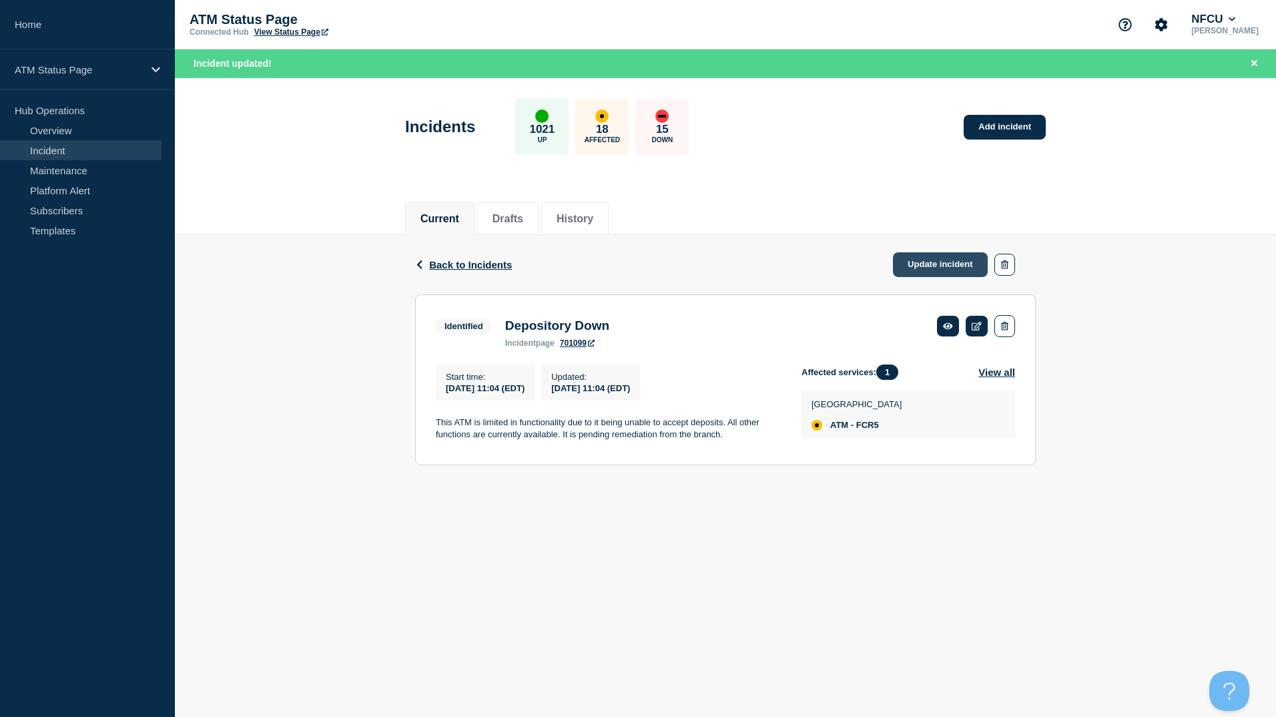
click at [928, 264] on link "Update incident" at bounding box center [940, 264] width 95 height 25
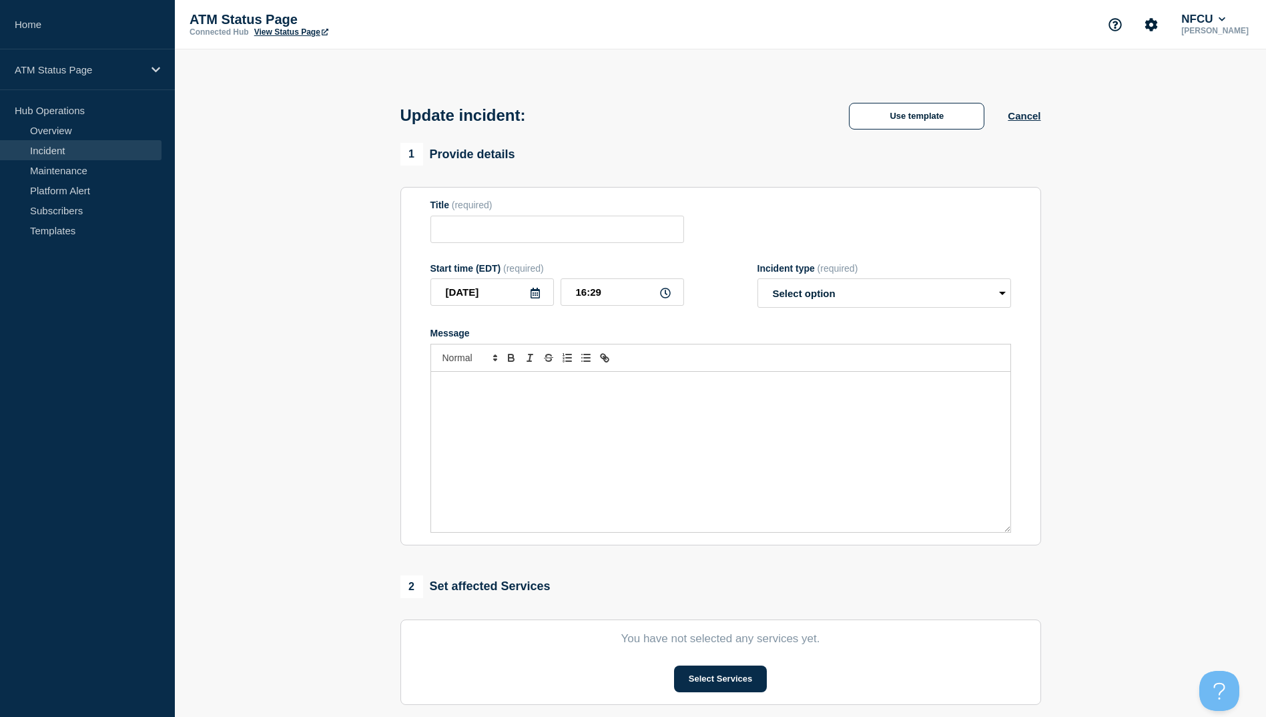
type input "Depository Down"
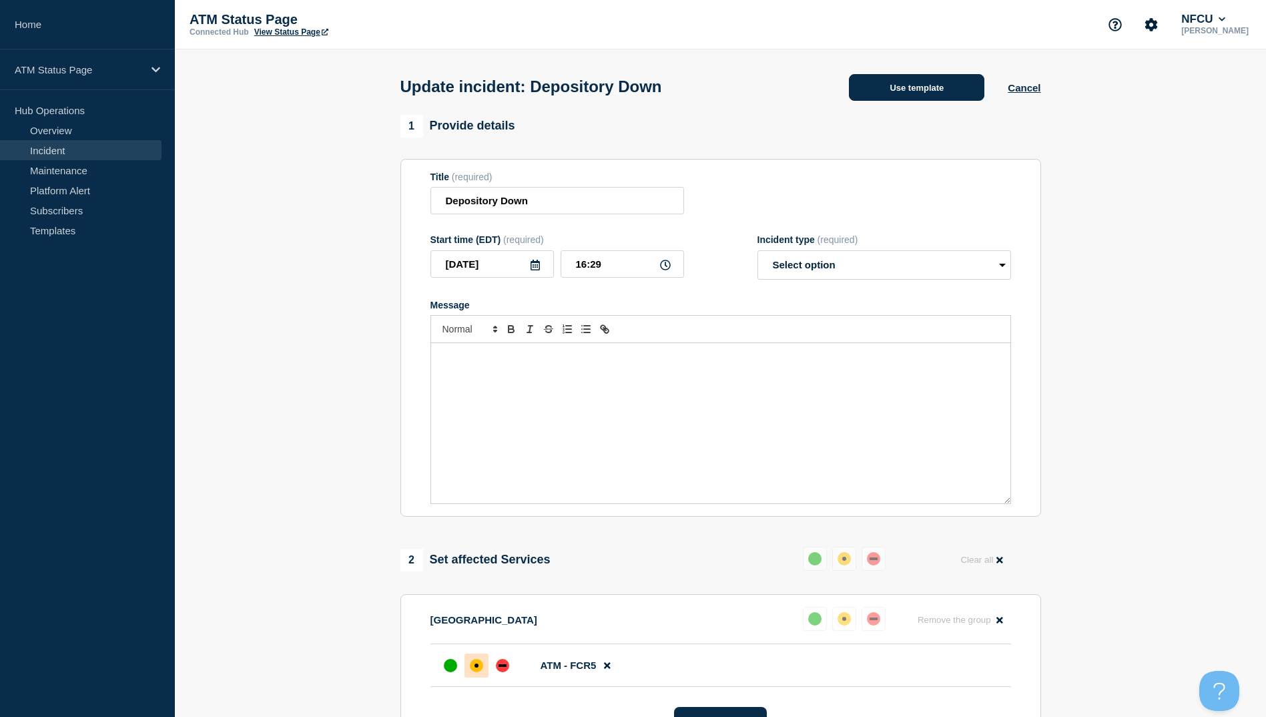
click at [930, 91] on button "Use template" at bounding box center [916, 87] width 135 height 27
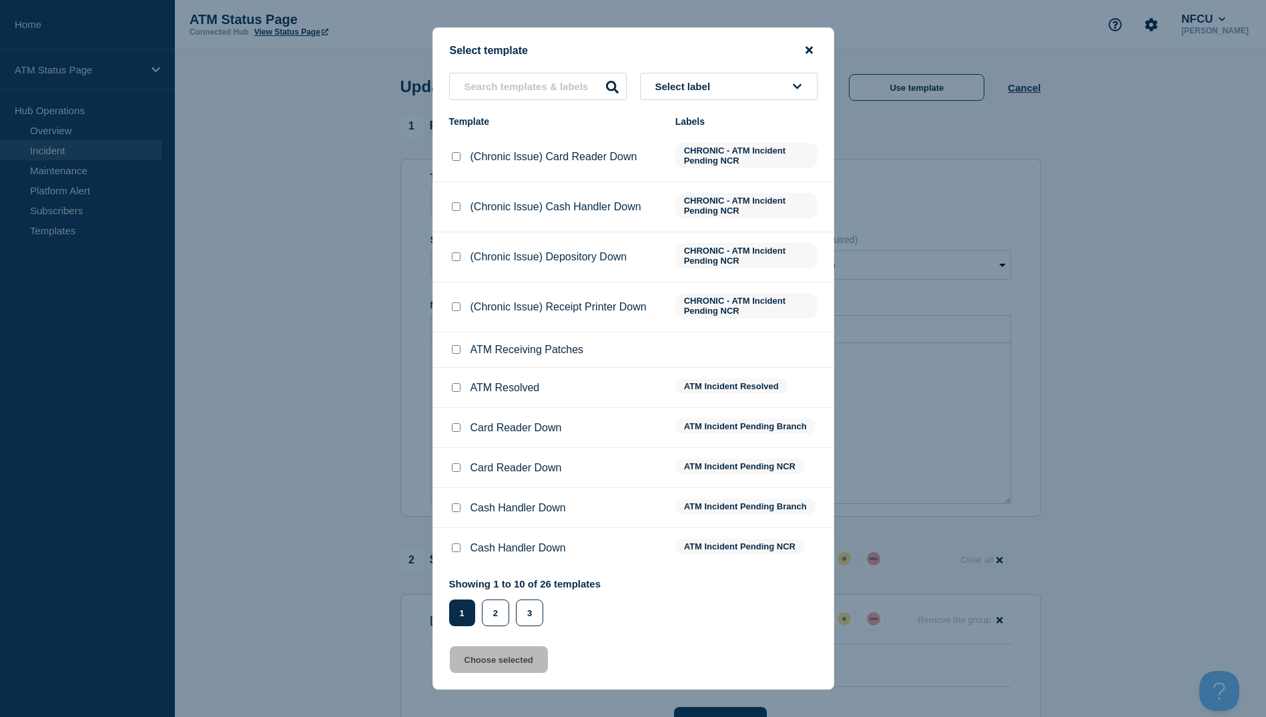
click at [807, 52] on icon "close button" at bounding box center [808, 50] width 7 height 7
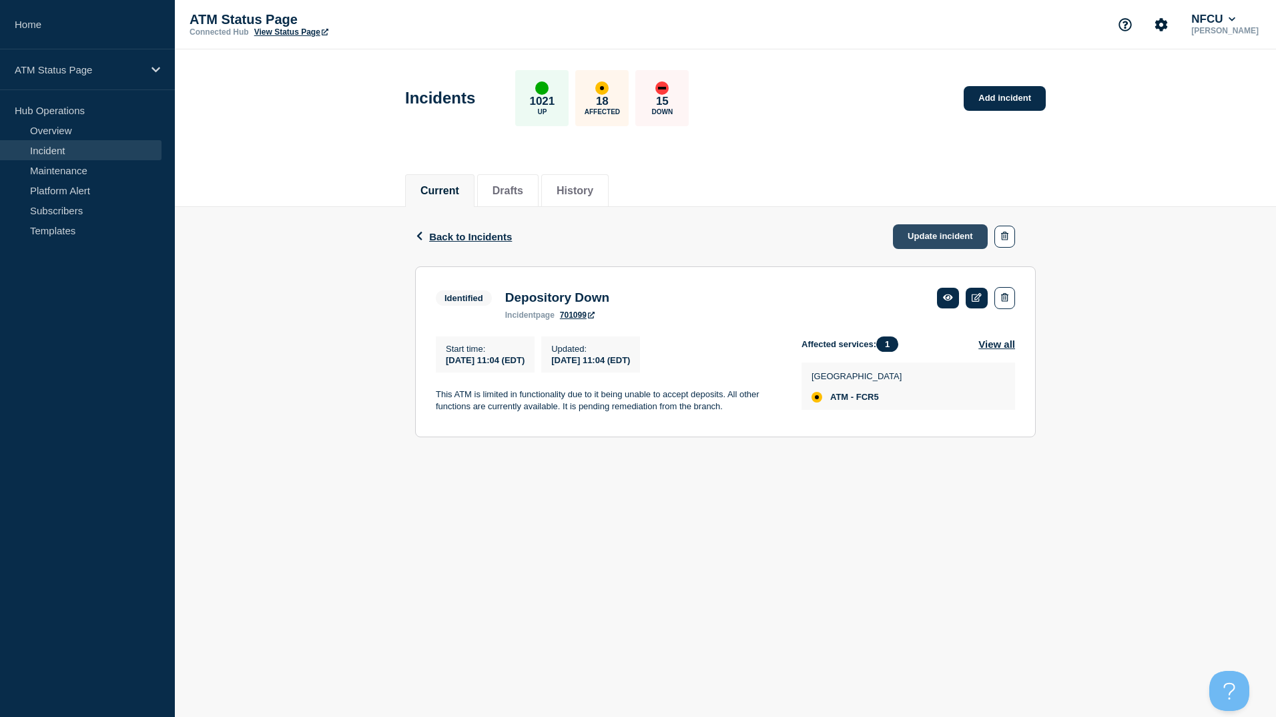
click at [933, 242] on link "Update incident" at bounding box center [940, 236] width 95 height 25
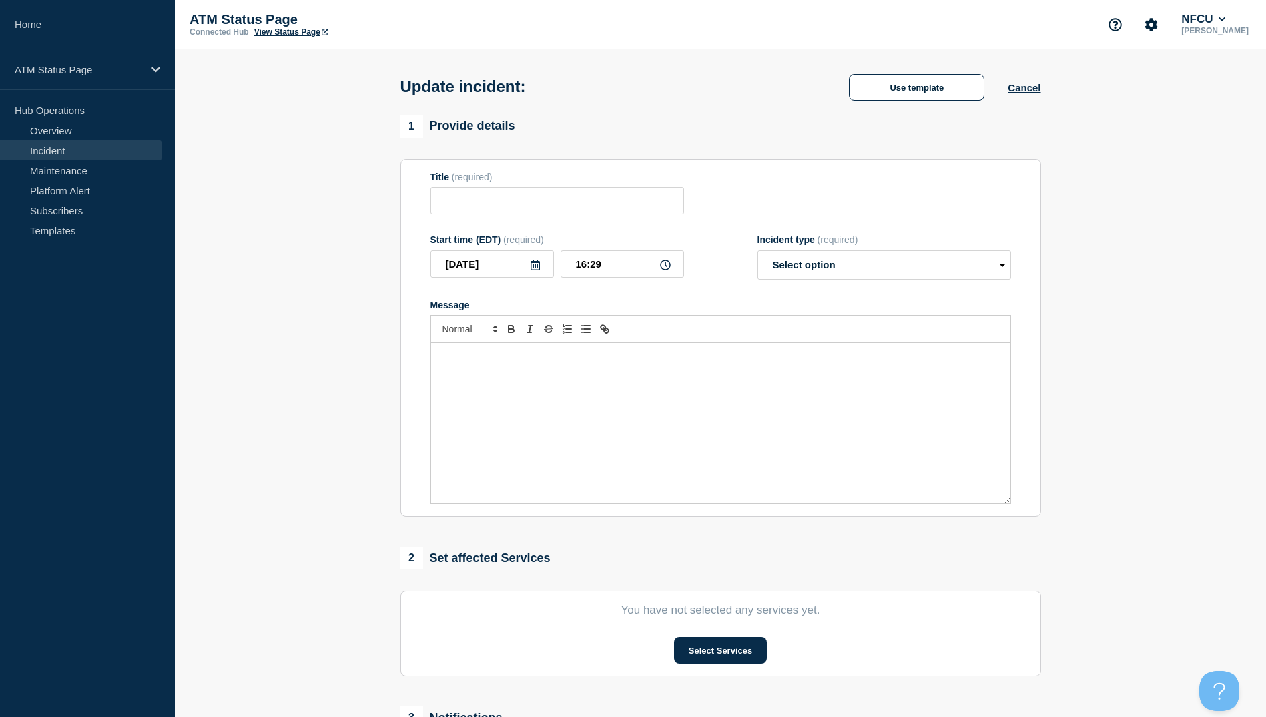
type input "Depository Down"
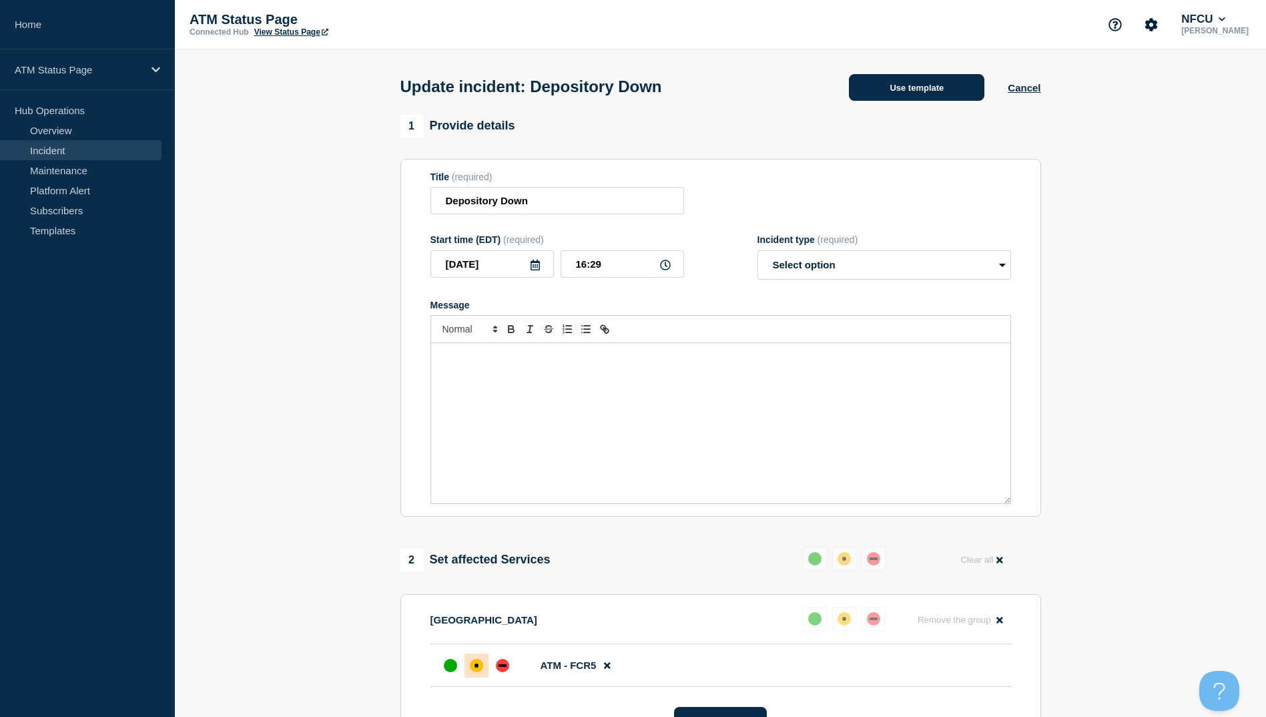
click at [917, 93] on button "Use template" at bounding box center [916, 87] width 135 height 27
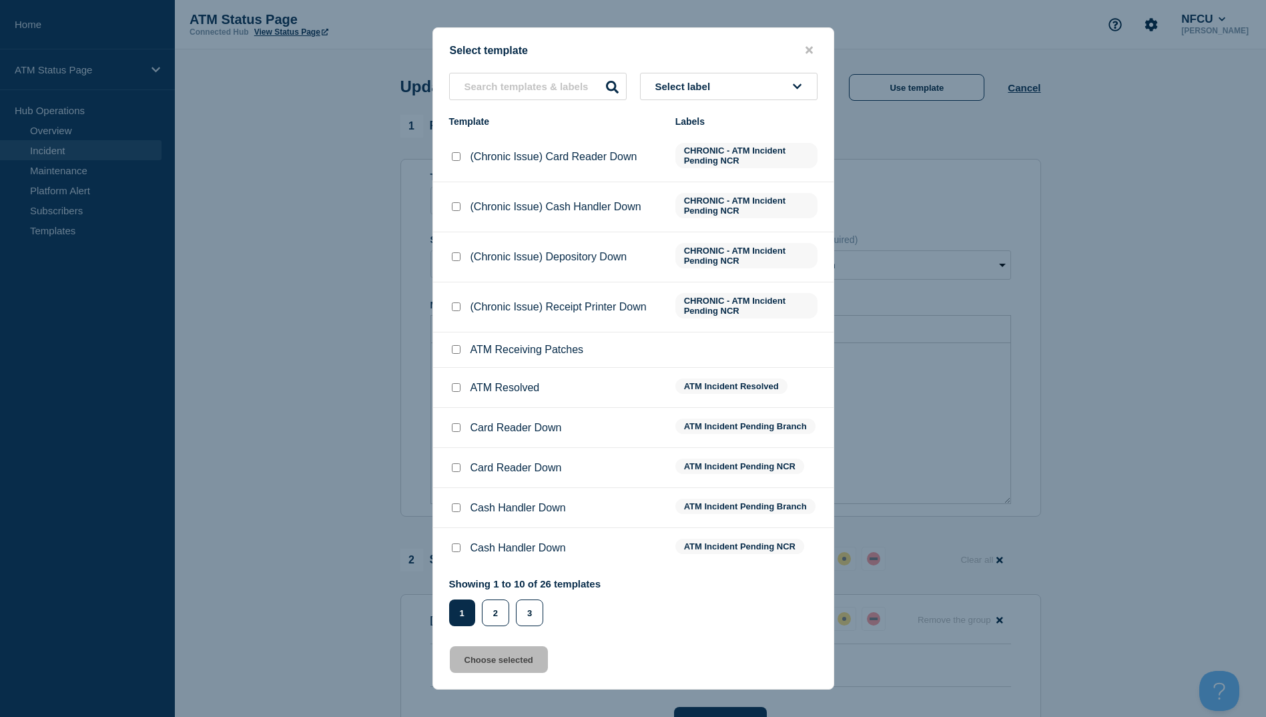
click at [456, 386] on input "ATM Resolved checkbox" at bounding box center [456, 387] width 9 height 9
checkbox input "true"
click at [491, 665] on button "Choose selected" at bounding box center [499, 659] width 98 height 27
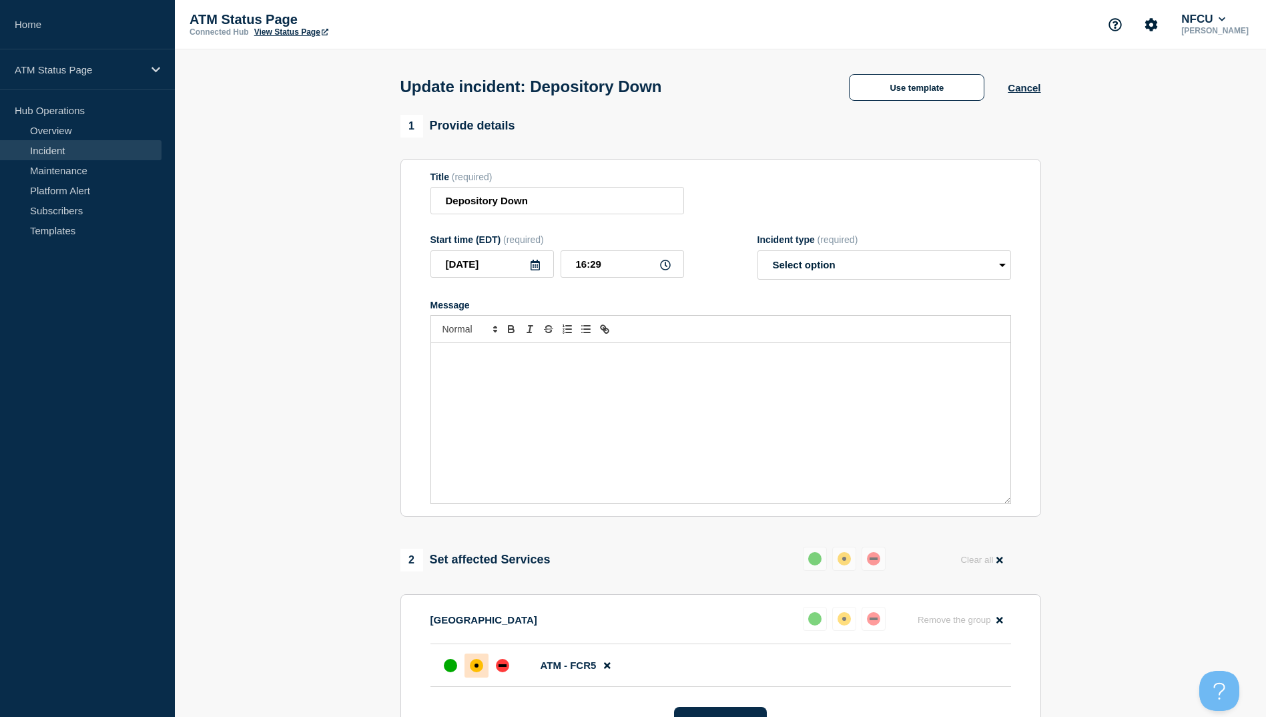
select select "resolved"
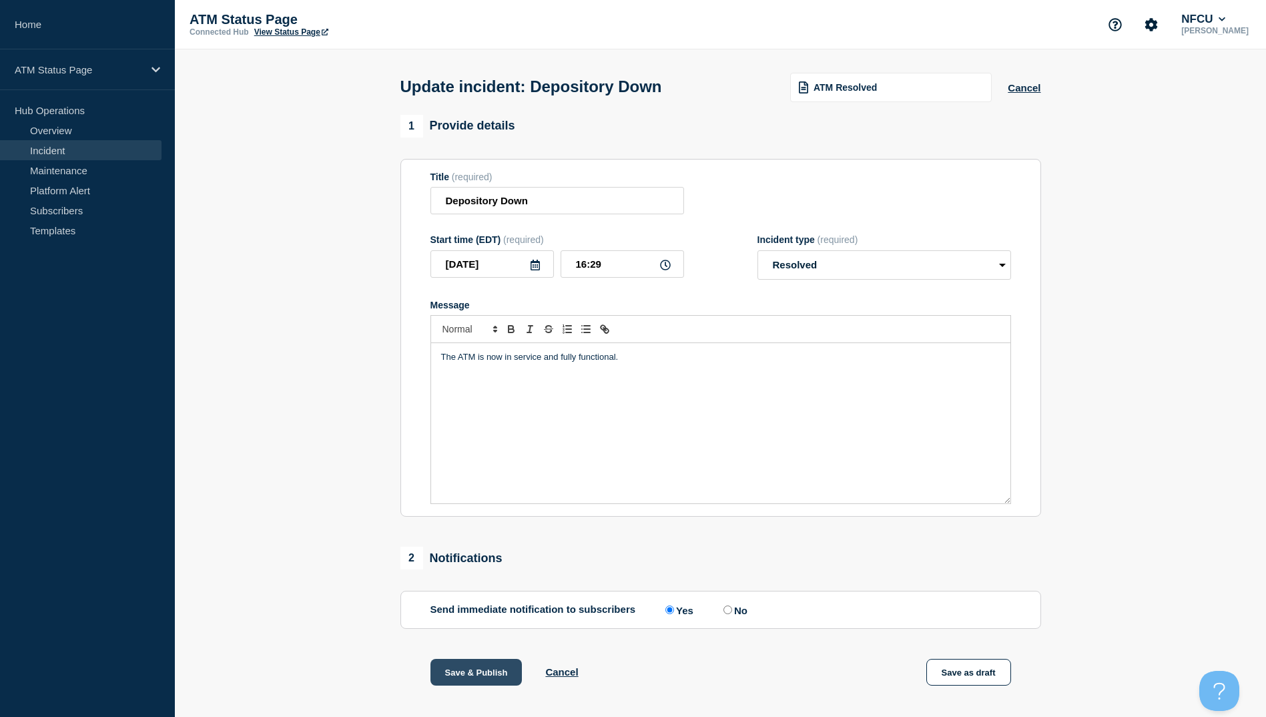
click at [474, 677] on button "Save & Publish" at bounding box center [476, 672] width 92 height 27
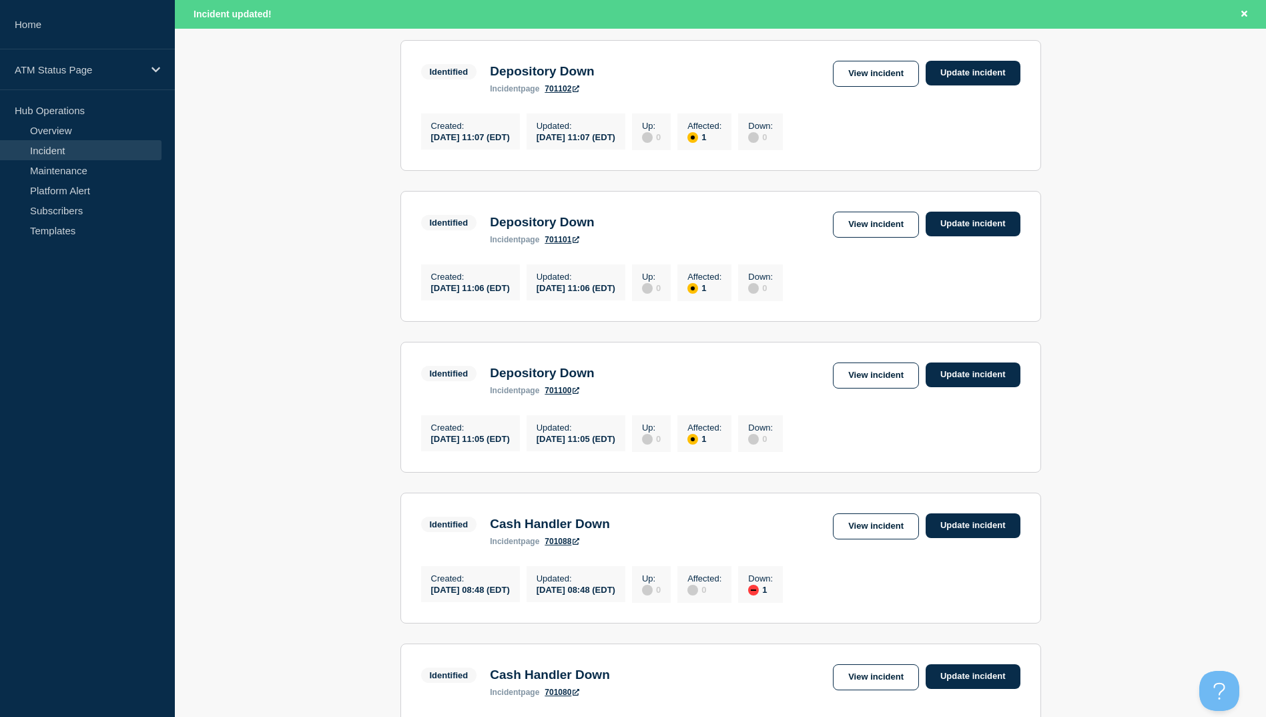
scroll to position [1068, 0]
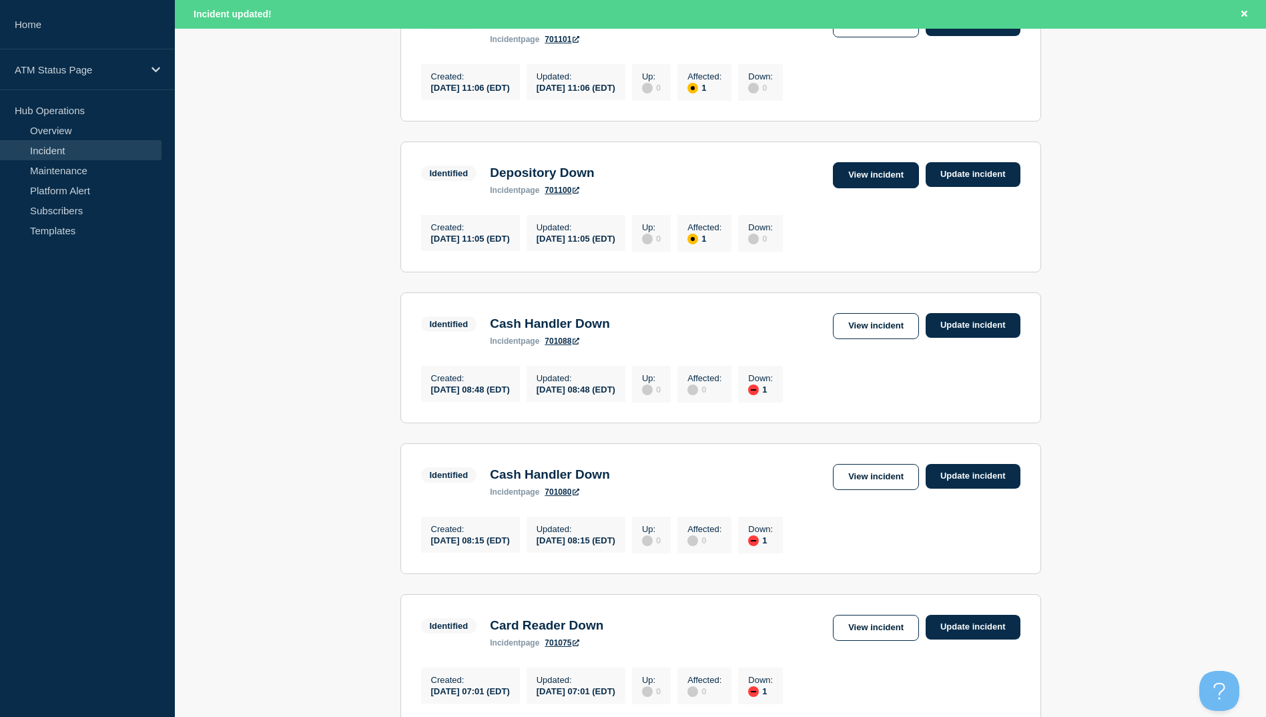
click at [872, 188] on link "View incident" at bounding box center [876, 175] width 86 height 26
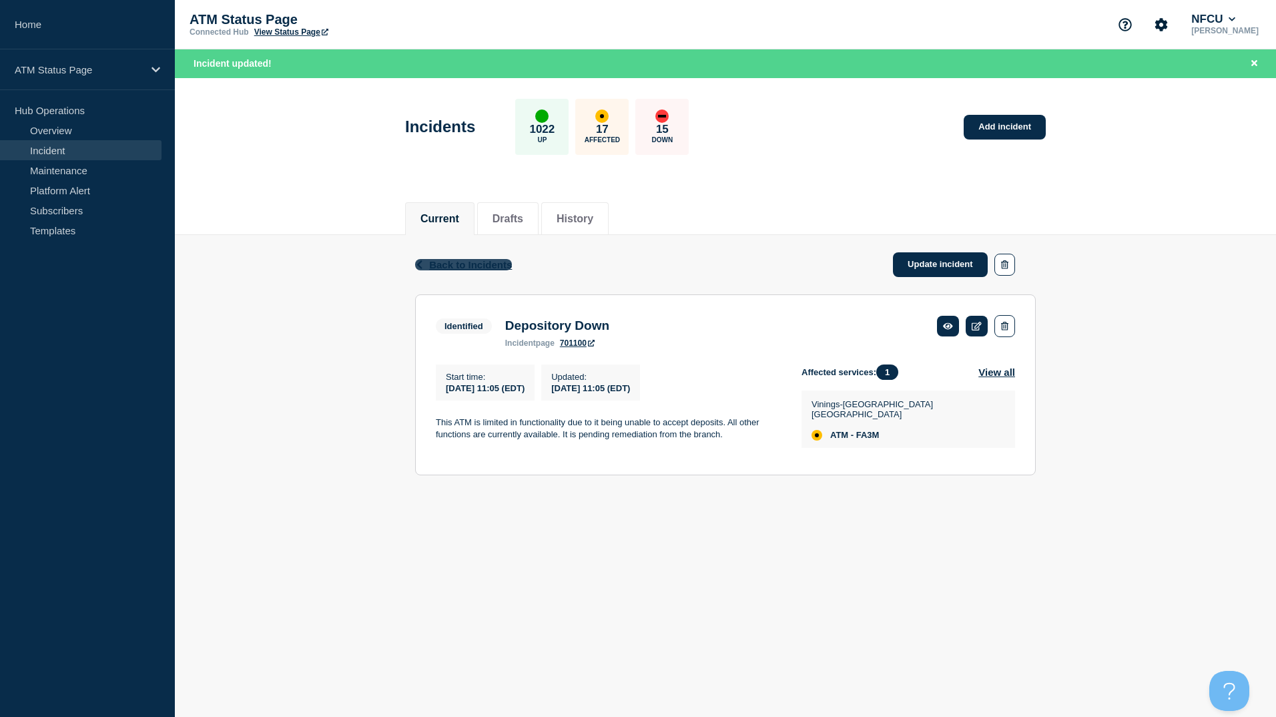
click at [458, 261] on span "Back to Incidents" at bounding box center [470, 264] width 83 height 11
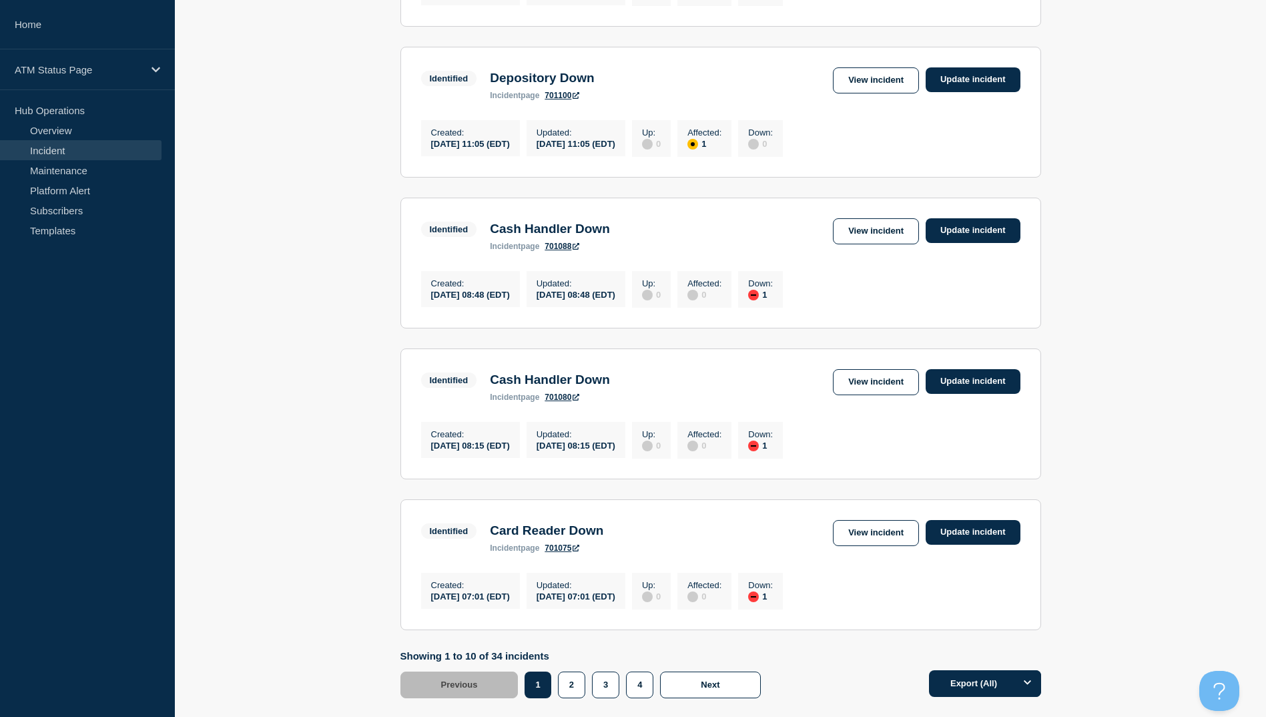
scroll to position [1282, 0]
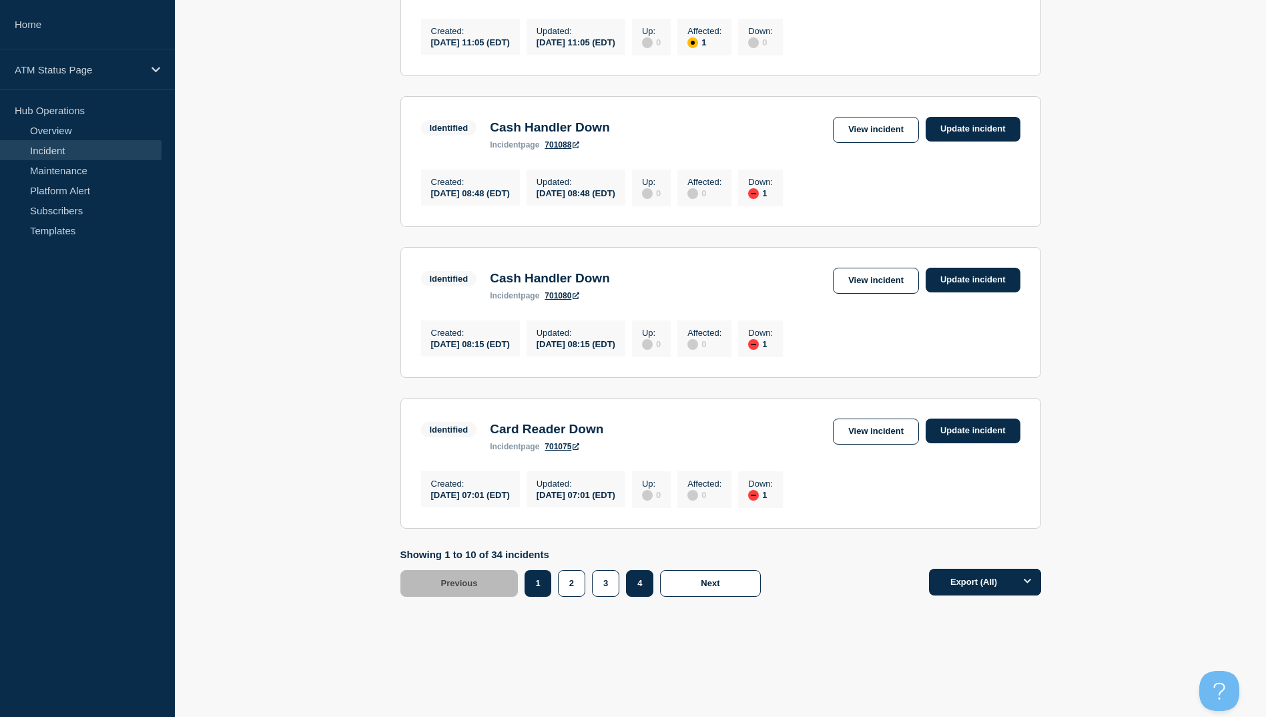
click at [638, 589] on button "4" at bounding box center [639, 583] width 27 height 27
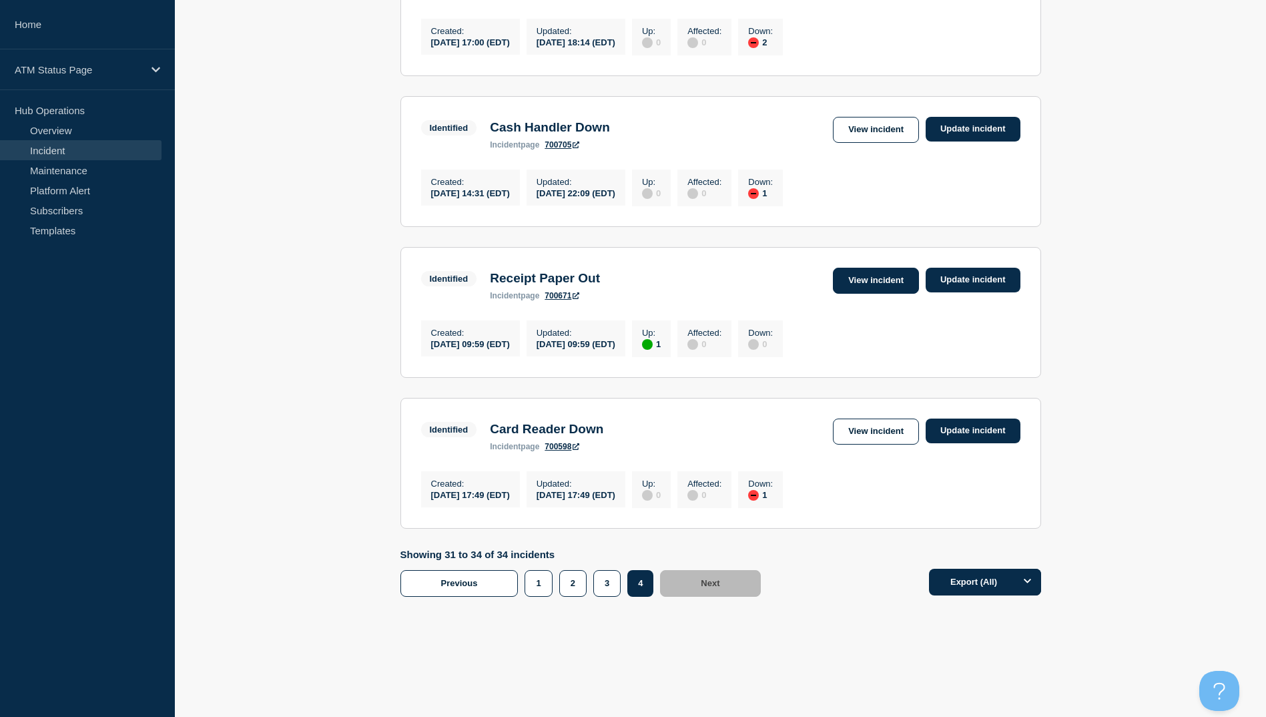
click at [869, 272] on link "View incident" at bounding box center [876, 281] width 86 height 26
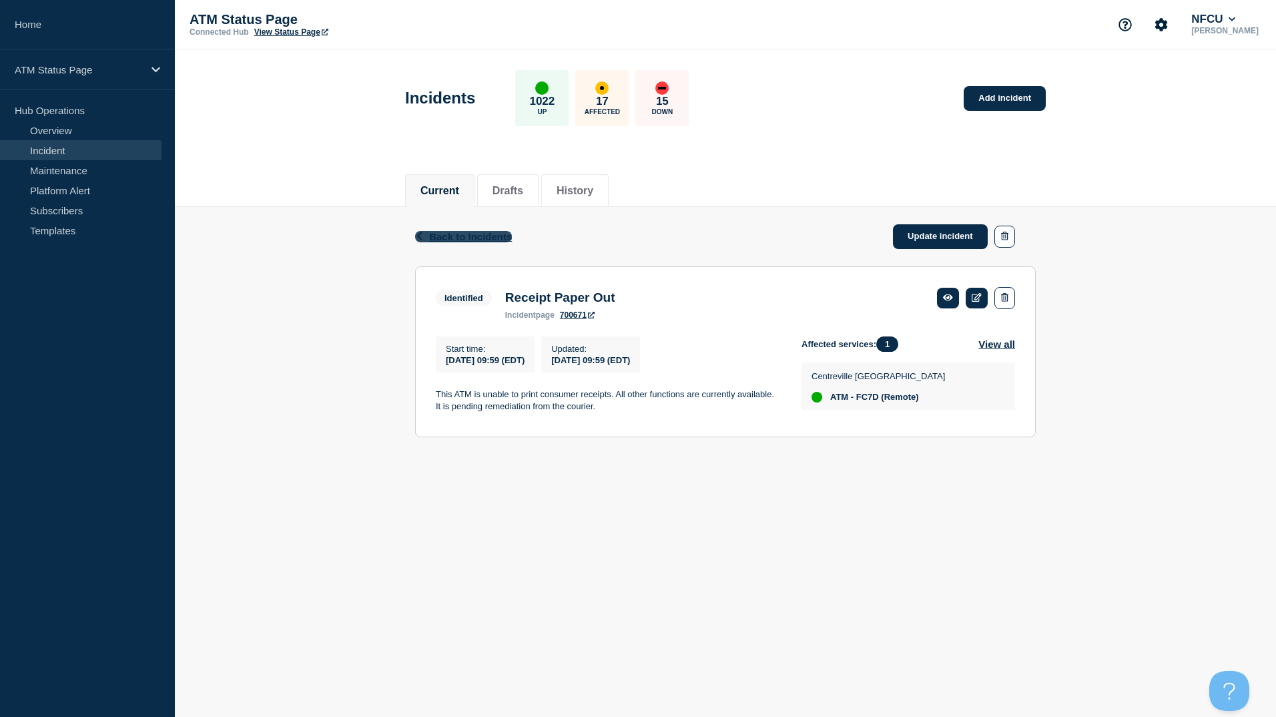
click at [437, 238] on span "Back to Incidents" at bounding box center [470, 236] width 83 height 11
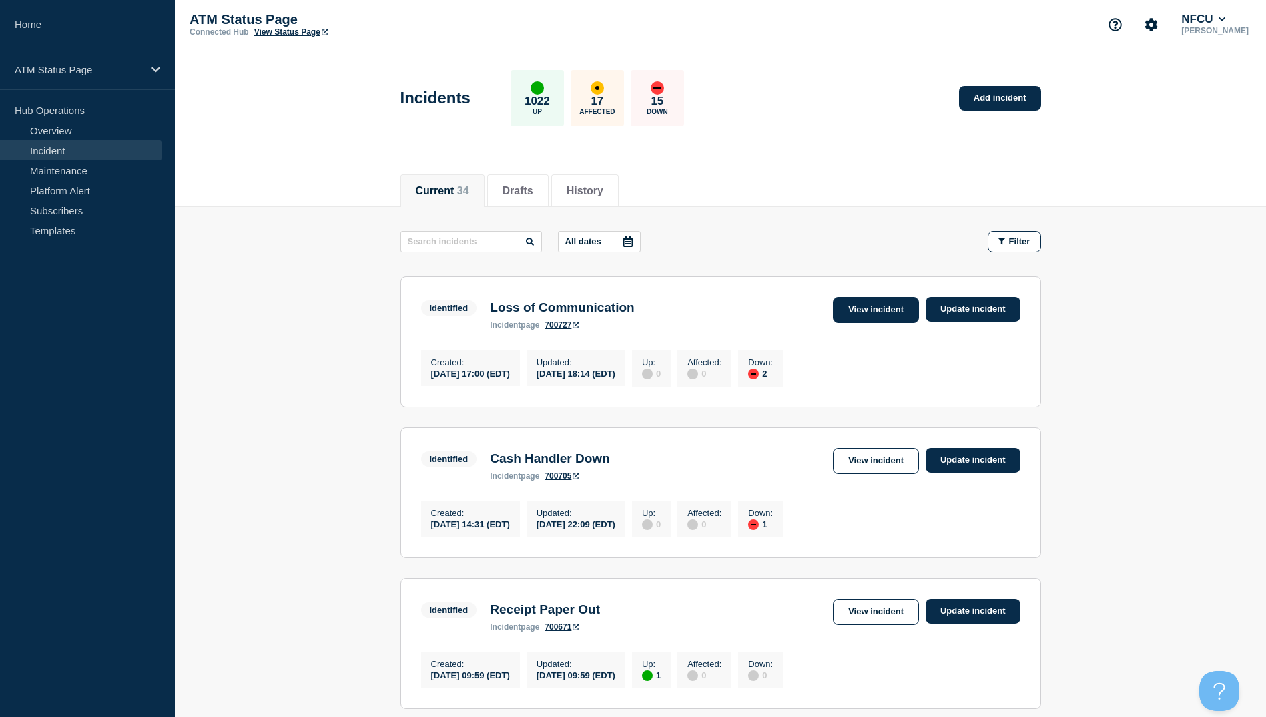
click at [859, 309] on link "View incident" at bounding box center [876, 310] width 86 height 26
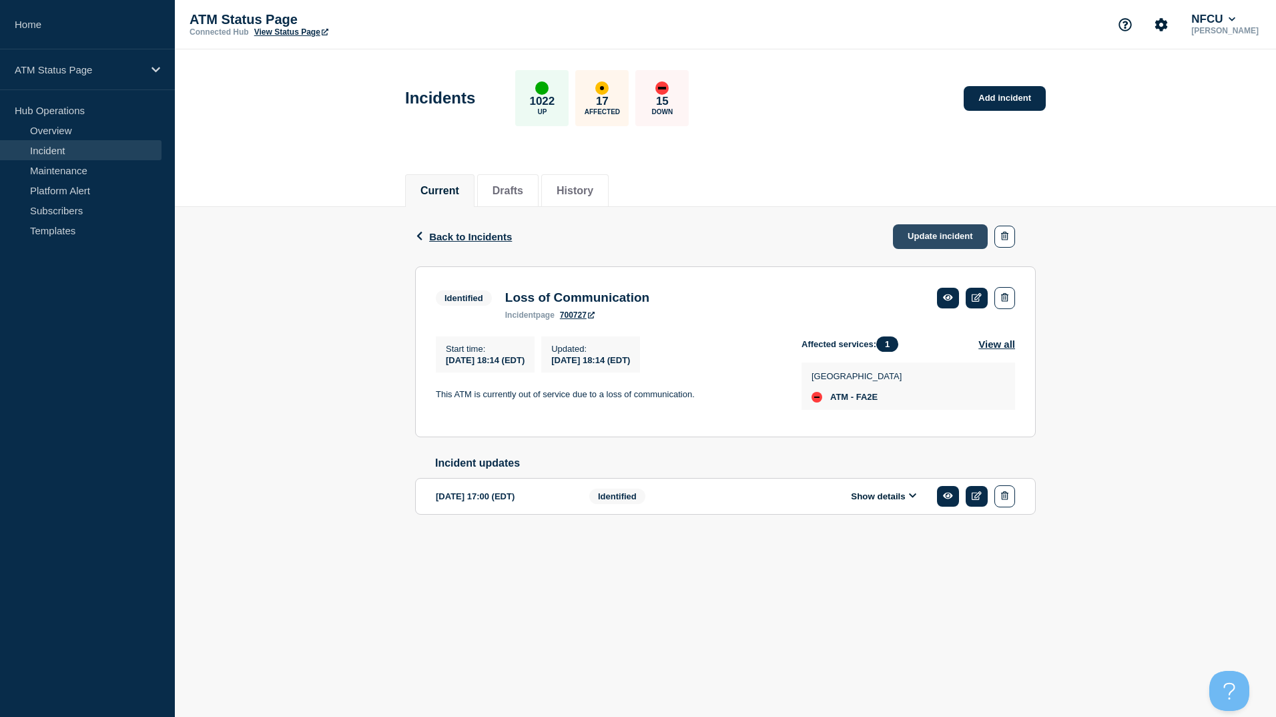
click at [923, 237] on link "Update incident" at bounding box center [940, 236] width 95 height 25
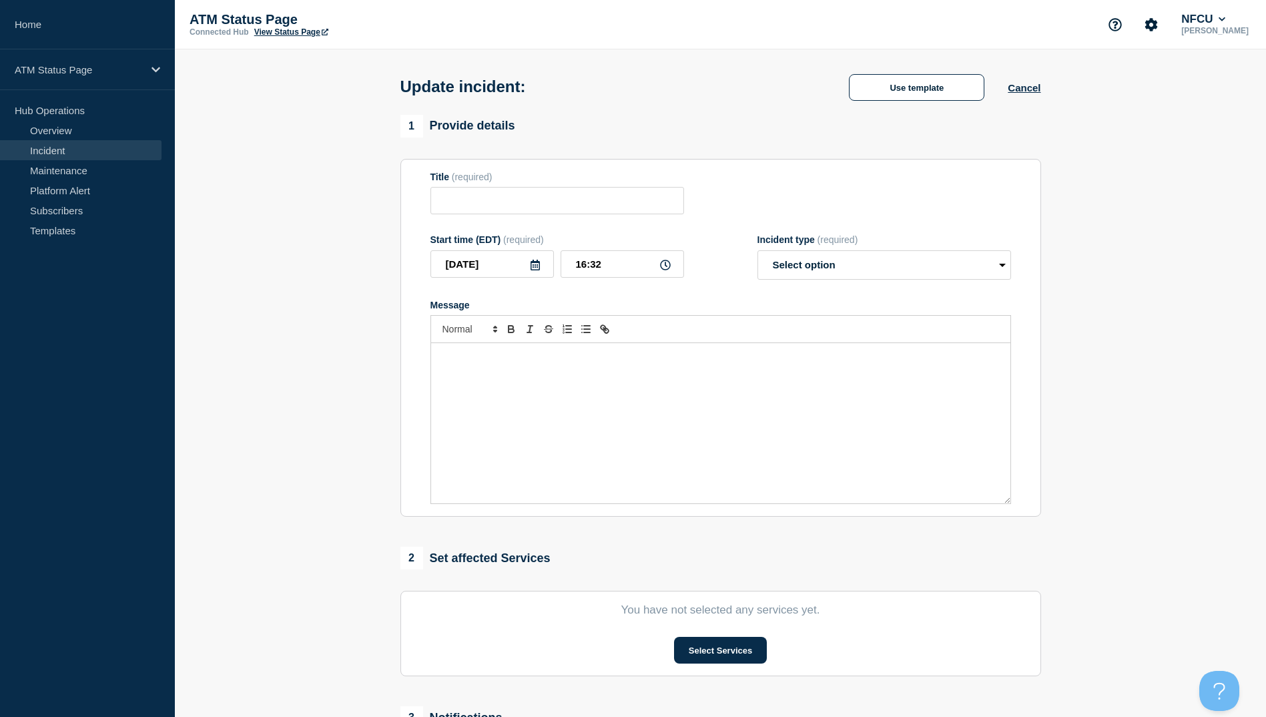
type input "Loss of Communication"
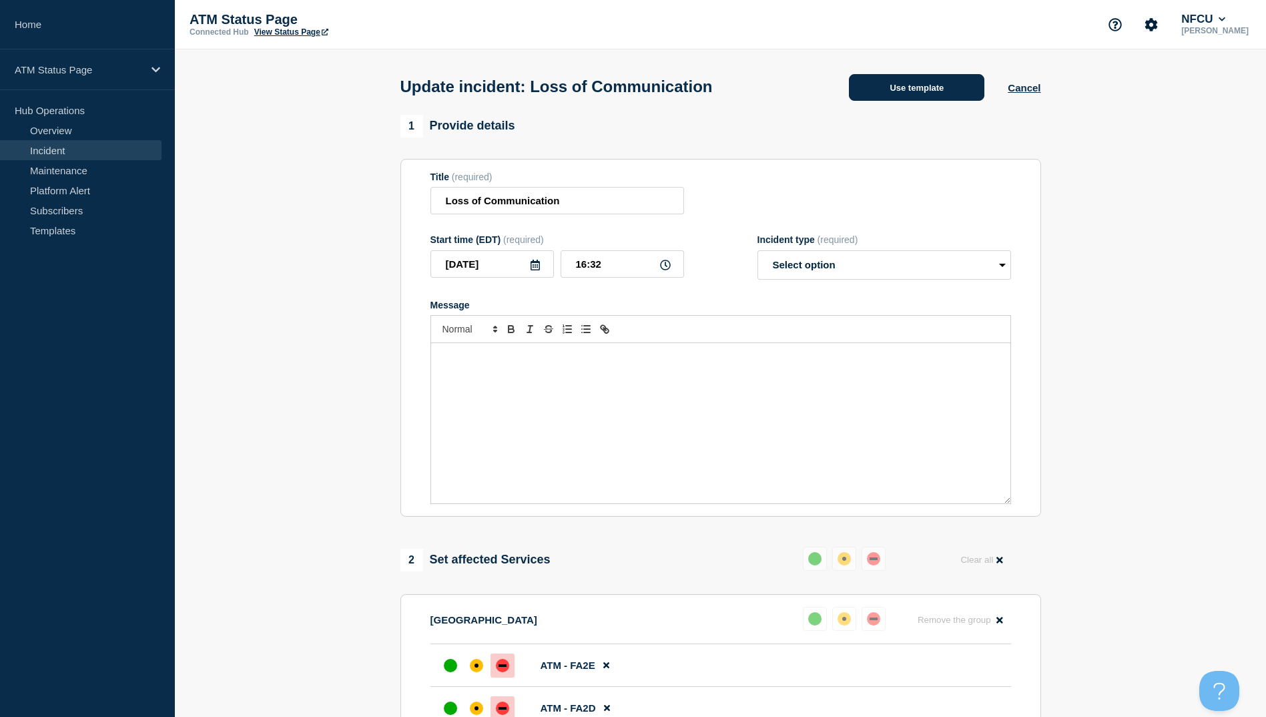
click at [906, 94] on button "Use template" at bounding box center [916, 87] width 135 height 27
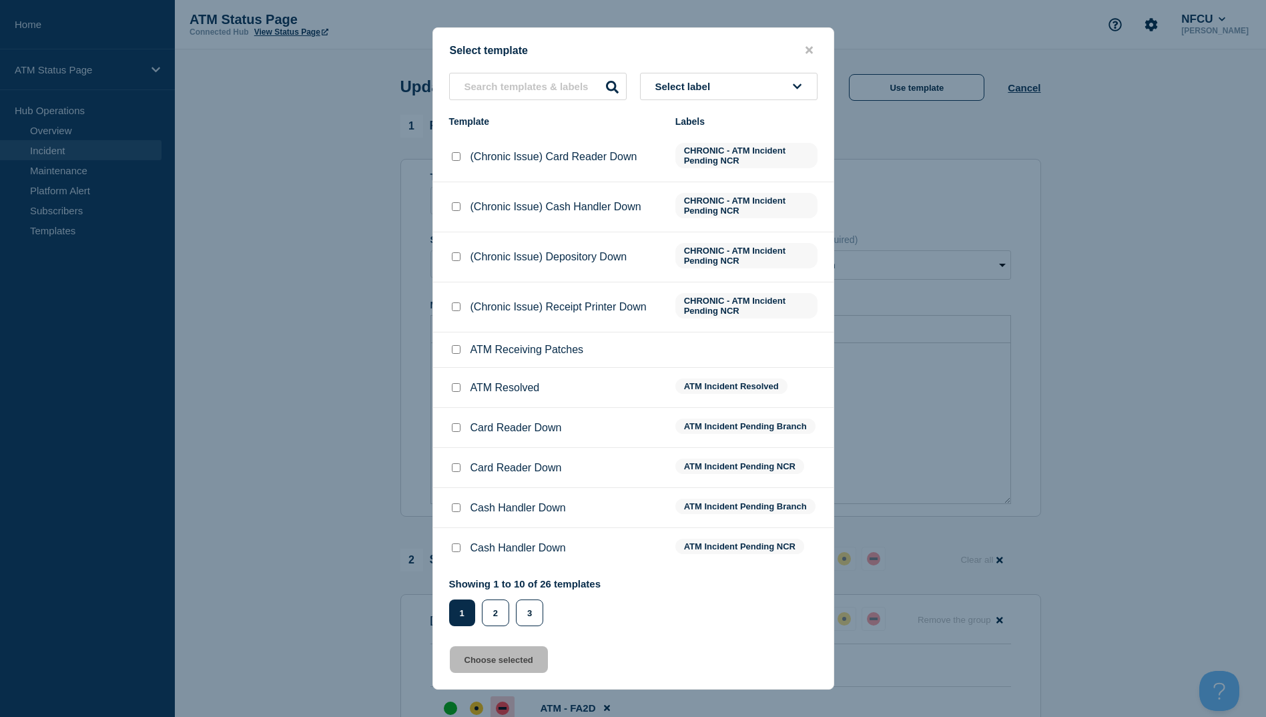
click at [455, 388] on input "ATM Resolved checkbox" at bounding box center [456, 387] width 9 height 9
checkbox input "true"
click at [528, 666] on button "Choose selected" at bounding box center [499, 659] width 98 height 27
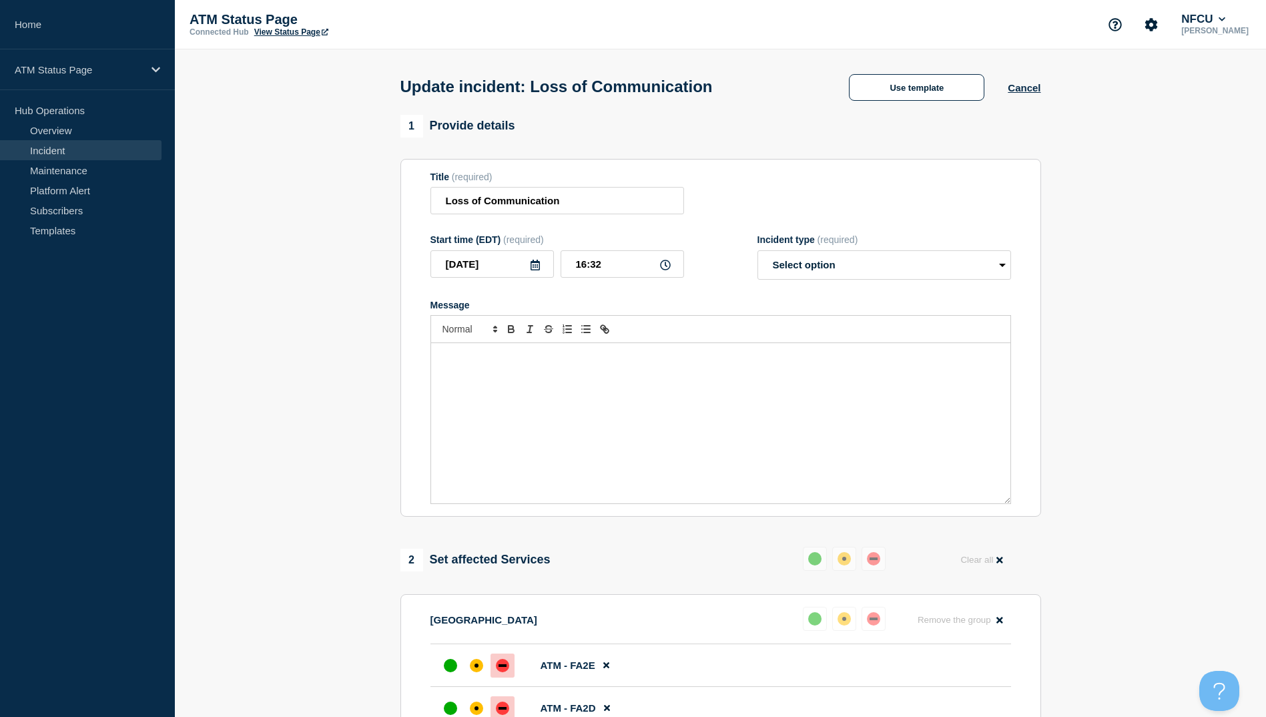
select select "resolved"
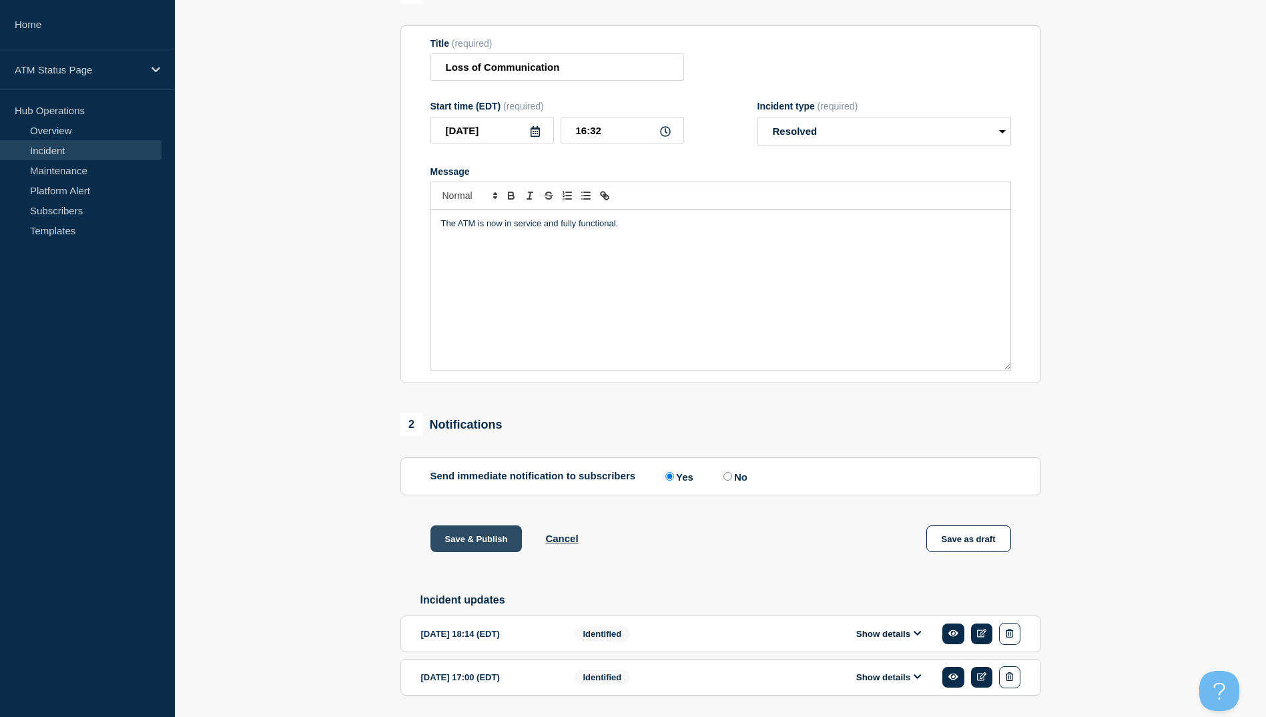
scroll to position [181, 0]
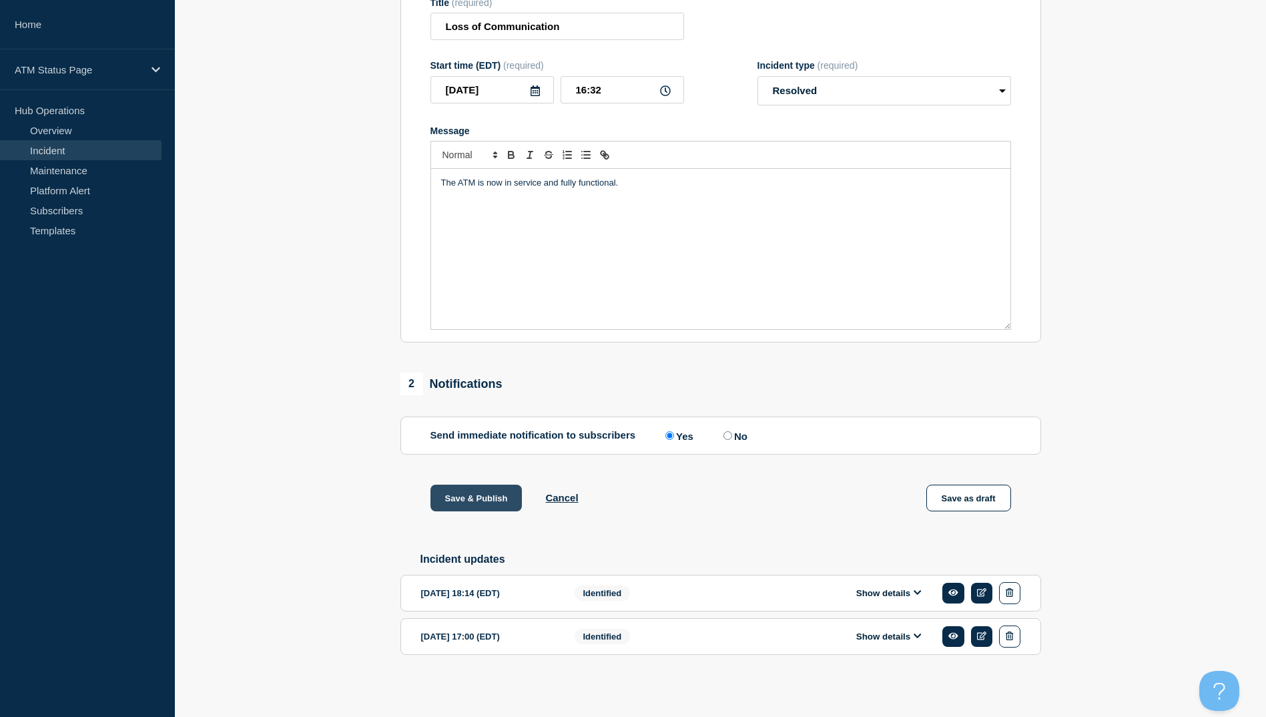
click at [480, 492] on button "Save & Publish" at bounding box center [476, 497] width 92 height 27
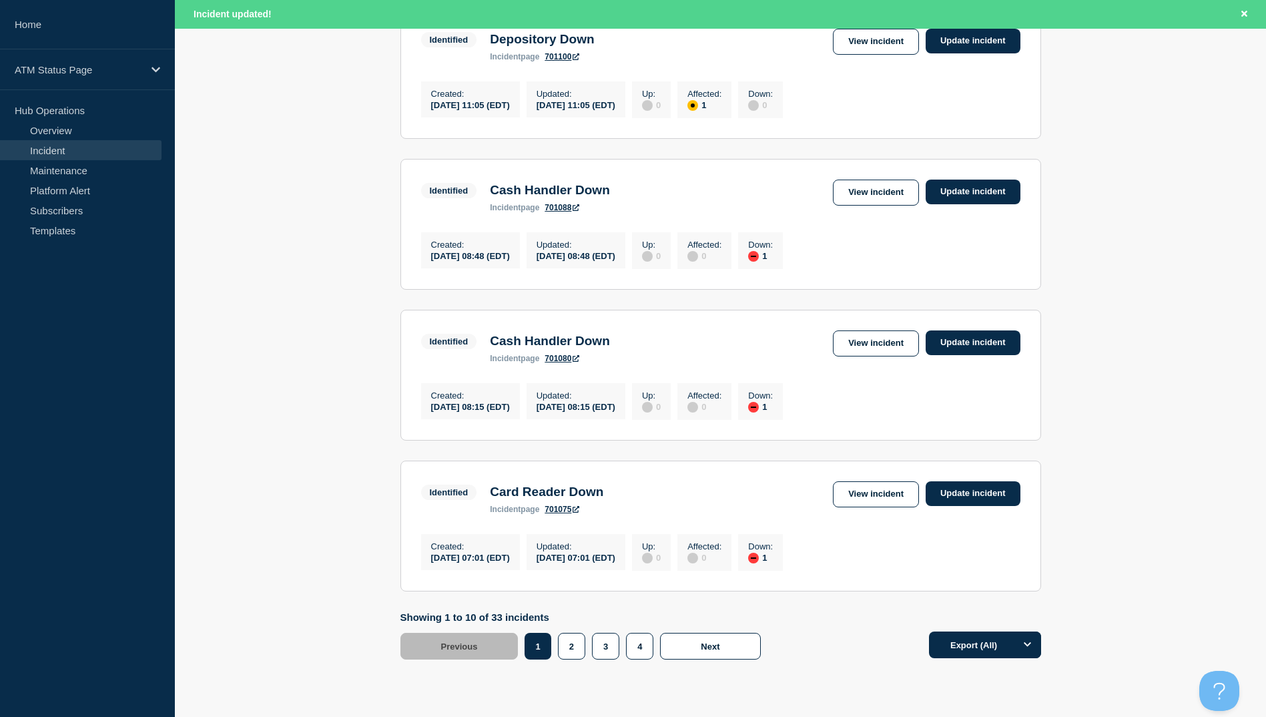
scroll to position [1310, 0]
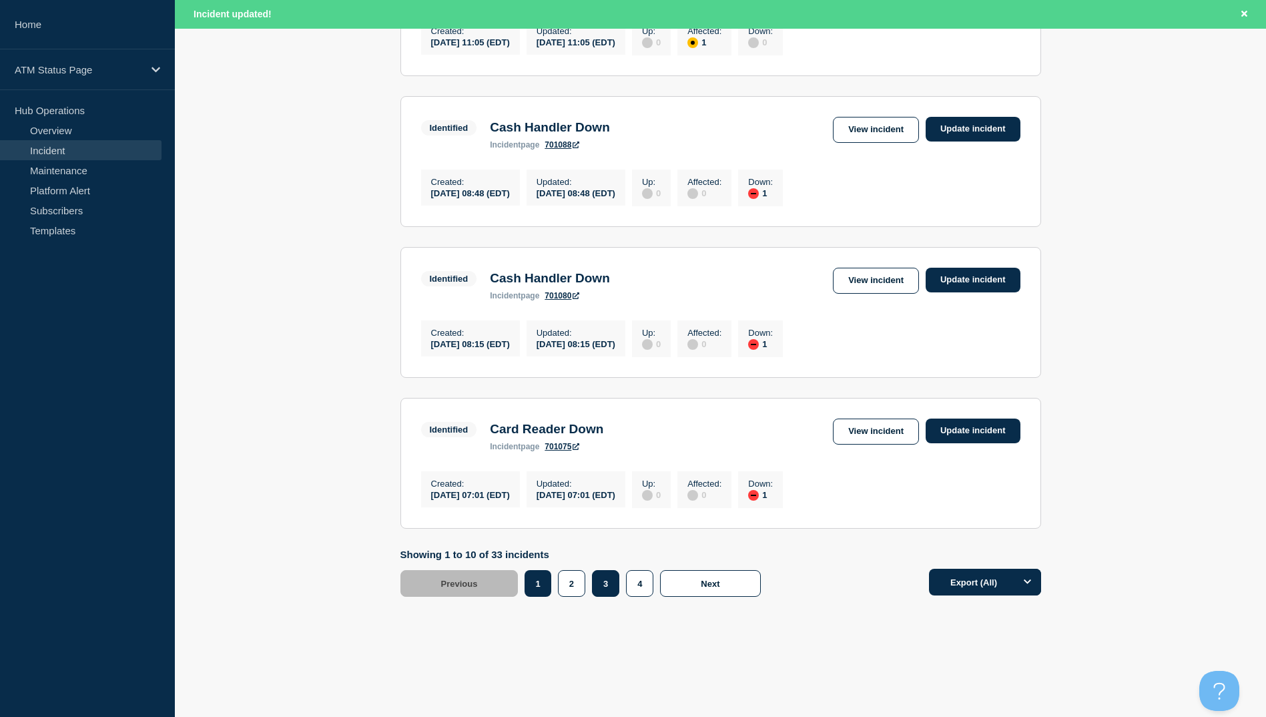
click at [611, 588] on button "3" at bounding box center [605, 583] width 27 height 27
click at [876, 430] on link "View incident" at bounding box center [876, 431] width 86 height 26
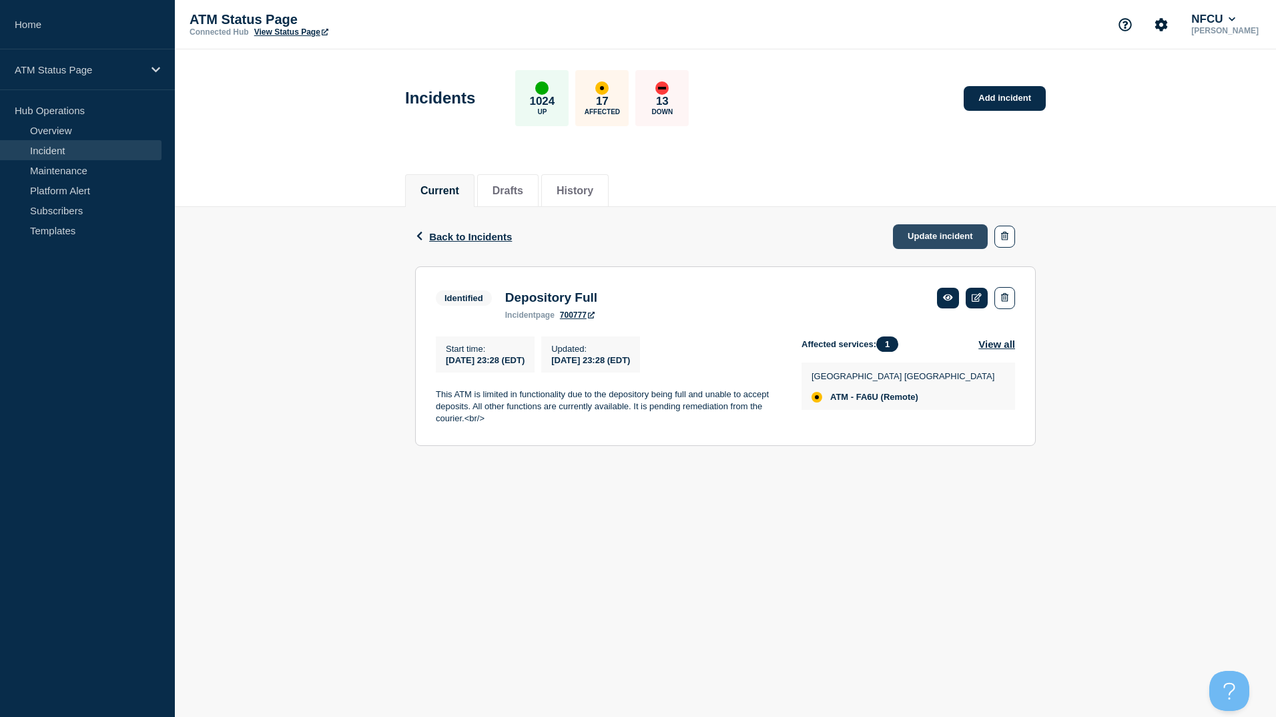
click at [941, 230] on link "Update incident" at bounding box center [940, 236] width 95 height 25
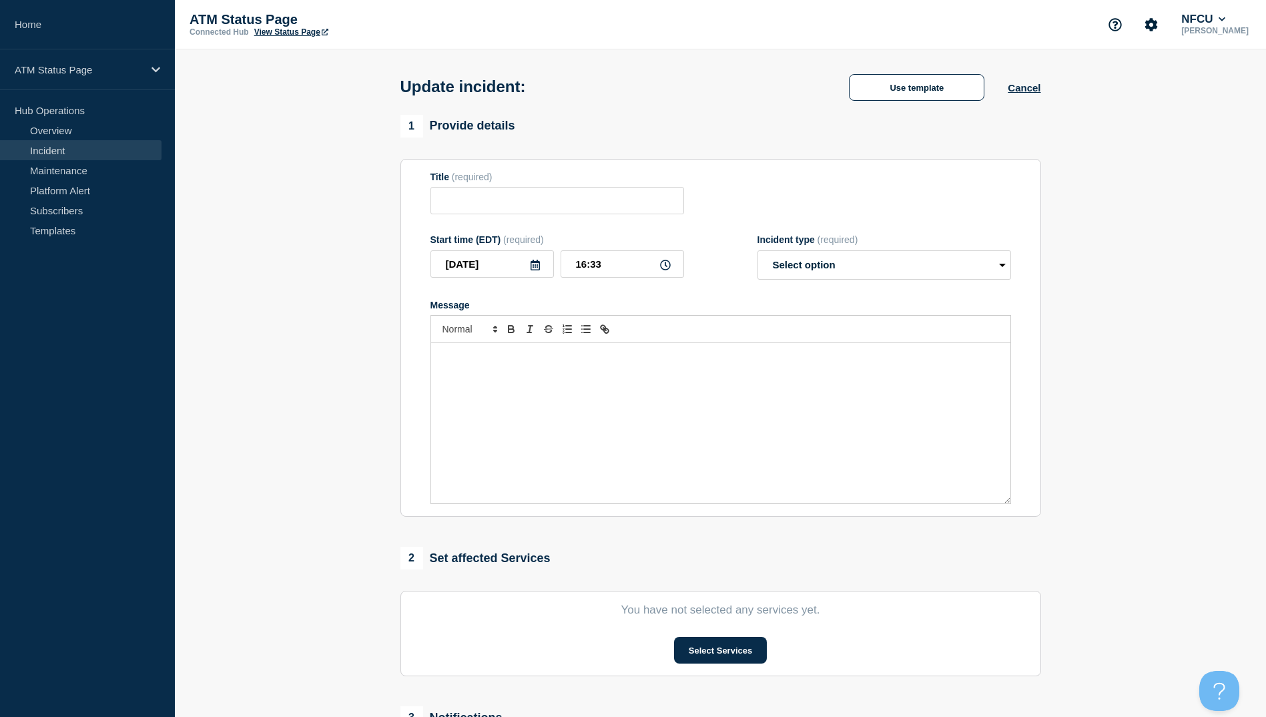
type input "Depository Full"
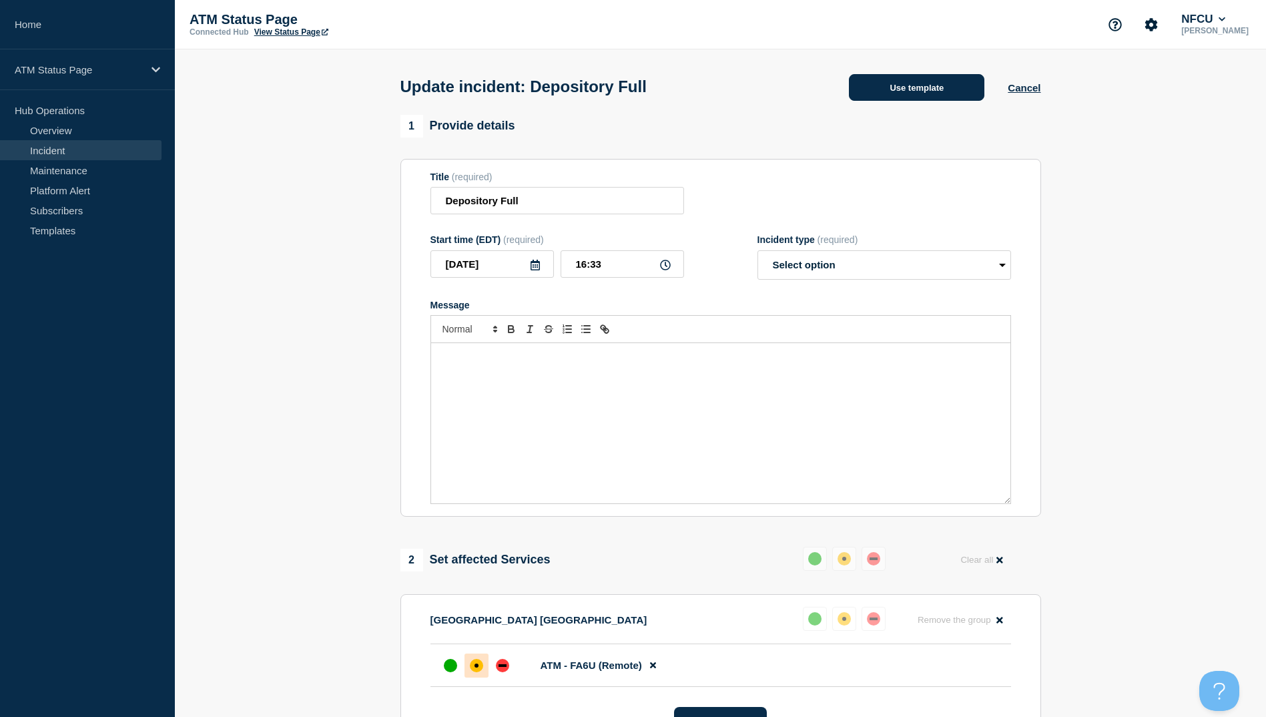
click at [902, 92] on button "Use template" at bounding box center [916, 87] width 135 height 27
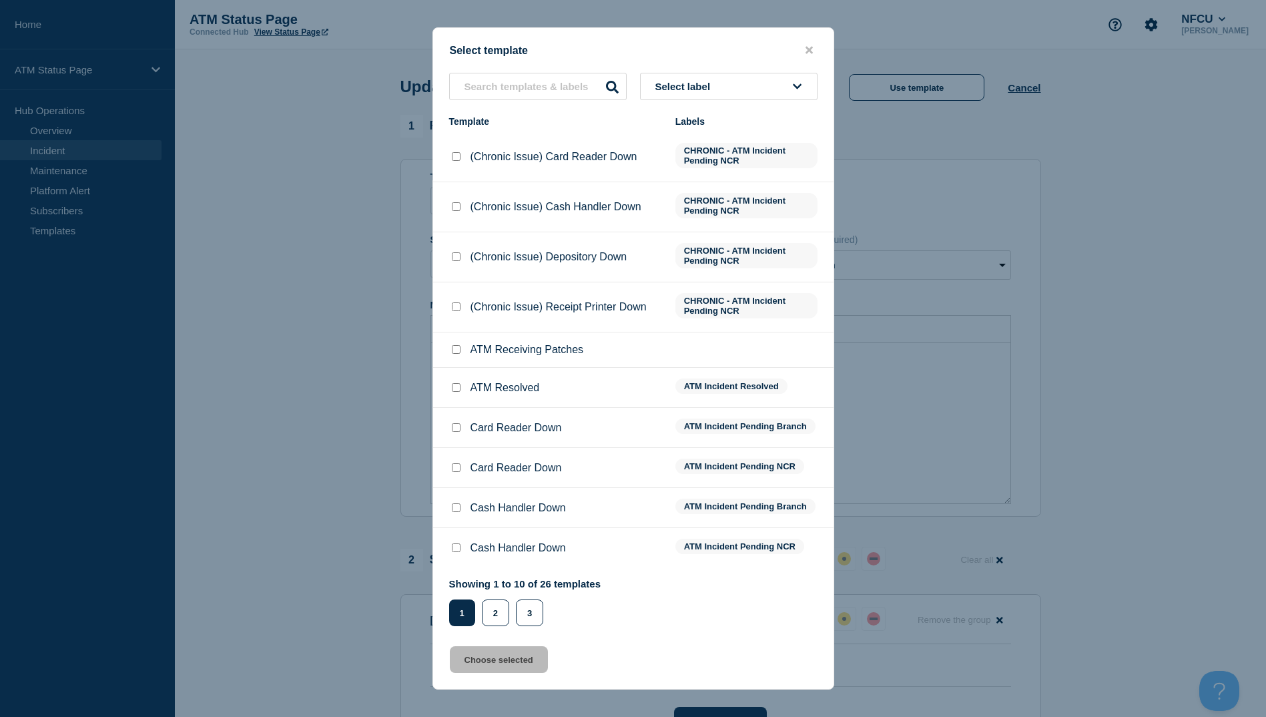
click at [455, 392] on input "ATM Resolved checkbox" at bounding box center [456, 387] width 9 height 9
checkbox input "true"
click at [507, 666] on button "Choose selected" at bounding box center [499, 659] width 98 height 27
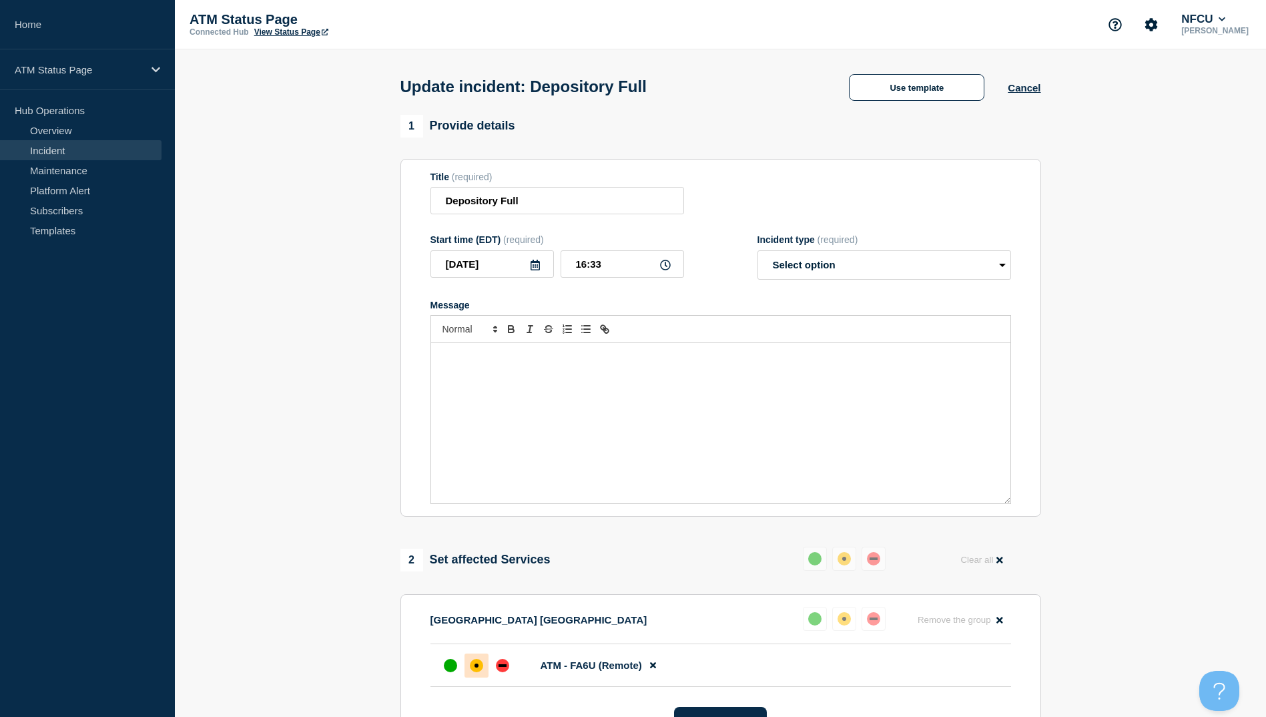
select select "resolved"
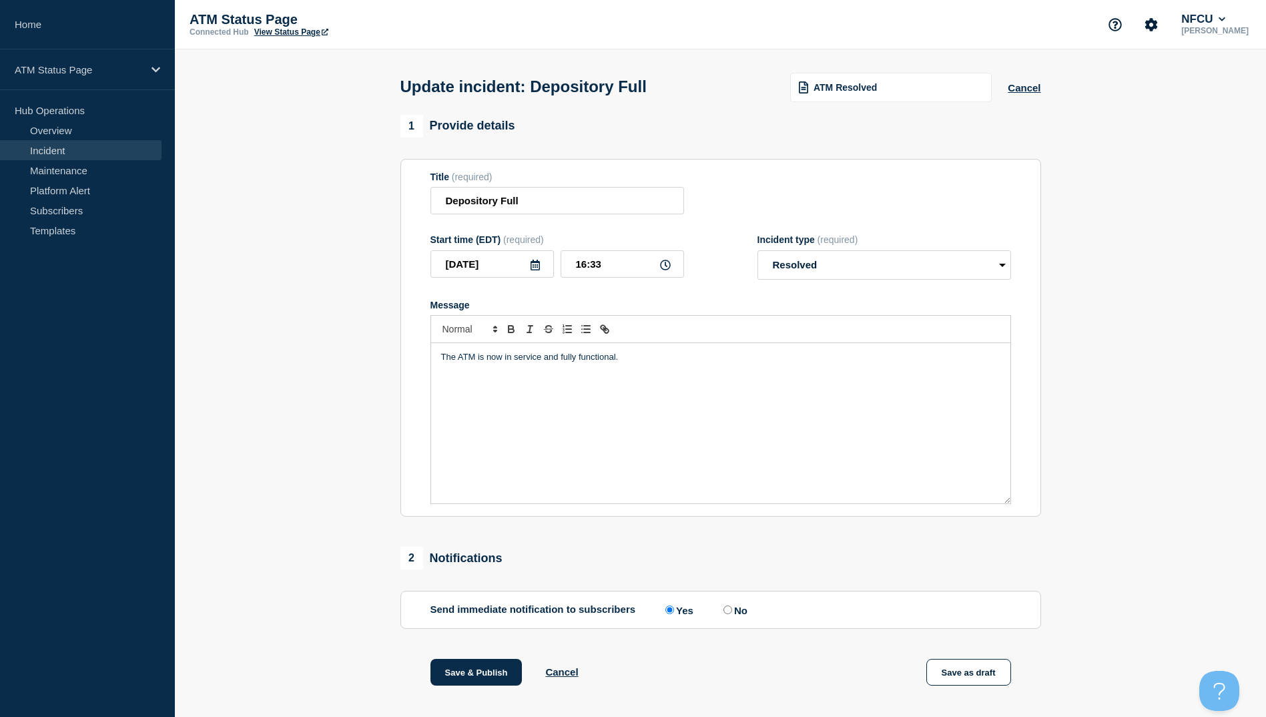
scroll to position [137, 0]
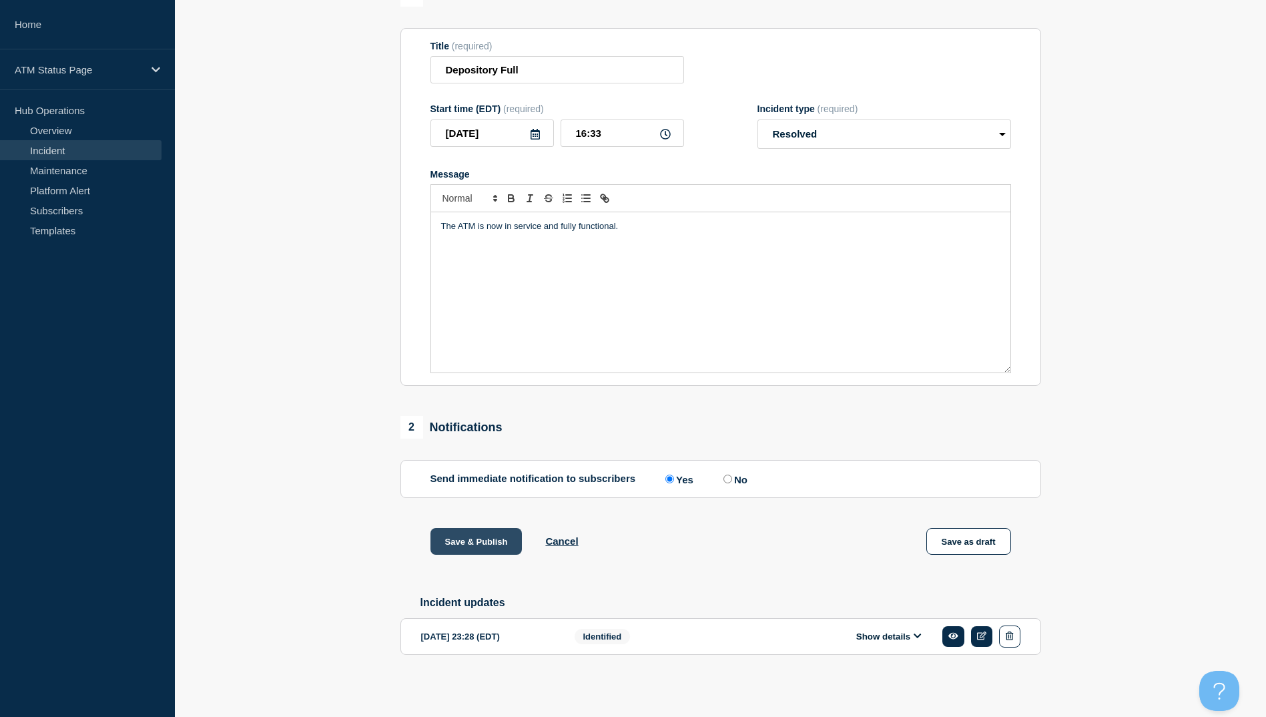
click at [474, 540] on button "Save & Publish" at bounding box center [476, 541] width 92 height 27
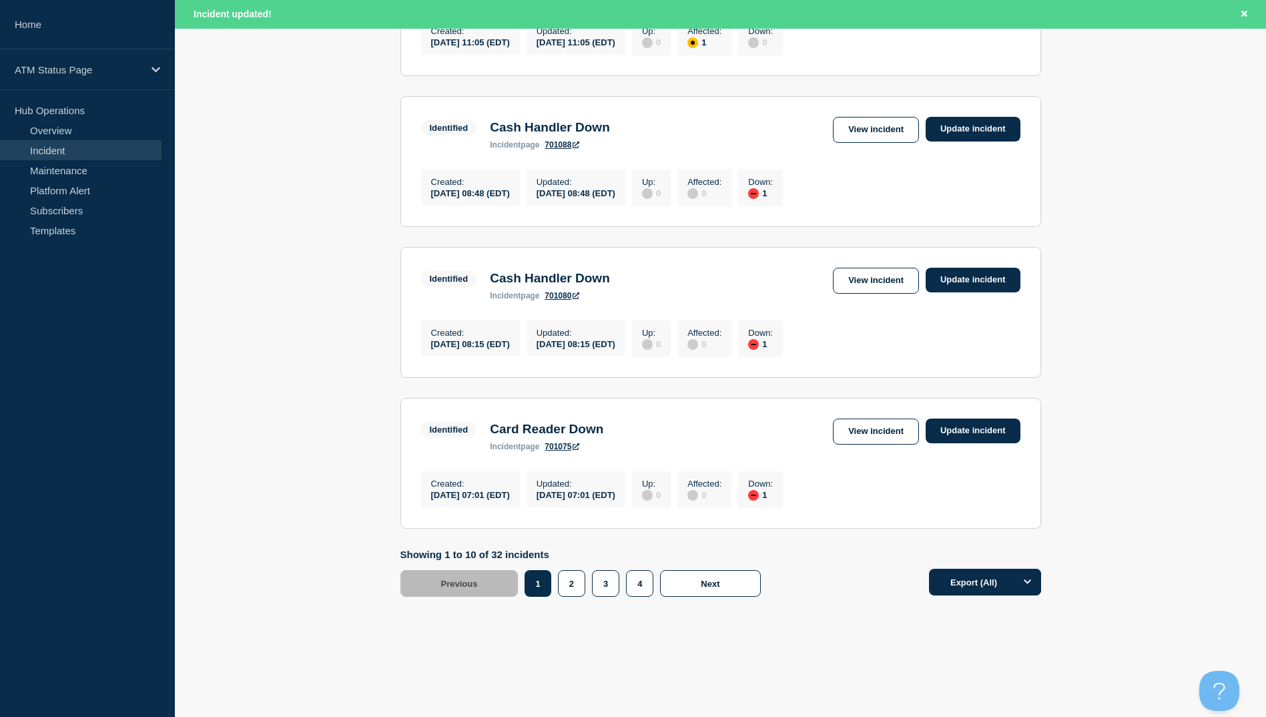
scroll to position [1310, 0]
click at [610, 591] on button "3" at bounding box center [605, 583] width 27 height 27
drag, startPoint x: 878, startPoint y: 424, endPoint x: 722, endPoint y: 414, distance: 156.4
click at [878, 424] on link "View incident" at bounding box center [876, 431] width 86 height 26
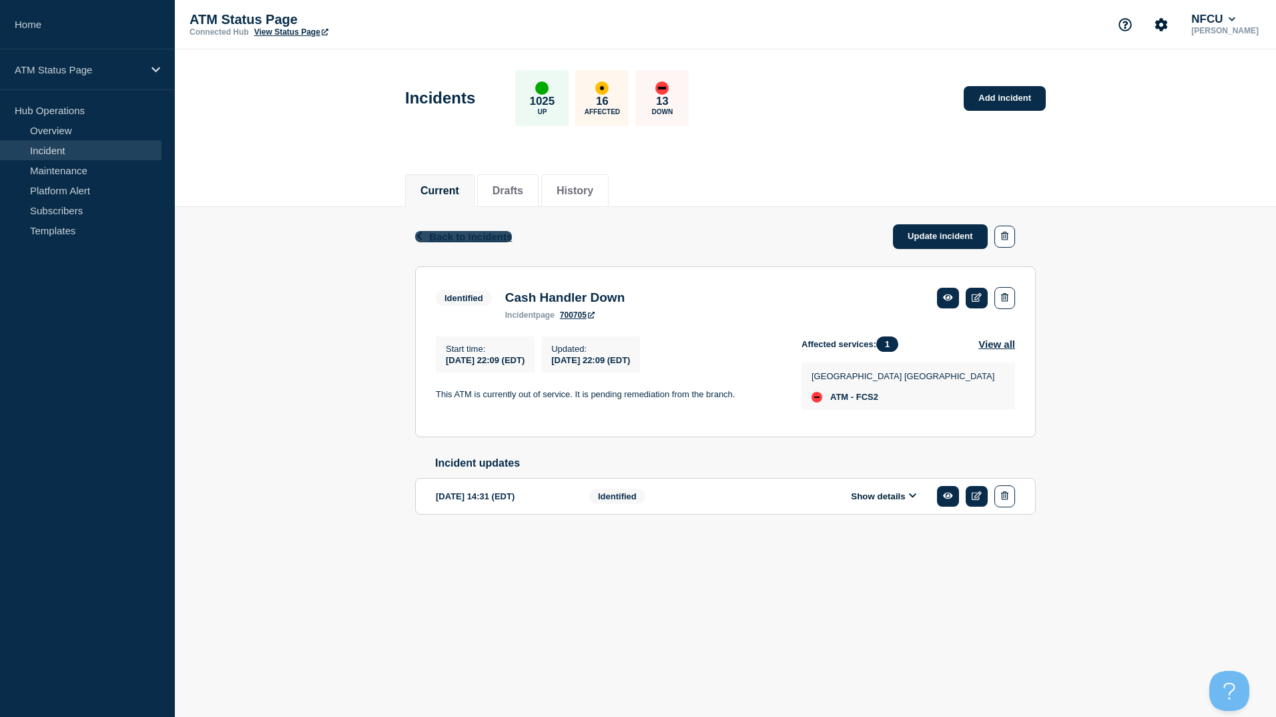
click at [487, 240] on span "Back to Incidents" at bounding box center [470, 236] width 83 height 11
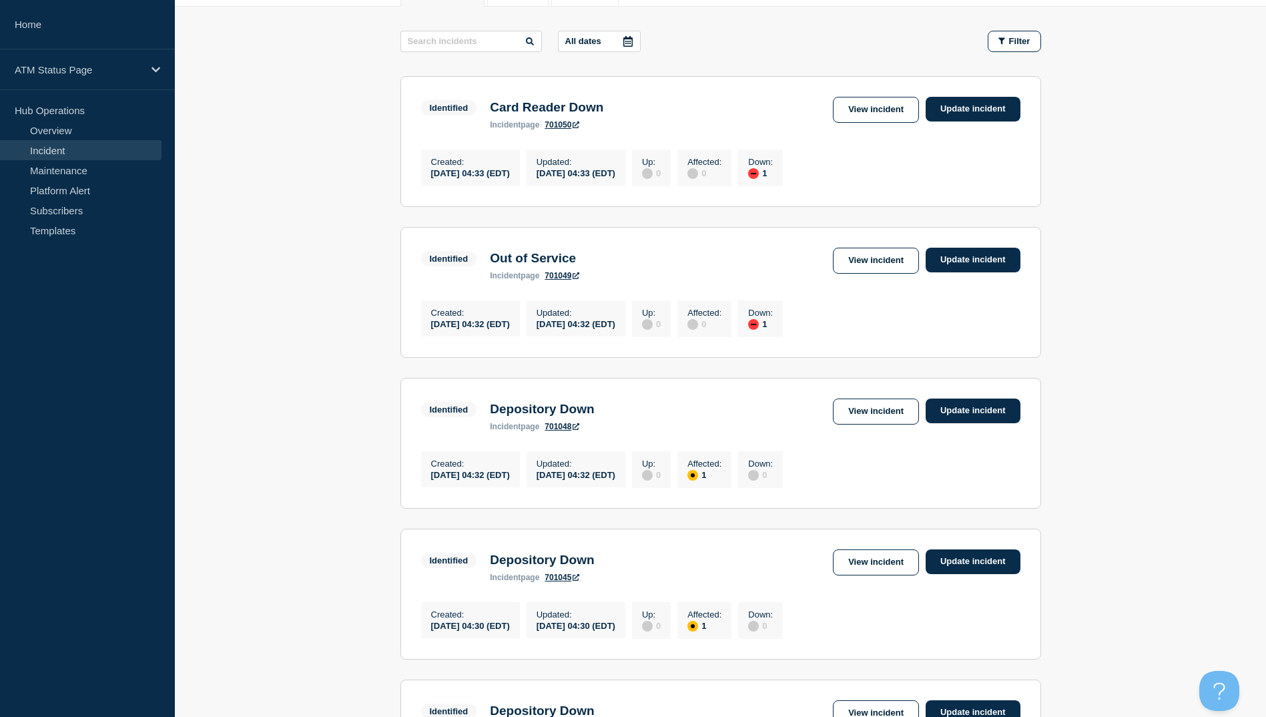
scroll to position [267, 0]
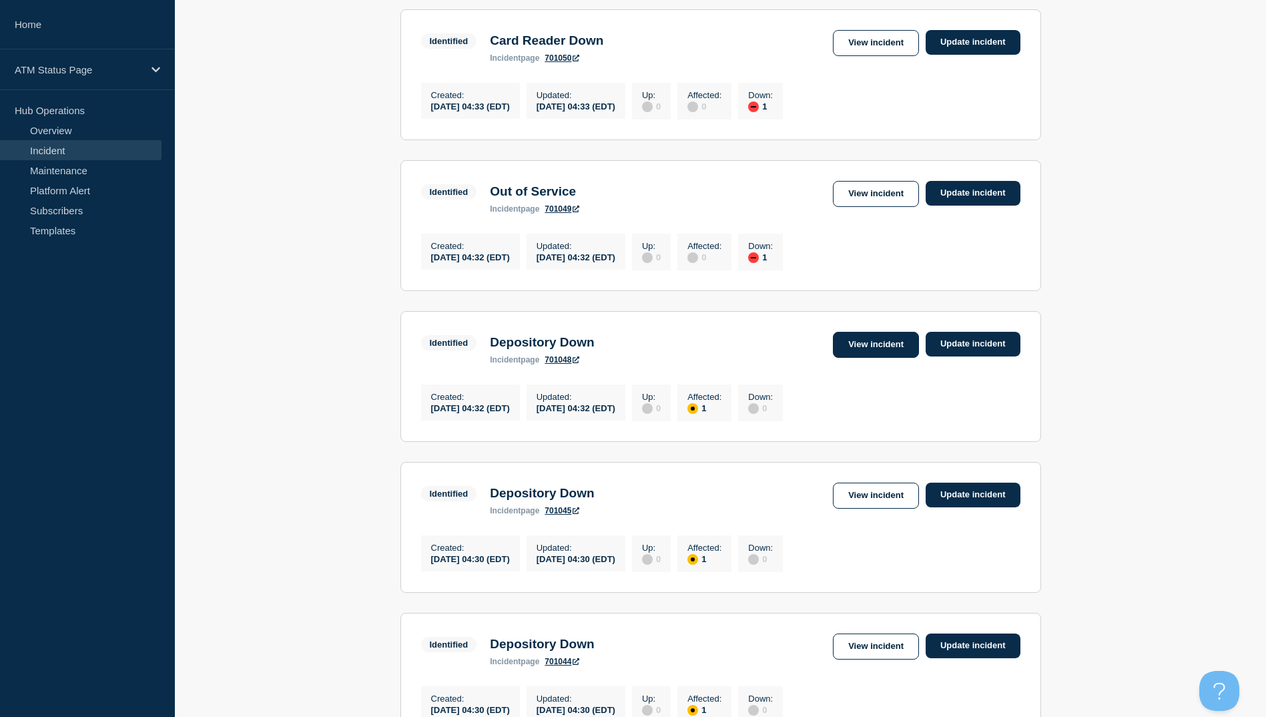
click at [895, 358] on link "View incident" at bounding box center [876, 345] width 86 height 26
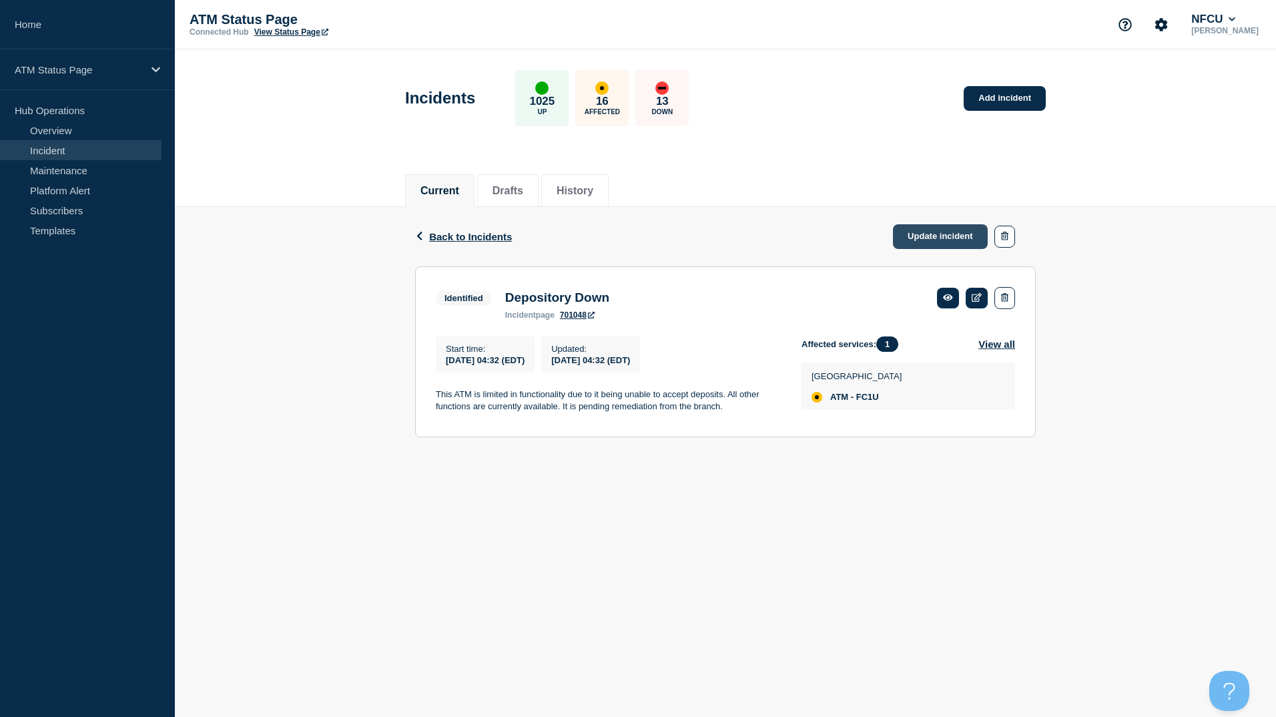
click at [927, 229] on link "Update incident" at bounding box center [940, 236] width 95 height 25
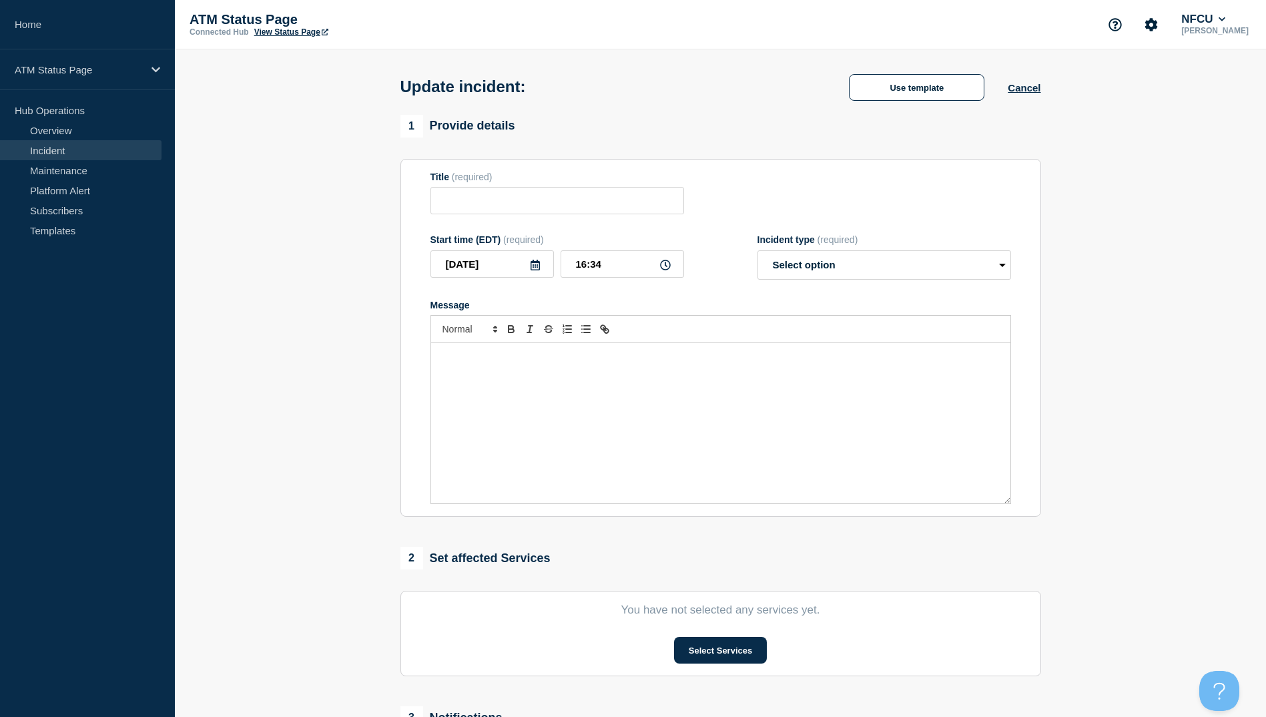
type input "Depository Down"
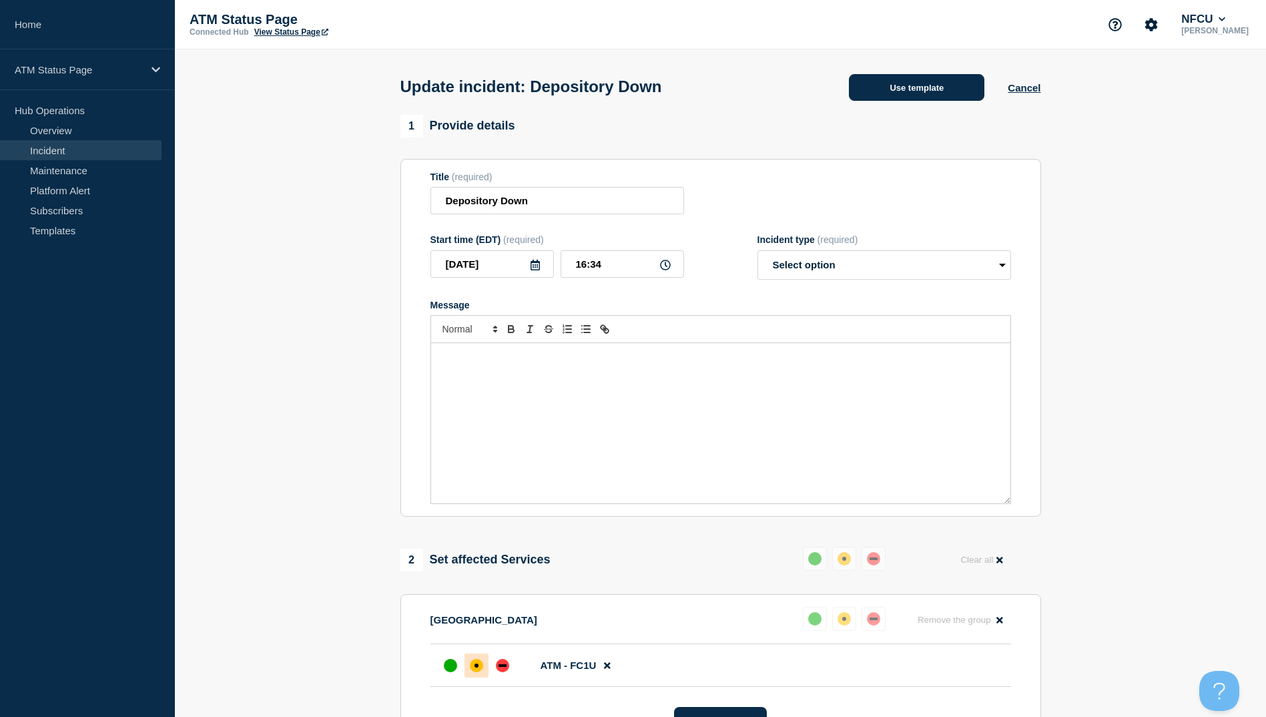
click at [912, 81] on button "Use template" at bounding box center [916, 87] width 135 height 27
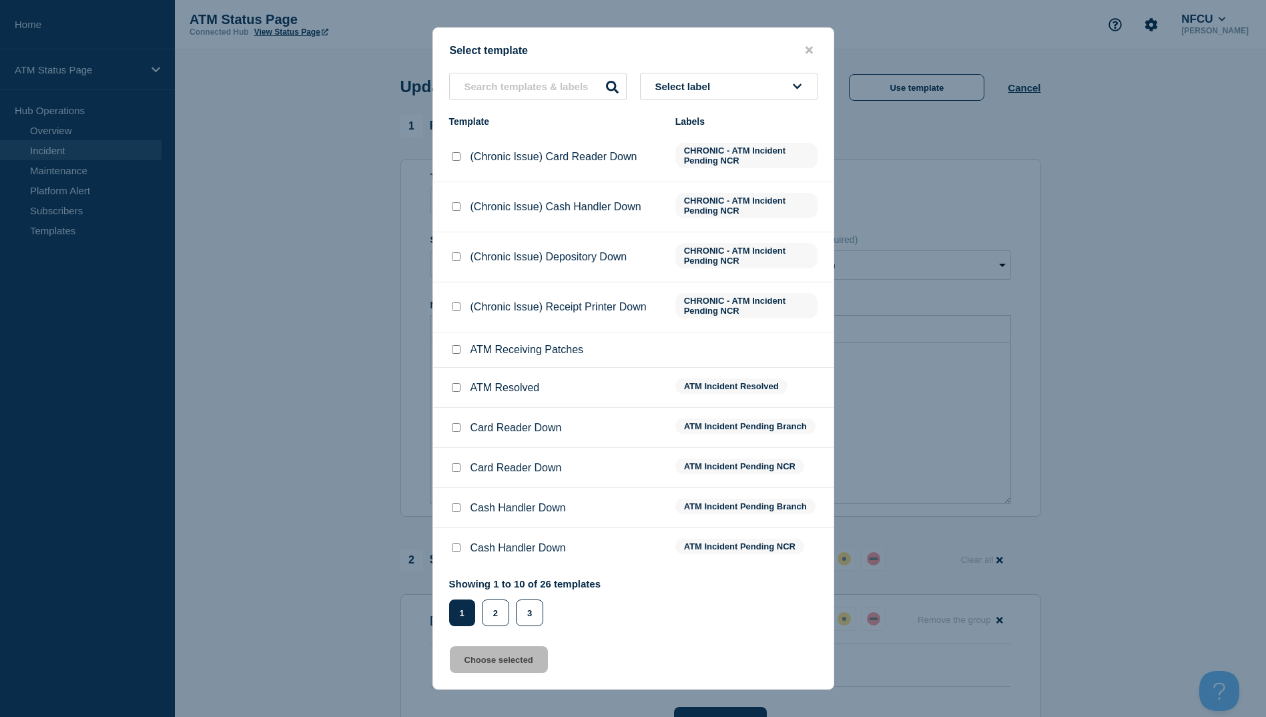
click at [458, 391] on input "ATM Resolved checkbox" at bounding box center [456, 387] width 9 height 9
checkbox input "true"
click at [509, 666] on button "Choose selected" at bounding box center [499, 659] width 98 height 27
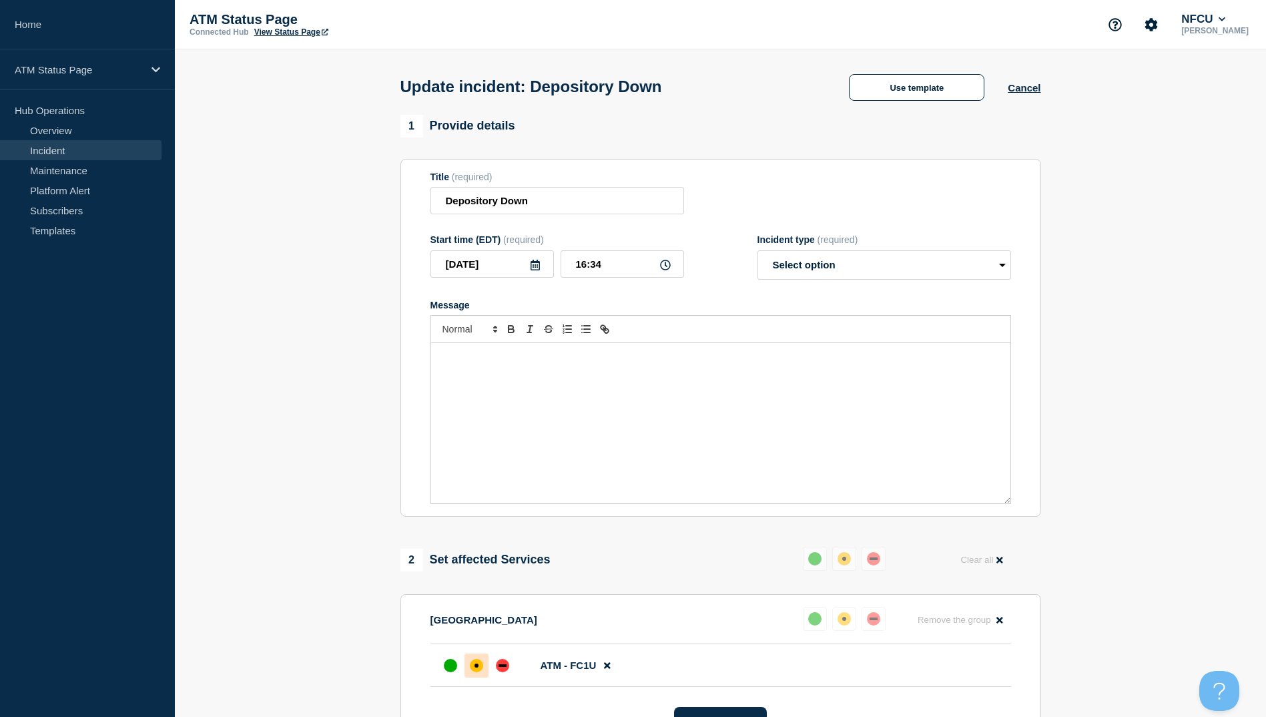
select select "resolved"
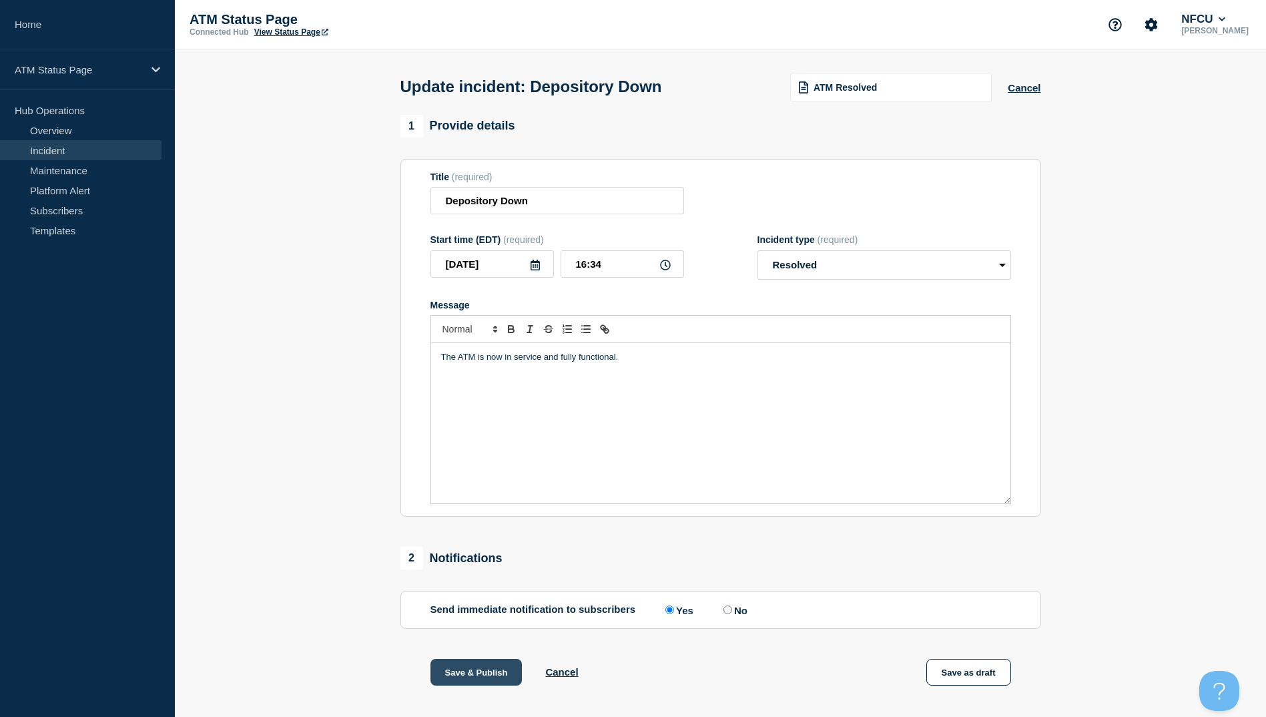
click at [479, 679] on button "Save & Publish" at bounding box center [476, 672] width 92 height 27
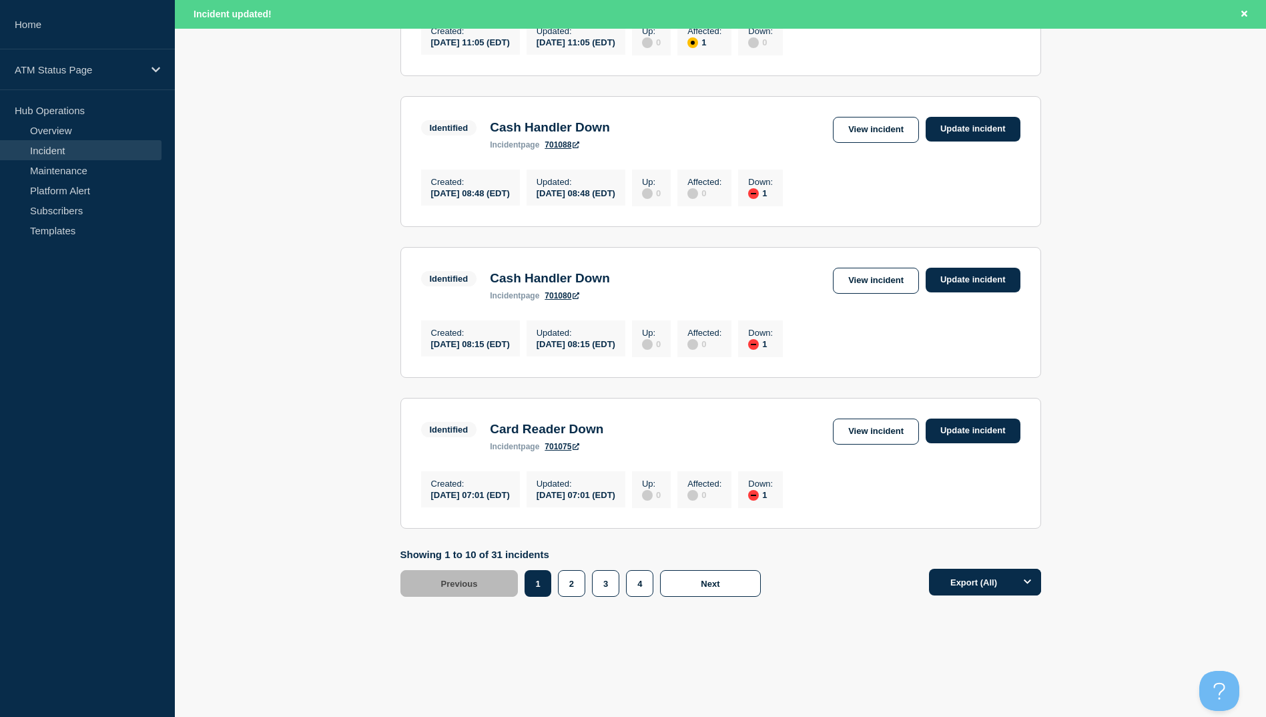
scroll to position [1310, 0]
click at [610, 589] on button "3" at bounding box center [605, 583] width 27 height 27
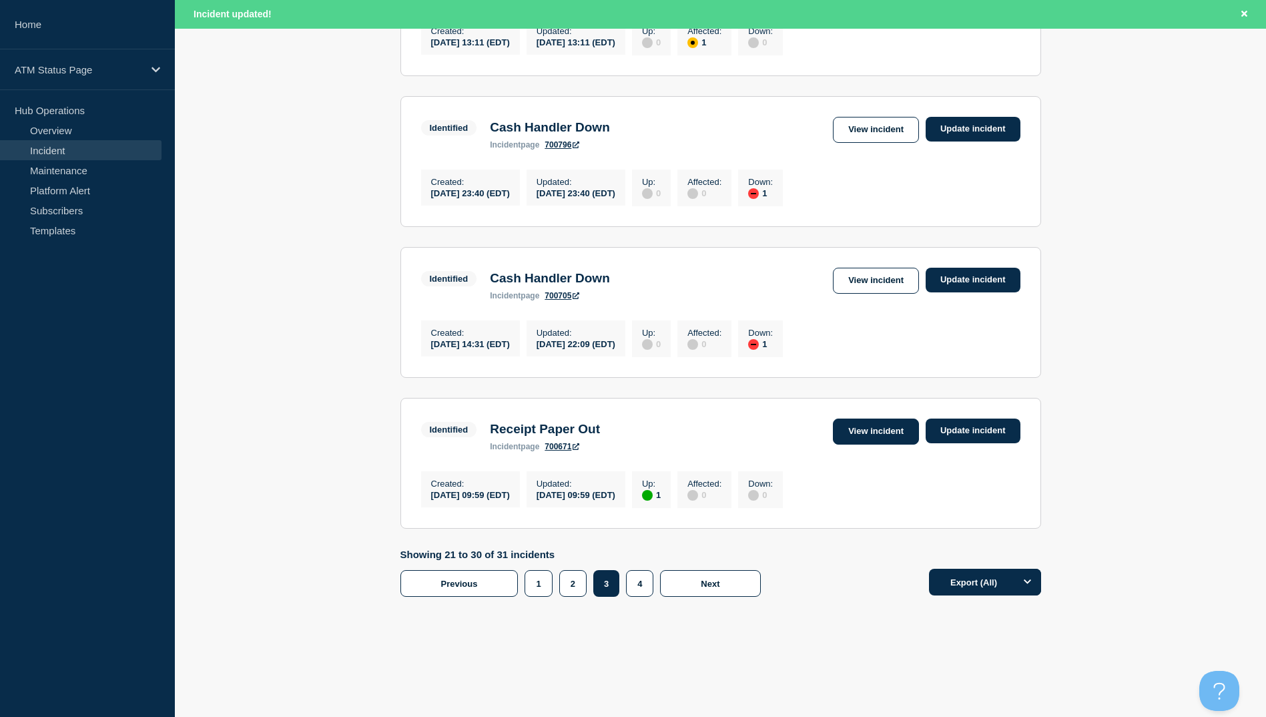
click at [870, 430] on link "View incident" at bounding box center [876, 431] width 86 height 26
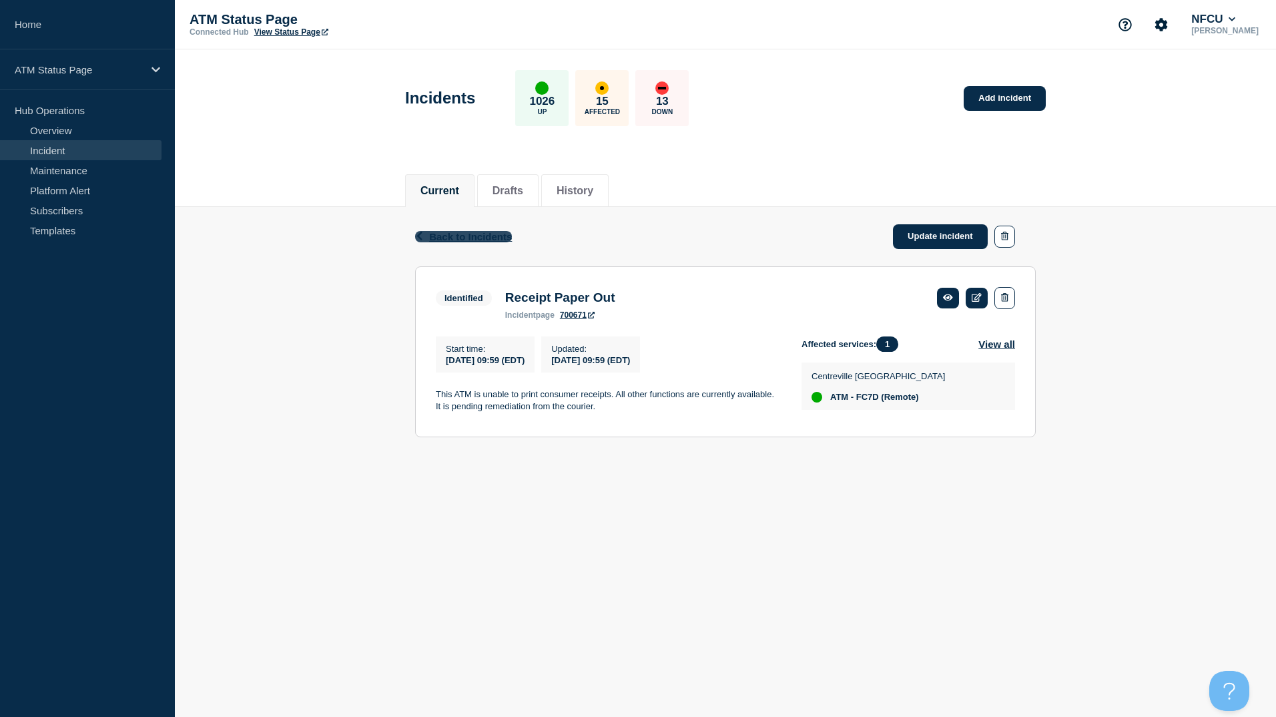
click at [445, 236] on span "Back to Incidents" at bounding box center [470, 236] width 83 height 11
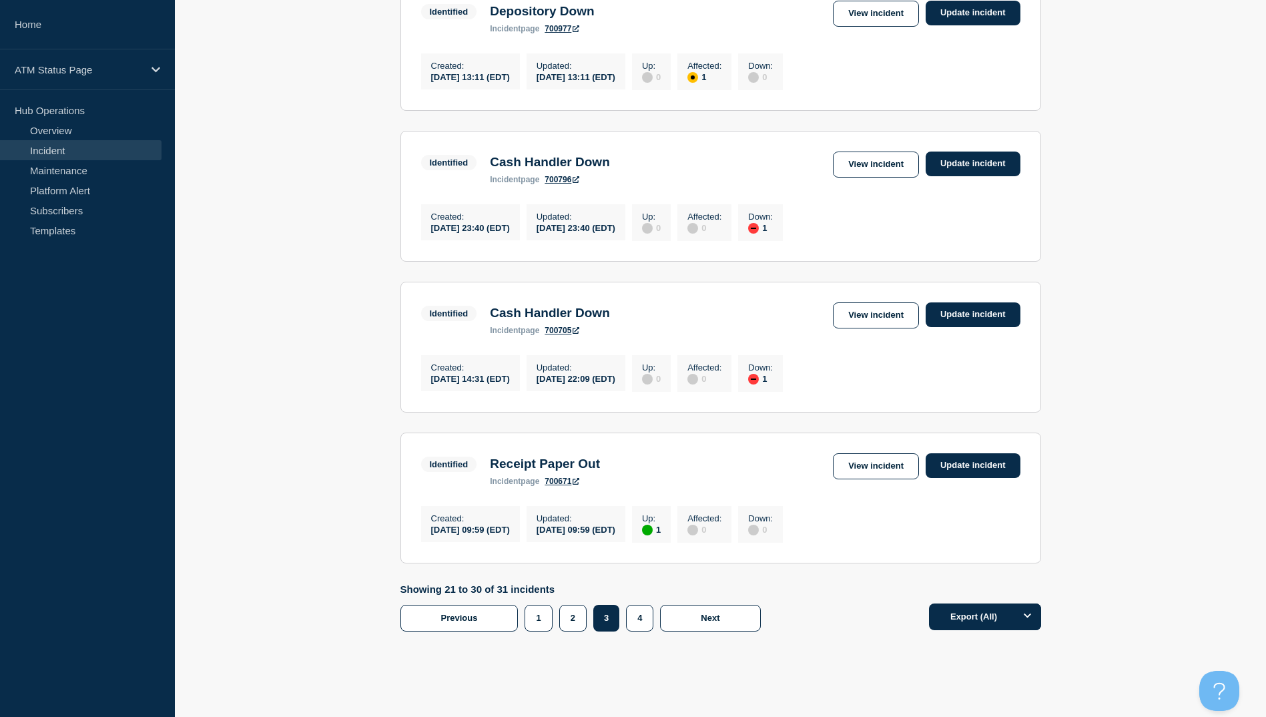
scroll to position [1282, 0]
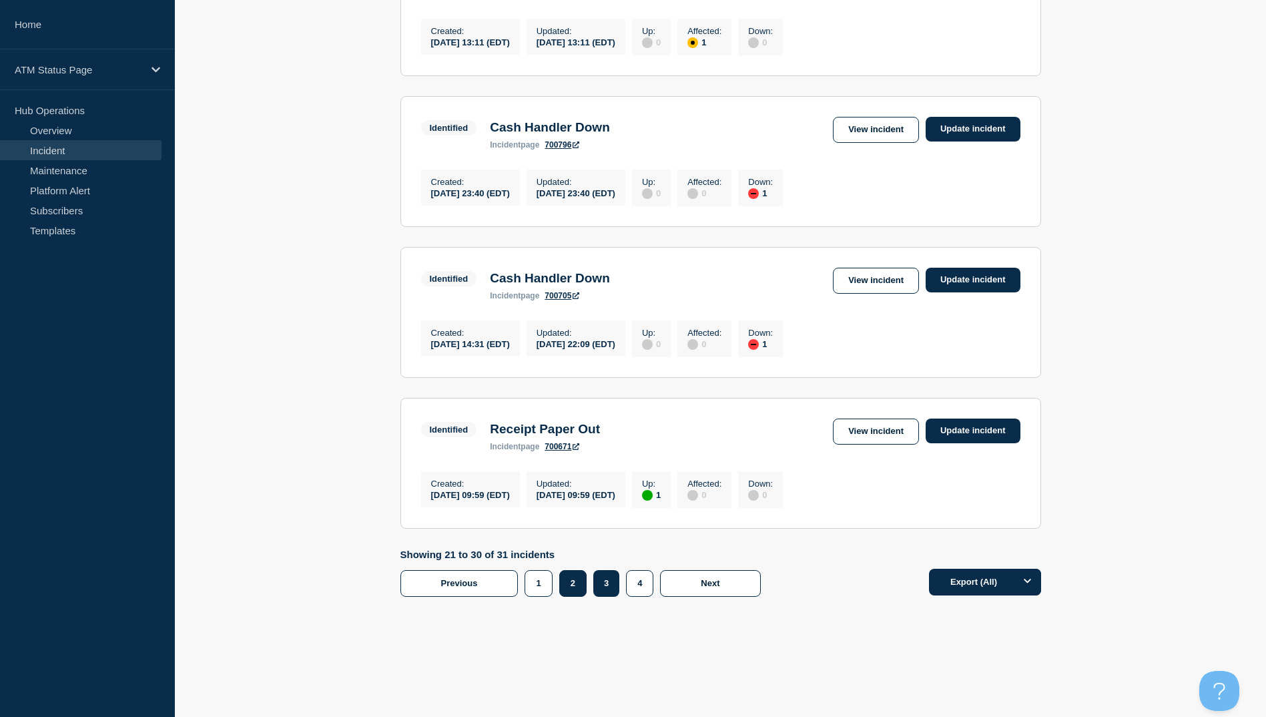
click at [572, 581] on button "2" at bounding box center [572, 583] width 27 height 27
click at [873, 280] on link "View incident" at bounding box center [876, 281] width 86 height 26
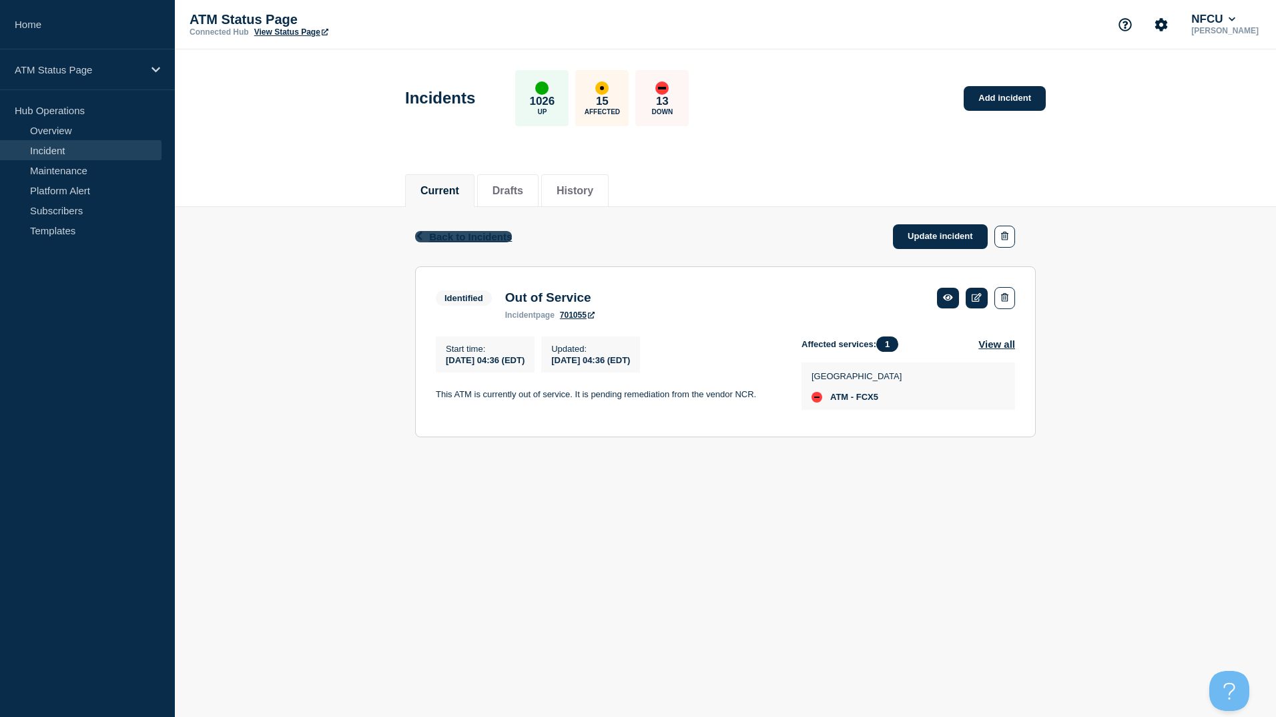
click at [484, 239] on span "Back to Incidents" at bounding box center [470, 236] width 83 height 11
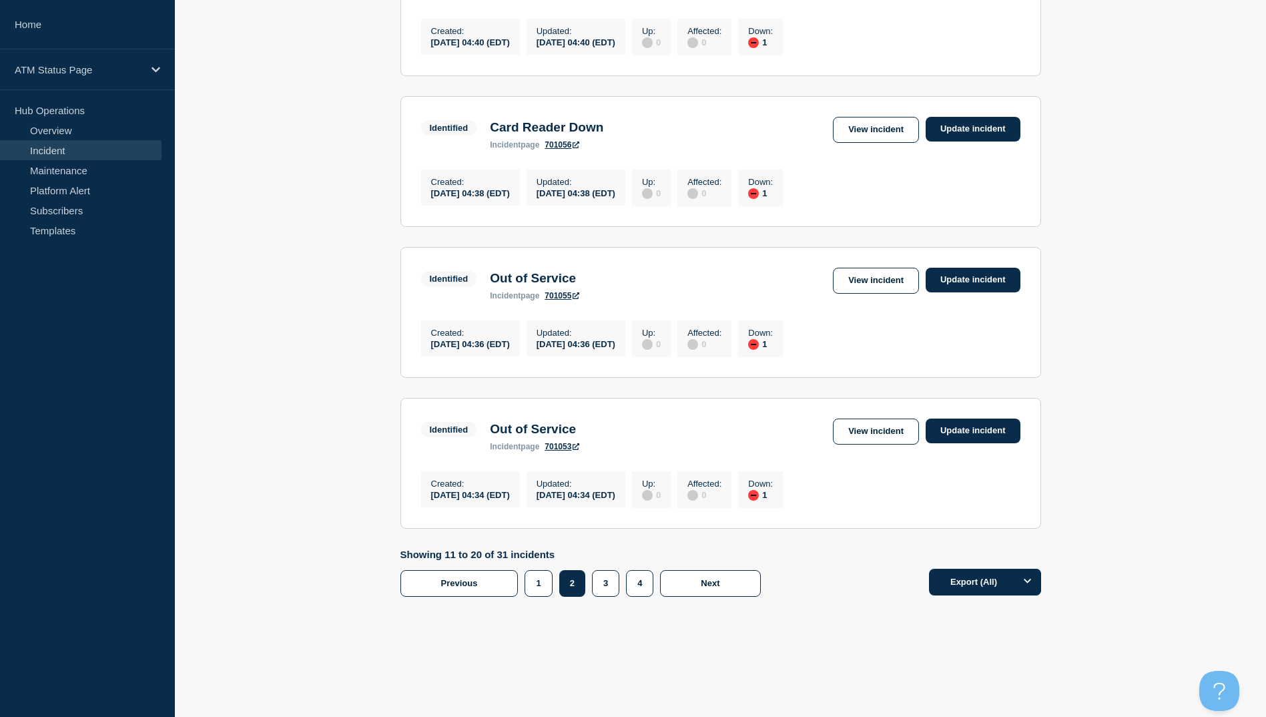
scroll to position [1282, 0]
click at [861, 421] on link "View incident" at bounding box center [876, 431] width 86 height 26
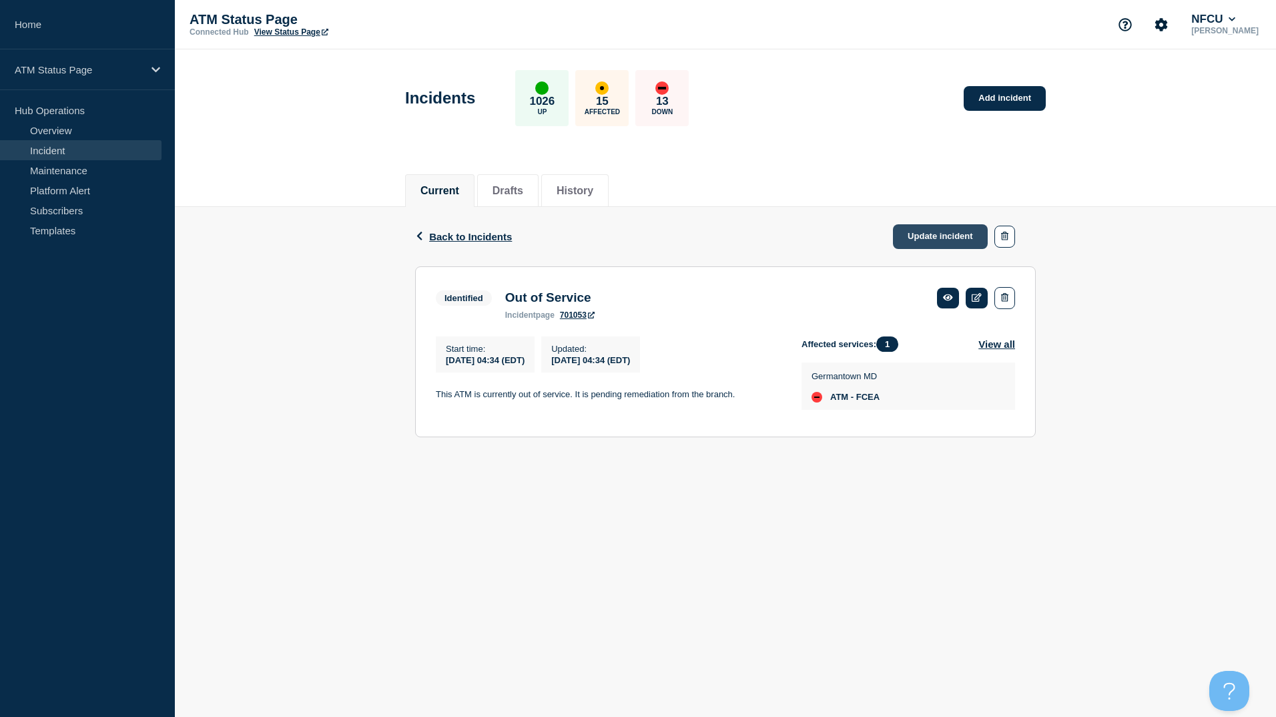
click at [920, 238] on link "Update incident" at bounding box center [940, 236] width 95 height 25
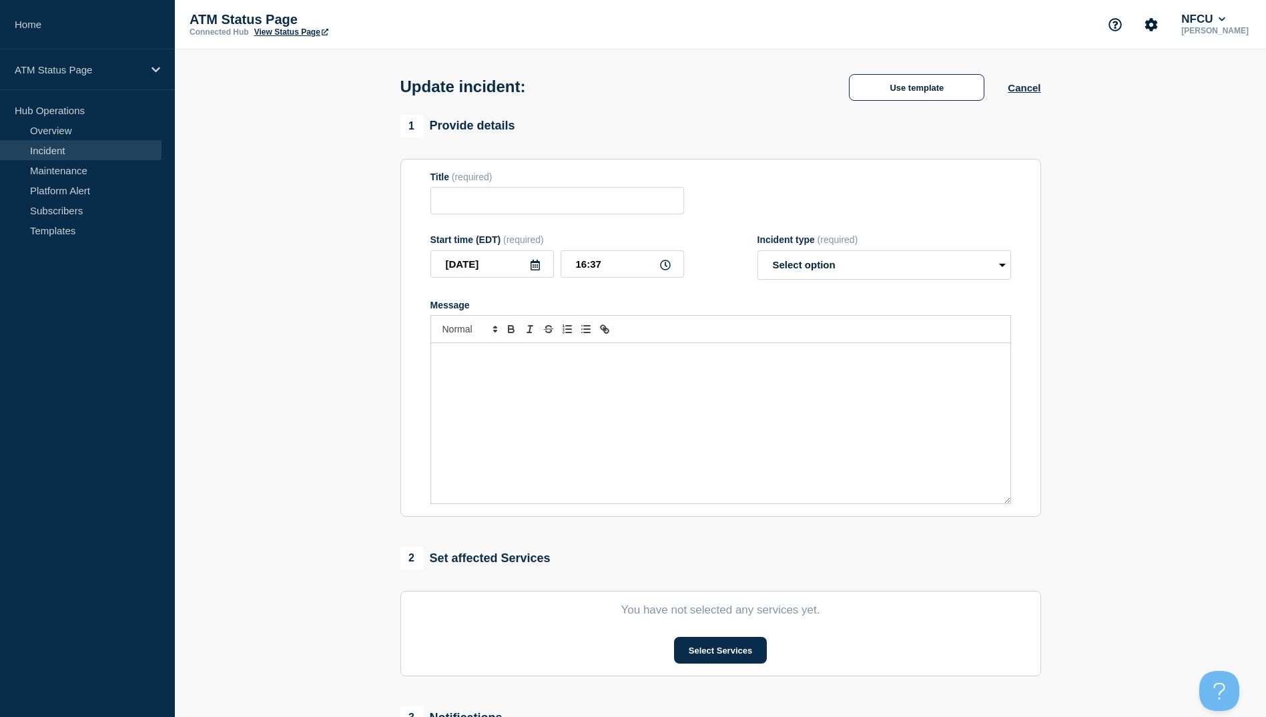
type input "Out of Service"
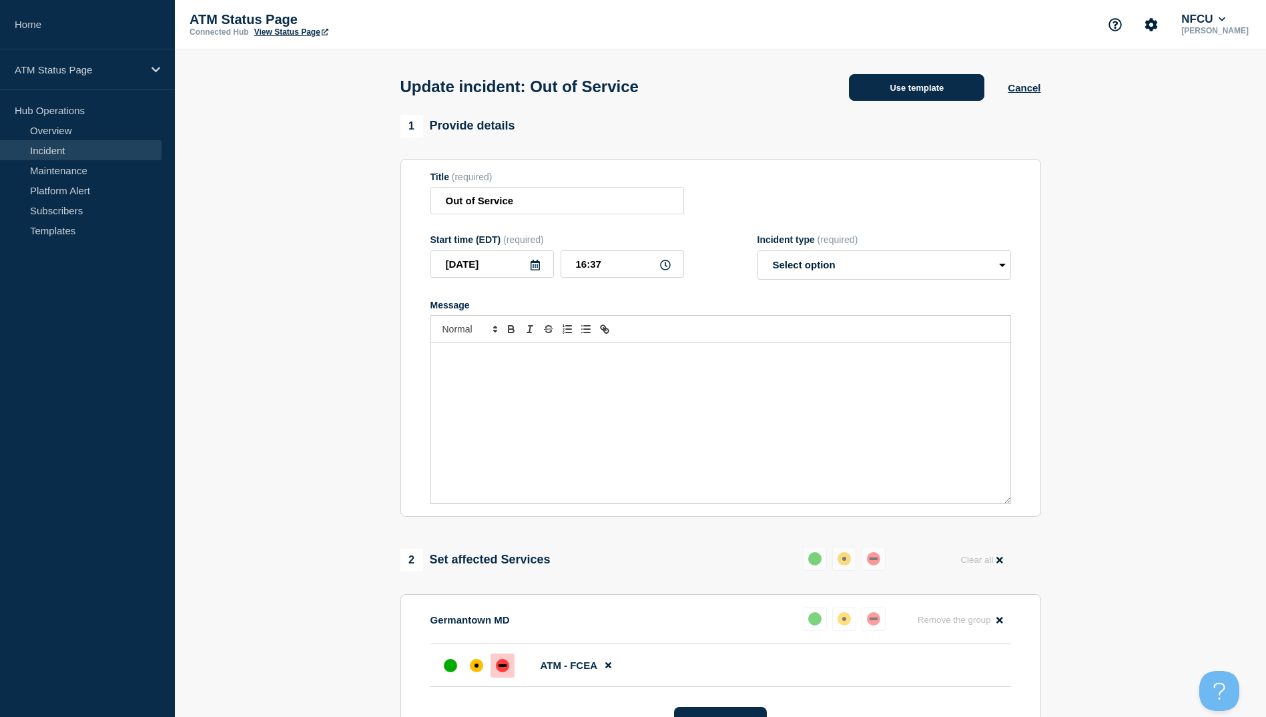
click at [921, 89] on button "Use template" at bounding box center [916, 87] width 135 height 27
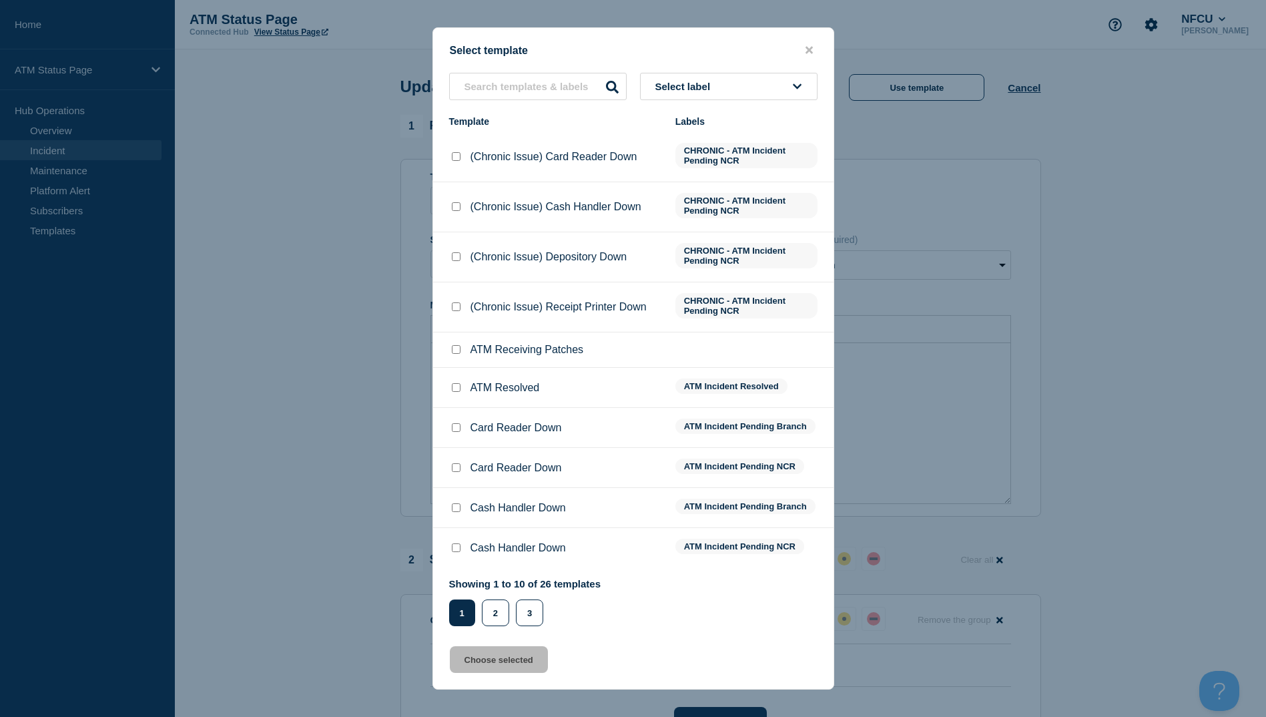
click at [454, 390] on input "ATM Resolved checkbox" at bounding box center [456, 387] width 9 height 9
checkbox input "true"
click at [511, 661] on button "Choose selected" at bounding box center [499, 659] width 98 height 27
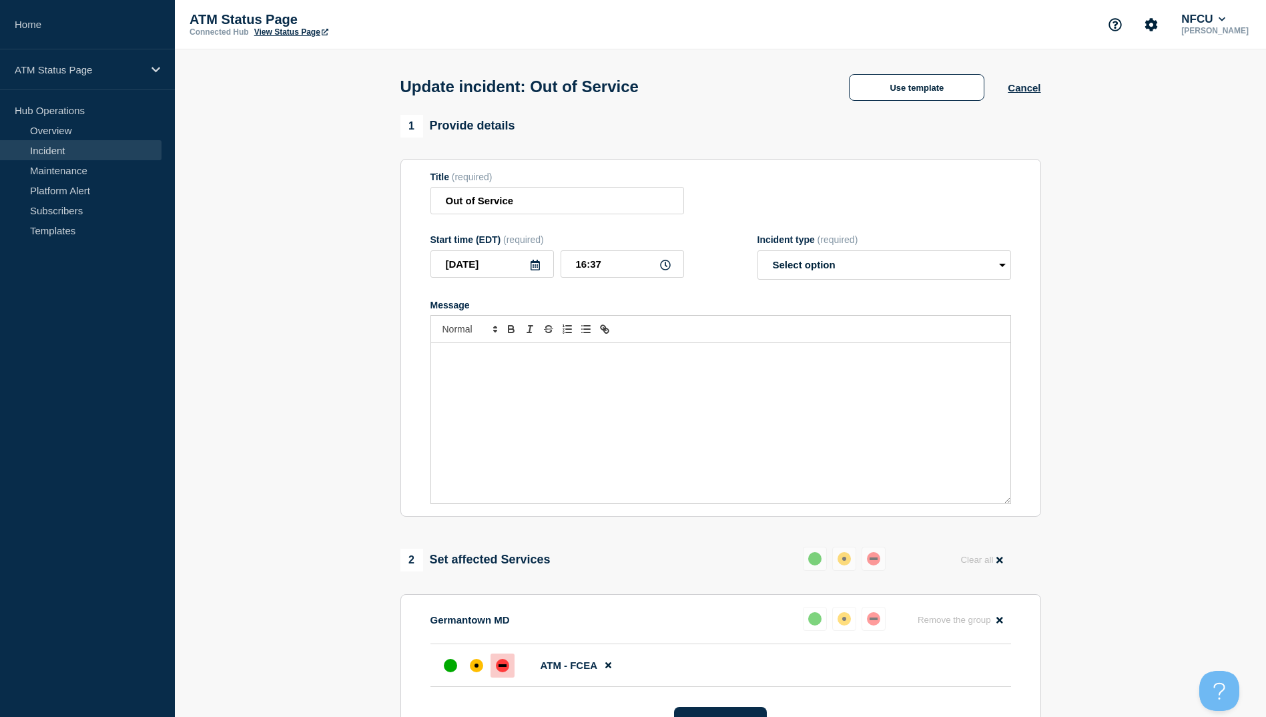
select select "resolved"
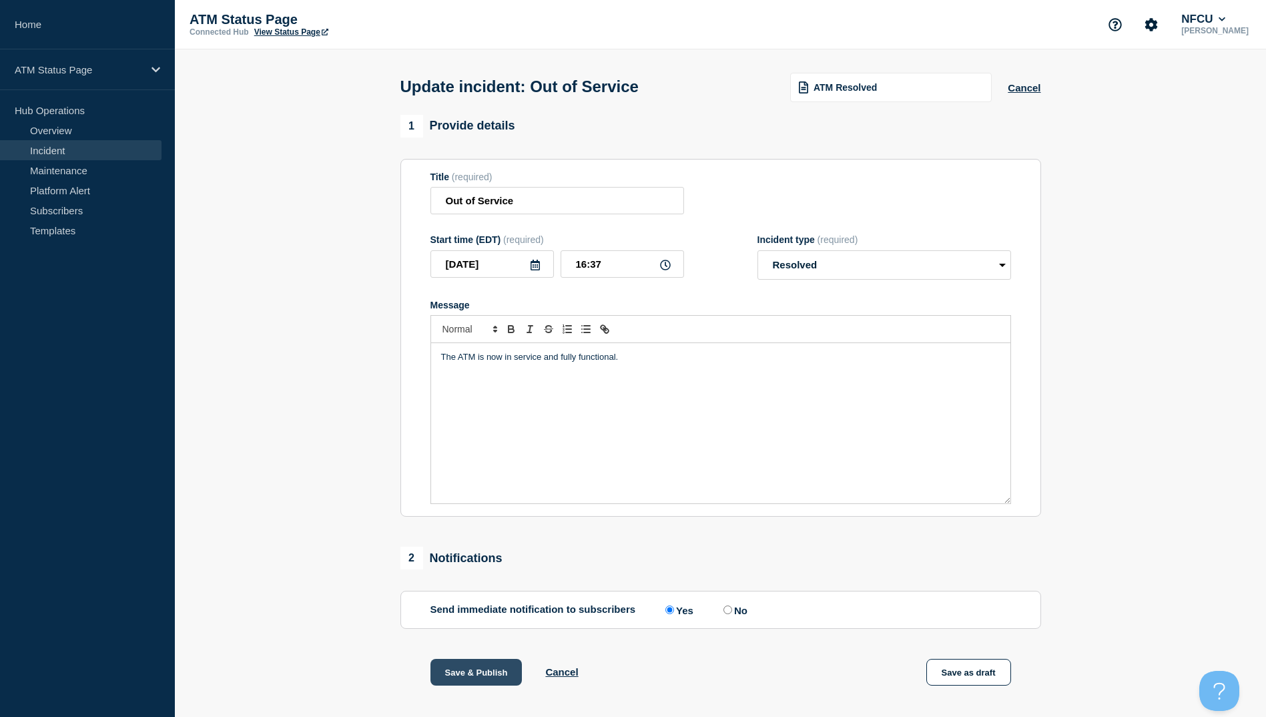
click at [474, 674] on button "Save & Publish" at bounding box center [476, 672] width 92 height 27
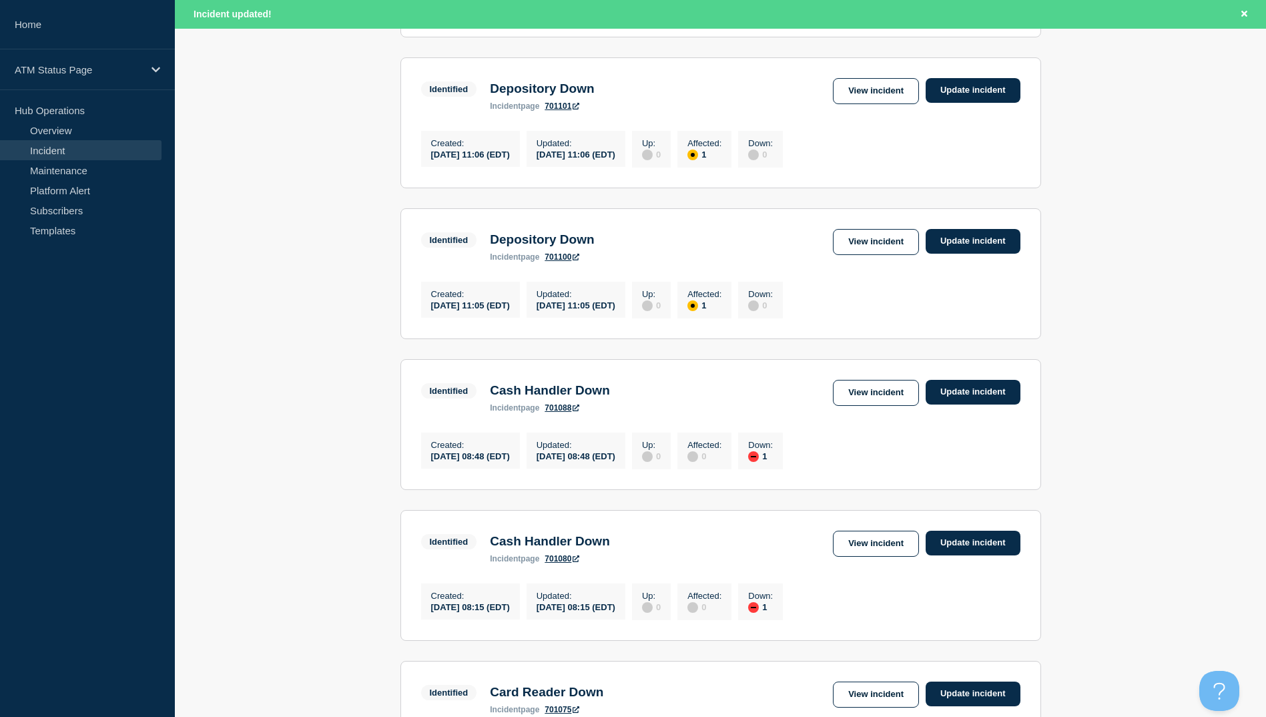
scroll to position [1310, 0]
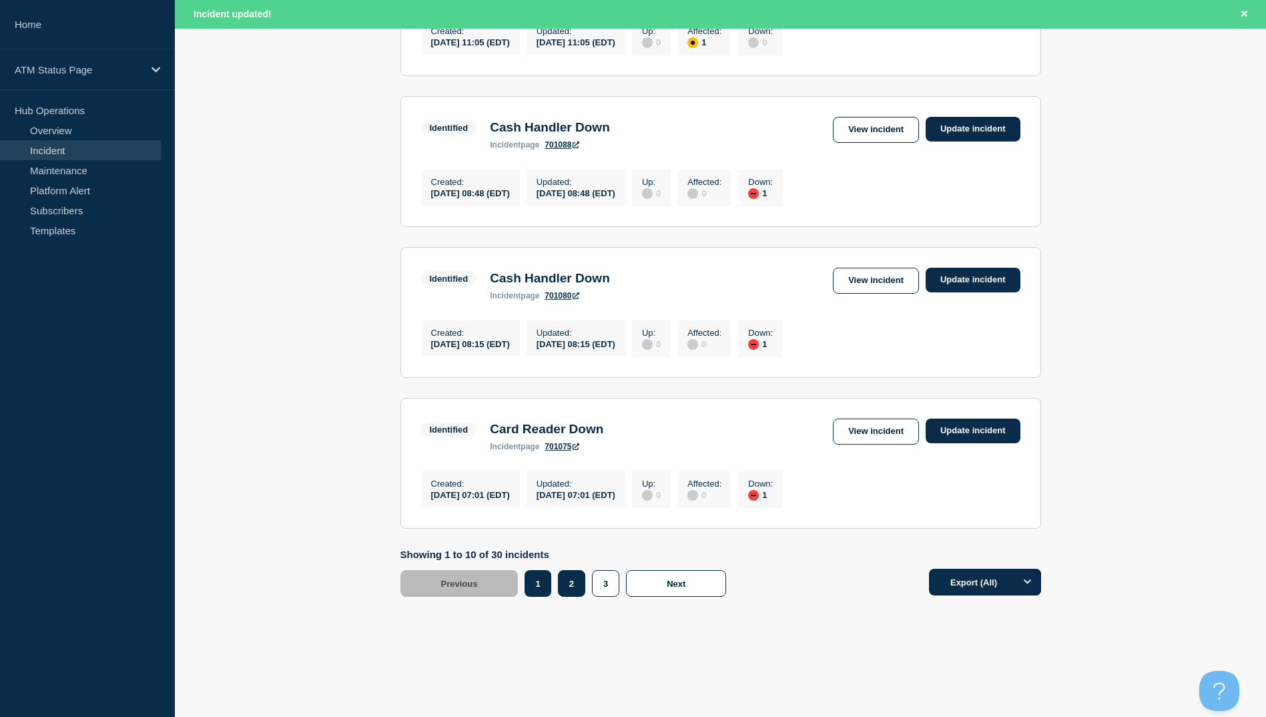
click at [576, 584] on button "2" at bounding box center [571, 583] width 27 height 27
click at [854, 430] on link "View incident" at bounding box center [876, 431] width 86 height 26
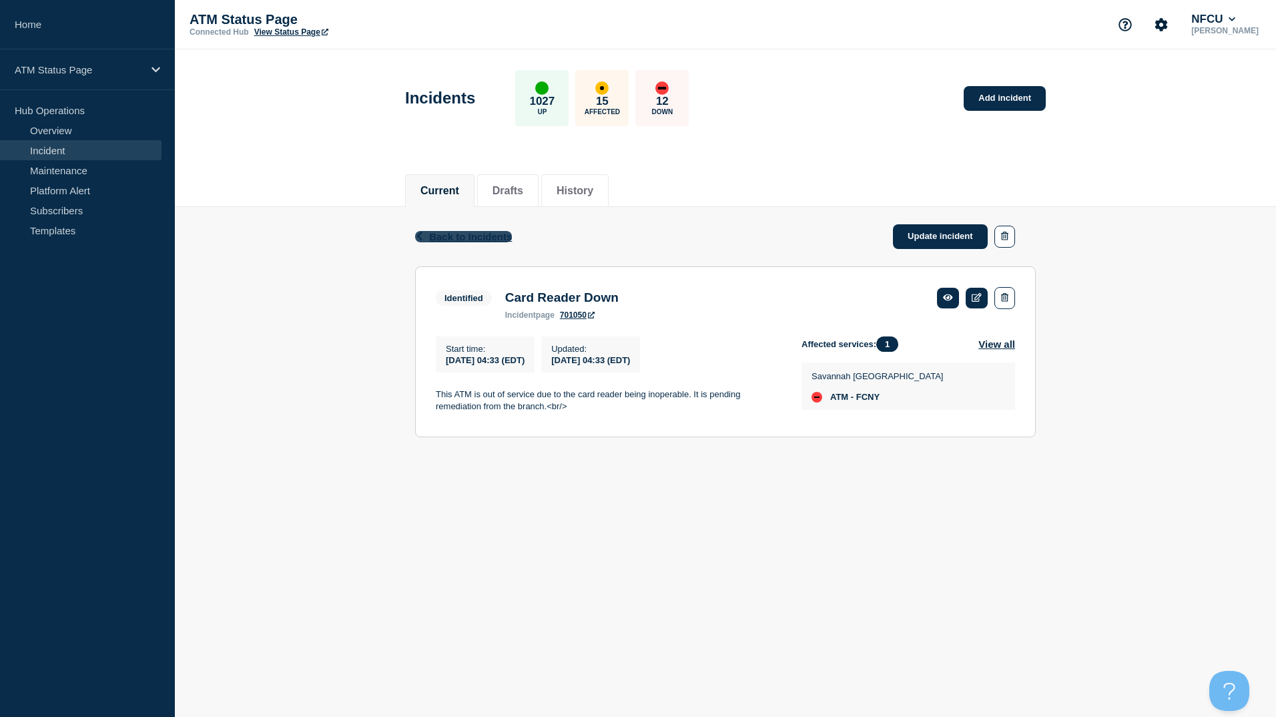
click at [473, 236] on span "Back to Incidents" at bounding box center [470, 236] width 83 height 11
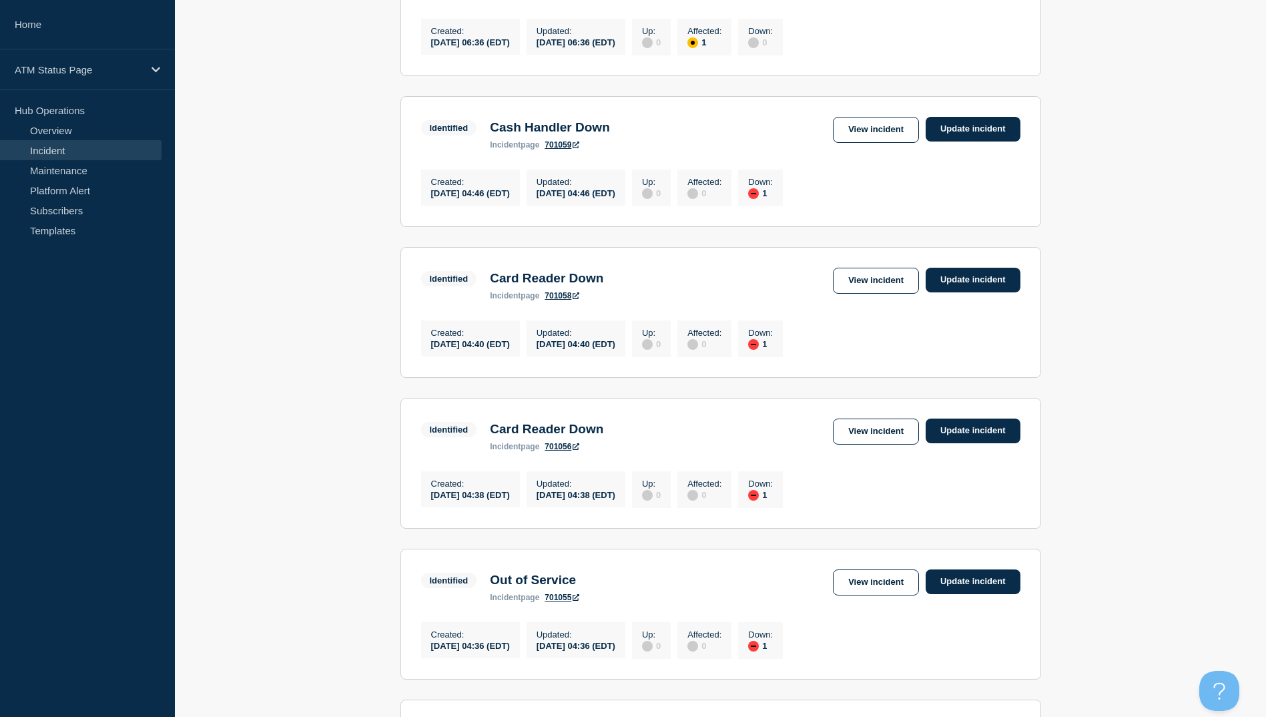
scroll to position [1282, 0]
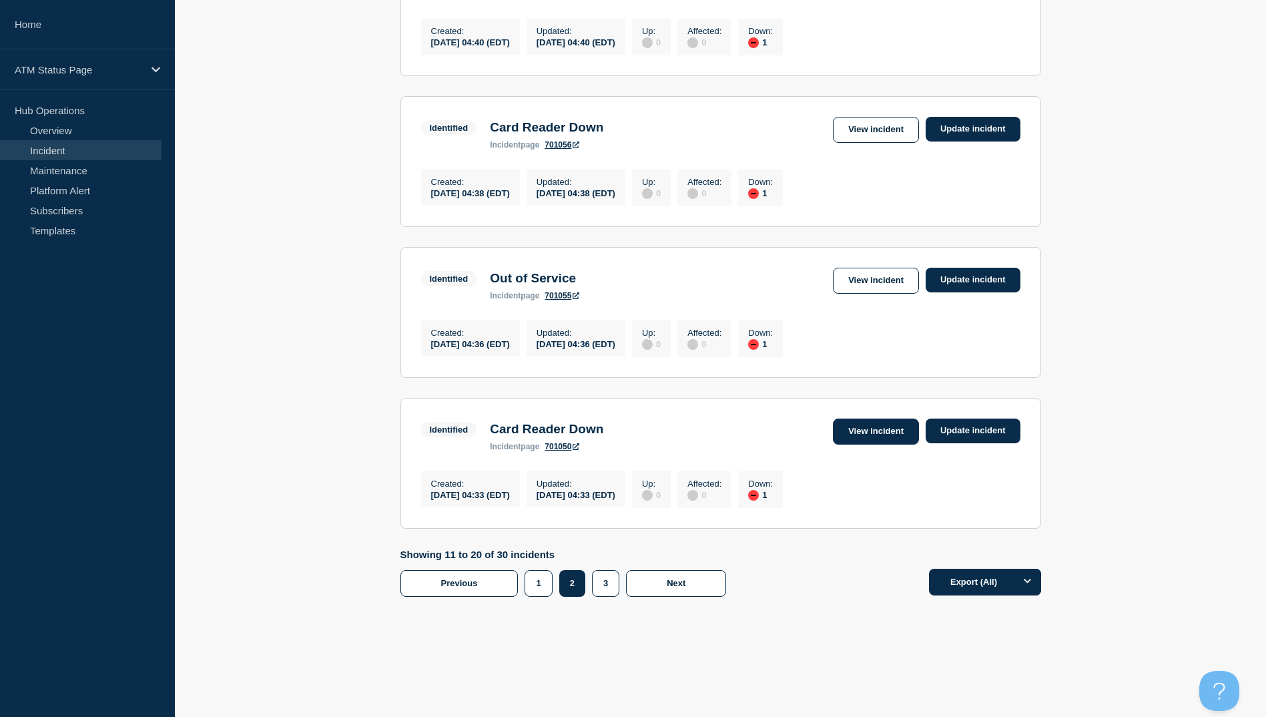
click at [875, 438] on link "View incident" at bounding box center [876, 431] width 86 height 26
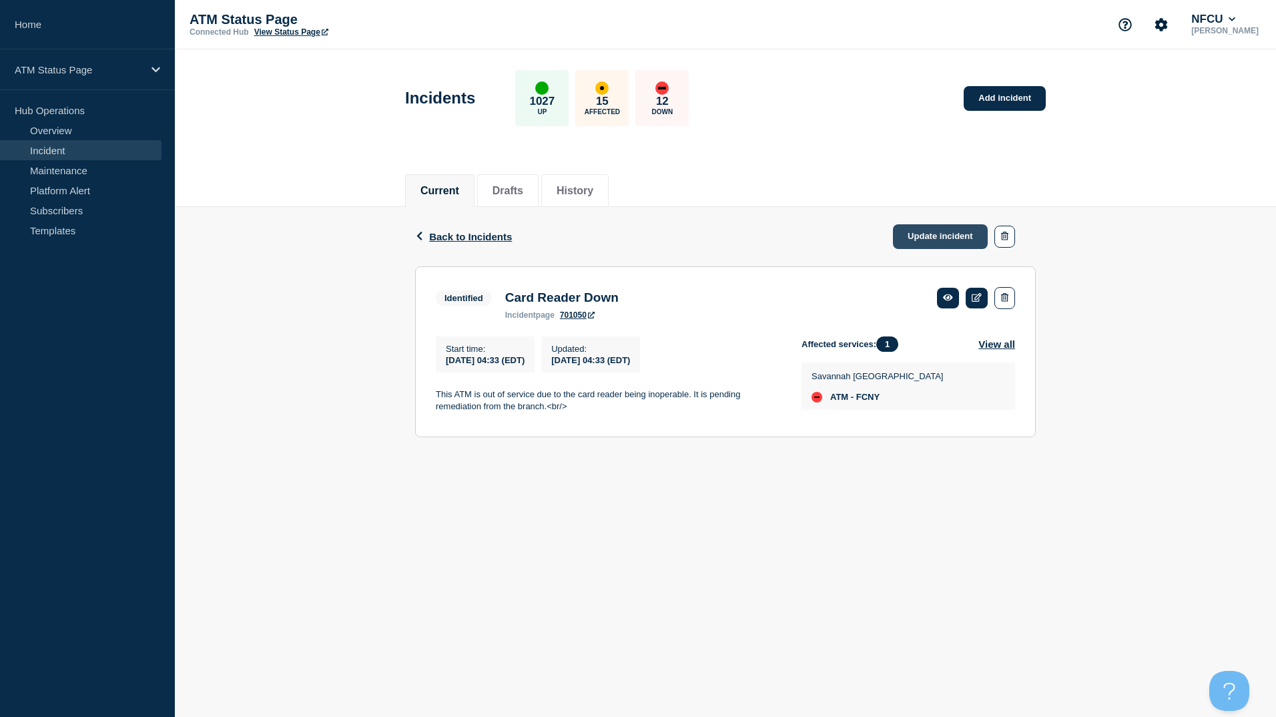
click at [922, 234] on link "Update incident" at bounding box center [940, 236] width 95 height 25
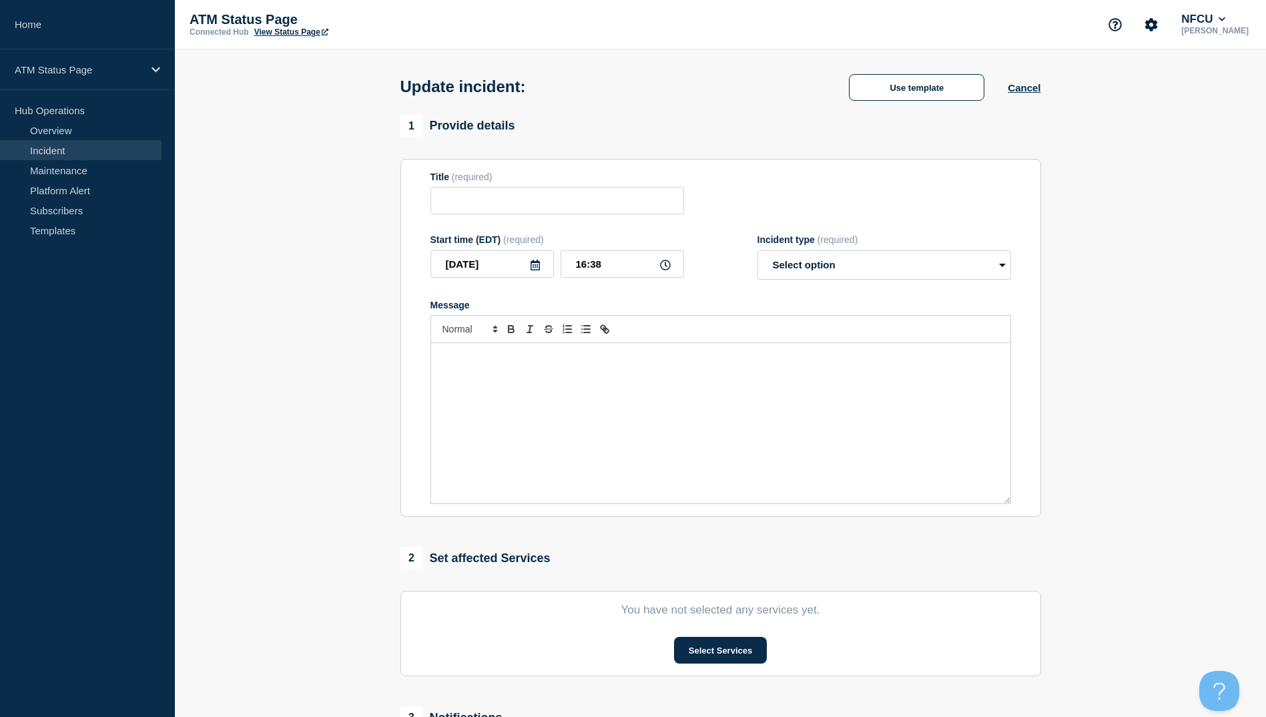
type input "Card Reader Down"
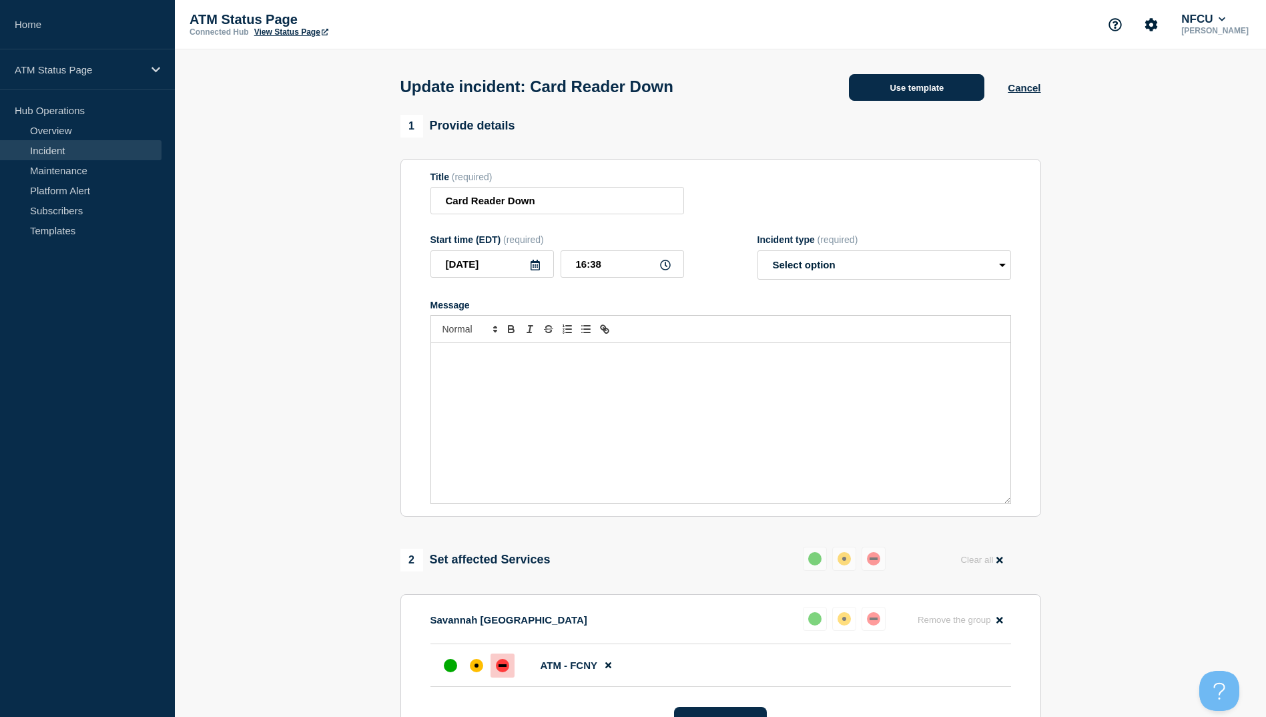
click at [921, 88] on button "Use template" at bounding box center [916, 87] width 135 height 27
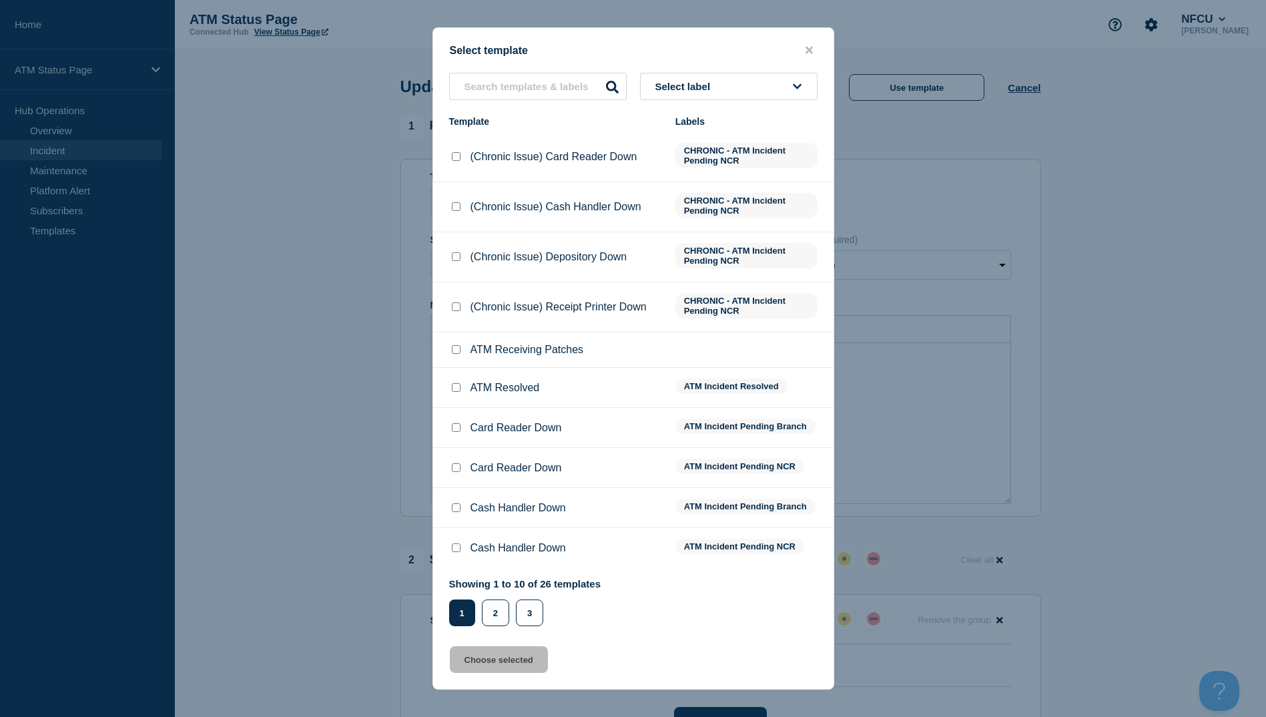
click at [455, 388] on input "ATM Resolved checkbox" at bounding box center [456, 387] width 9 height 9
checkbox input "true"
click at [514, 665] on button "Choose selected" at bounding box center [499, 659] width 98 height 27
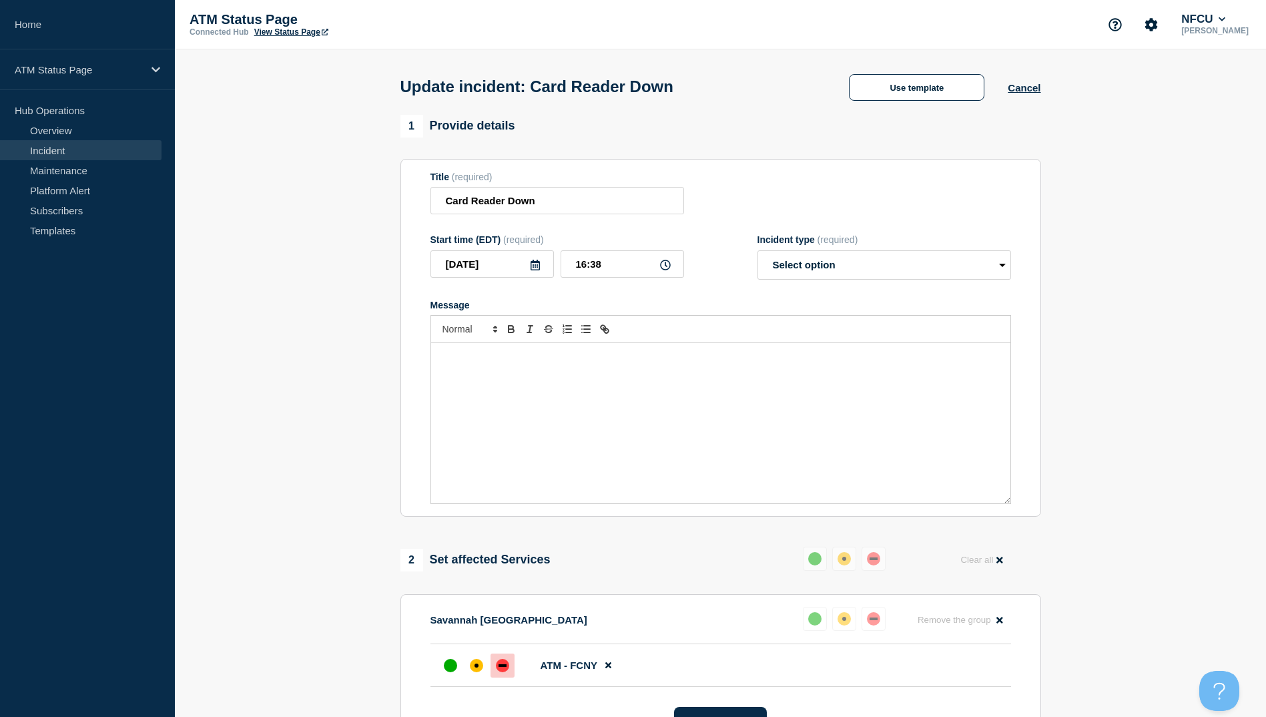
select select "resolved"
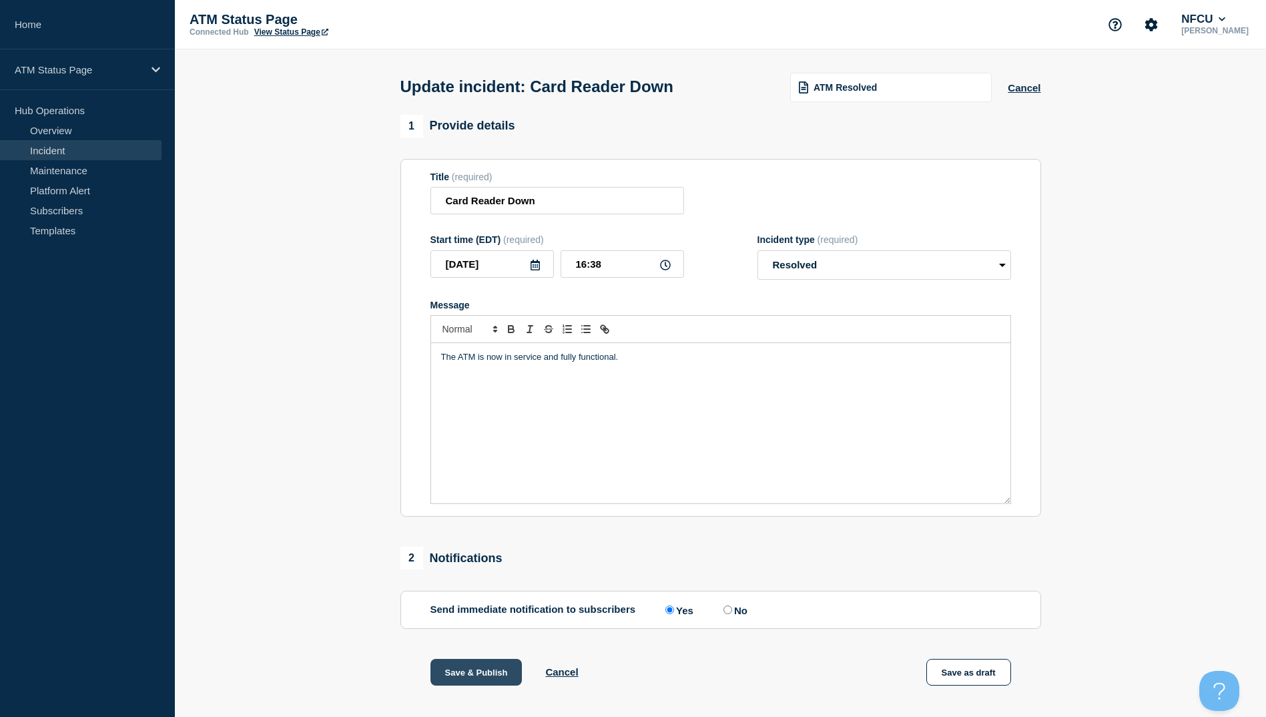
click at [475, 673] on button "Save & Publish" at bounding box center [476, 672] width 92 height 27
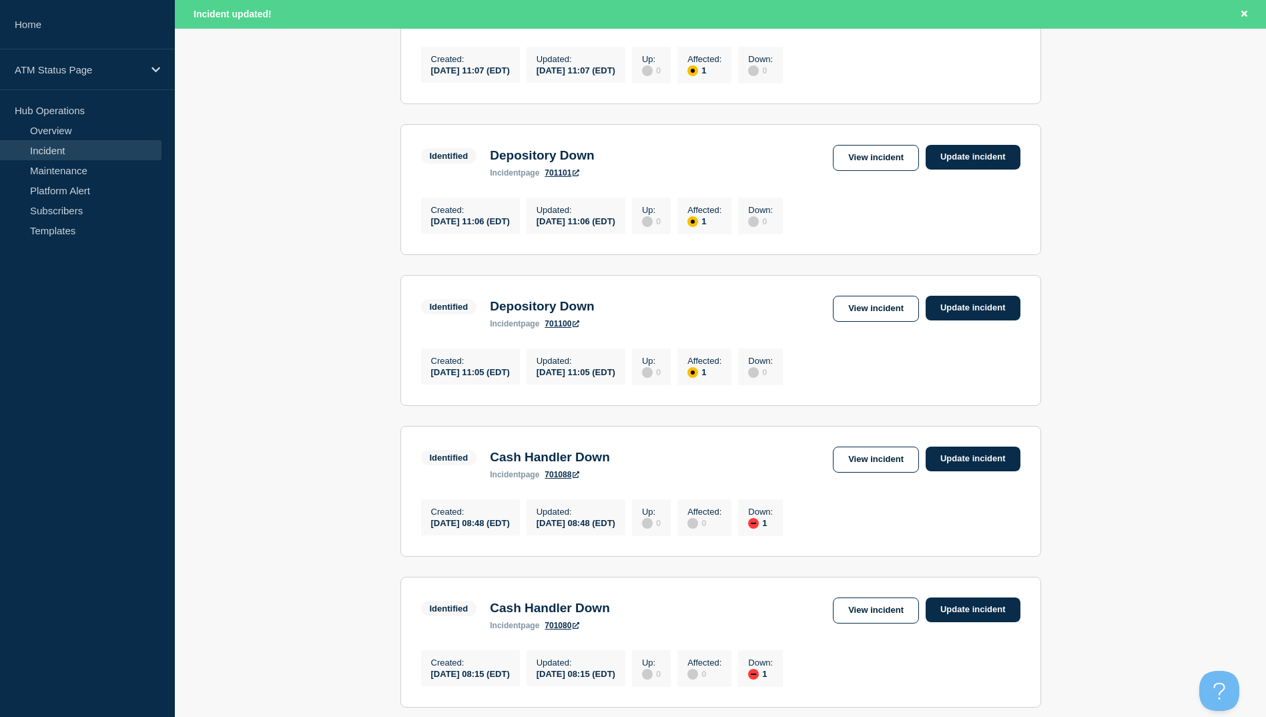
scroll to position [1310, 0]
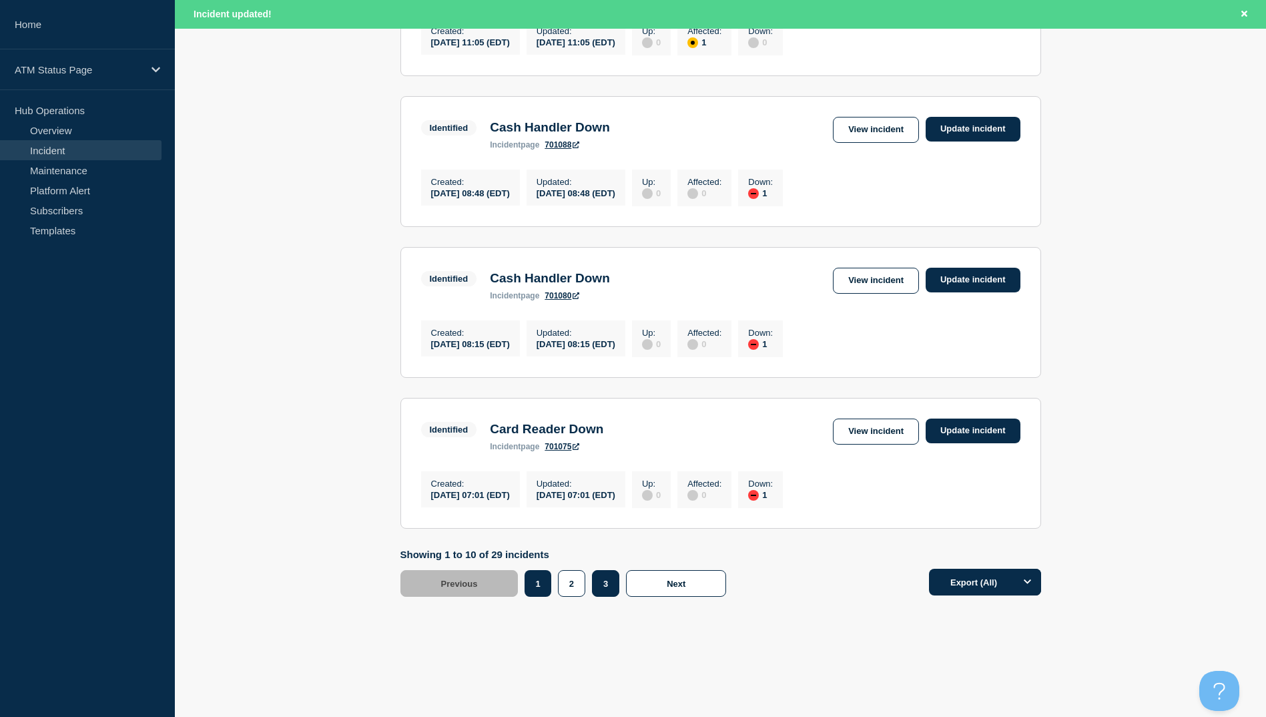
click at [602, 584] on button "3" at bounding box center [605, 583] width 27 height 27
click at [851, 434] on link "View incident" at bounding box center [876, 431] width 86 height 26
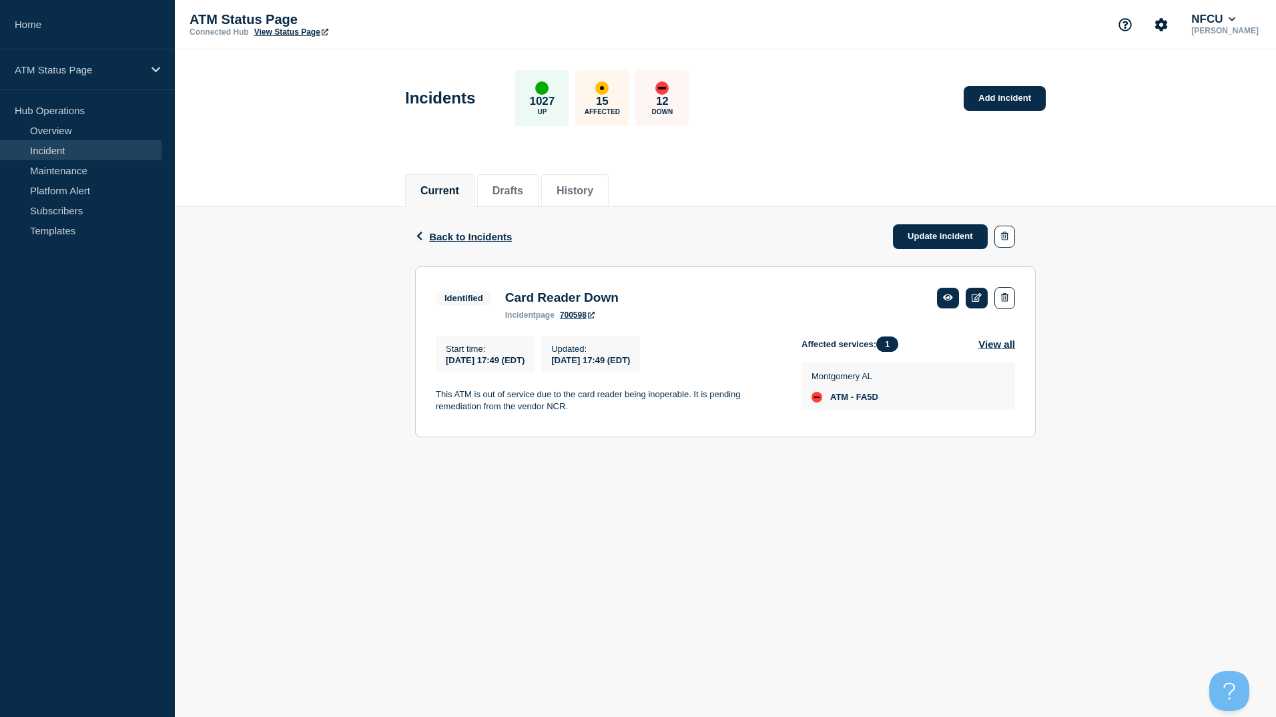
drag, startPoint x: 454, startPoint y: 236, endPoint x: 1228, endPoint y: 360, distance: 783.1
click at [454, 236] on span "Back to Incidents" at bounding box center [470, 236] width 83 height 11
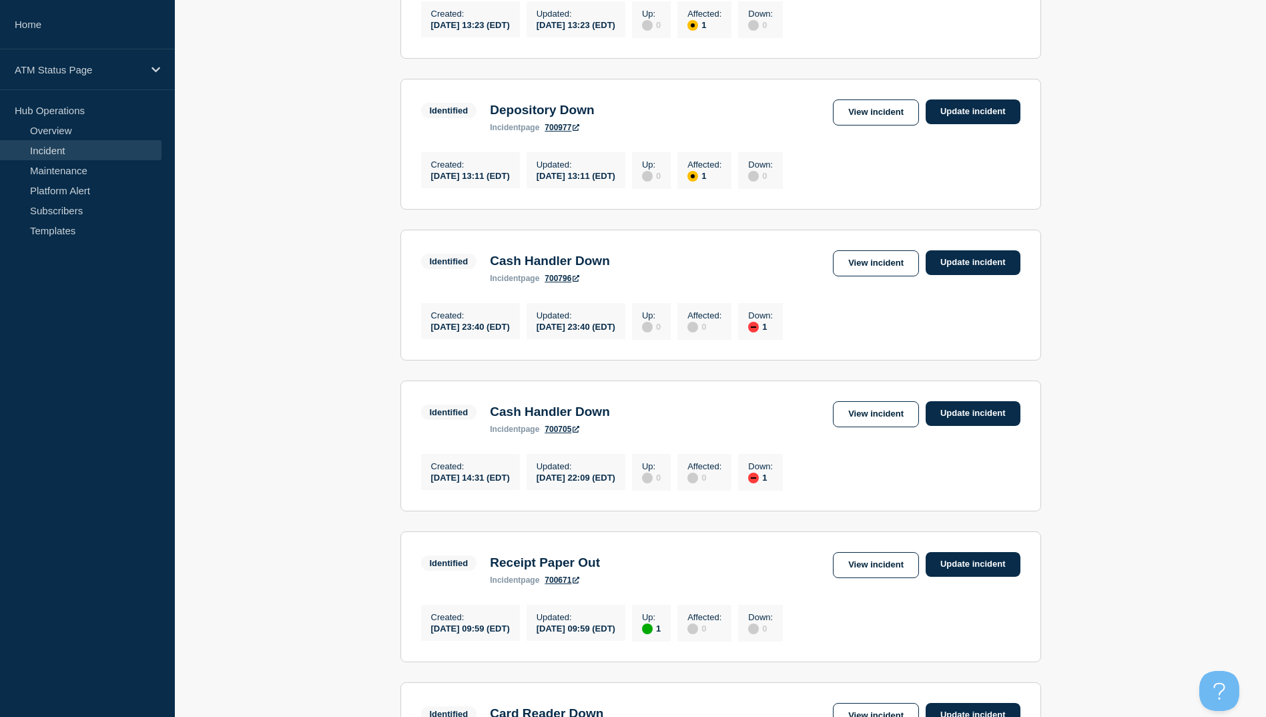
scroll to position [1127, 0]
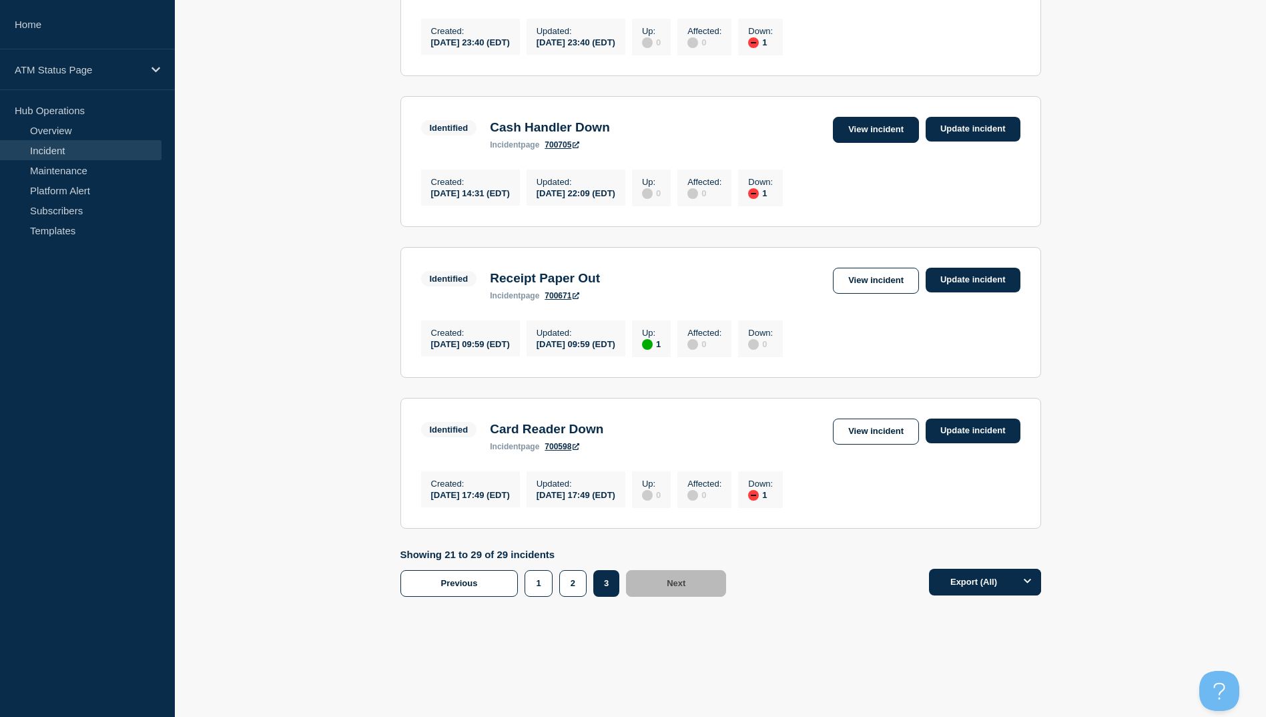
click at [897, 117] on link "View incident" at bounding box center [876, 130] width 86 height 26
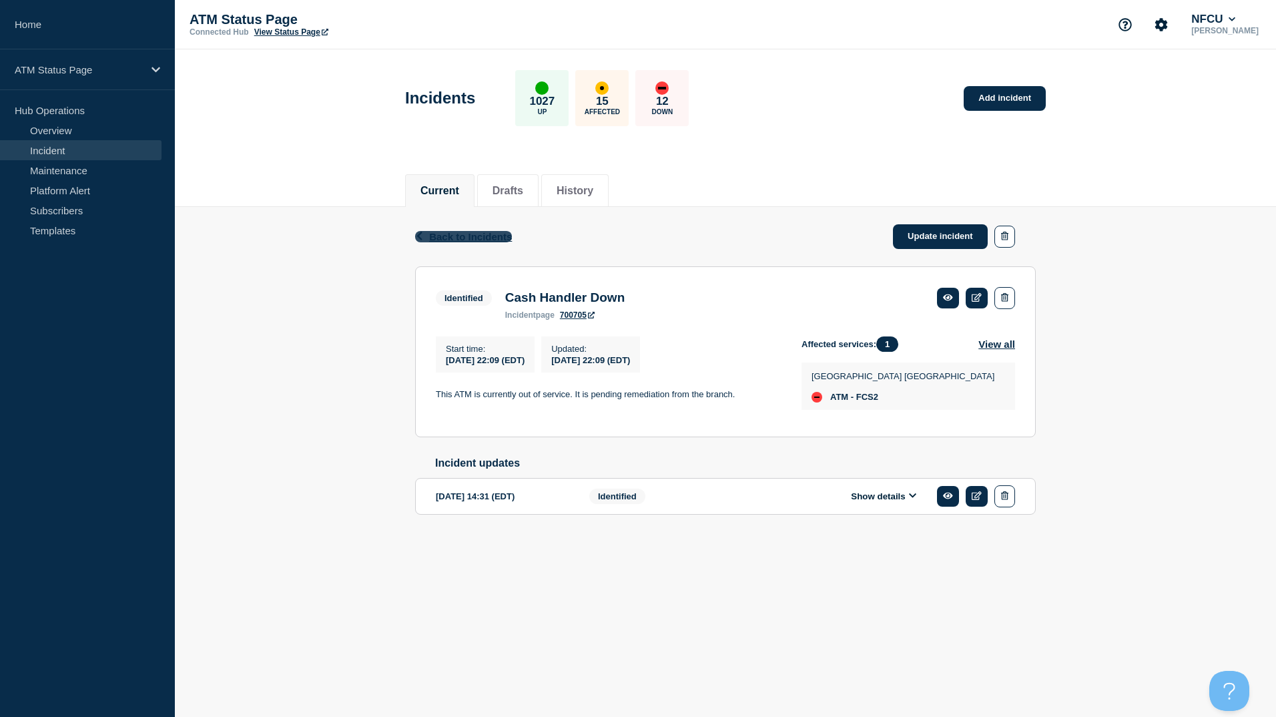
click at [466, 240] on span "Back to Incidents" at bounding box center [470, 236] width 83 height 11
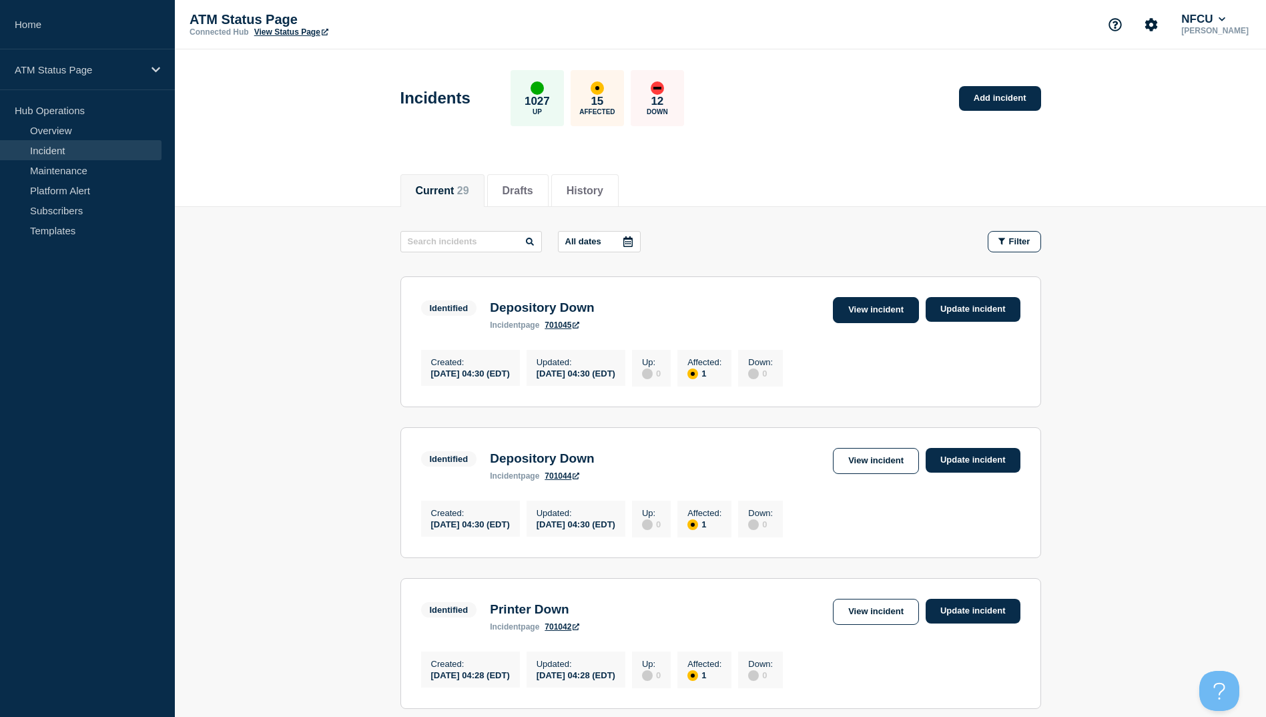
click at [867, 316] on link "View incident" at bounding box center [876, 310] width 86 height 26
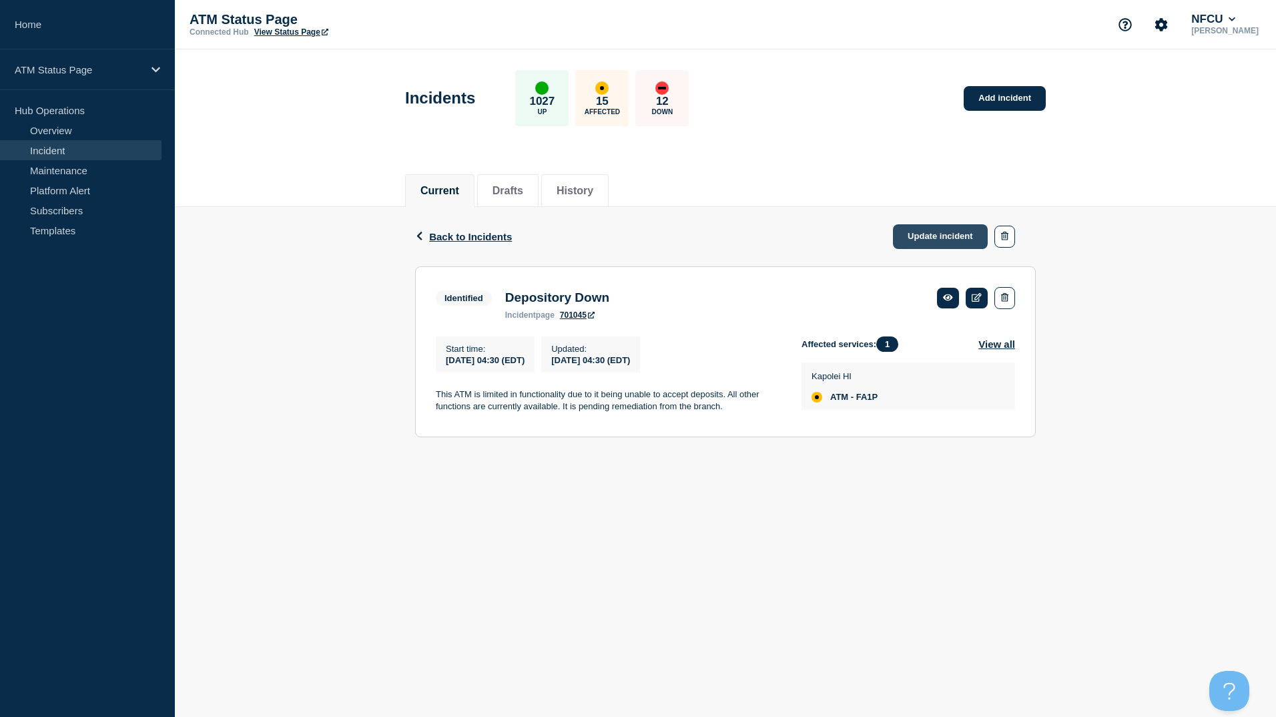
click at [974, 238] on link "Update incident" at bounding box center [940, 236] width 95 height 25
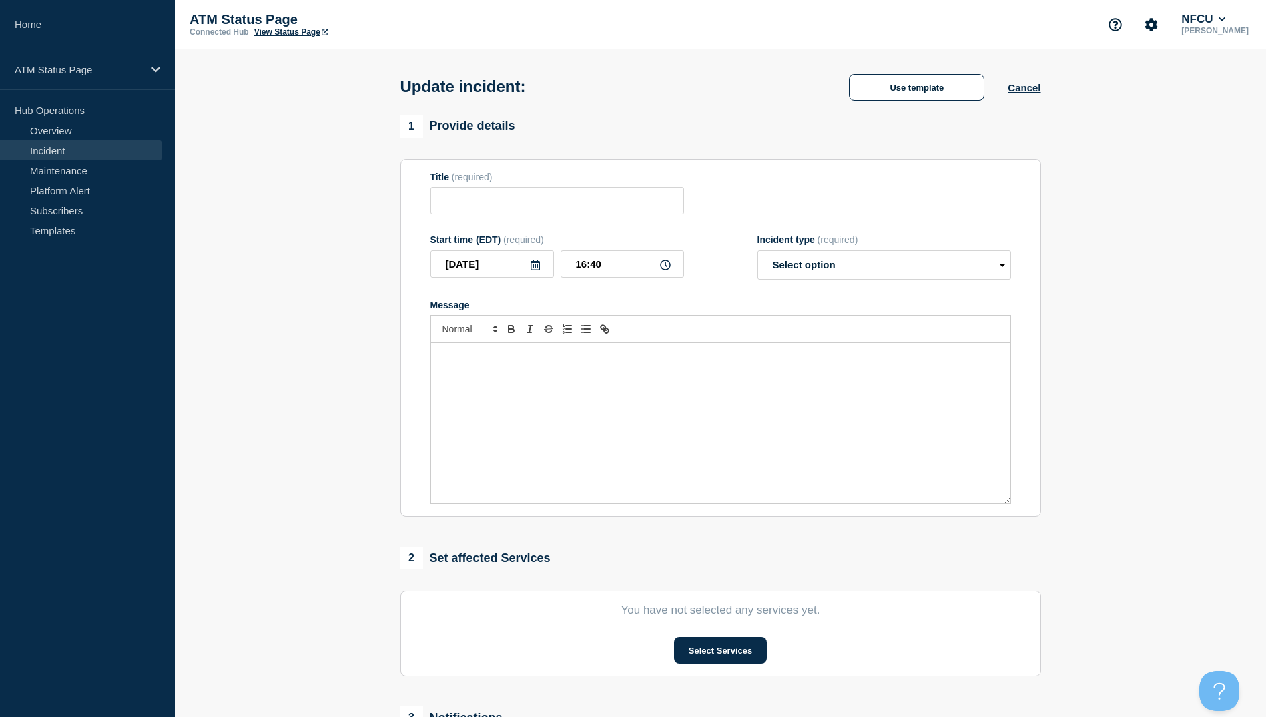
type input "Depository Down"
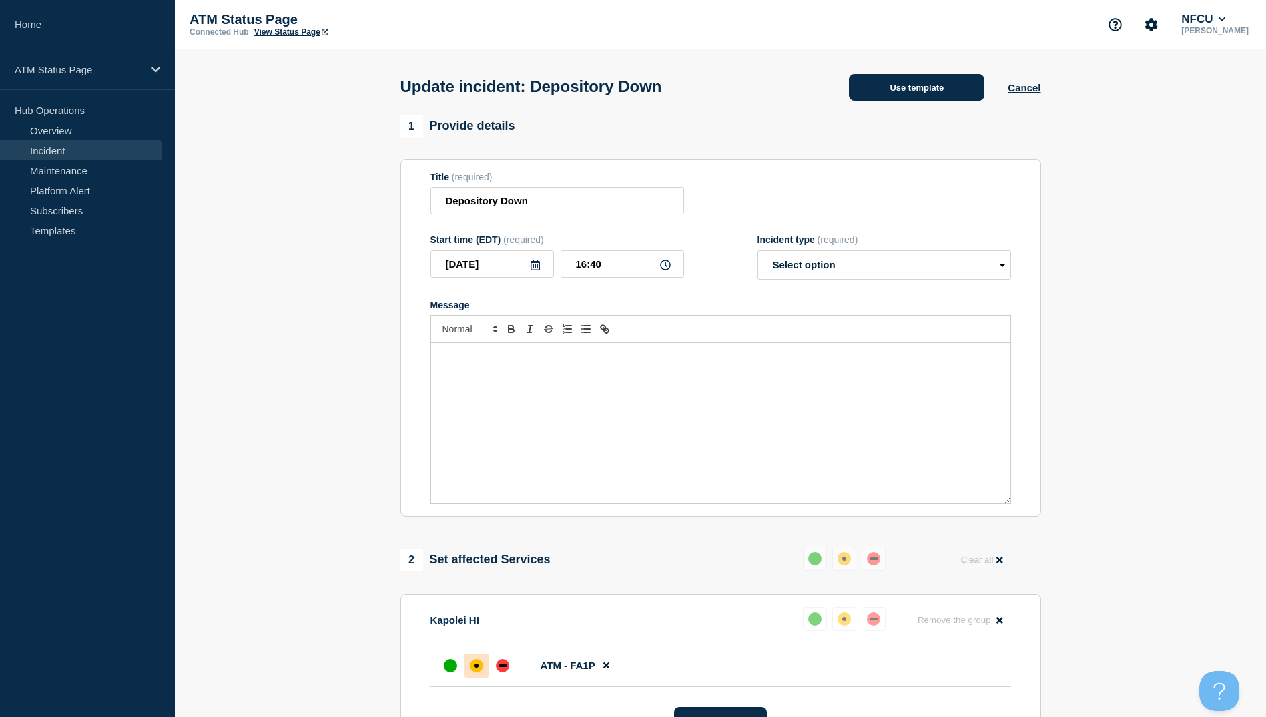
click at [921, 89] on button "Use template" at bounding box center [916, 87] width 135 height 27
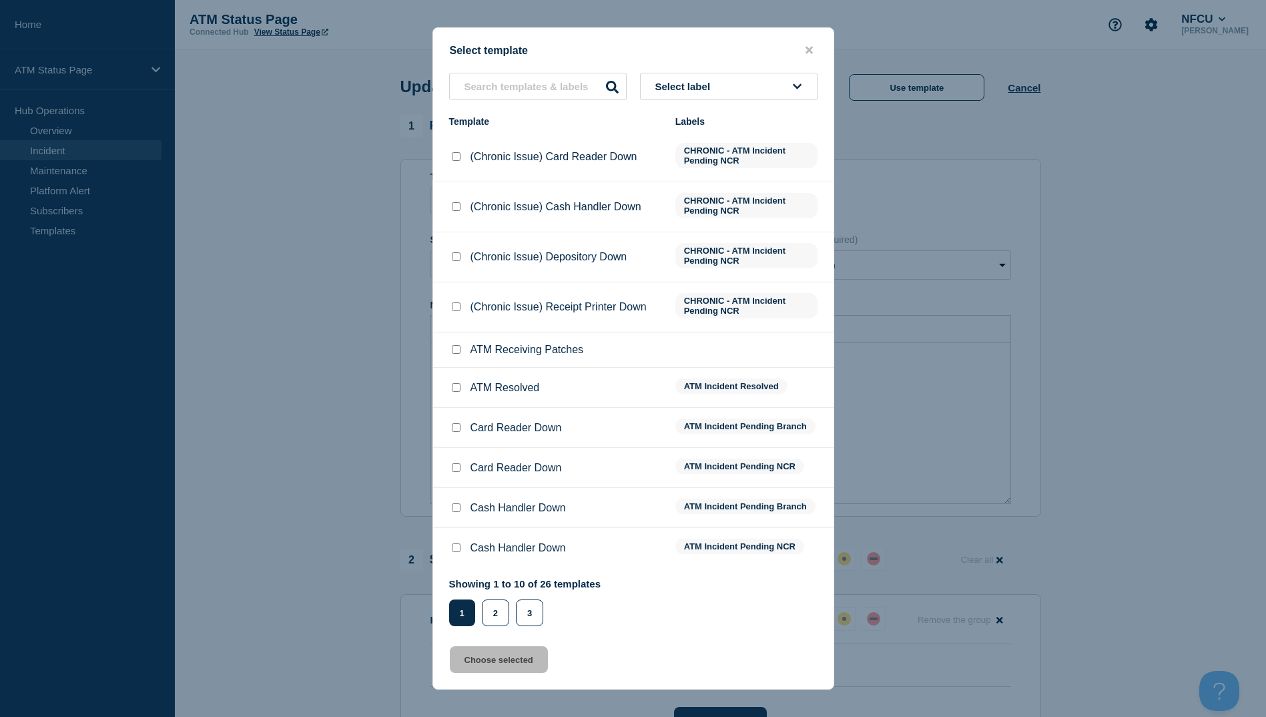
click at [456, 389] on input "ATM Resolved checkbox" at bounding box center [456, 387] width 9 height 9
checkbox input "true"
click at [500, 663] on button "Choose selected" at bounding box center [499, 659] width 98 height 27
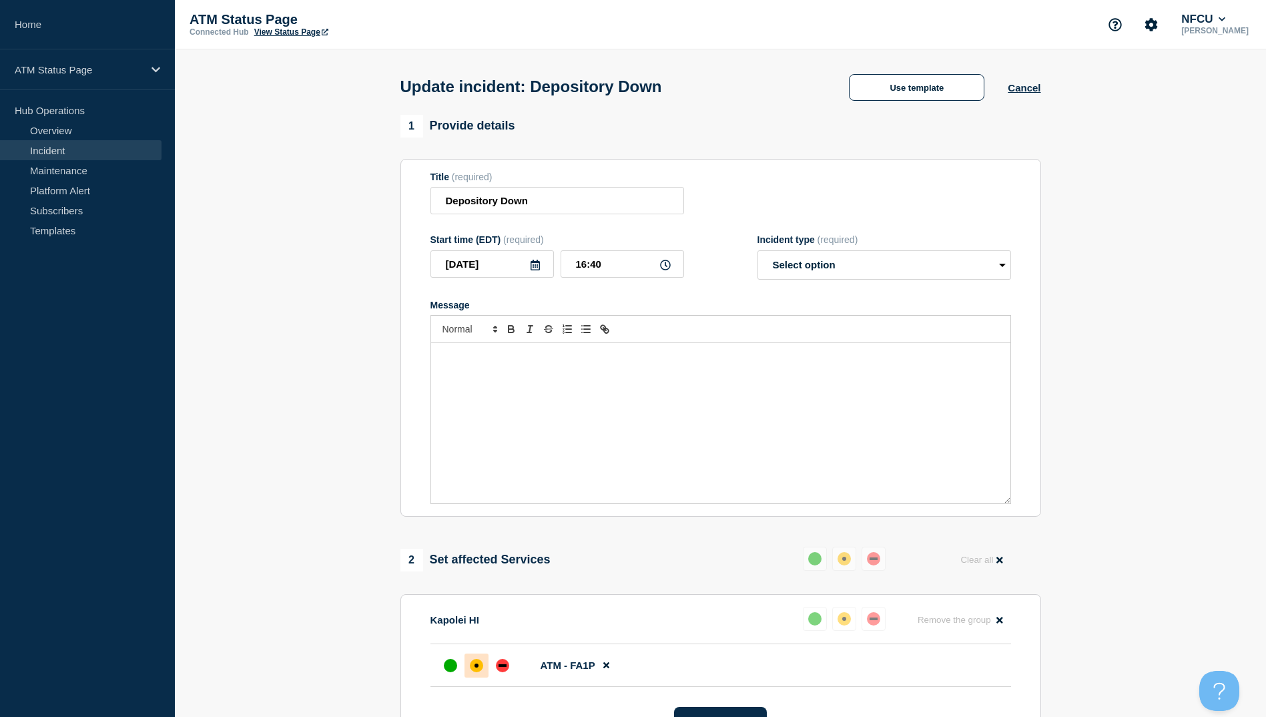
select select "resolved"
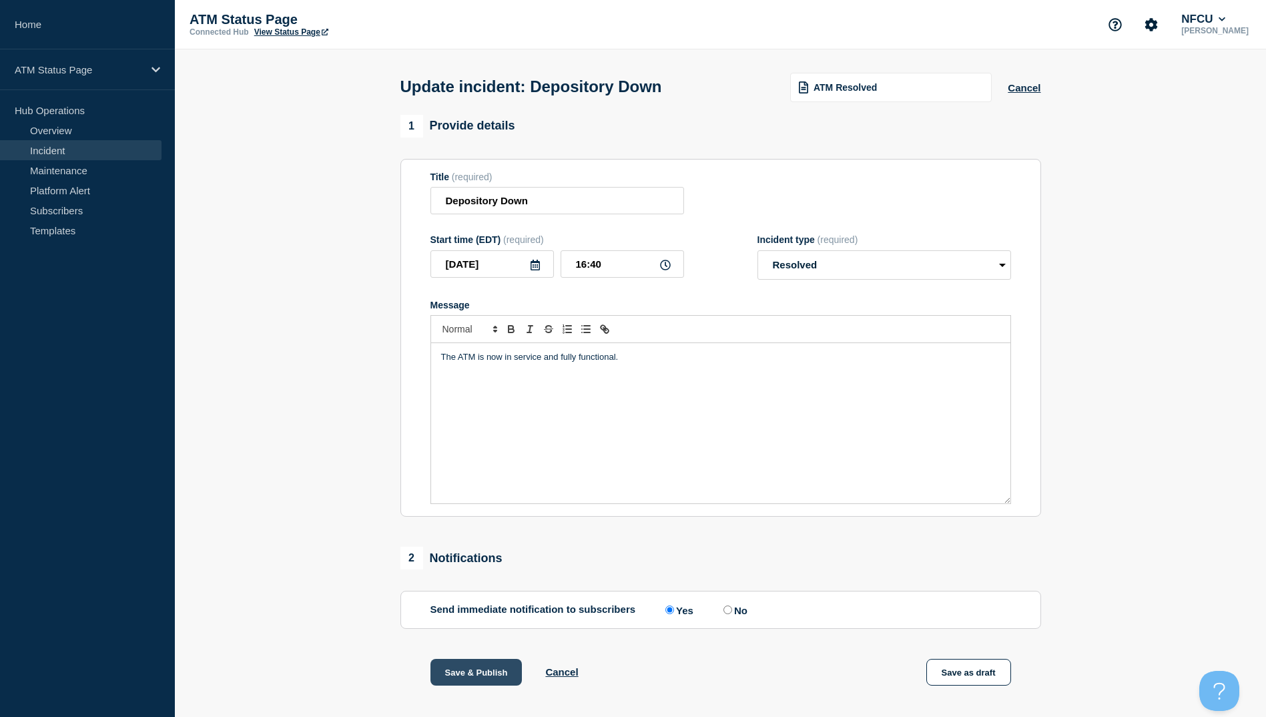
click at [482, 677] on button "Save & Publish" at bounding box center [476, 672] width 92 height 27
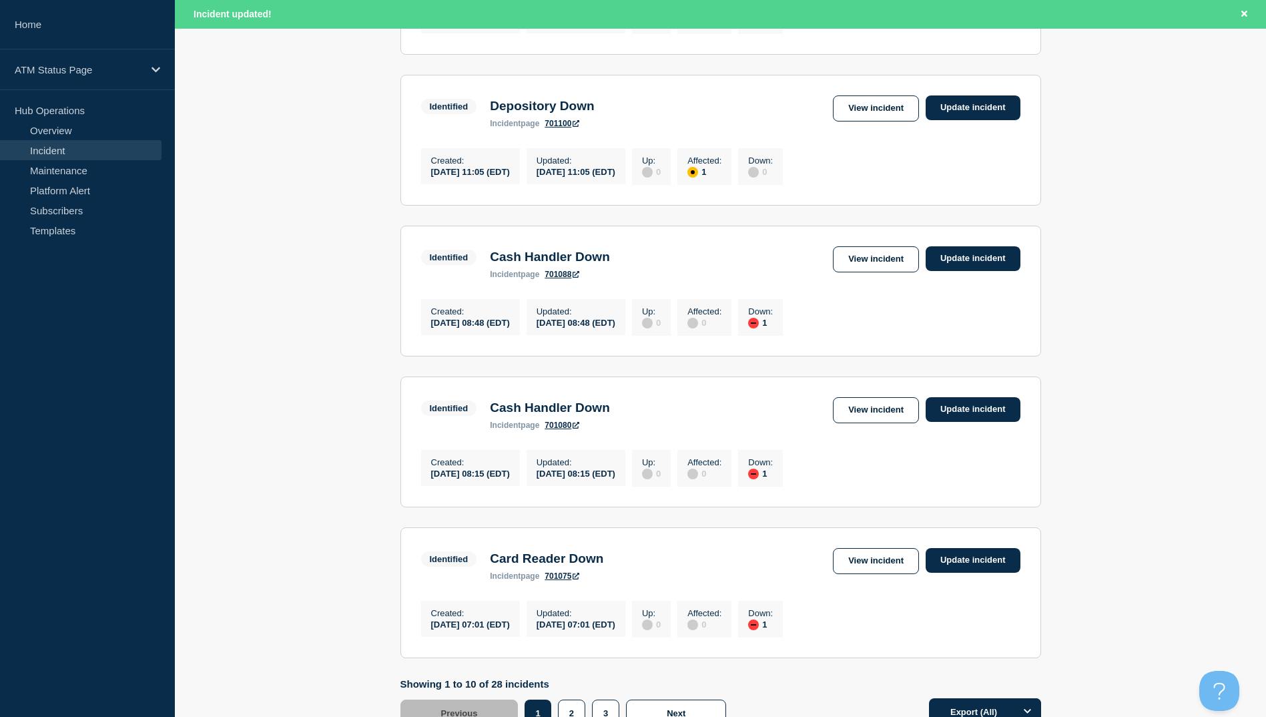
scroll to position [1310, 0]
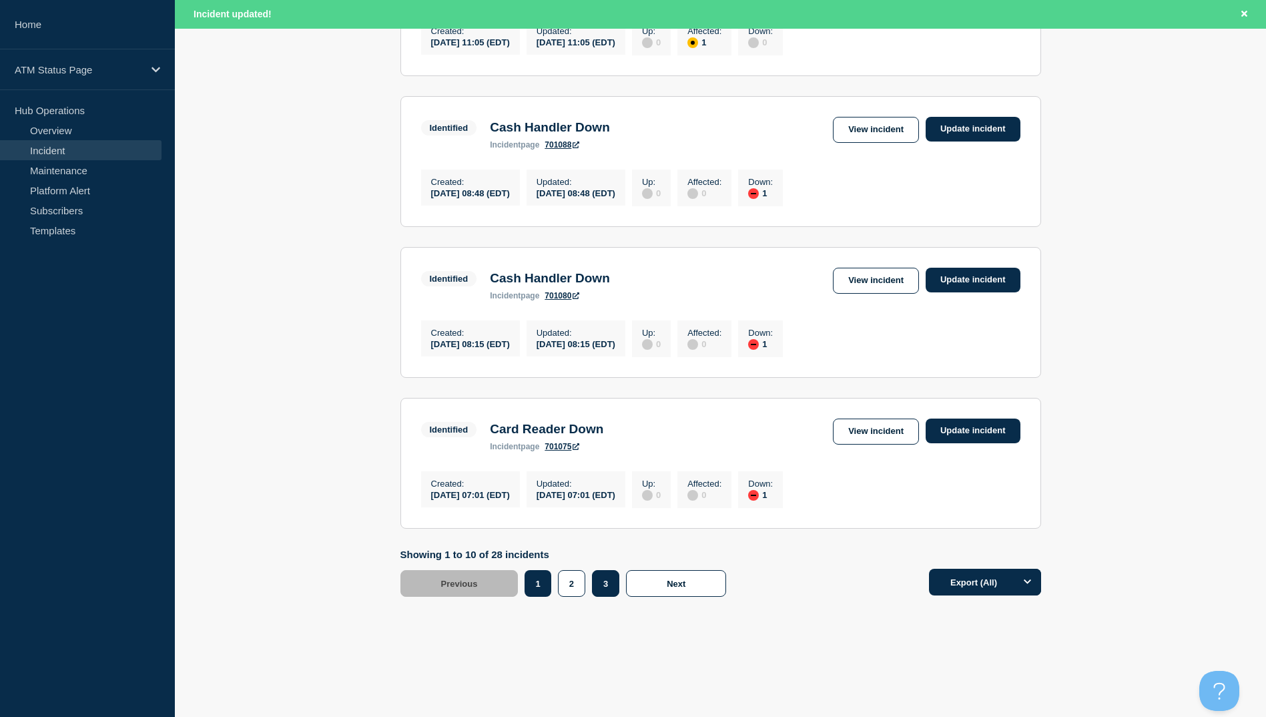
click at [599, 584] on button "3" at bounding box center [605, 583] width 27 height 27
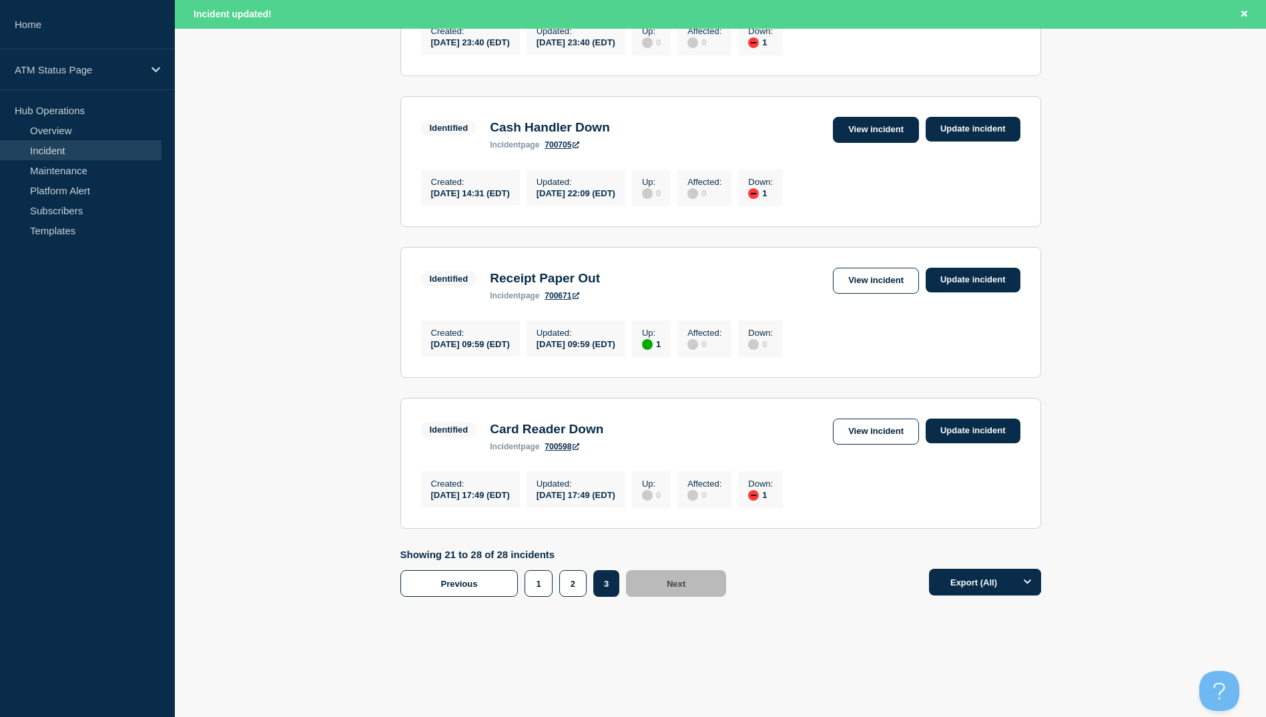
click at [845, 117] on link "View incident" at bounding box center [876, 130] width 86 height 26
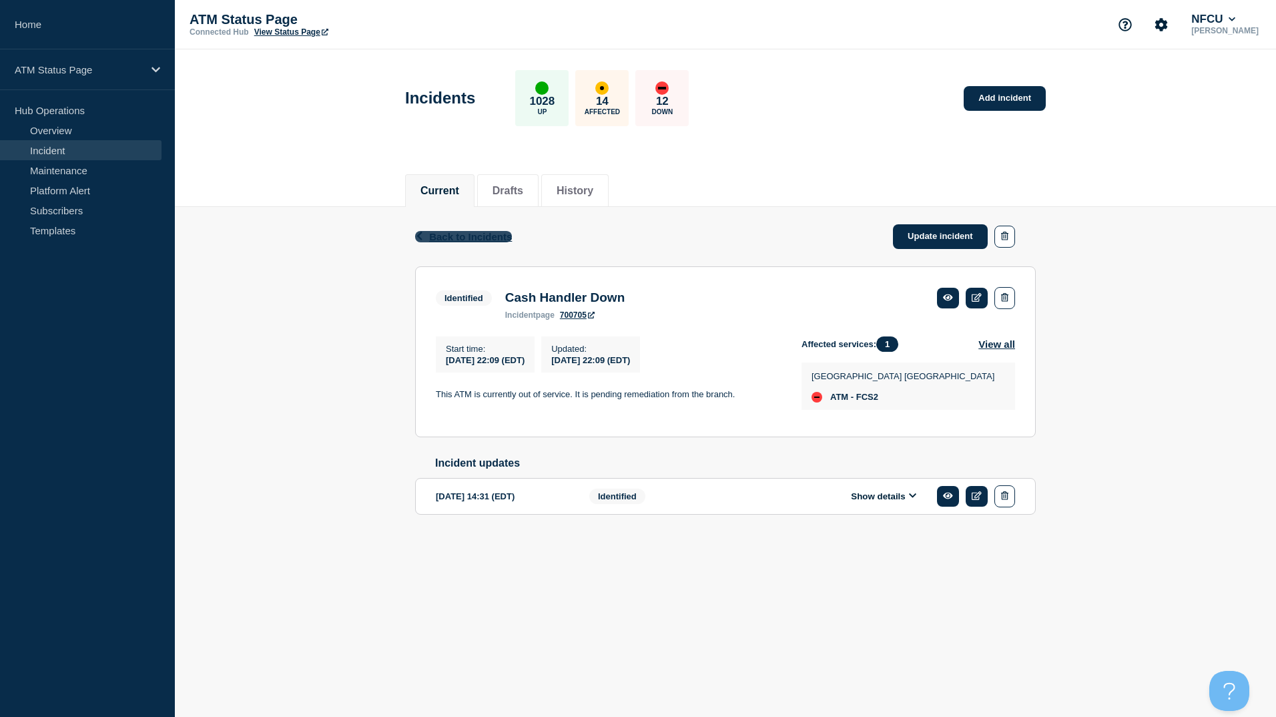
click at [494, 234] on span "Back to Incidents" at bounding box center [470, 236] width 83 height 11
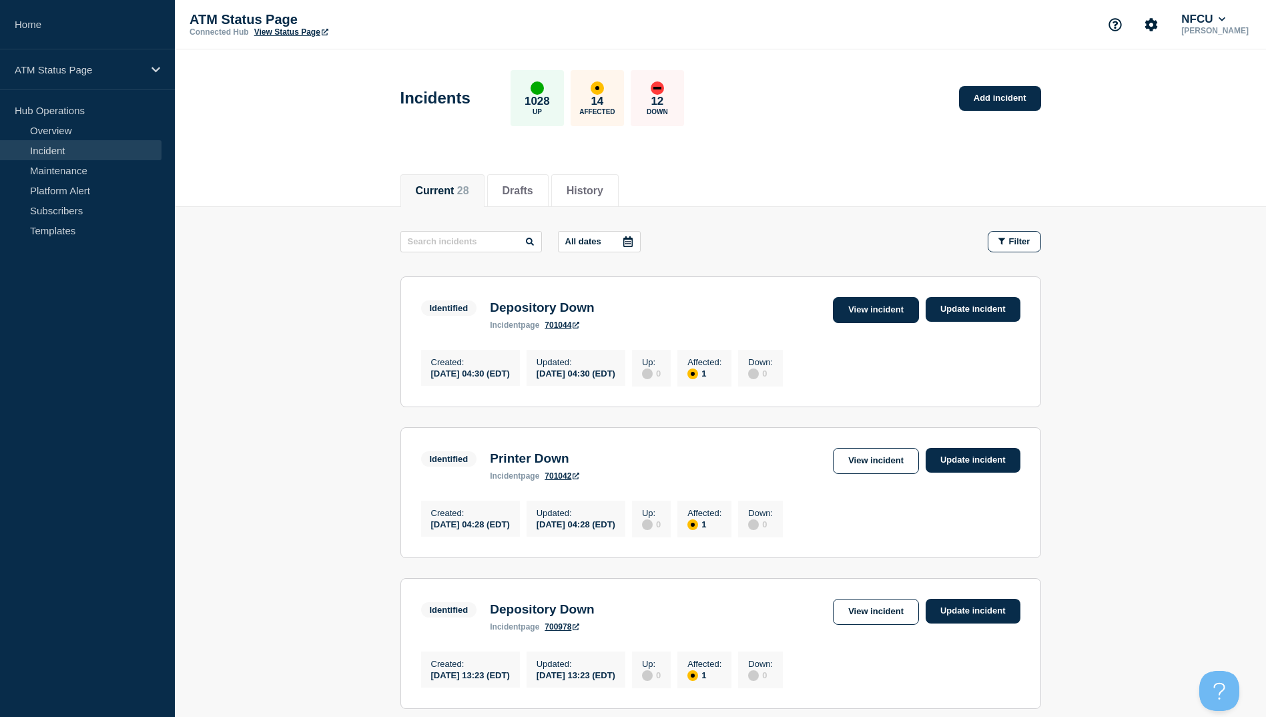
click at [875, 315] on link "View incident" at bounding box center [876, 310] width 86 height 26
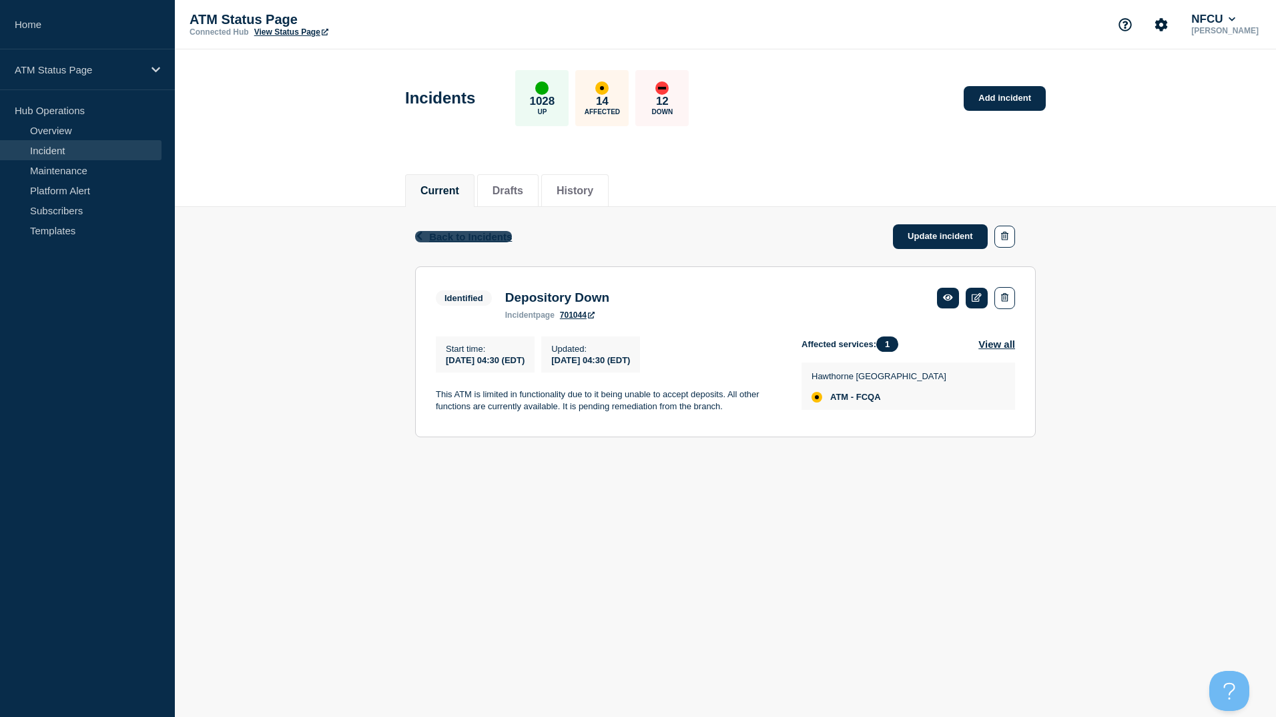
click at [447, 236] on span "Back to Incidents" at bounding box center [470, 236] width 83 height 11
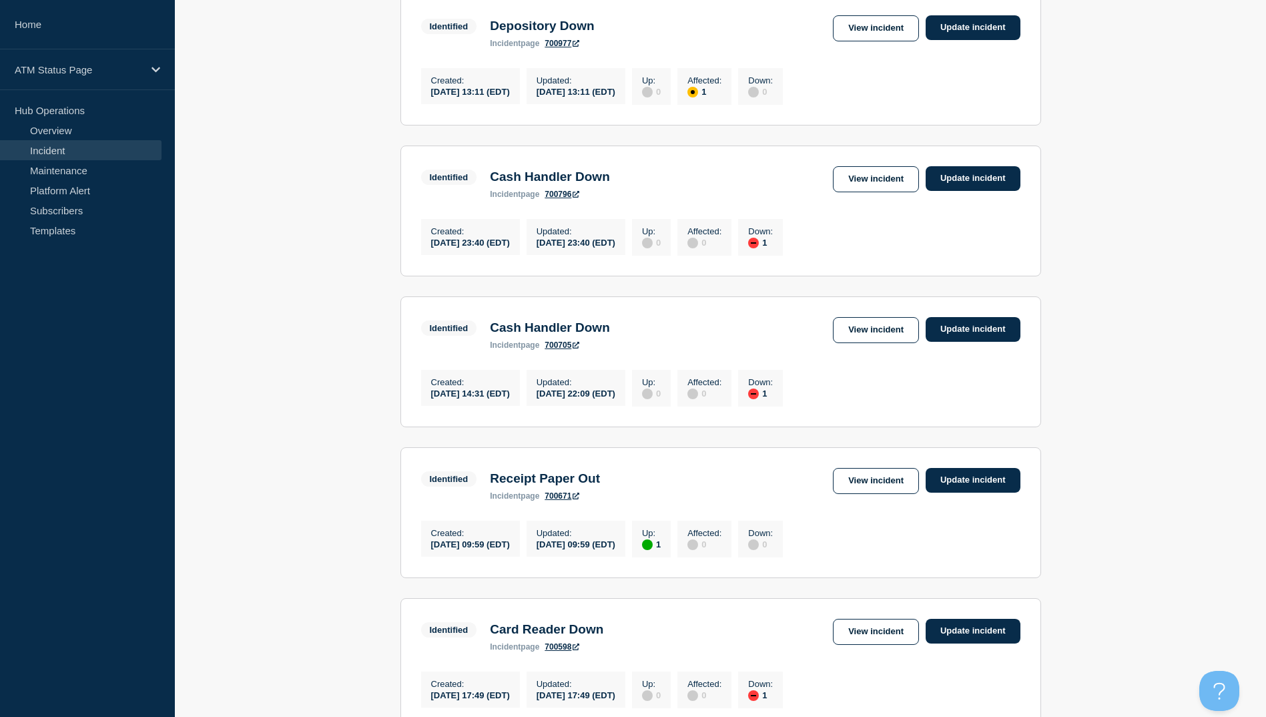
scroll to position [971, 0]
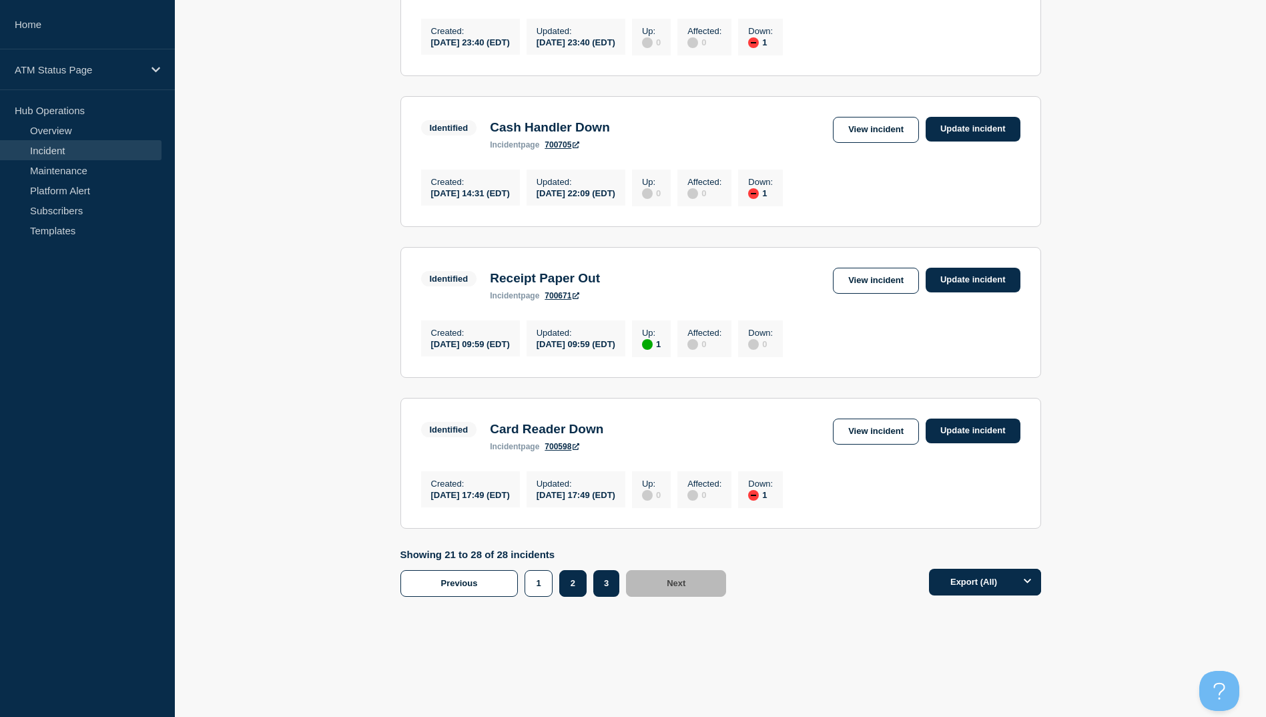
click at [568, 580] on button "2" at bounding box center [572, 583] width 27 height 27
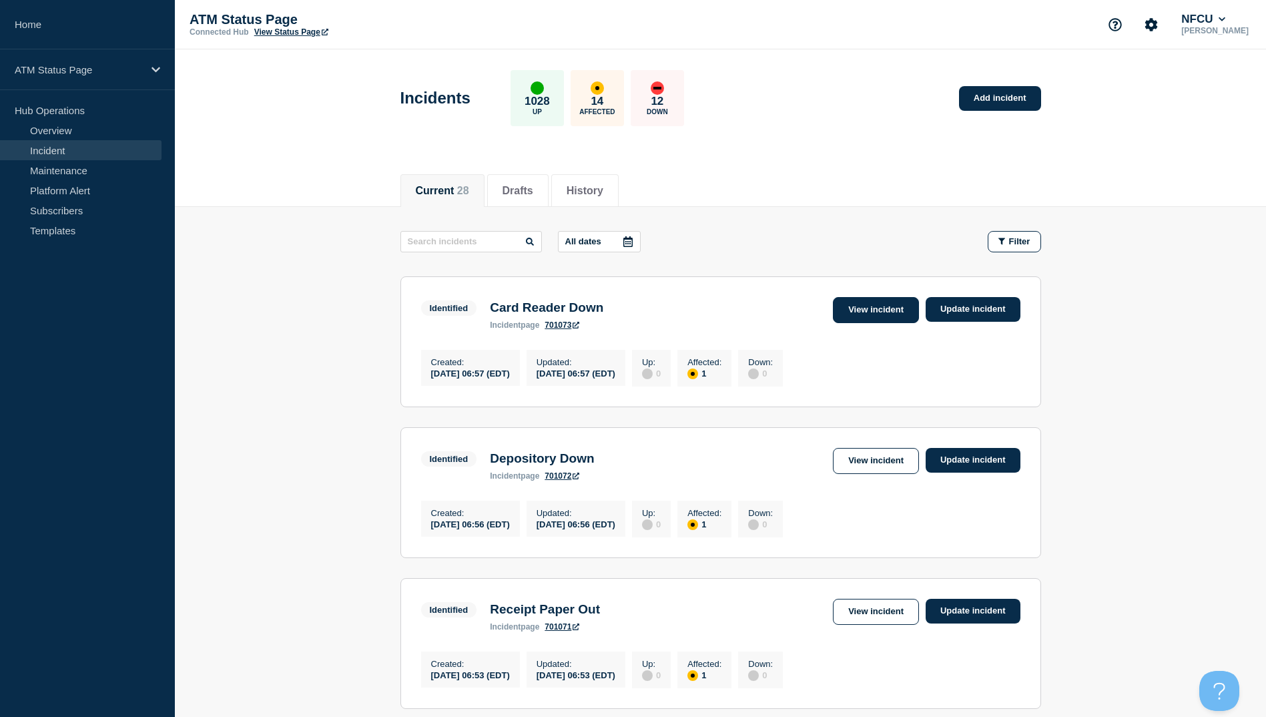
click at [867, 311] on link "View incident" at bounding box center [876, 310] width 86 height 26
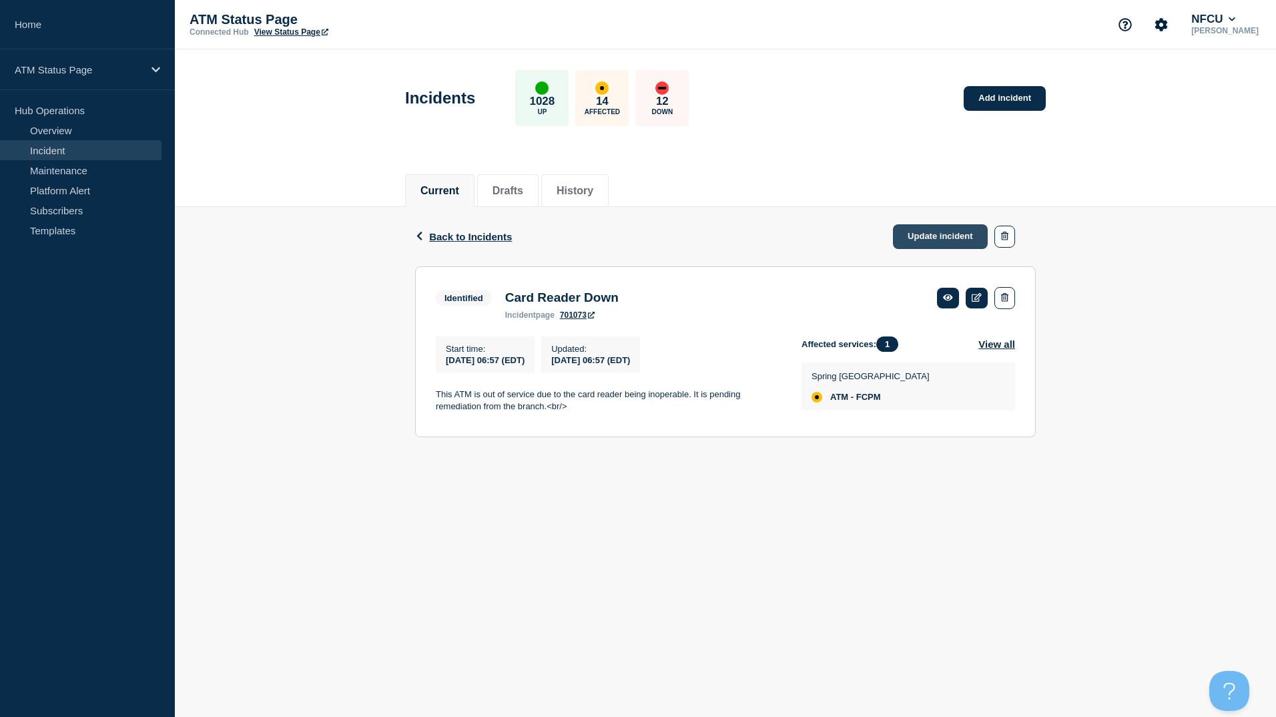
click at [943, 239] on link "Update incident" at bounding box center [940, 236] width 95 height 25
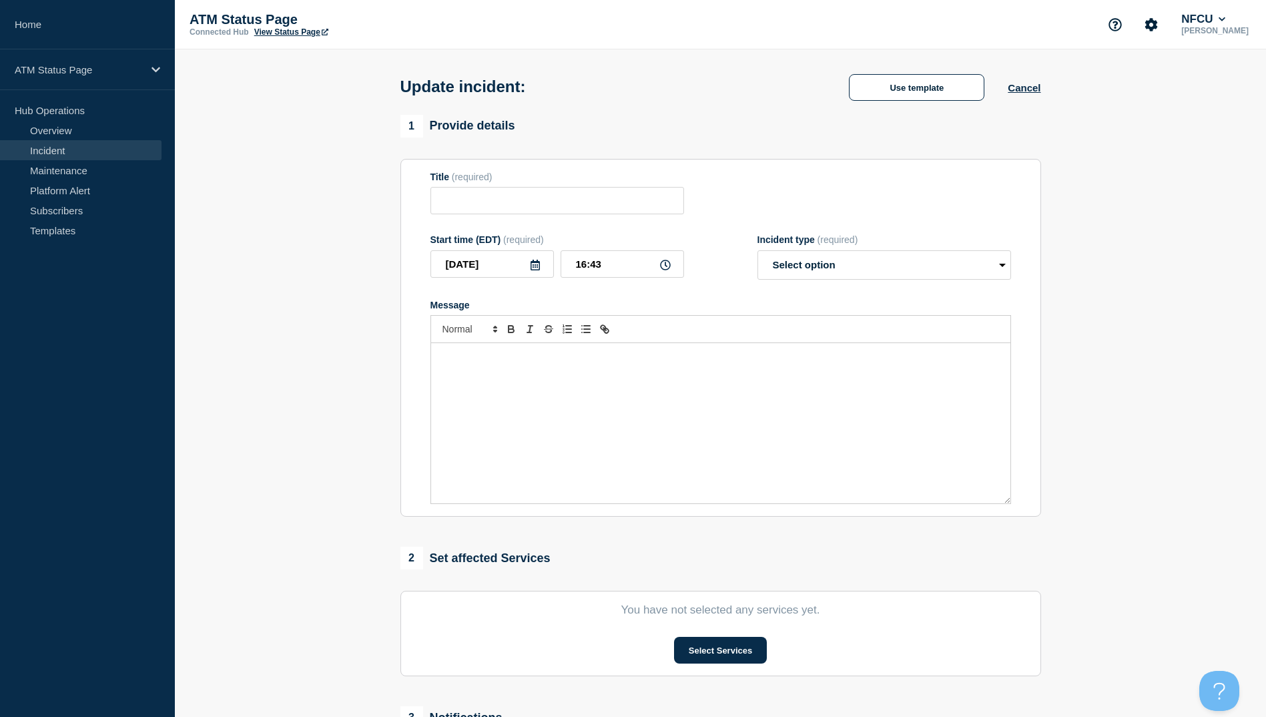
type input "Card Reader Down"
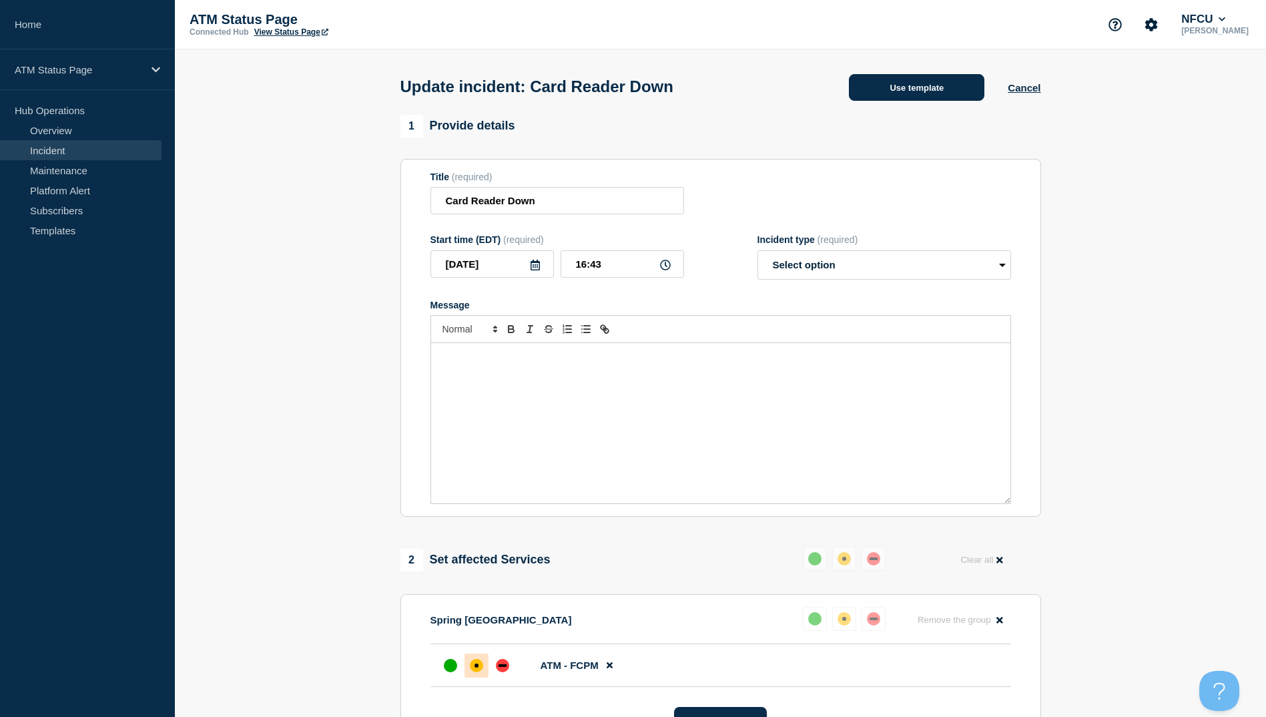
click at [903, 101] on button "Use template" at bounding box center [916, 87] width 135 height 27
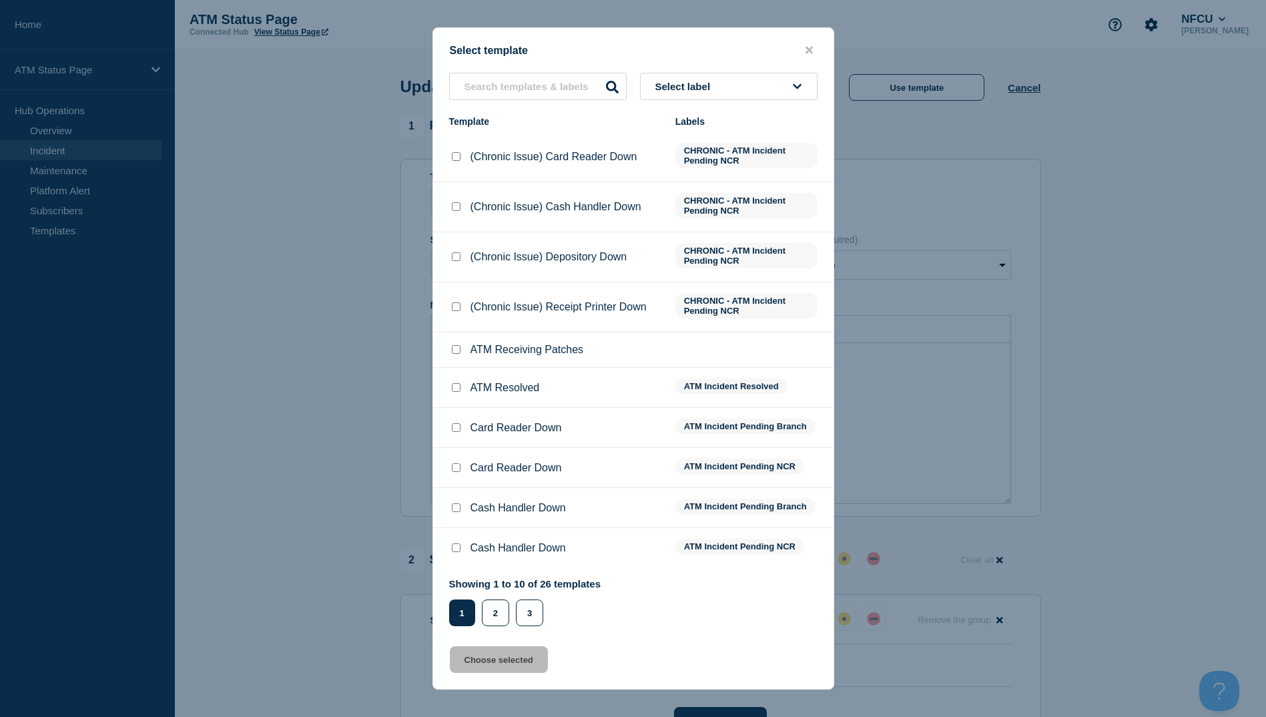
click at [455, 388] on input "ATM Resolved checkbox" at bounding box center [456, 387] width 9 height 9
checkbox input "true"
click at [509, 656] on button "Choose selected" at bounding box center [499, 659] width 98 height 27
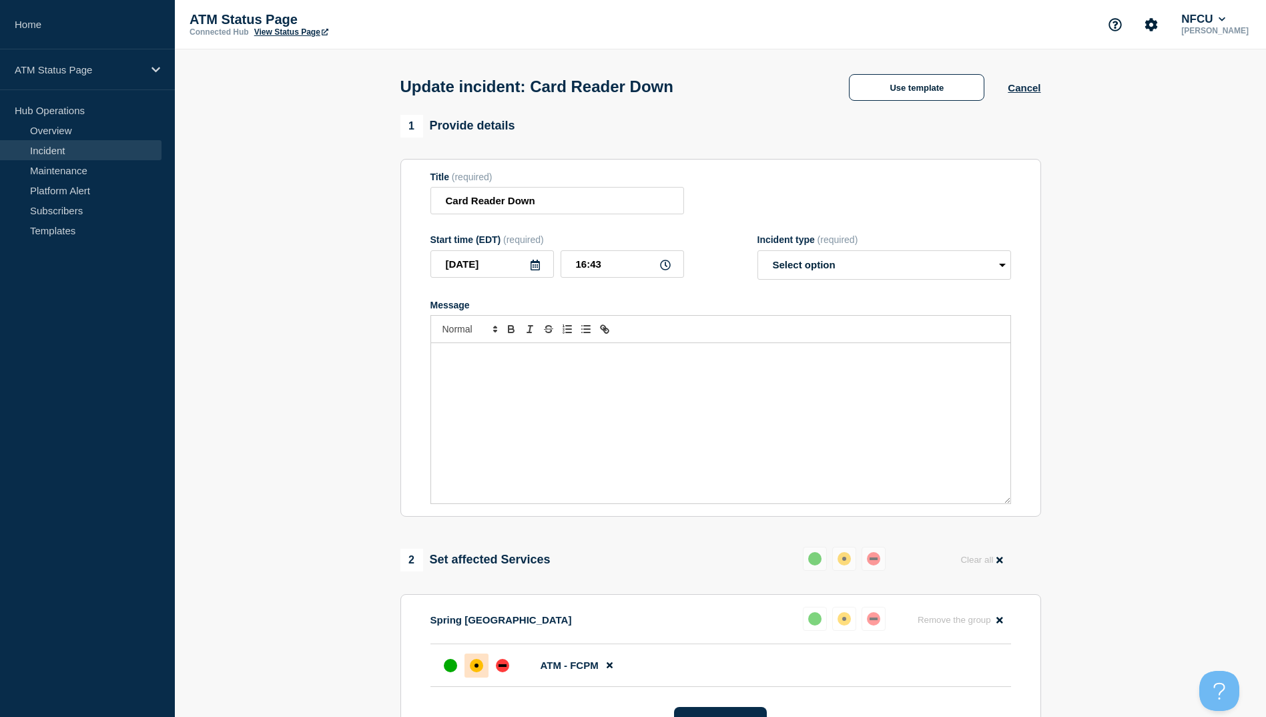
select select "resolved"
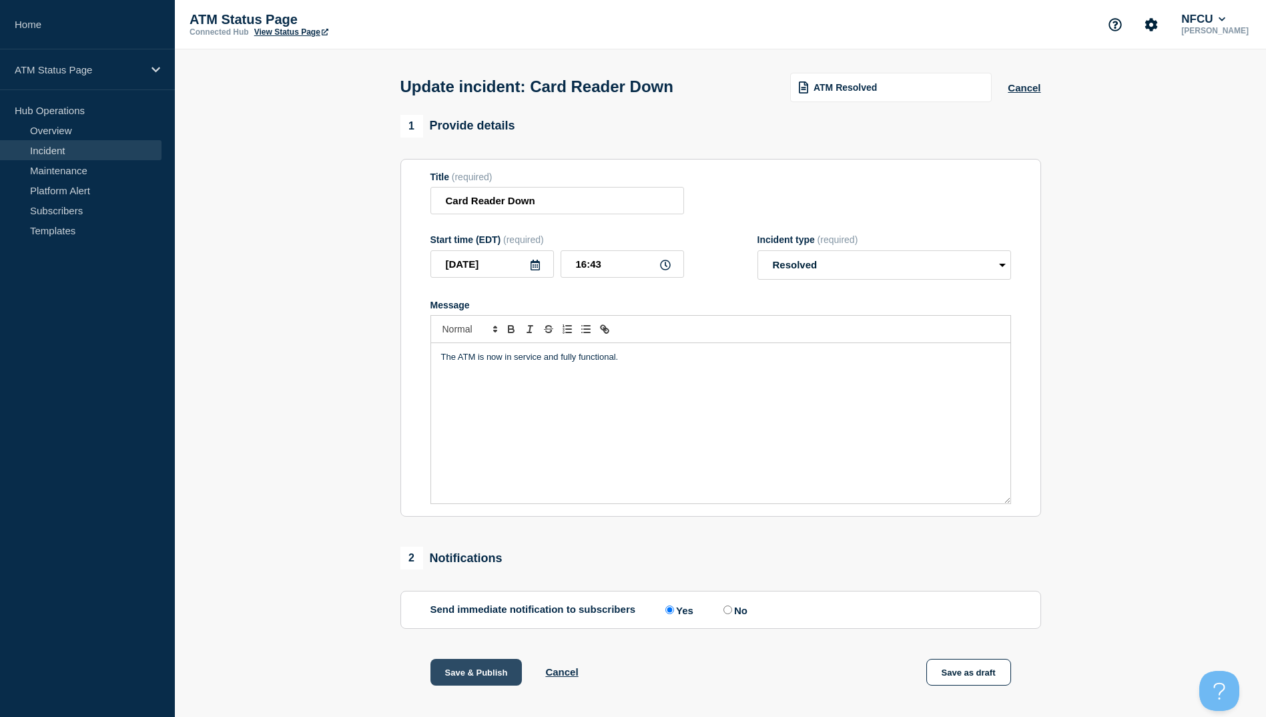
click at [492, 668] on button "Save & Publish" at bounding box center [476, 672] width 92 height 27
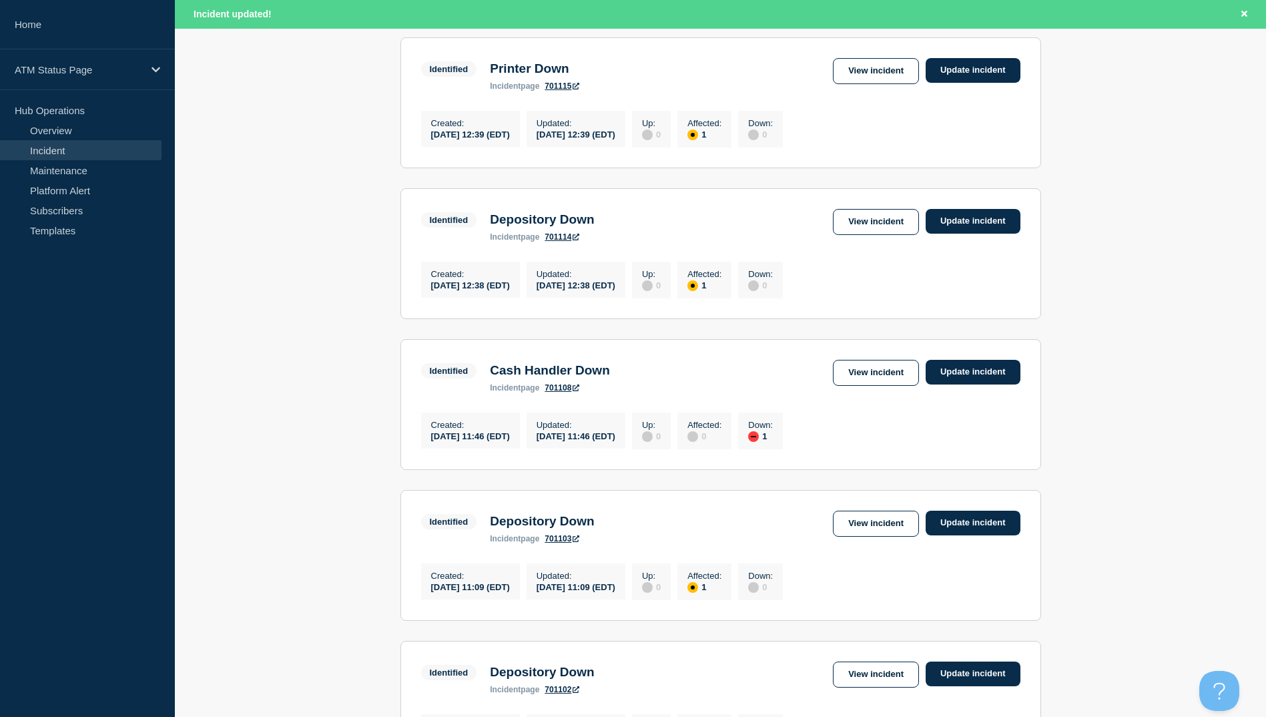
scroll to position [600, 0]
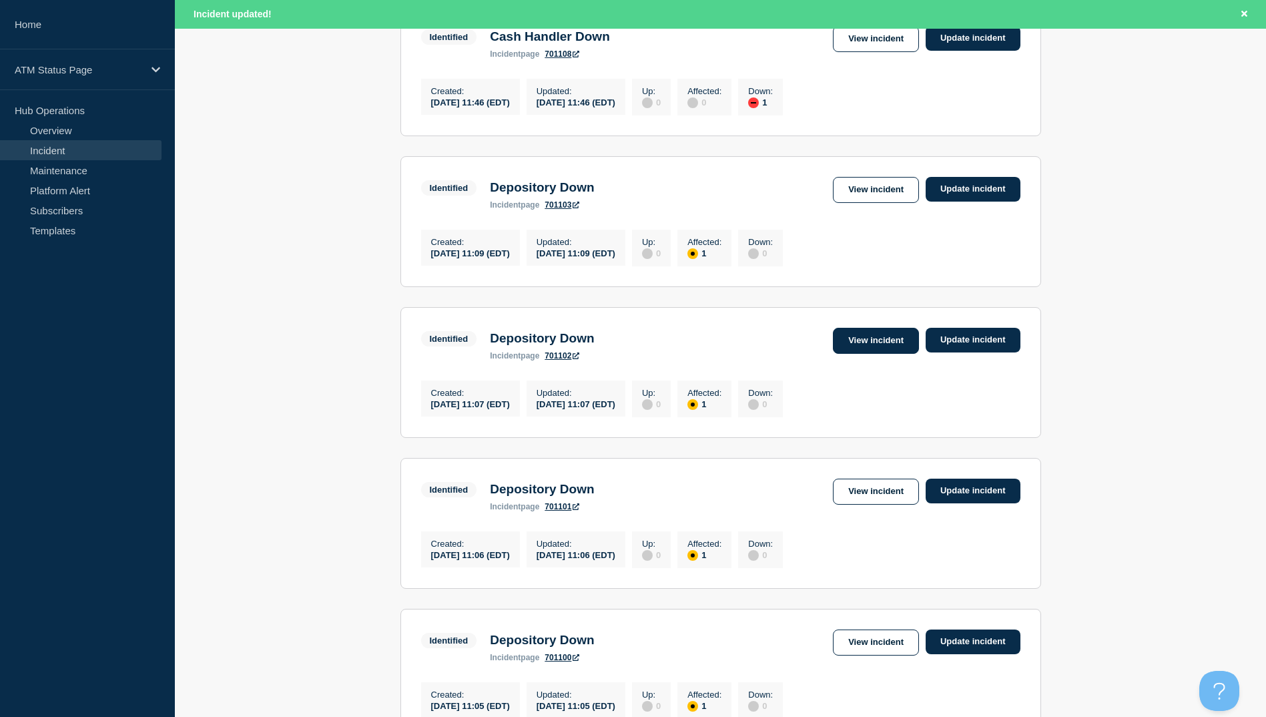
click at [878, 354] on link "View incident" at bounding box center [876, 341] width 86 height 26
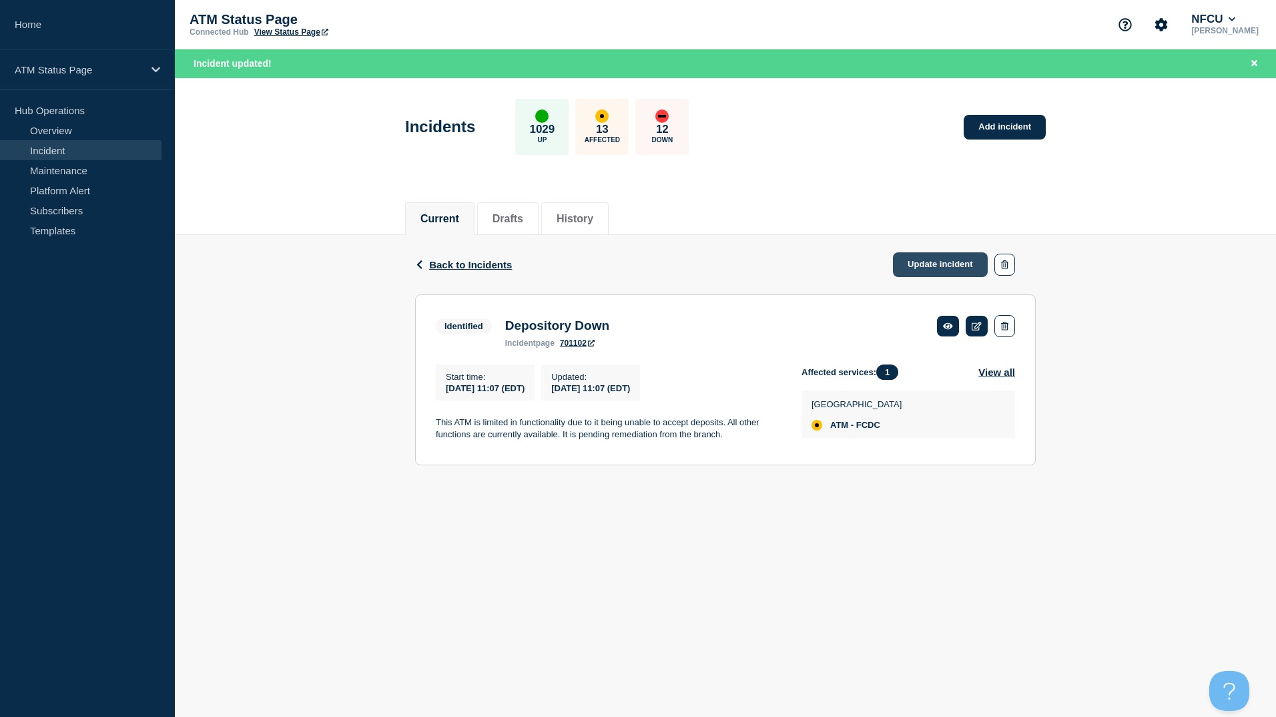
click at [924, 272] on link "Update incident" at bounding box center [940, 264] width 95 height 25
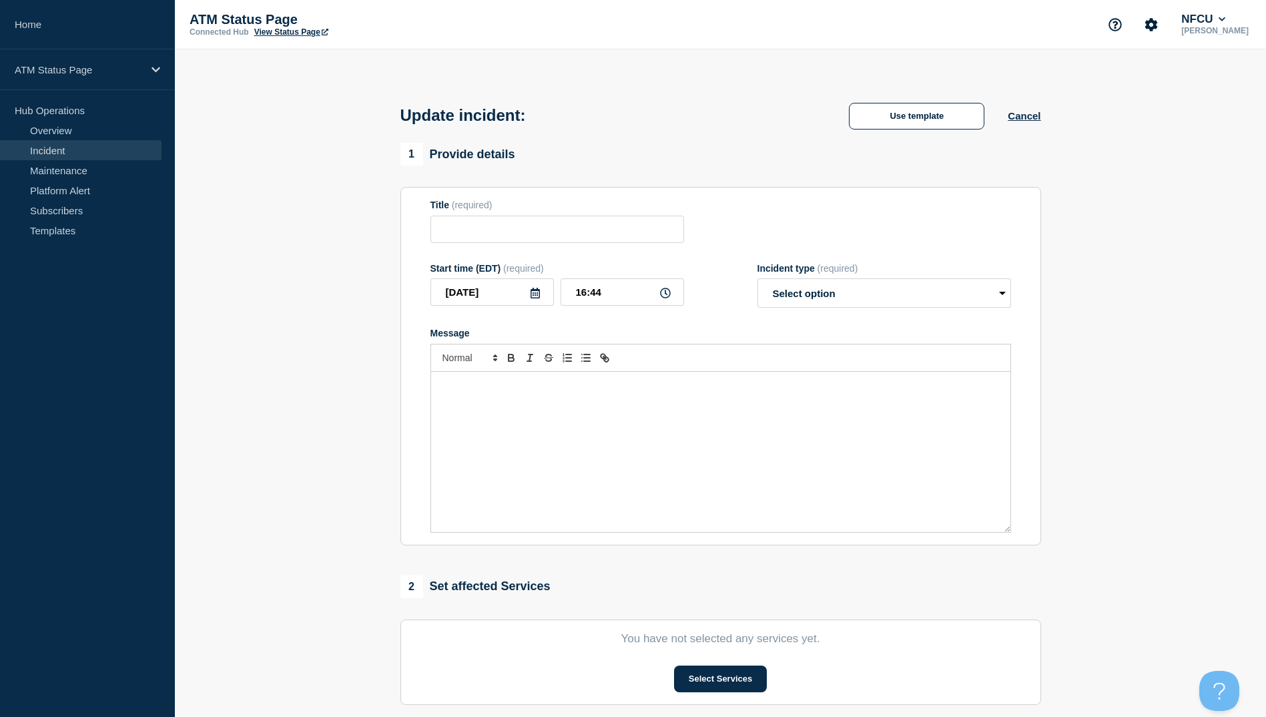
type input "Depository Down"
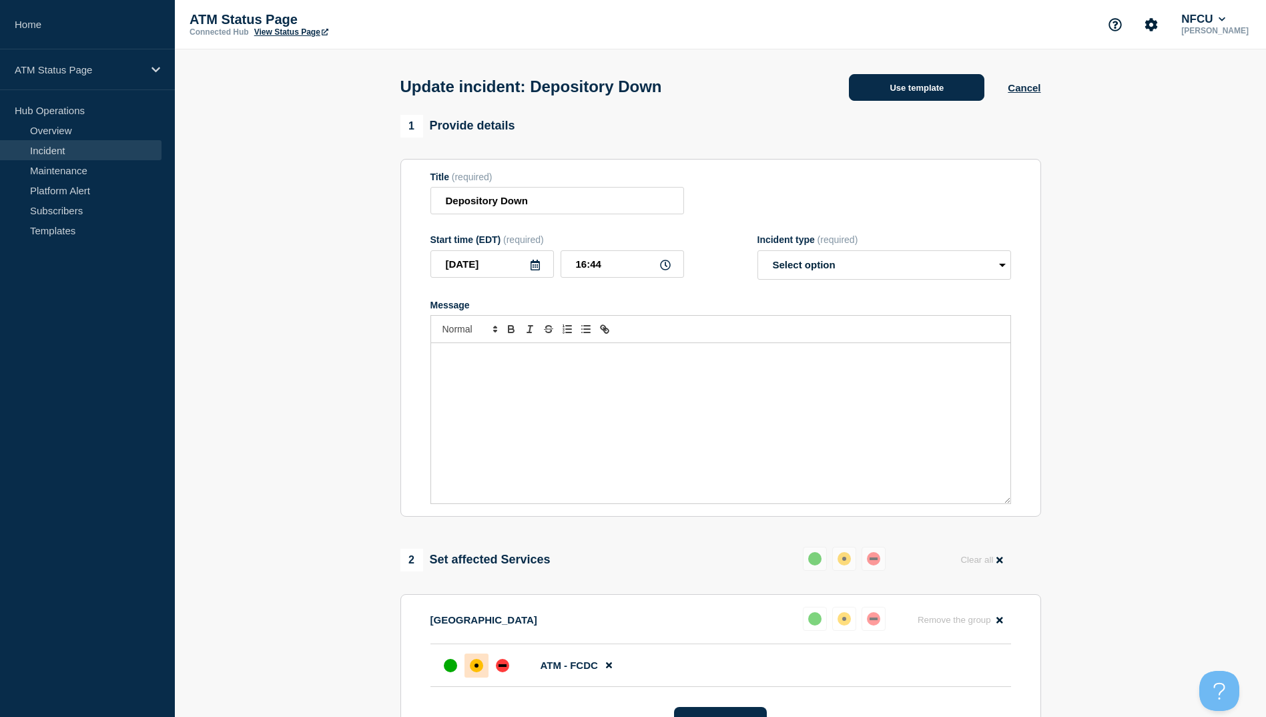
click at [933, 89] on button "Use template" at bounding box center [916, 87] width 135 height 27
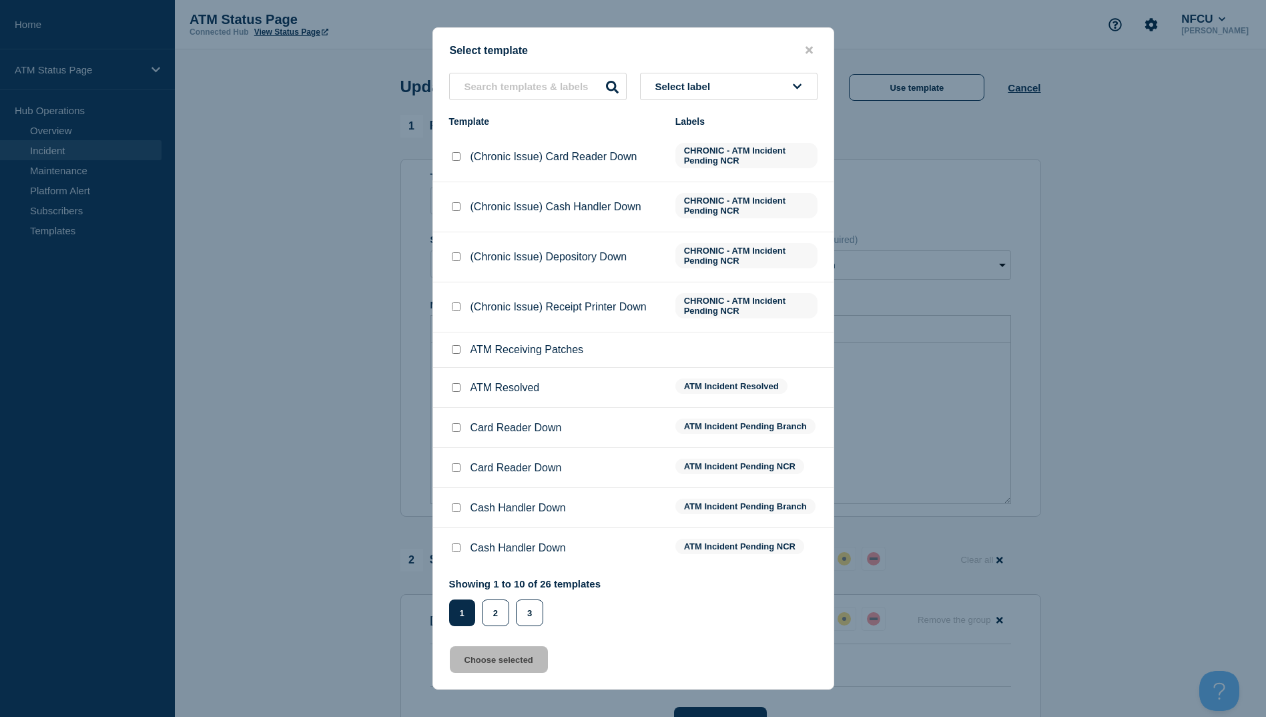
click at [452, 390] on input "ATM Resolved checkbox" at bounding box center [456, 387] width 9 height 9
checkbox input "true"
click at [498, 664] on button "Choose selected" at bounding box center [499, 659] width 98 height 27
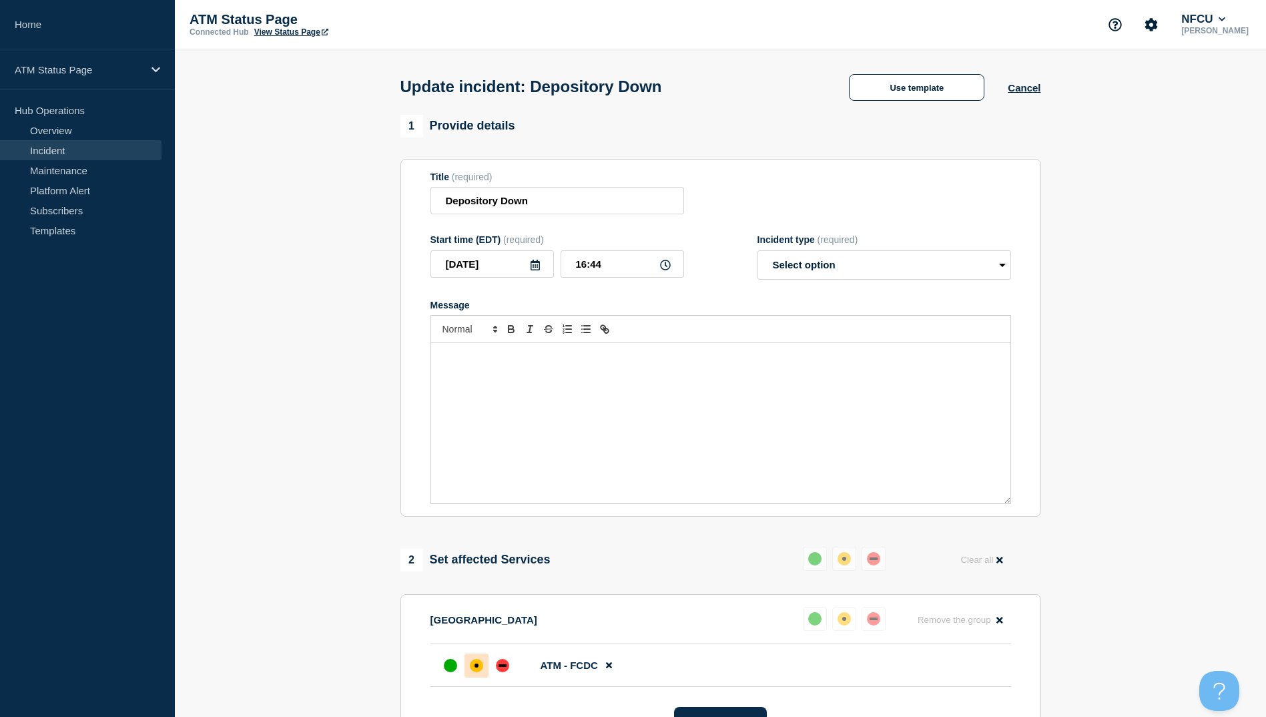
select select "resolved"
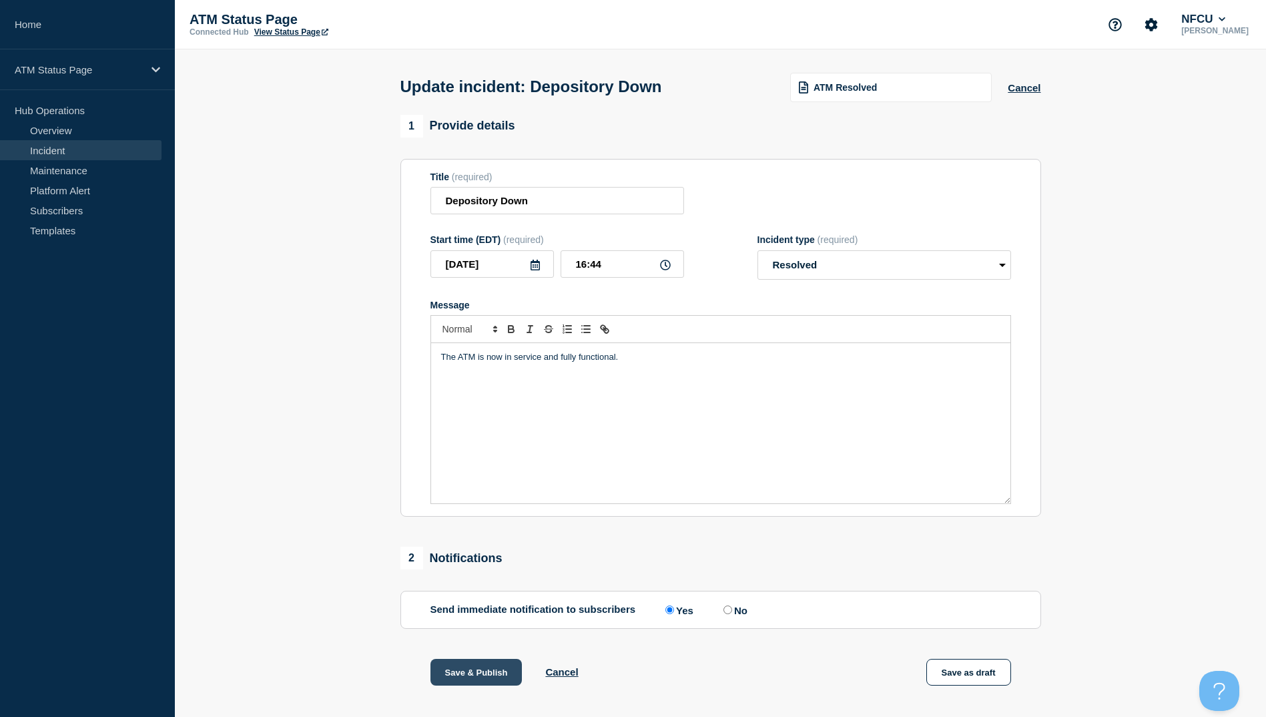
click at [478, 675] on button "Save & Publish" at bounding box center [476, 672] width 92 height 27
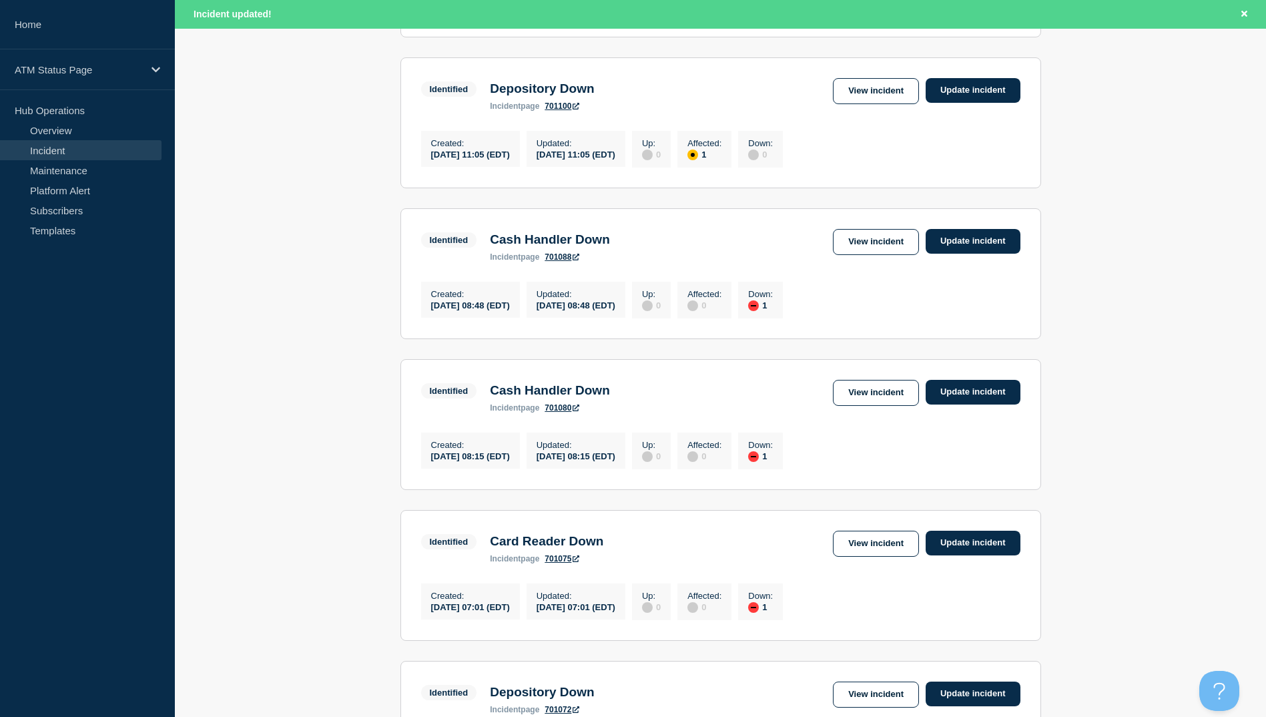
scroll to position [1310, 0]
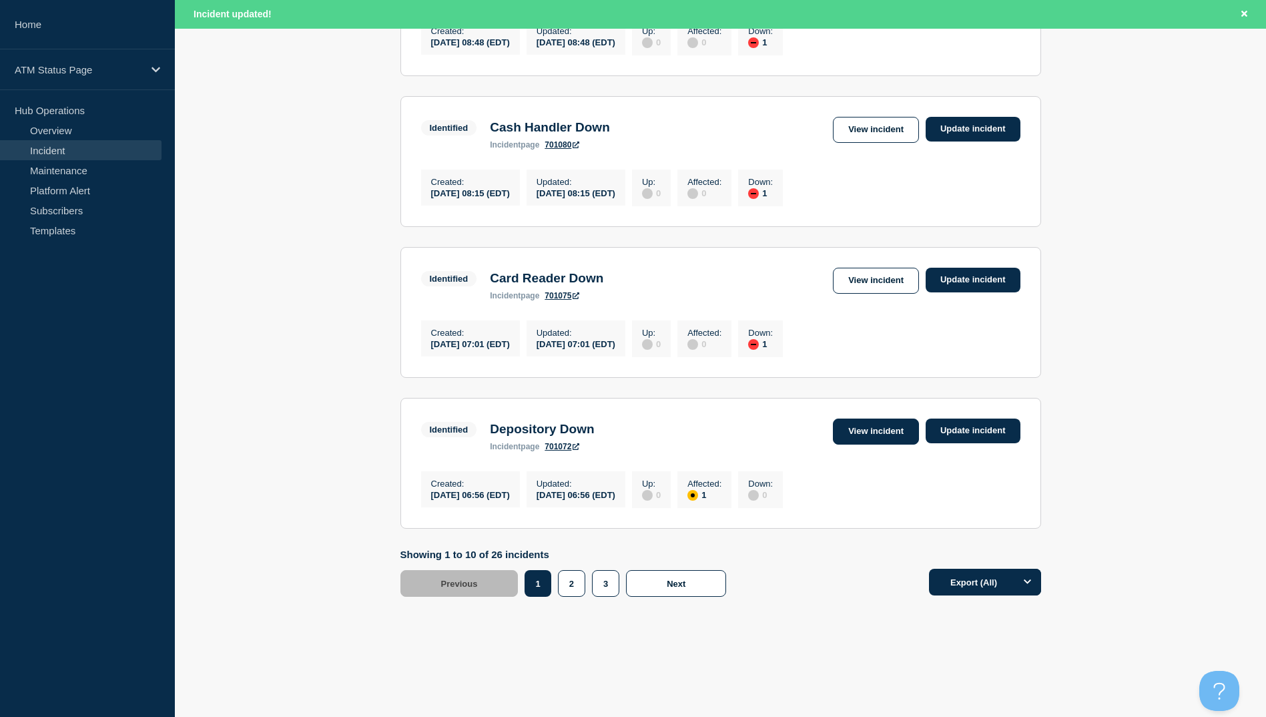
click at [888, 432] on link "View incident" at bounding box center [876, 431] width 86 height 26
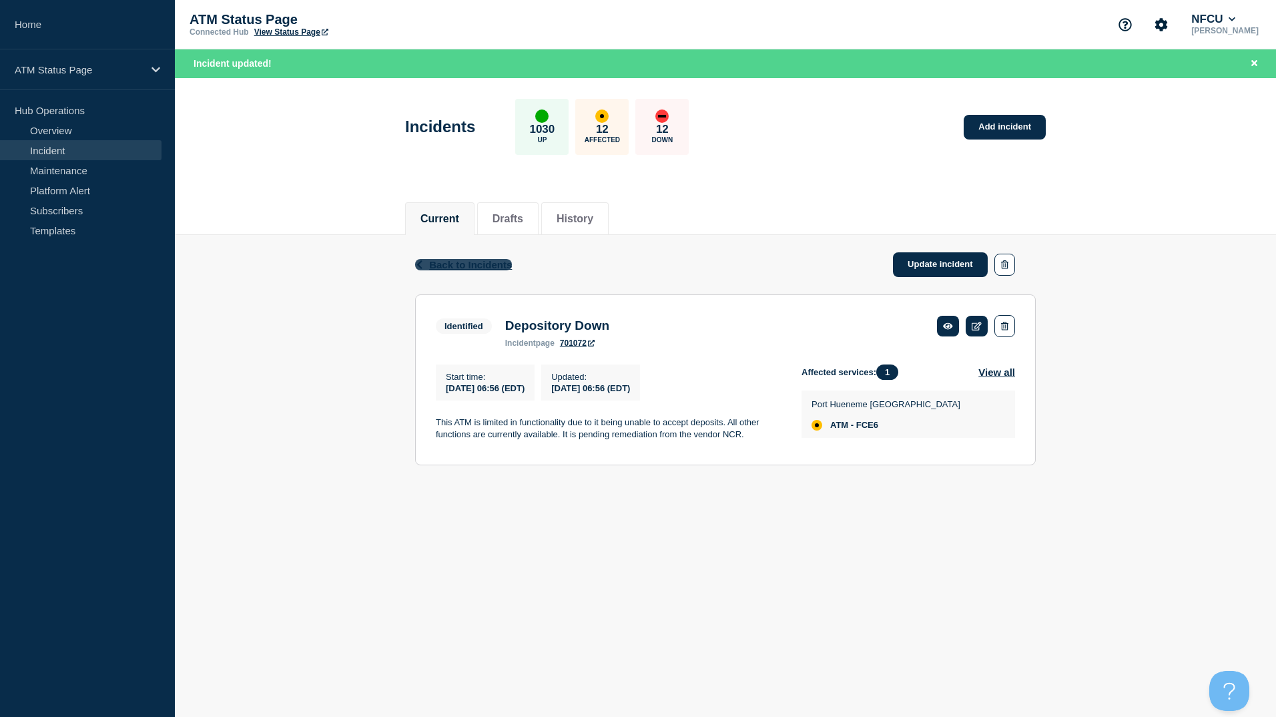
click at [462, 267] on span "Back to Incidents" at bounding box center [470, 264] width 83 height 11
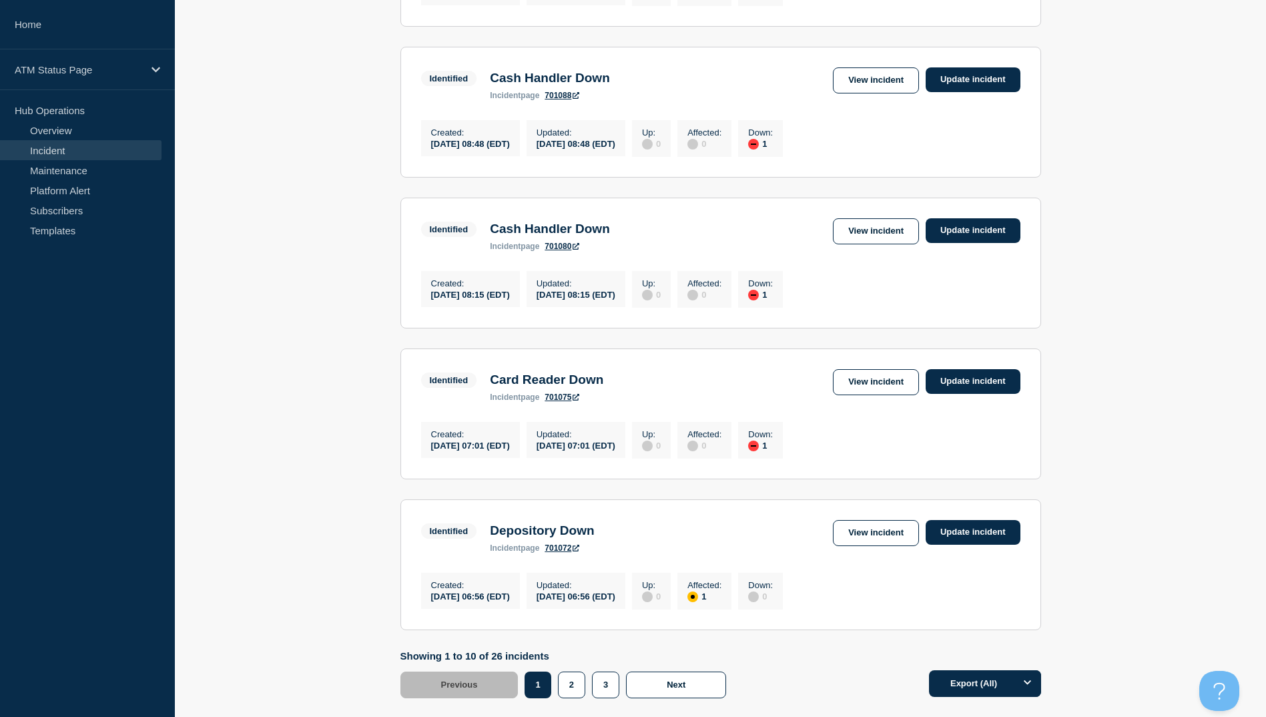
scroll to position [1268, 0]
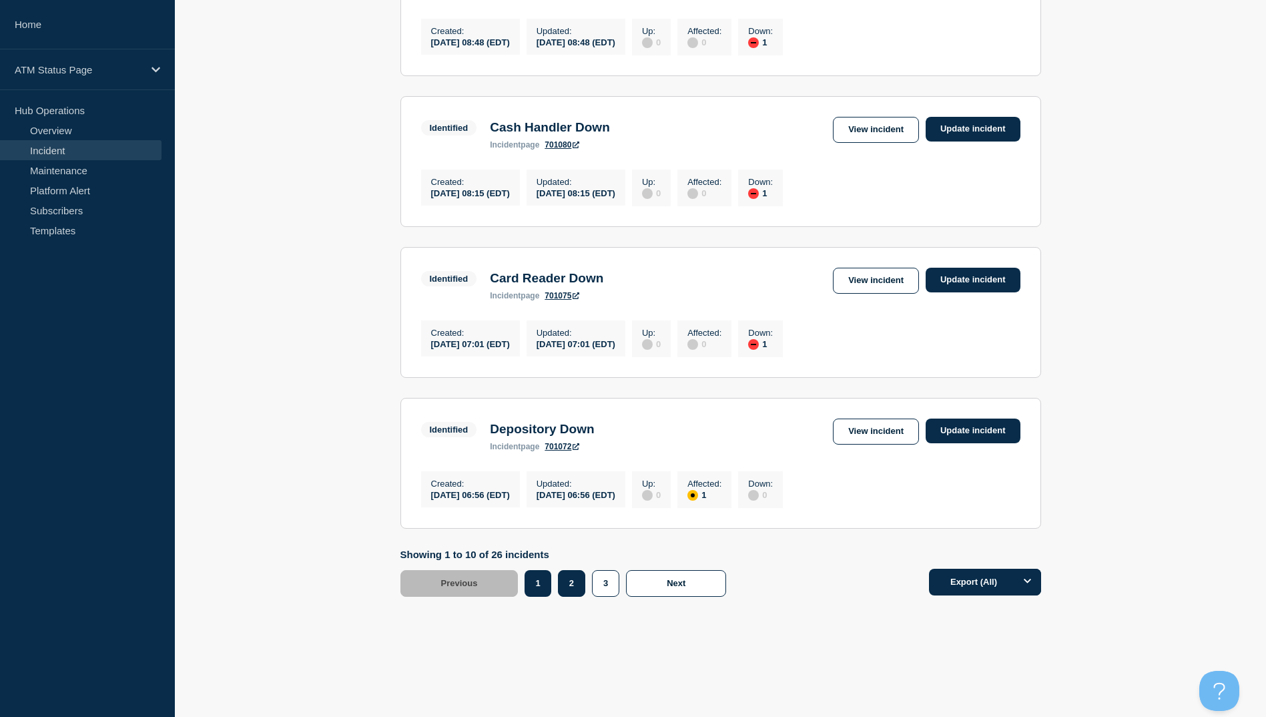
click at [571, 596] on button "2" at bounding box center [571, 583] width 27 height 27
click at [883, 444] on link "View incident" at bounding box center [876, 431] width 86 height 26
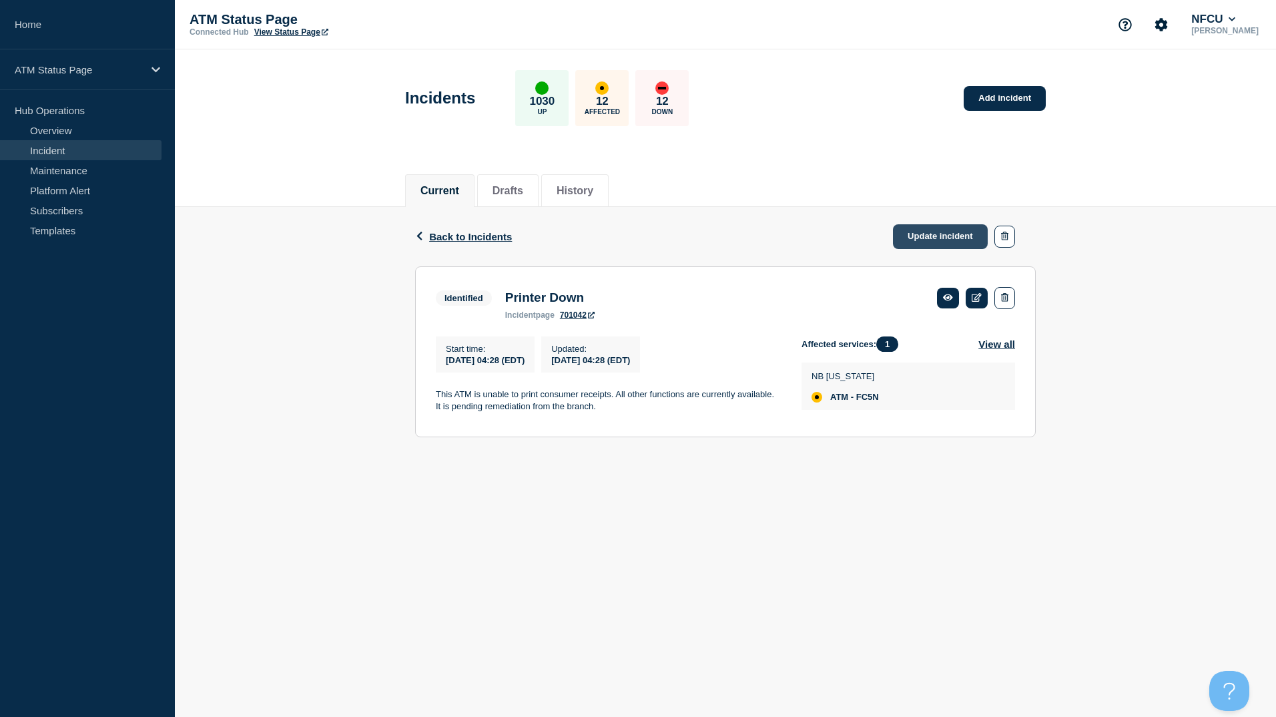
click at [931, 234] on link "Update incident" at bounding box center [940, 236] width 95 height 25
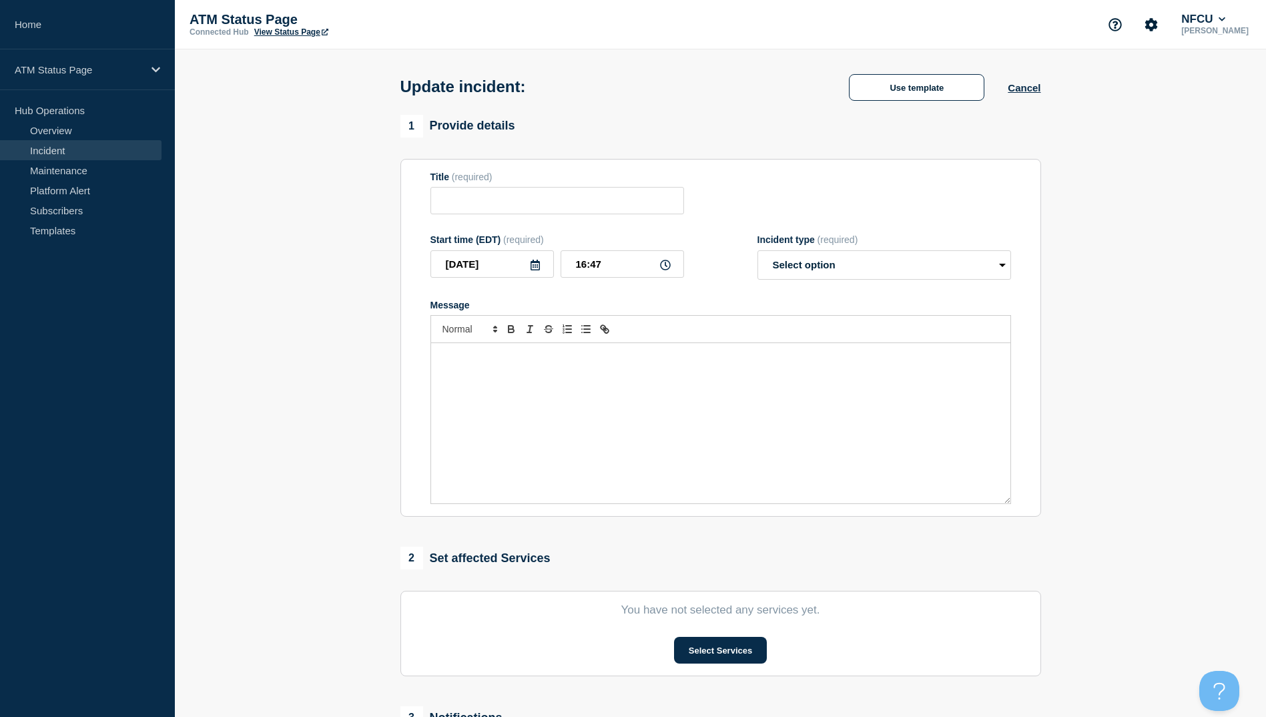
type input "Printer Down"
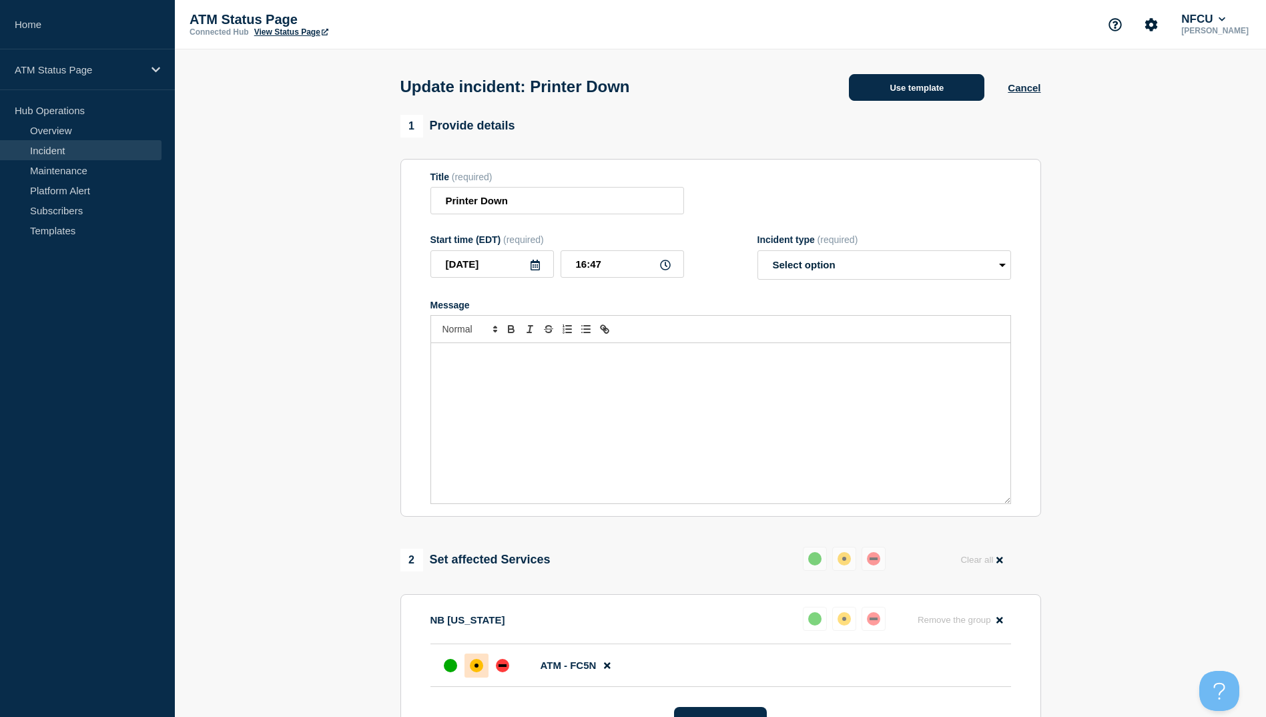
click at [945, 87] on button "Use template" at bounding box center [916, 87] width 135 height 27
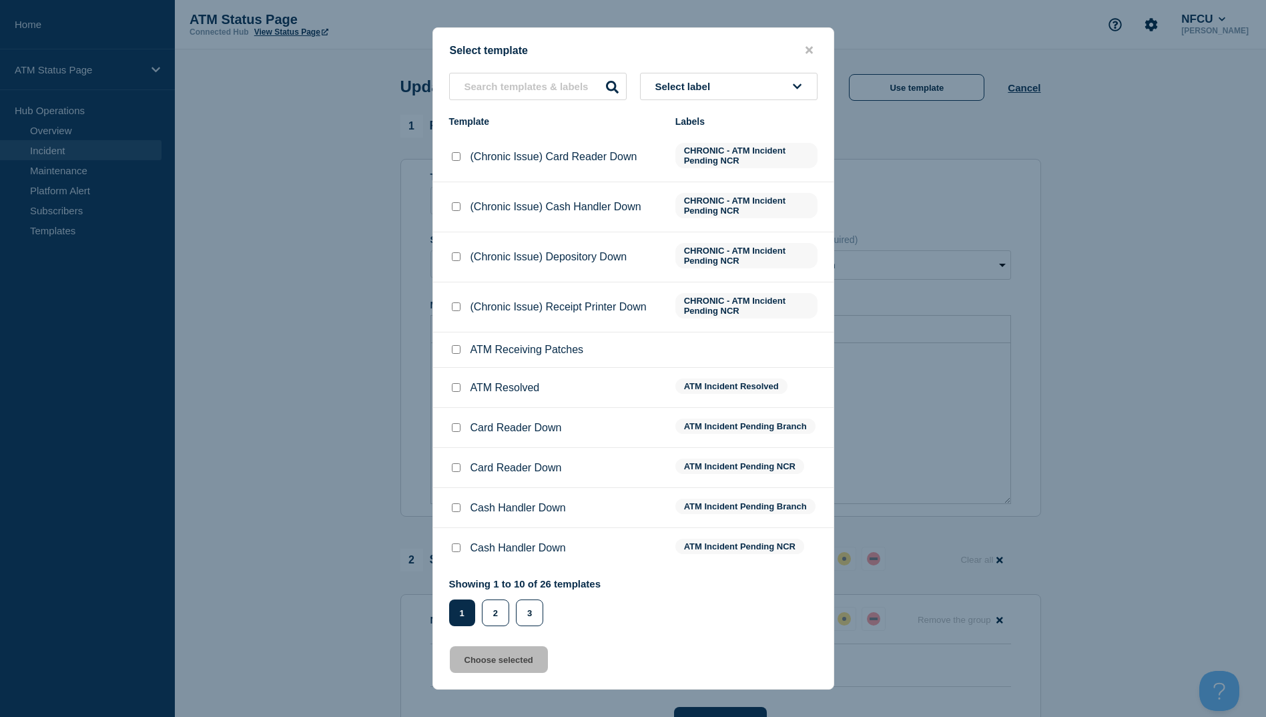
click at [458, 388] on input "ATM Resolved checkbox" at bounding box center [456, 387] width 9 height 9
checkbox input "true"
click at [492, 661] on button "Choose selected" at bounding box center [499, 659] width 98 height 27
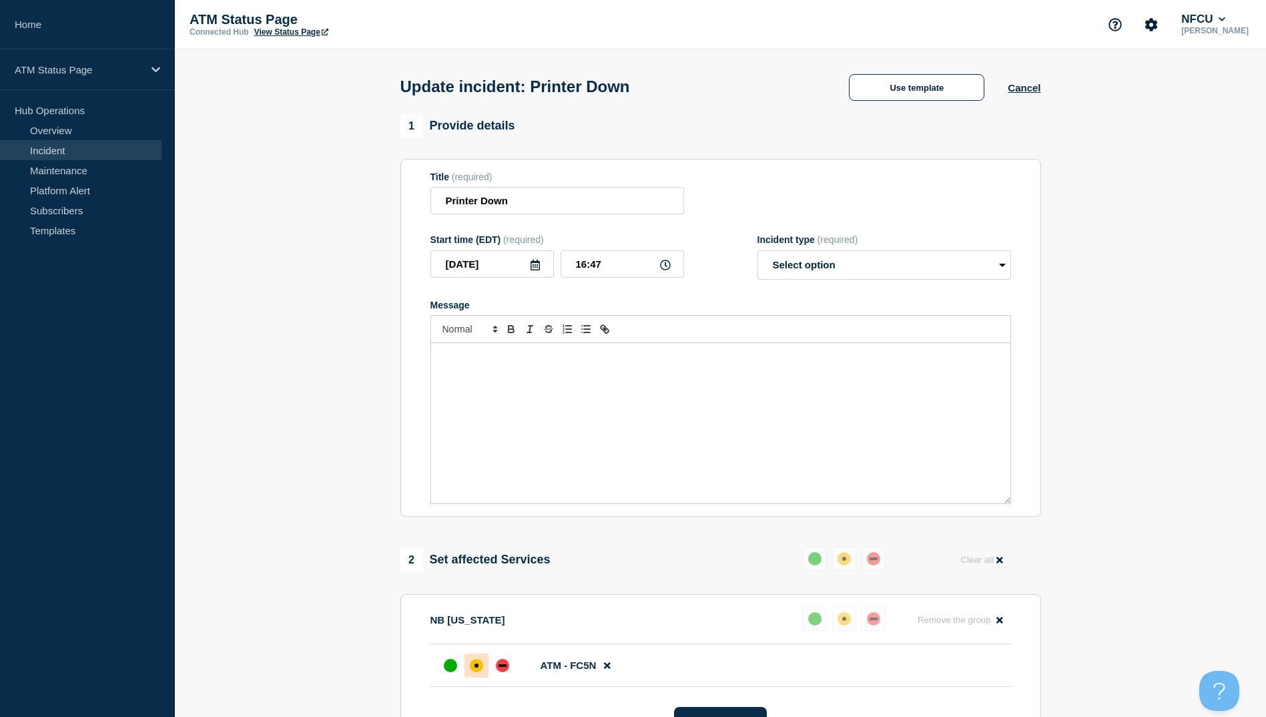
select select "resolved"
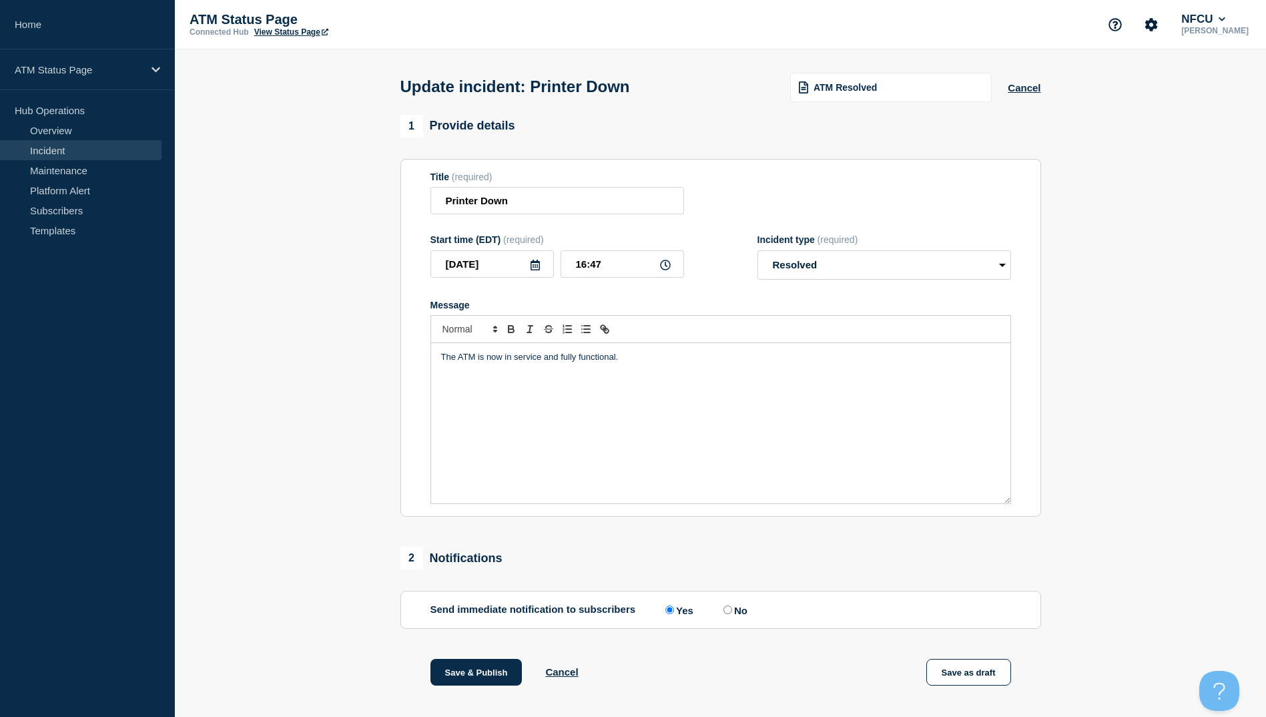
scroll to position [137, 0]
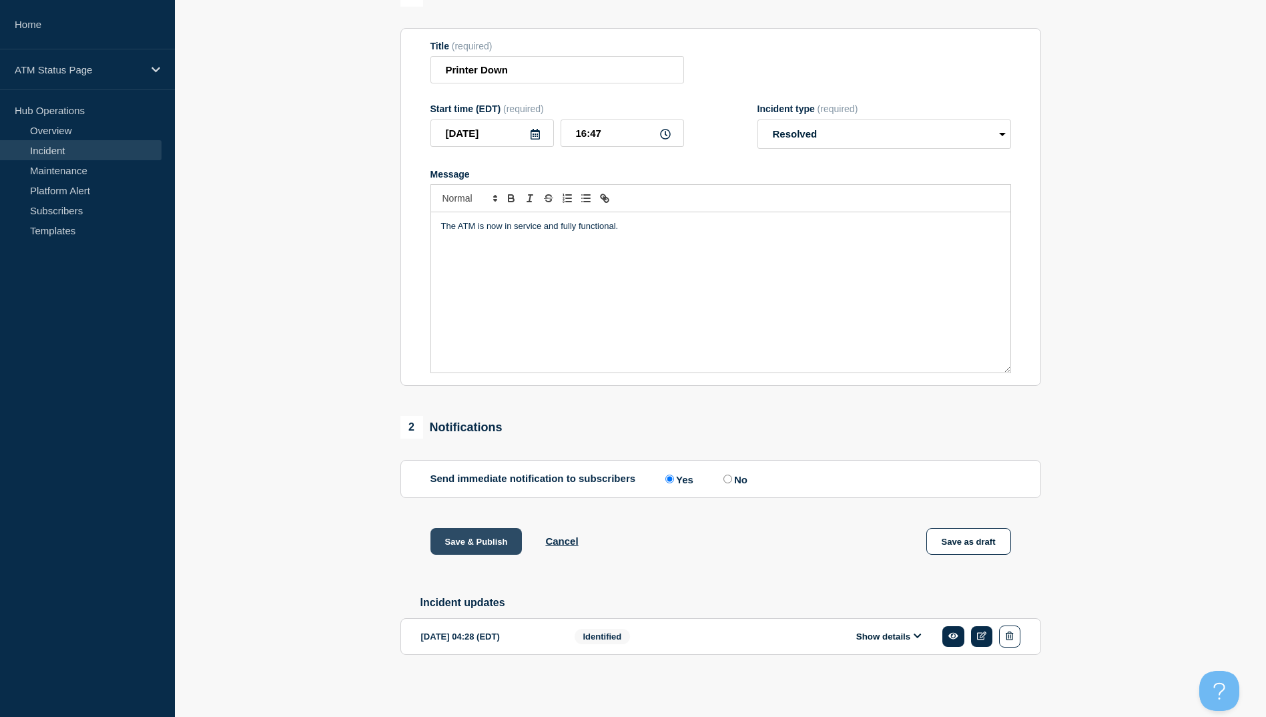
click at [462, 534] on button "Save & Publish" at bounding box center [476, 541] width 92 height 27
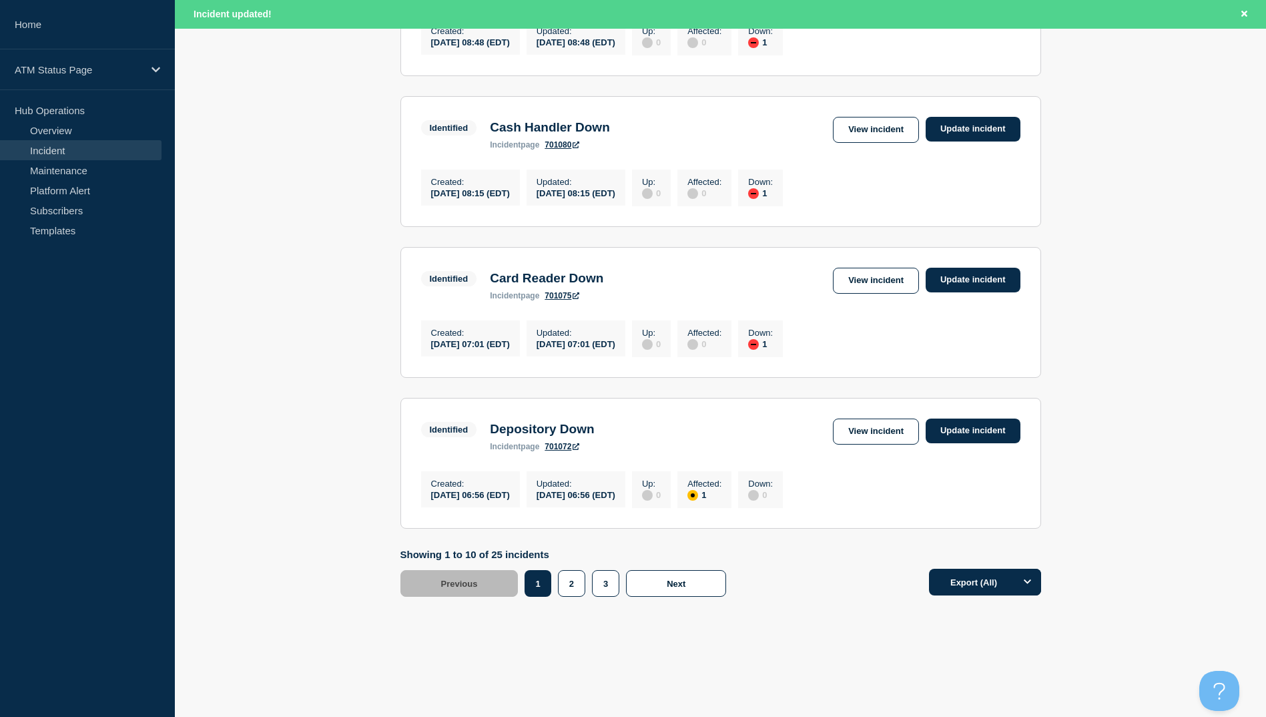
scroll to position [1310, 0]
click at [600, 582] on button "3" at bounding box center [605, 583] width 27 height 27
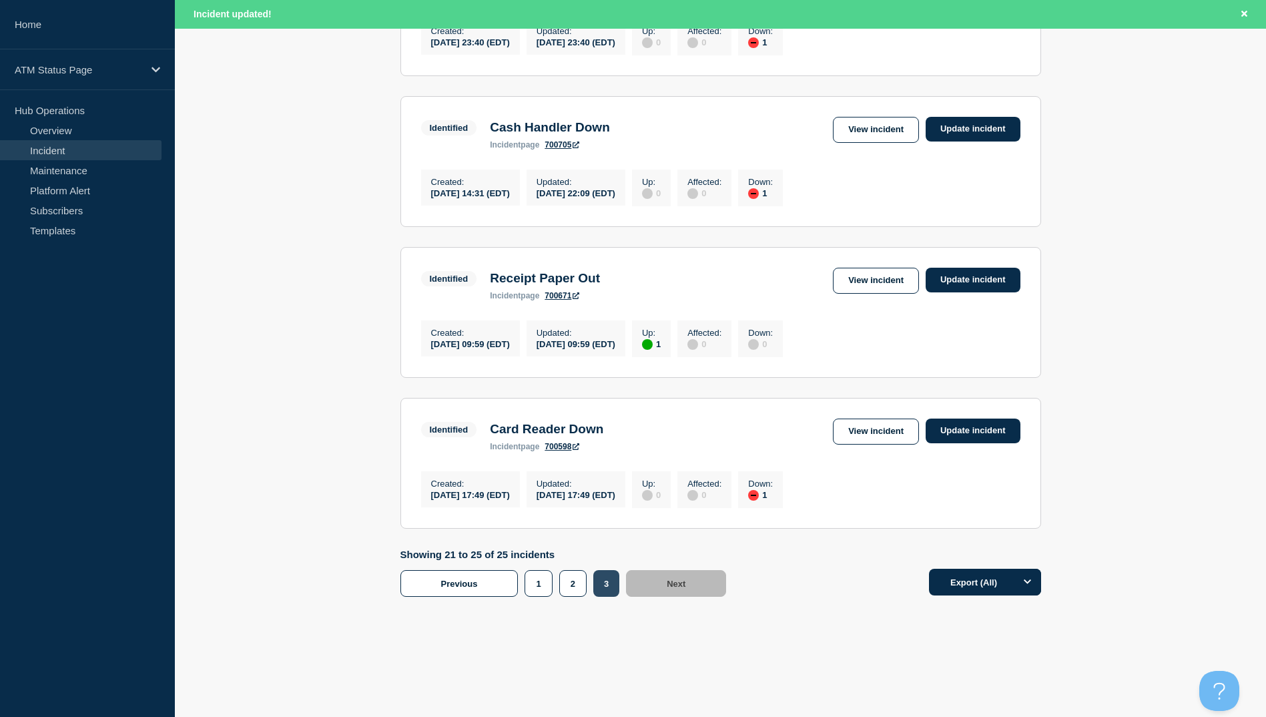
scroll to position [533, 0]
click at [581, 584] on button "2" at bounding box center [572, 583] width 27 height 27
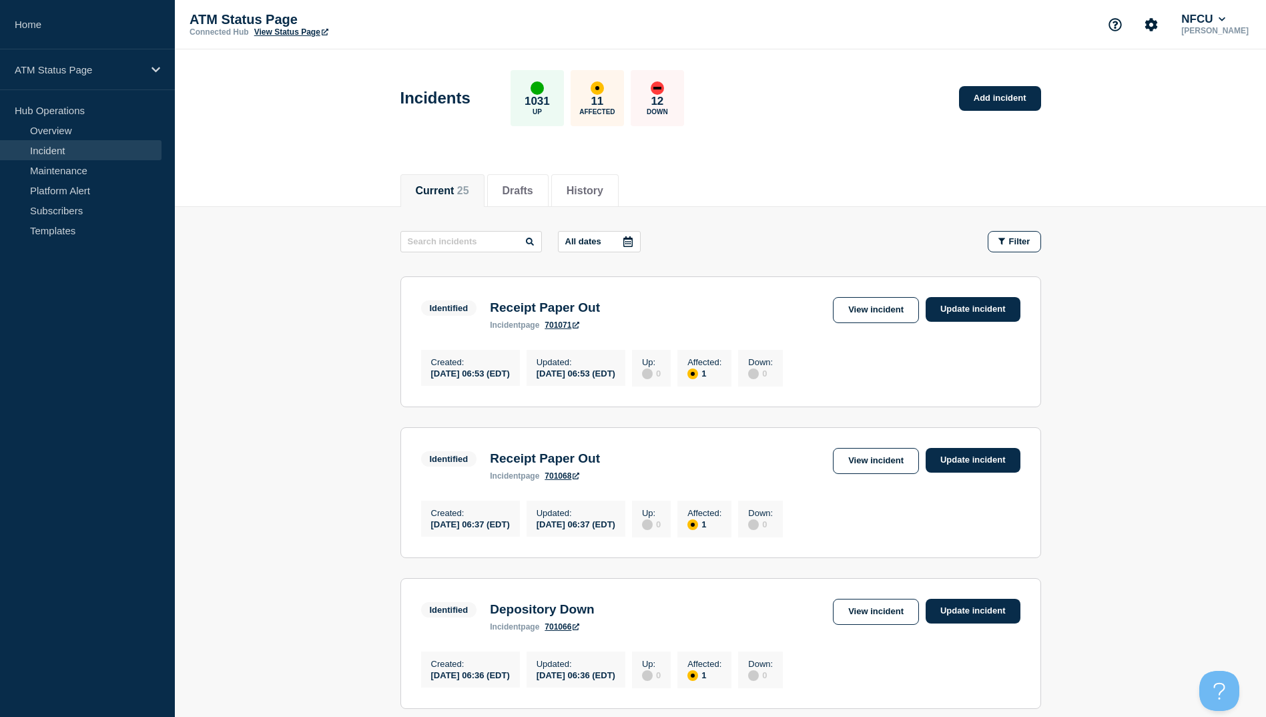
click at [872, 470] on link "View incident" at bounding box center [876, 461] width 86 height 26
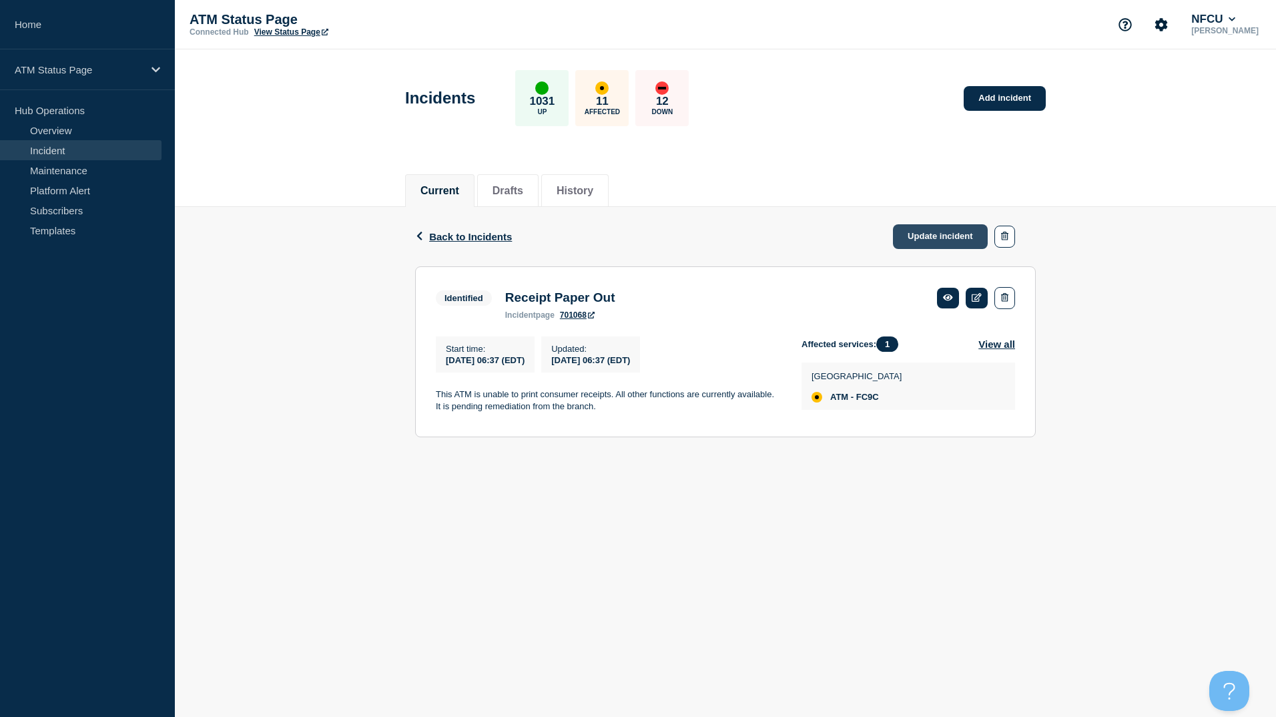
click at [927, 239] on link "Update incident" at bounding box center [940, 236] width 95 height 25
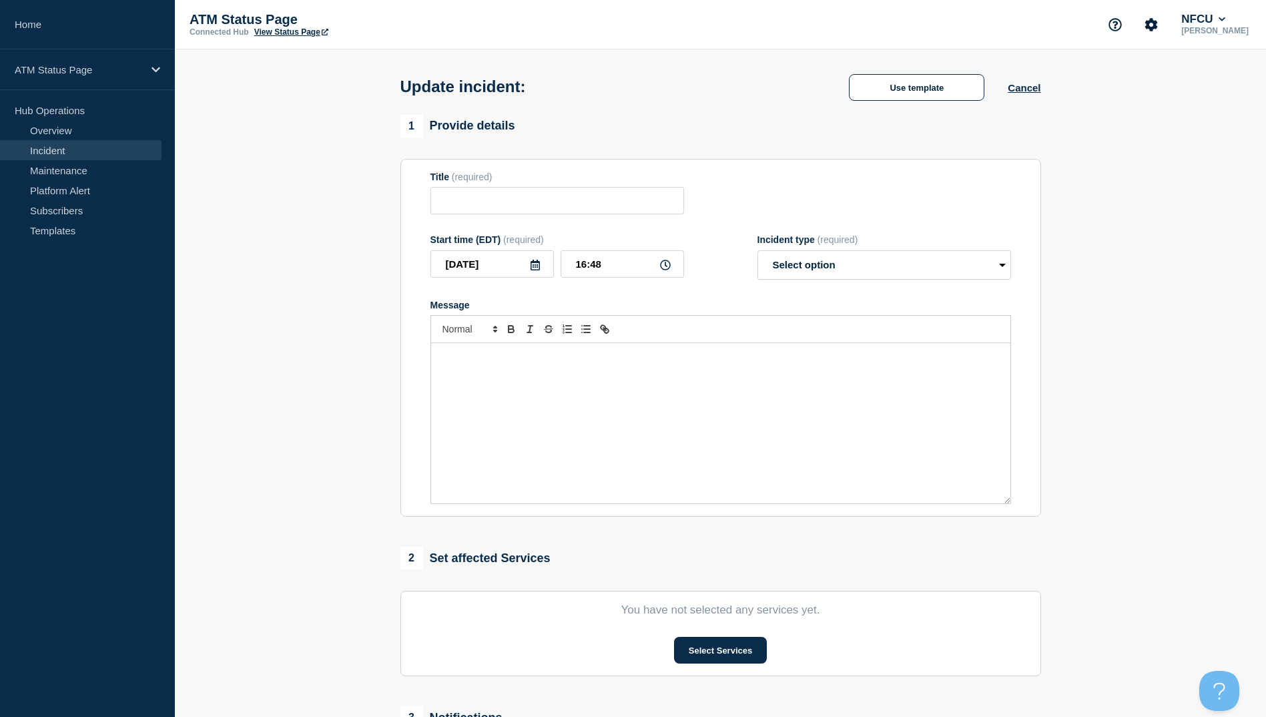
type input "Receipt Paper Out"
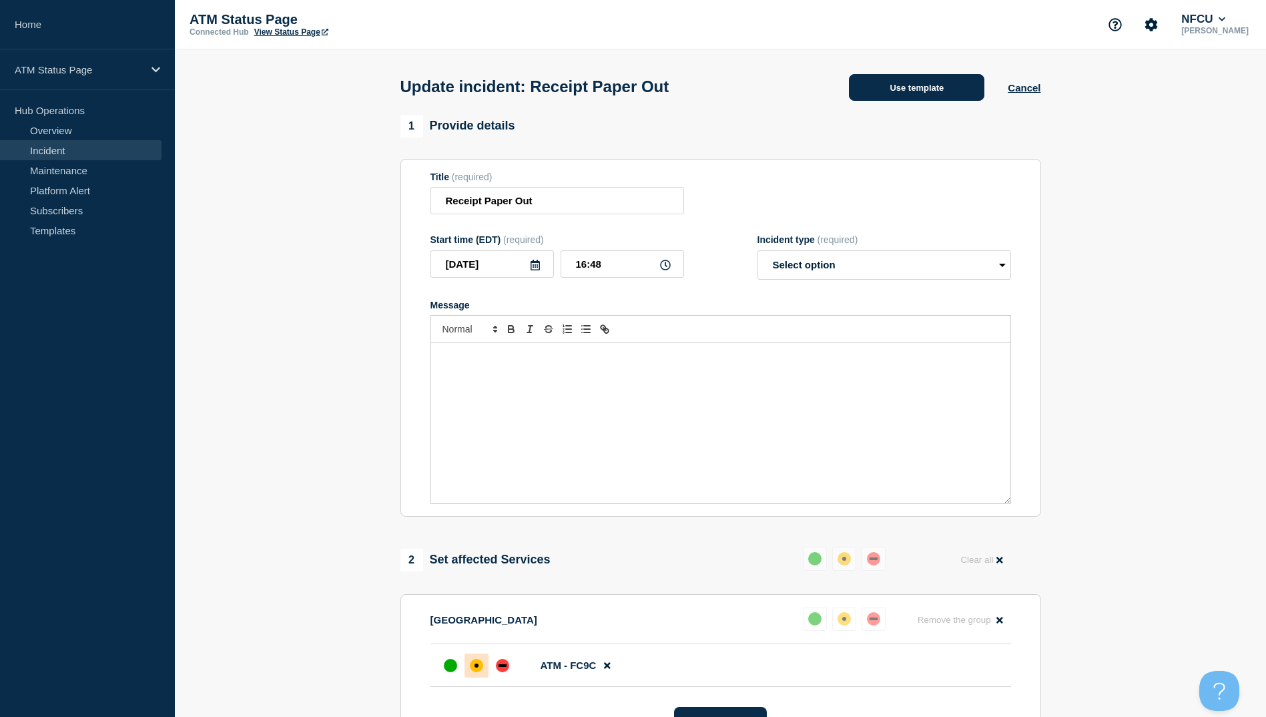
click at [893, 85] on button "Use template" at bounding box center [916, 87] width 135 height 27
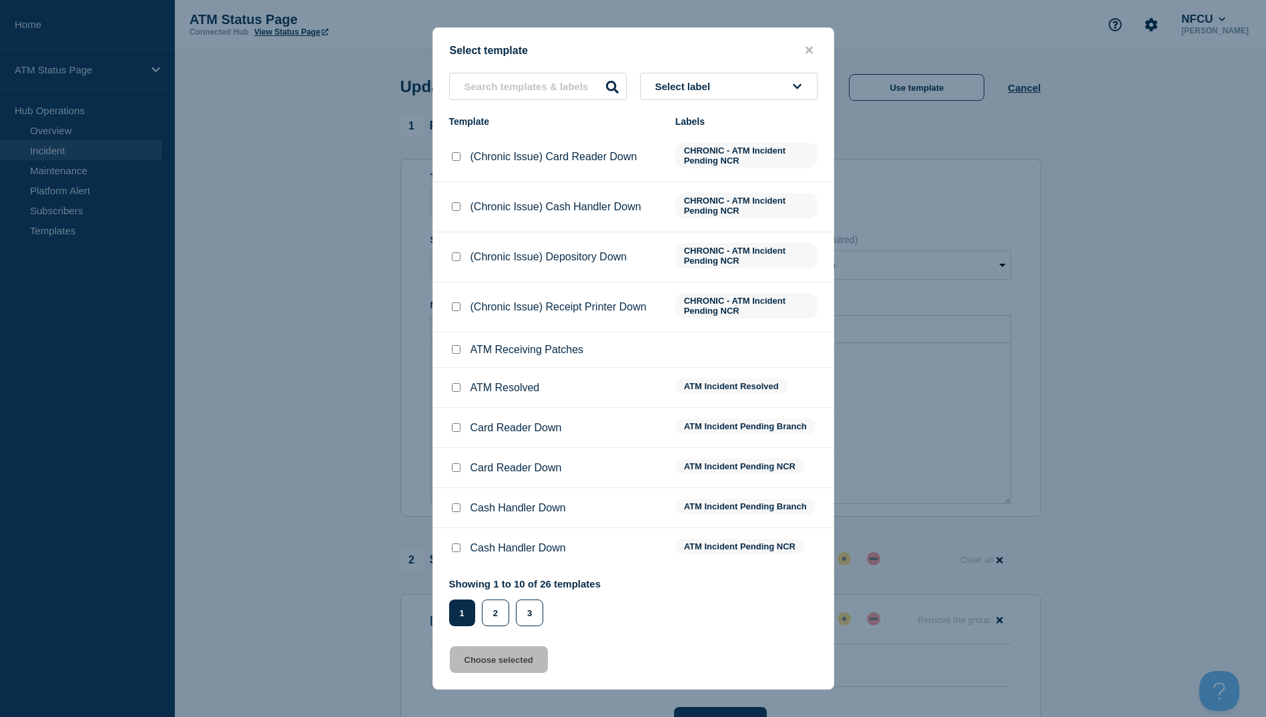
click at [456, 388] on input "ATM Resolved checkbox" at bounding box center [456, 387] width 9 height 9
checkbox input "true"
click at [520, 671] on button "Choose selected" at bounding box center [499, 659] width 98 height 27
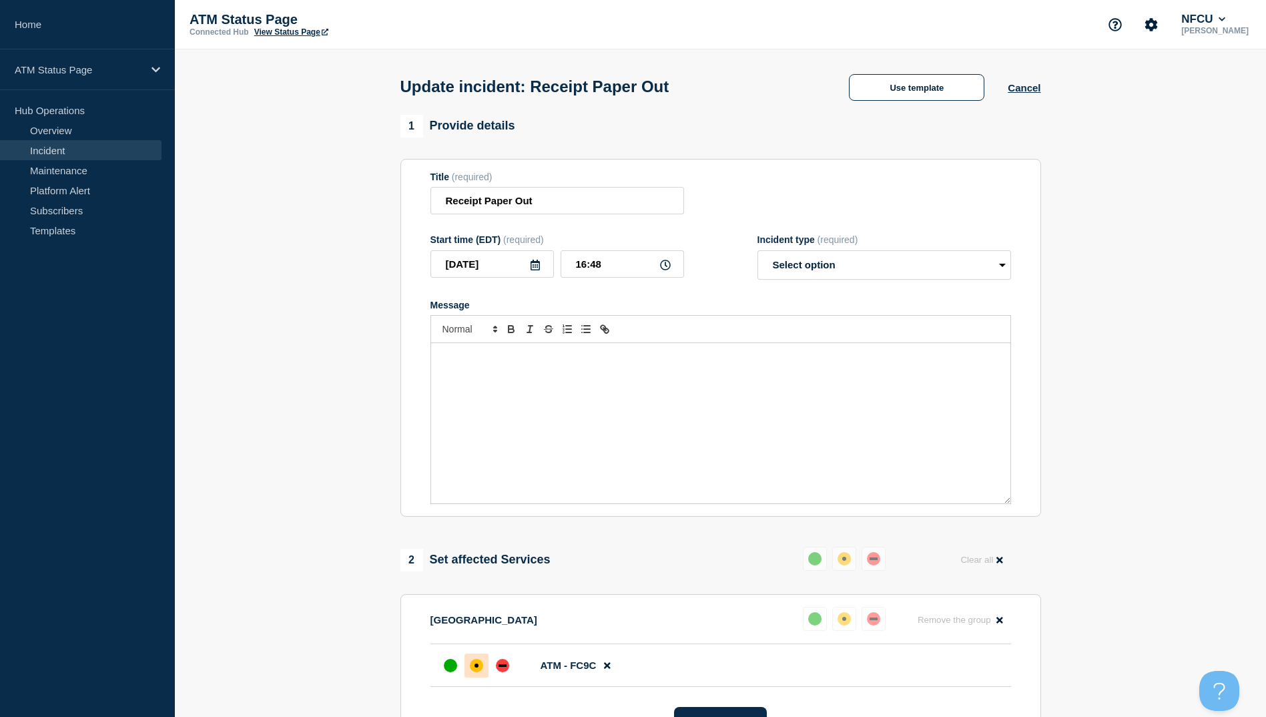
select select "resolved"
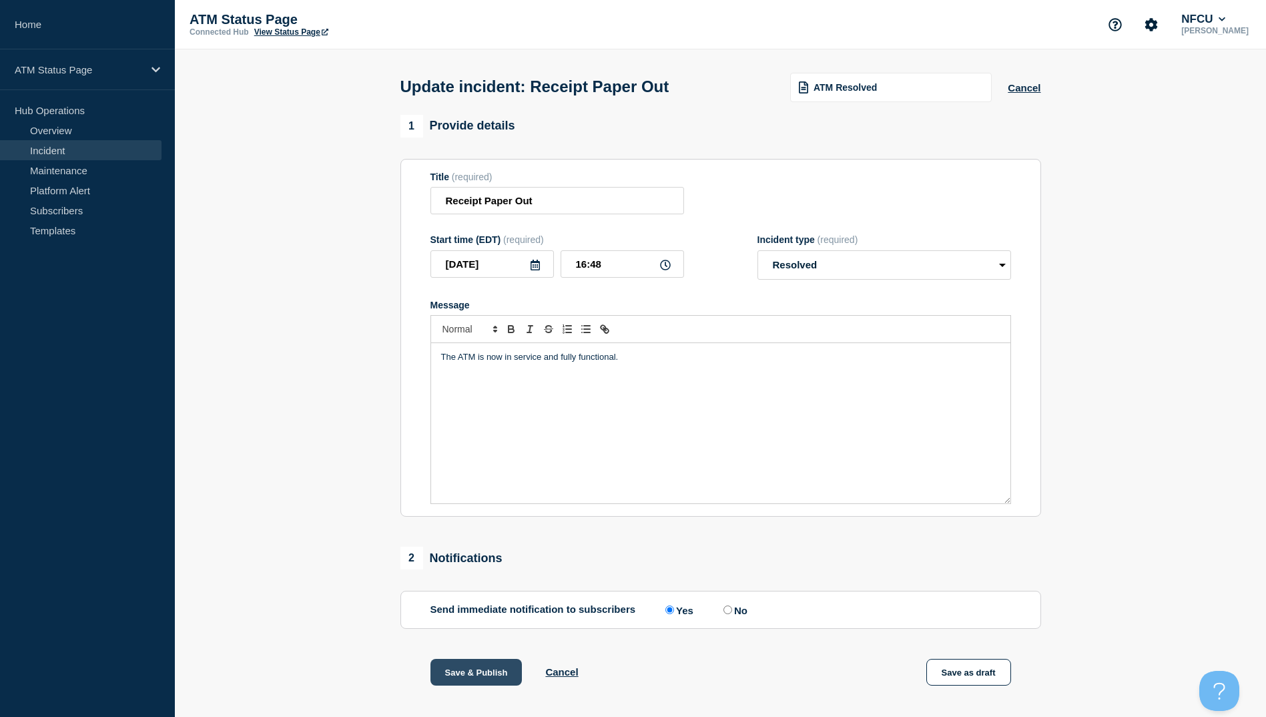
click at [456, 677] on button "Save & Publish" at bounding box center [476, 672] width 92 height 27
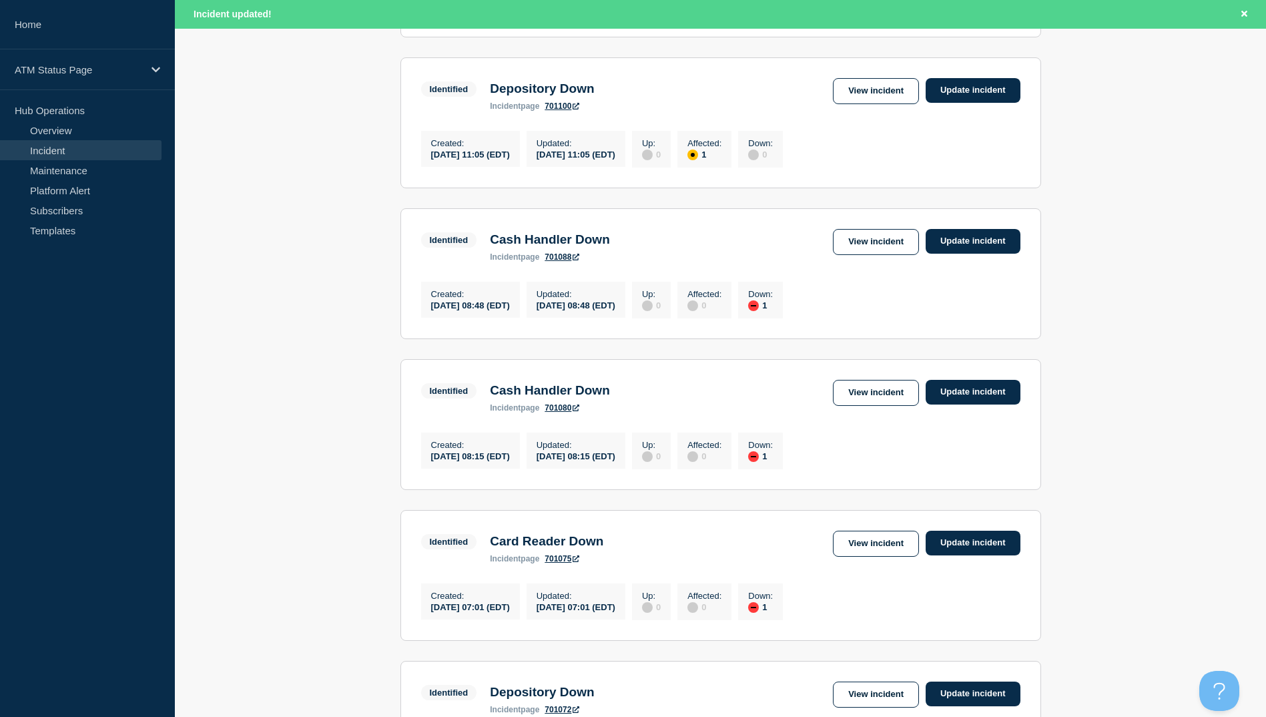
scroll to position [1310, 0]
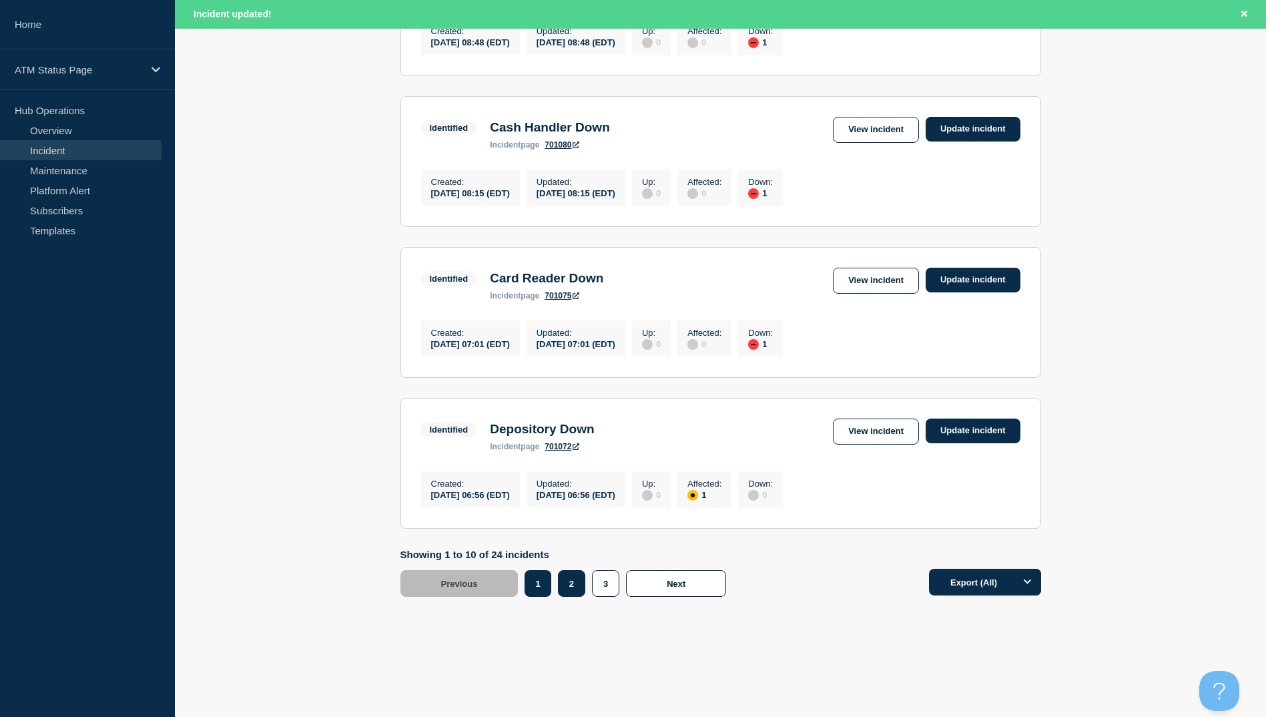
click at [566, 582] on button "2" at bounding box center [571, 583] width 27 height 27
